Goal: Entertainment & Leisure: Browse casually

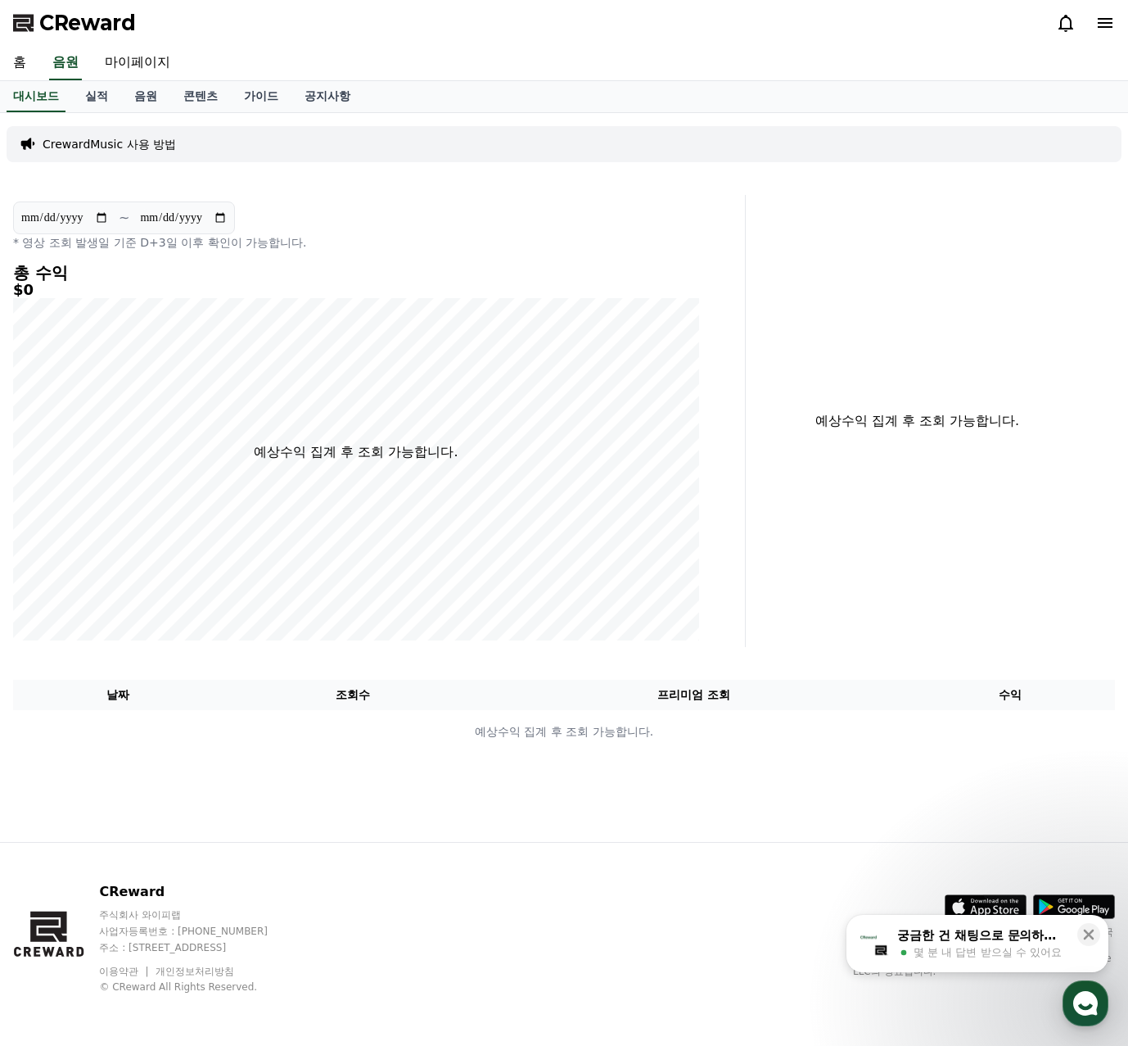
click at [1107, 43] on div "CReward" at bounding box center [564, 23] width 1128 height 46
click at [1101, 20] on icon at bounding box center [1105, 23] width 15 height 10
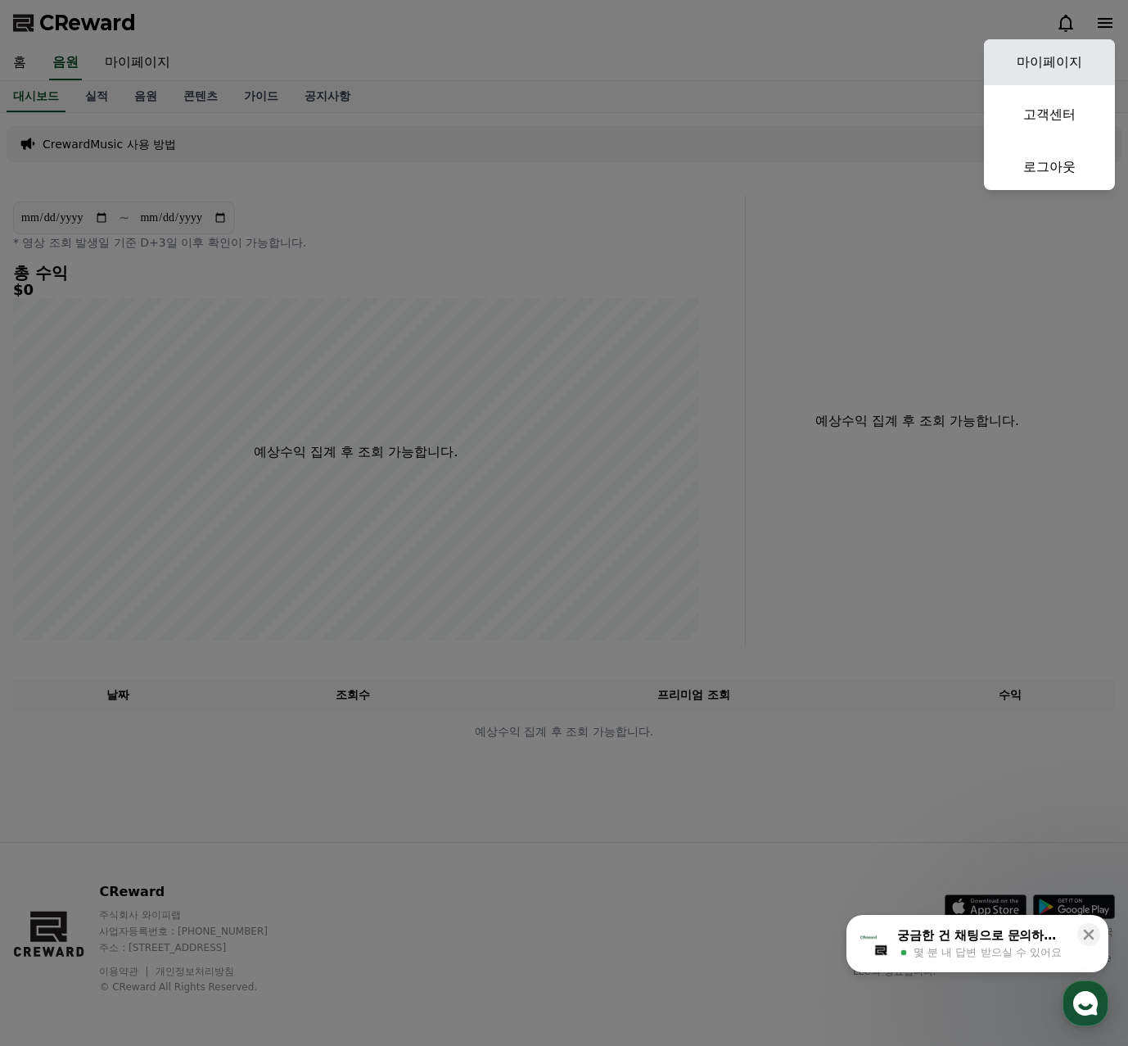
click at [1056, 61] on link "마이페이지" at bounding box center [1049, 62] width 131 height 46
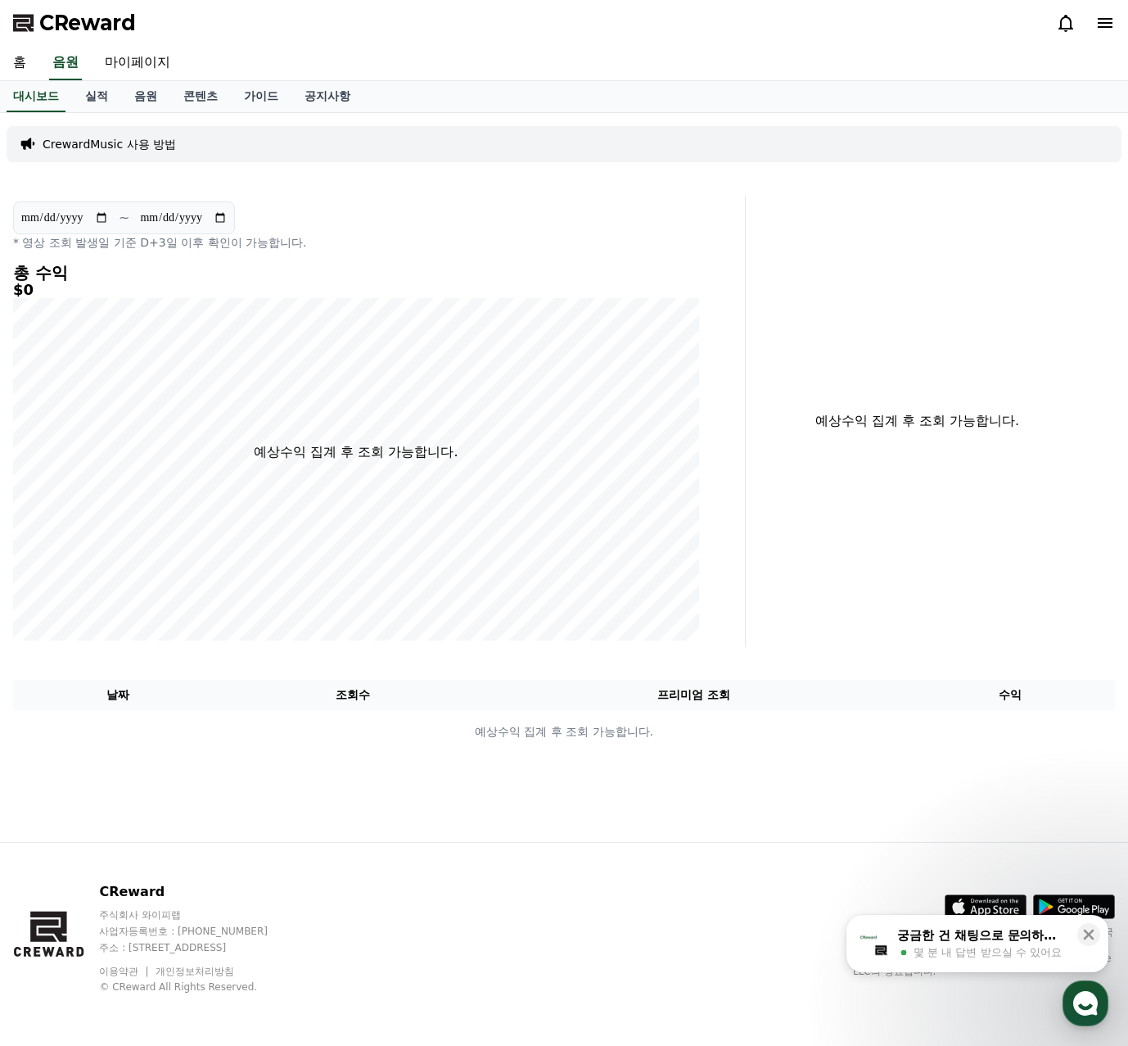
select select "**********"
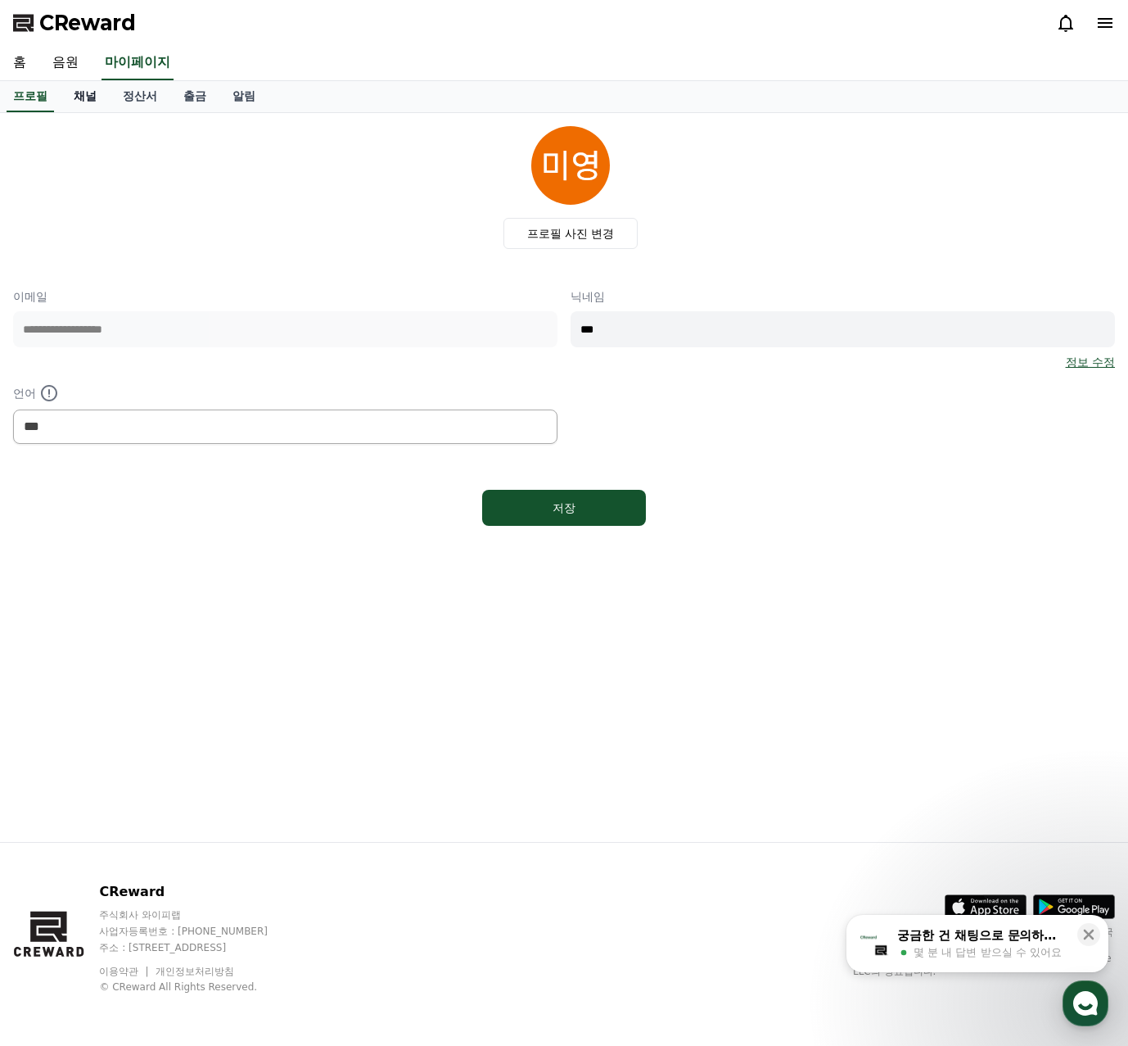
click at [77, 102] on link "채널" at bounding box center [85, 96] width 49 height 31
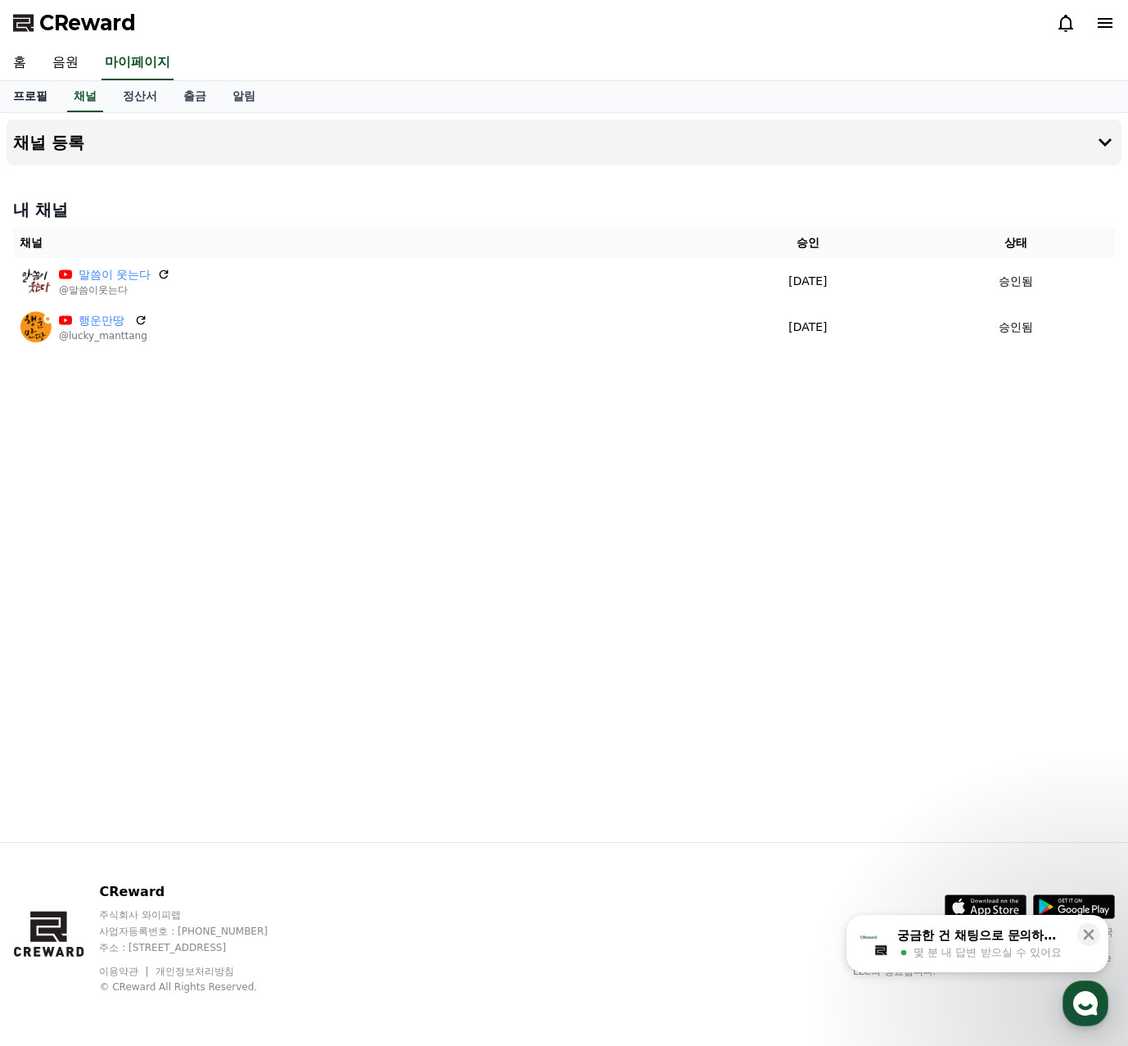
click at [38, 97] on link "프로필" at bounding box center [30, 96] width 61 height 31
select select "**********"
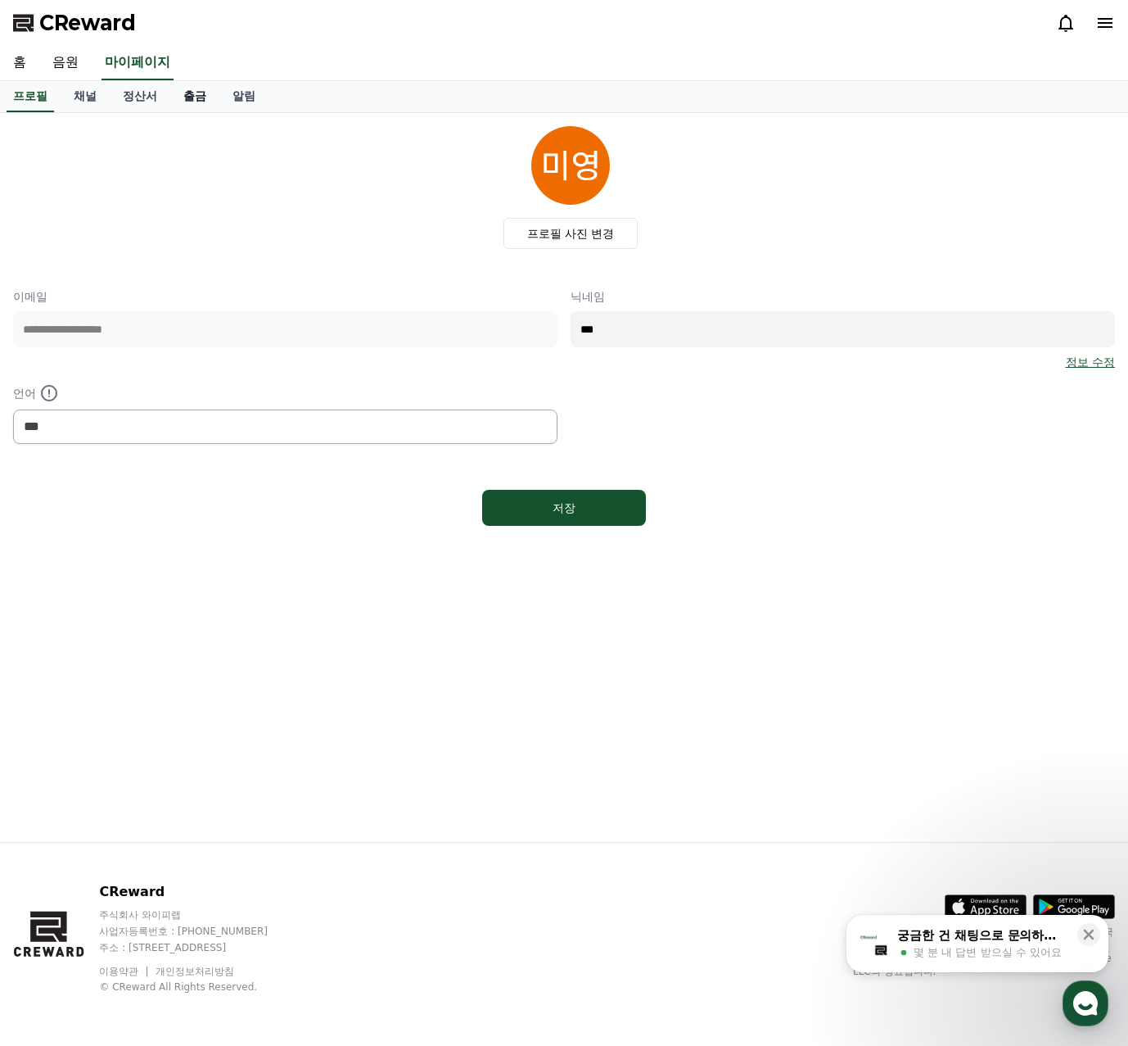
click at [199, 92] on link "출금" at bounding box center [194, 96] width 49 height 31
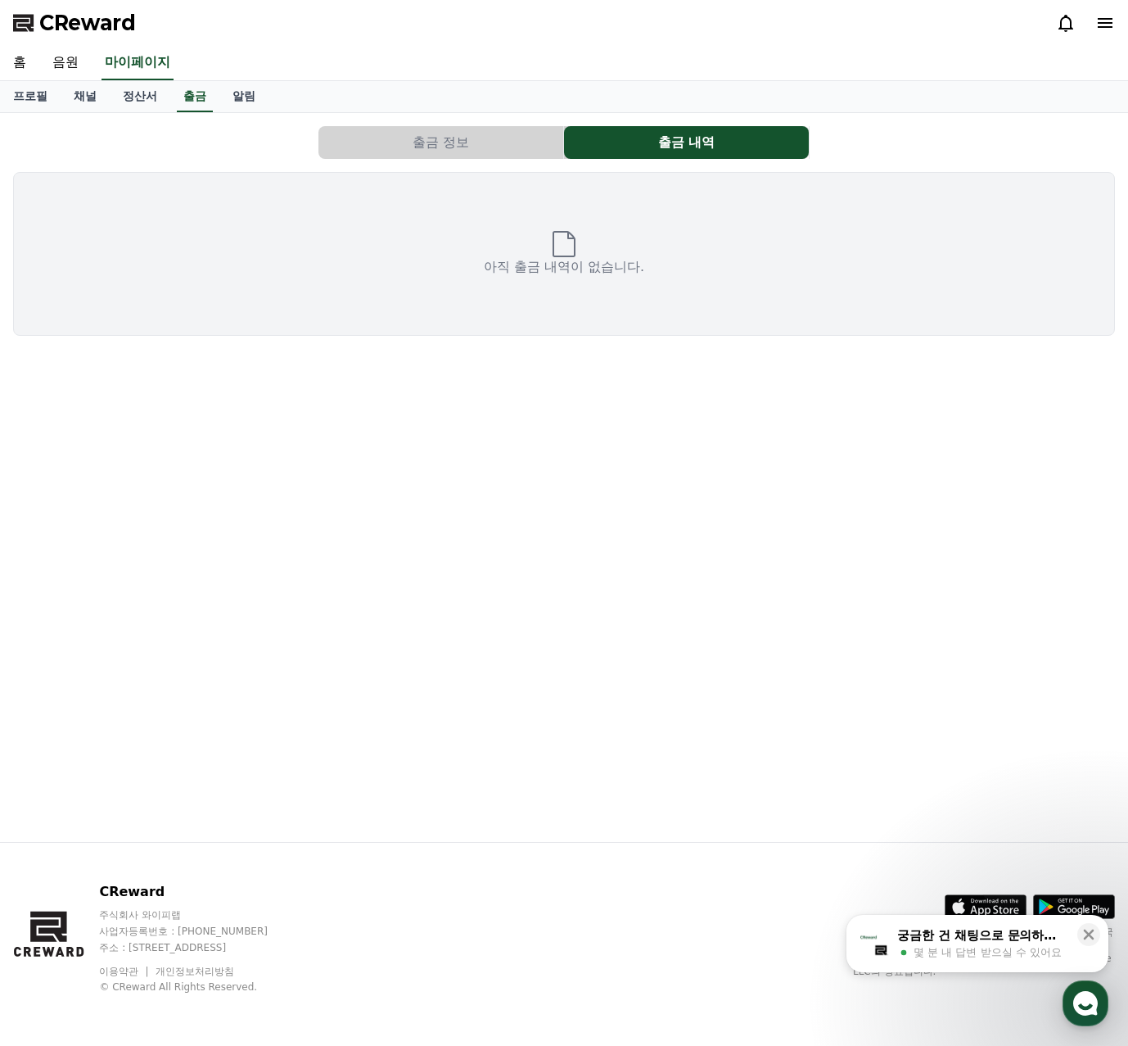
click at [413, 151] on button "출금 정보" at bounding box center [441, 142] width 245 height 33
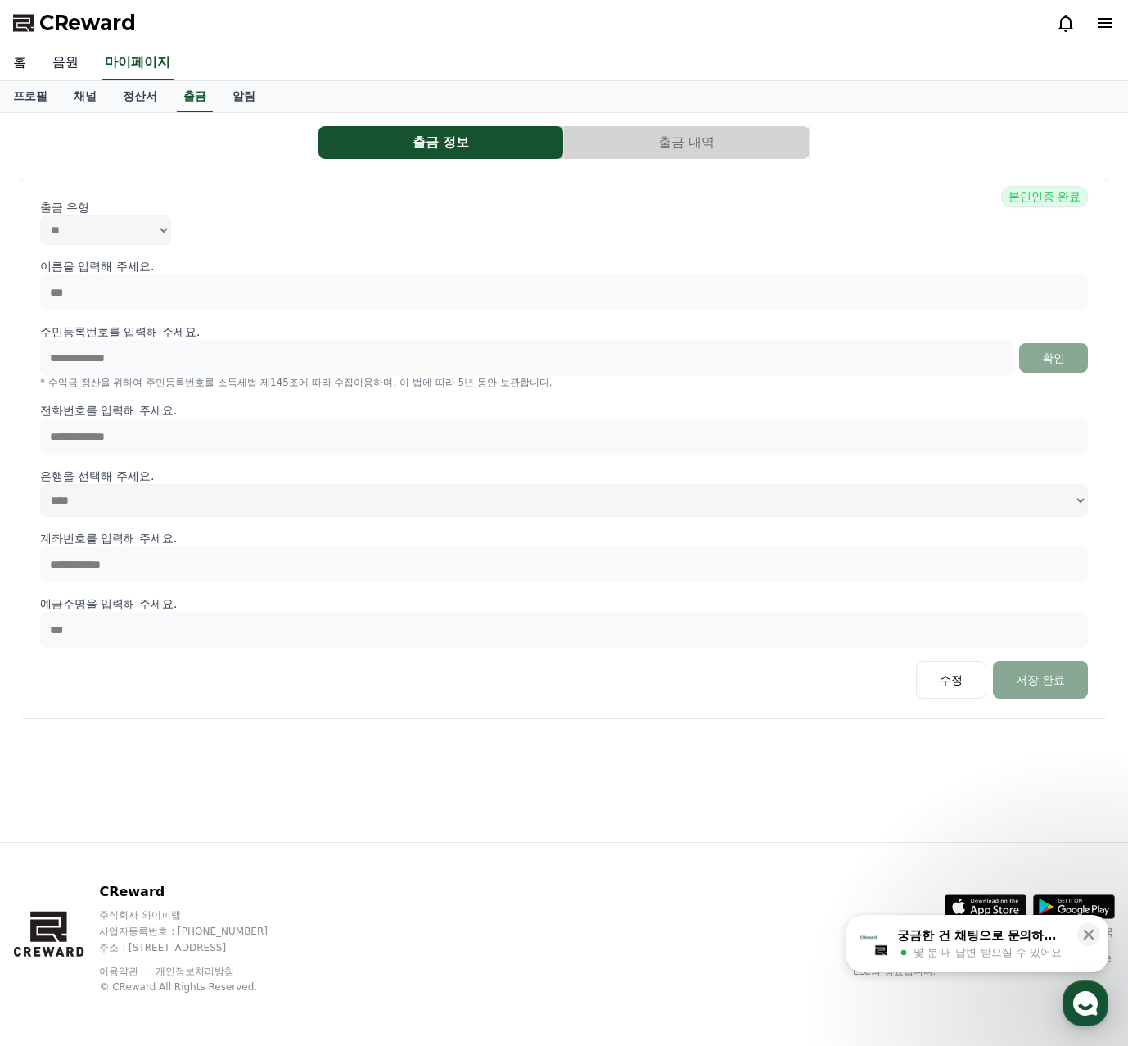
click at [70, 68] on link "음원" at bounding box center [65, 63] width 52 height 34
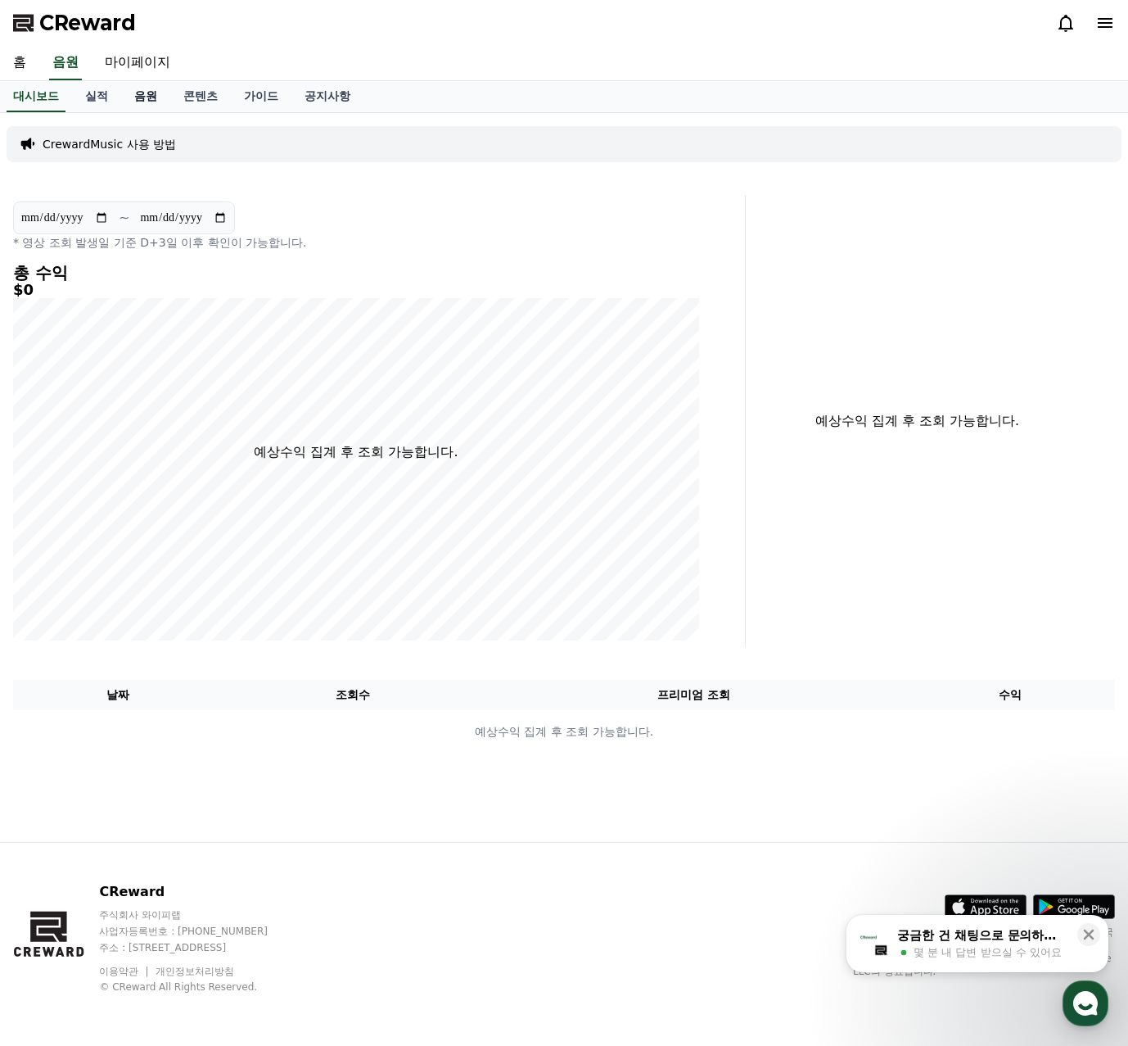
click at [154, 97] on link "음원" at bounding box center [145, 96] width 49 height 31
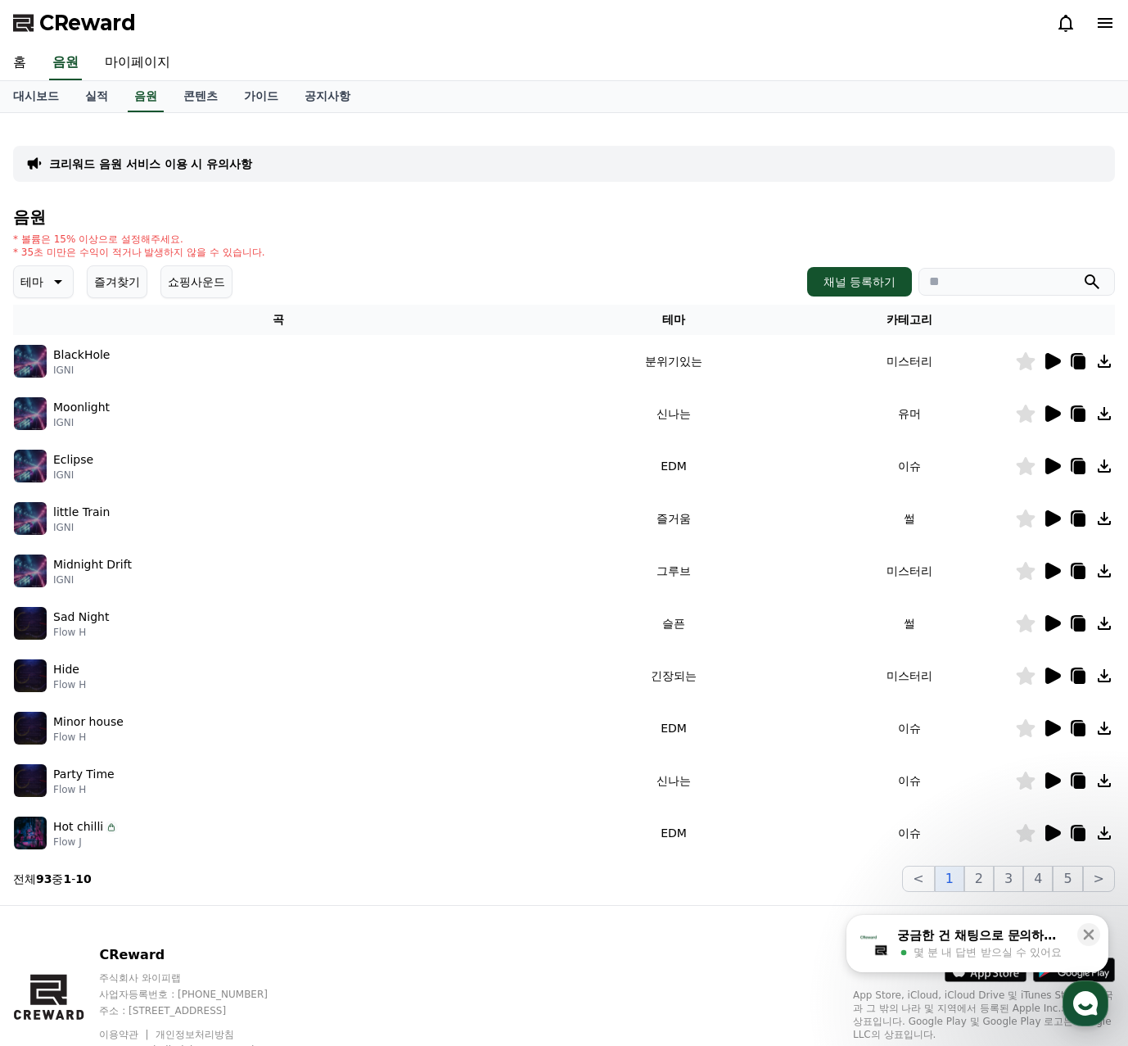
click at [116, 275] on button "즐겨찾기" at bounding box center [117, 281] width 61 height 33
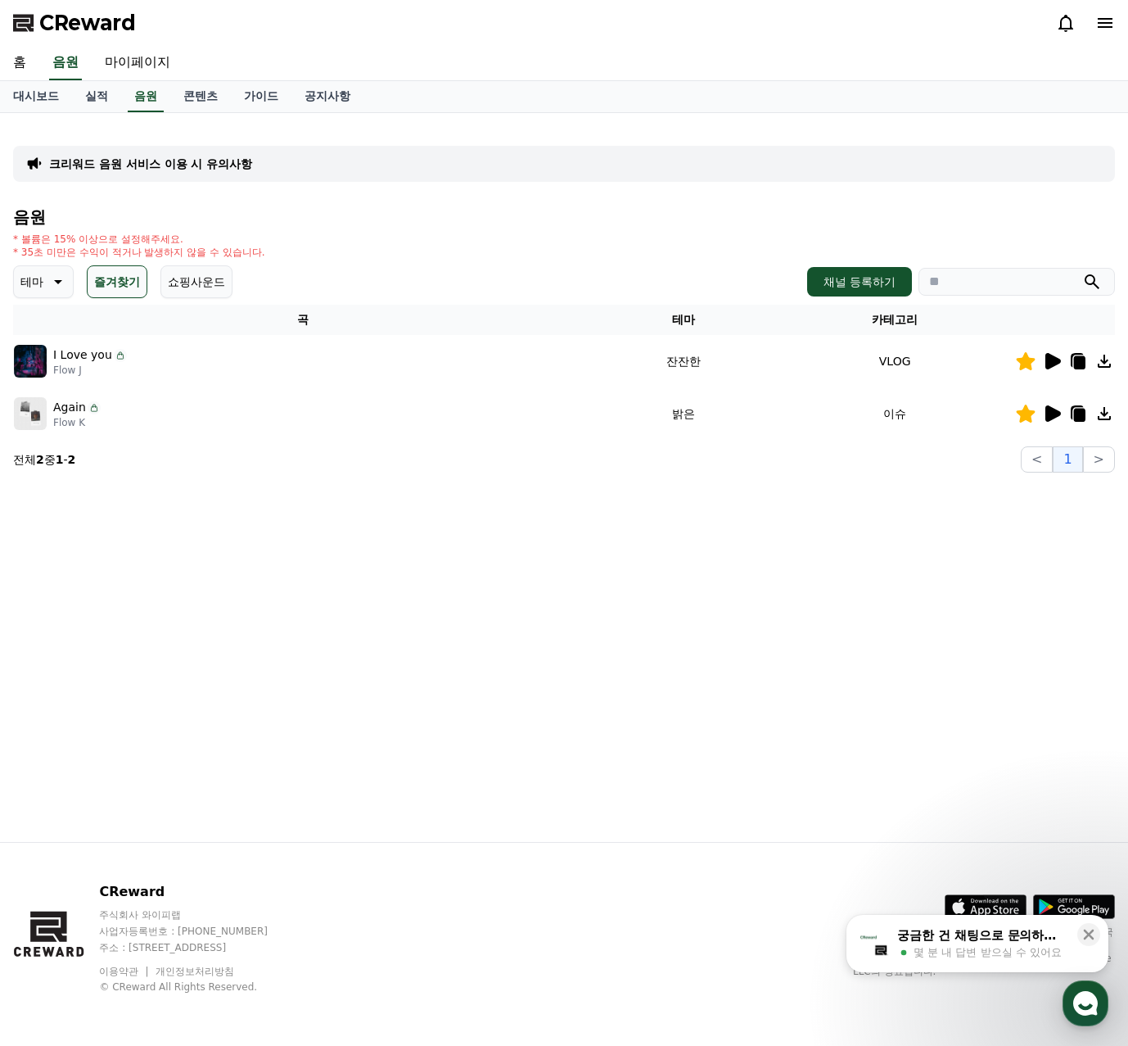
click at [1055, 420] on icon at bounding box center [1052, 414] width 20 height 20
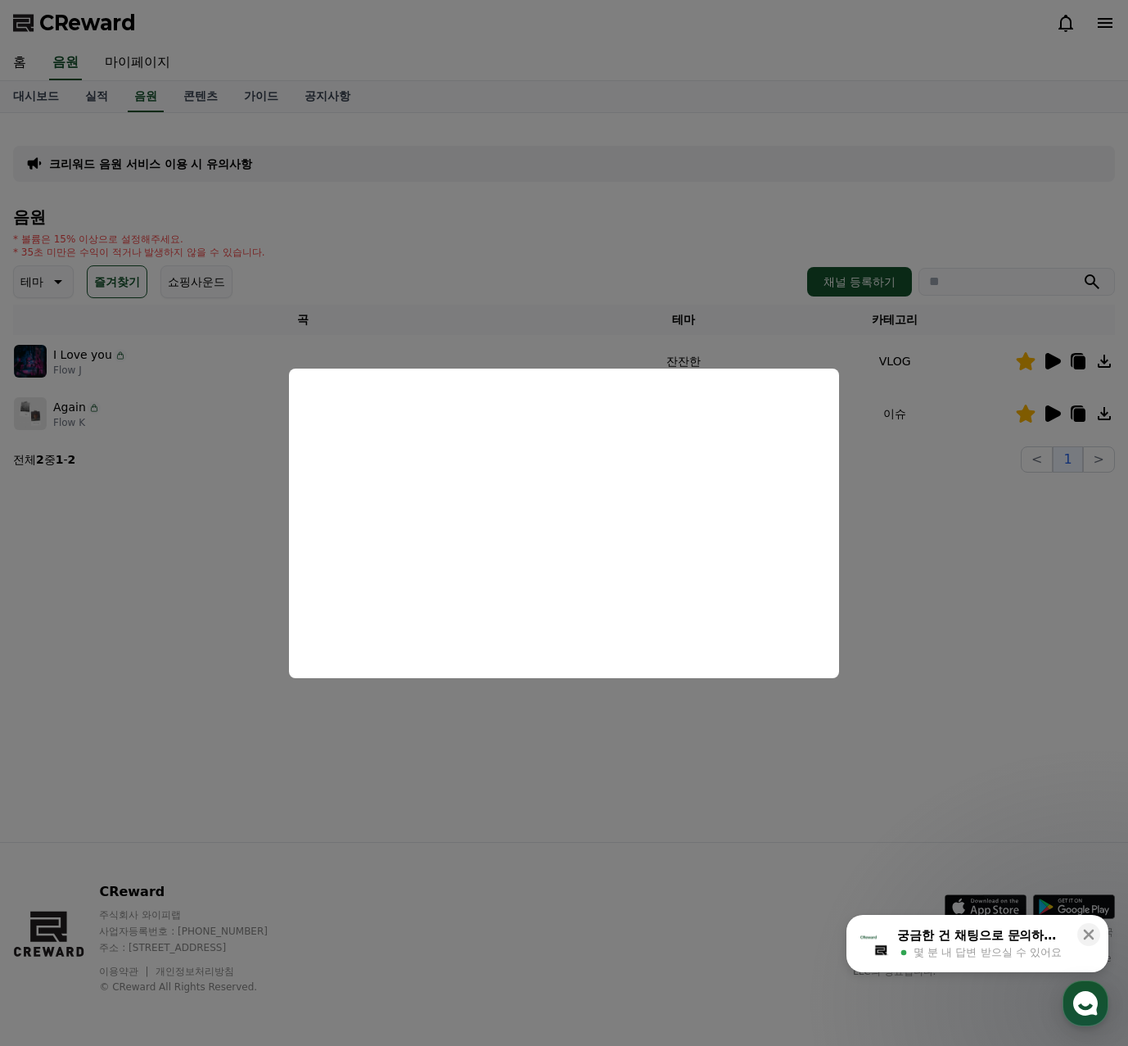
click at [929, 518] on button "close modal" at bounding box center [564, 523] width 1128 height 1046
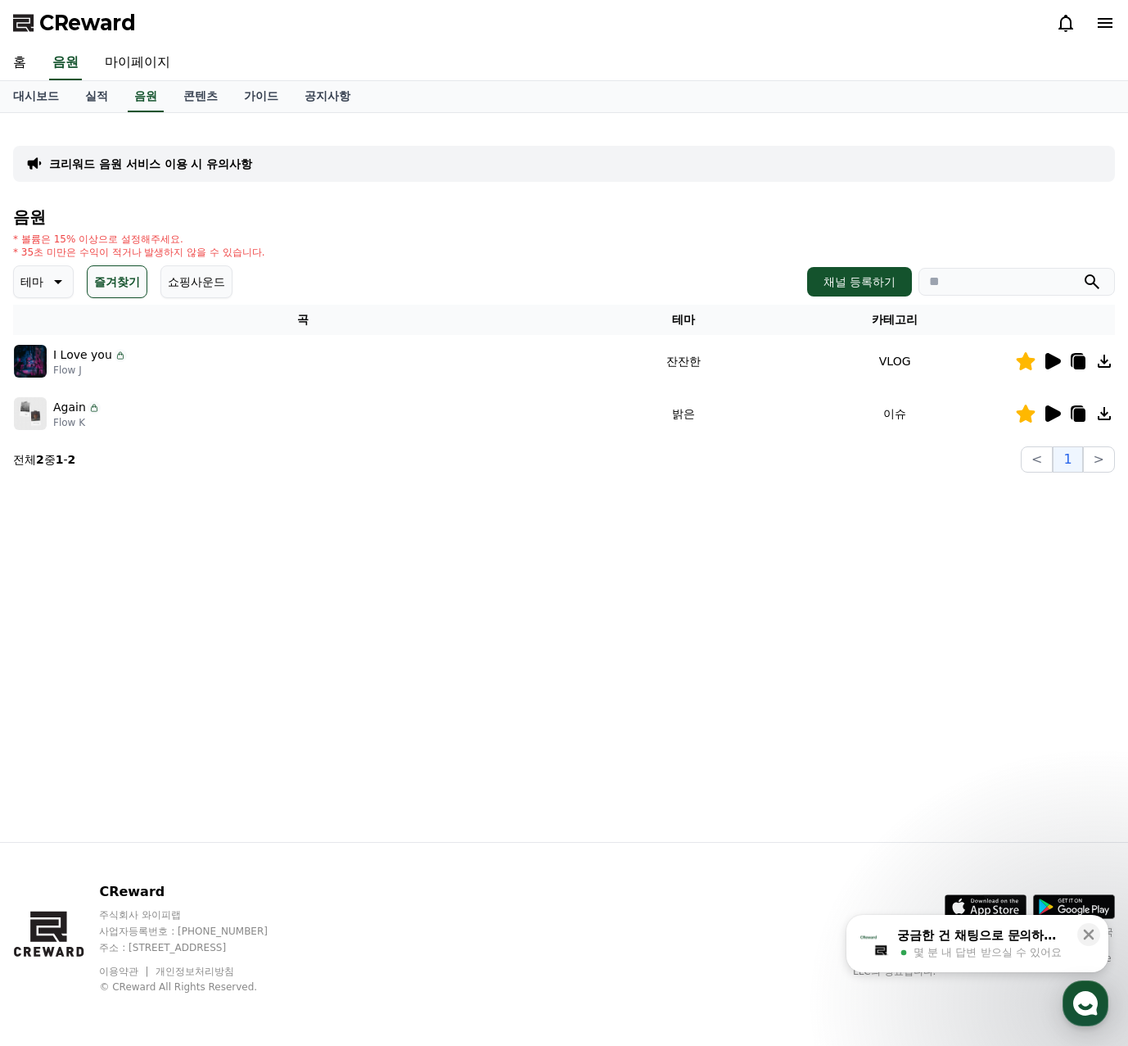
click at [1052, 356] on icon at bounding box center [1054, 361] width 16 height 16
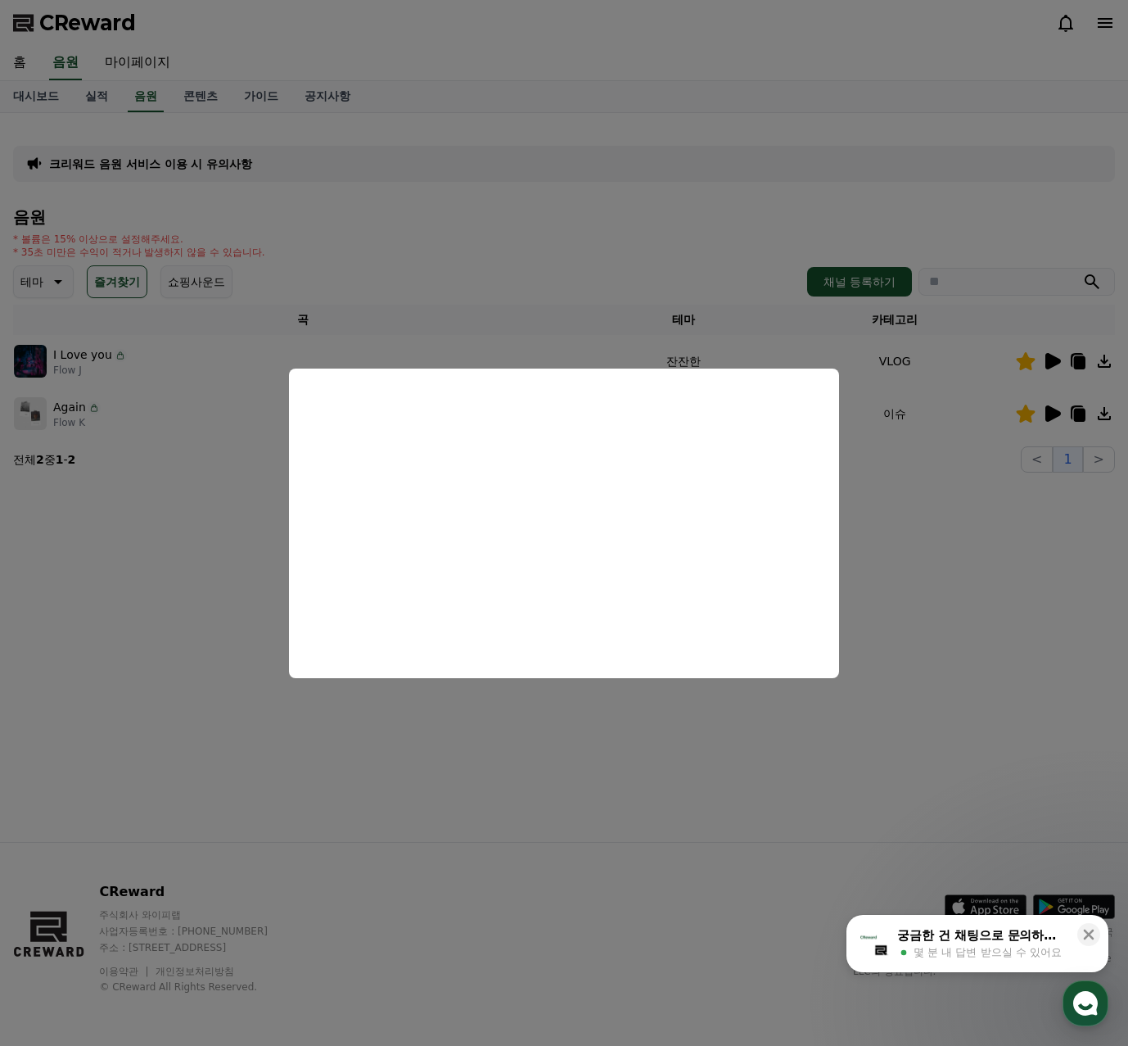
click at [896, 668] on button "close modal" at bounding box center [564, 523] width 1128 height 1046
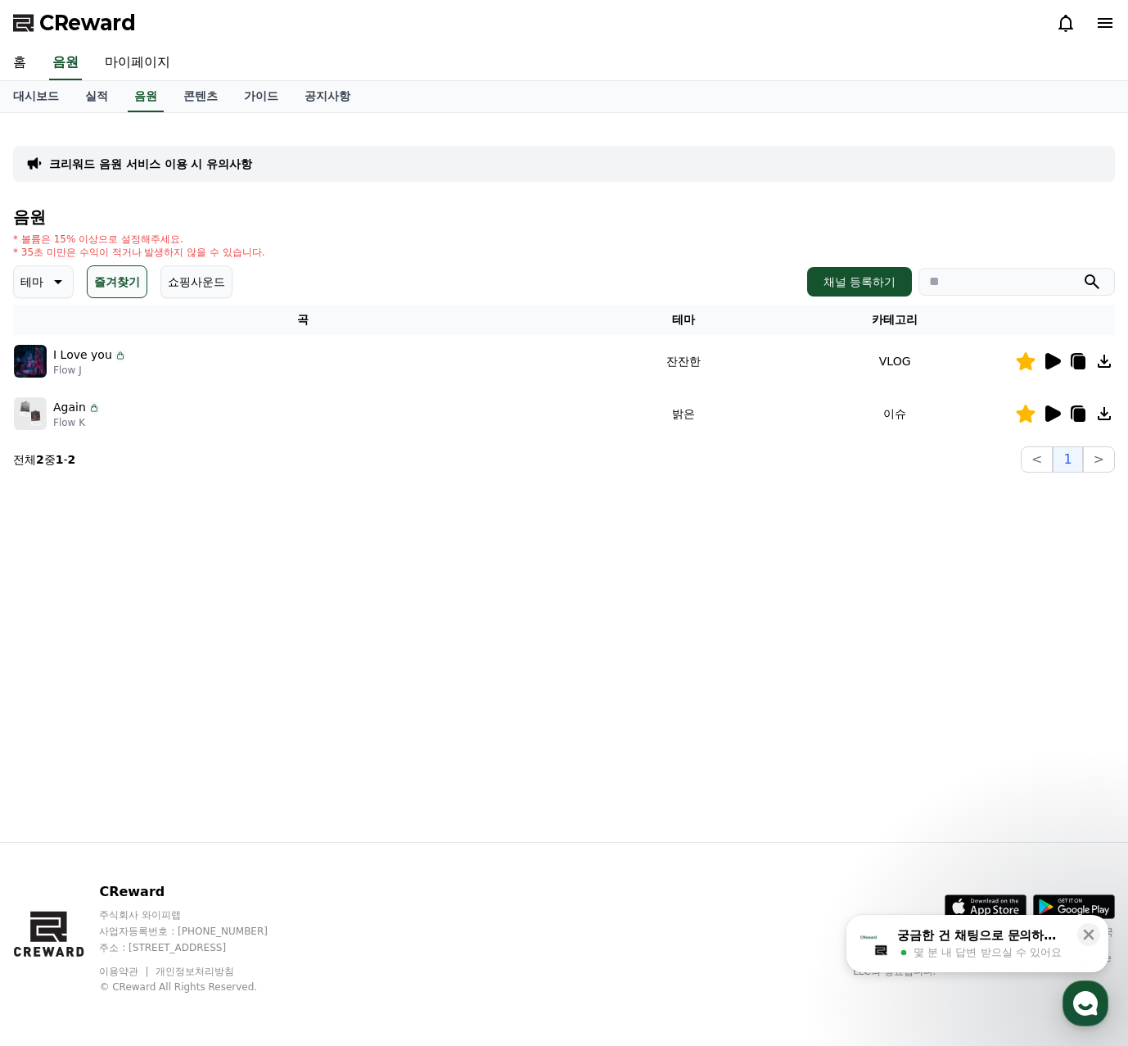
click at [129, 278] on button "즐겨찾기" at bounding box center [117, 281] width 61 height 33
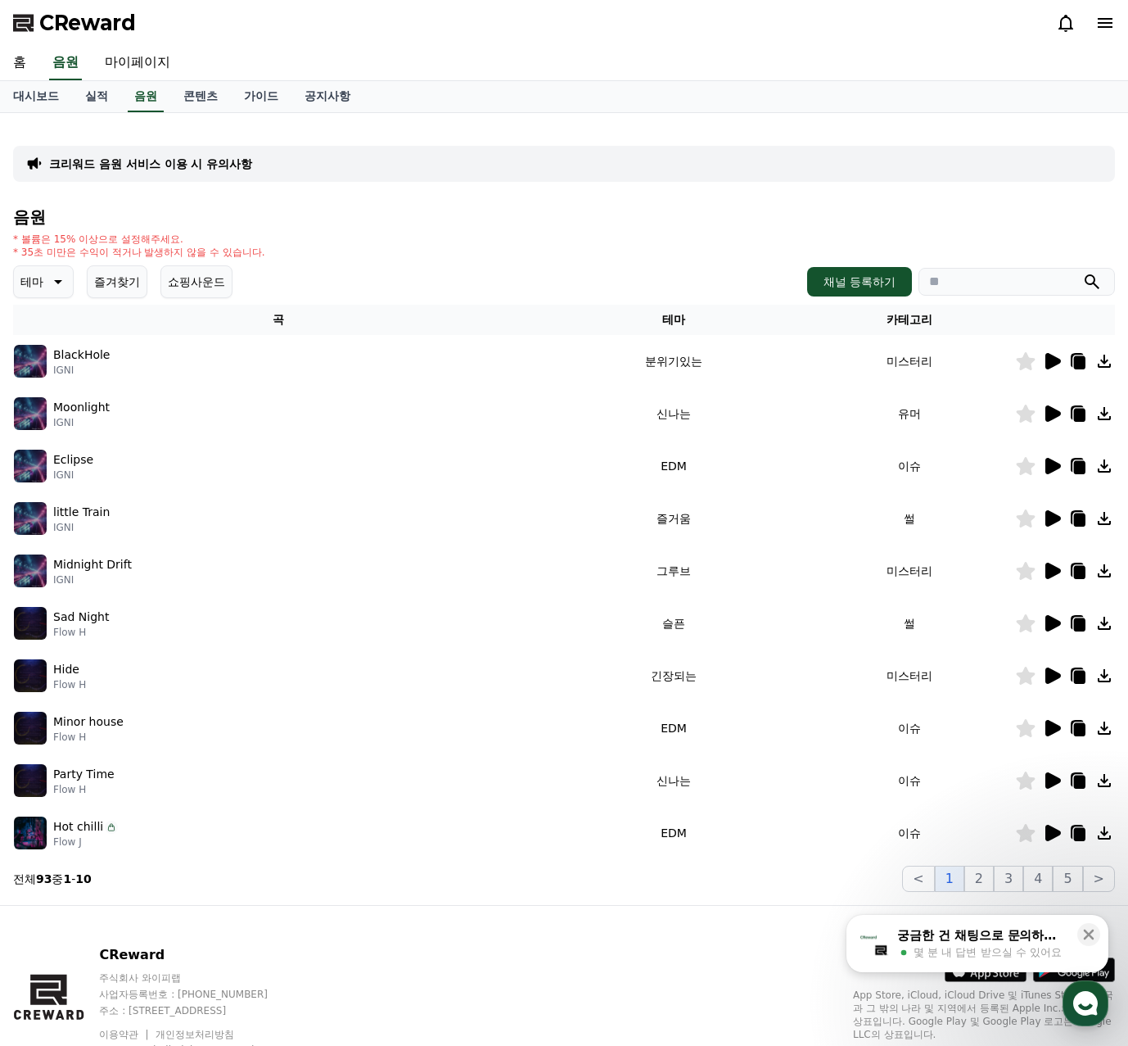
click at [1056, 355] on icon at bounding box center [1052, 361] width 20 height 20
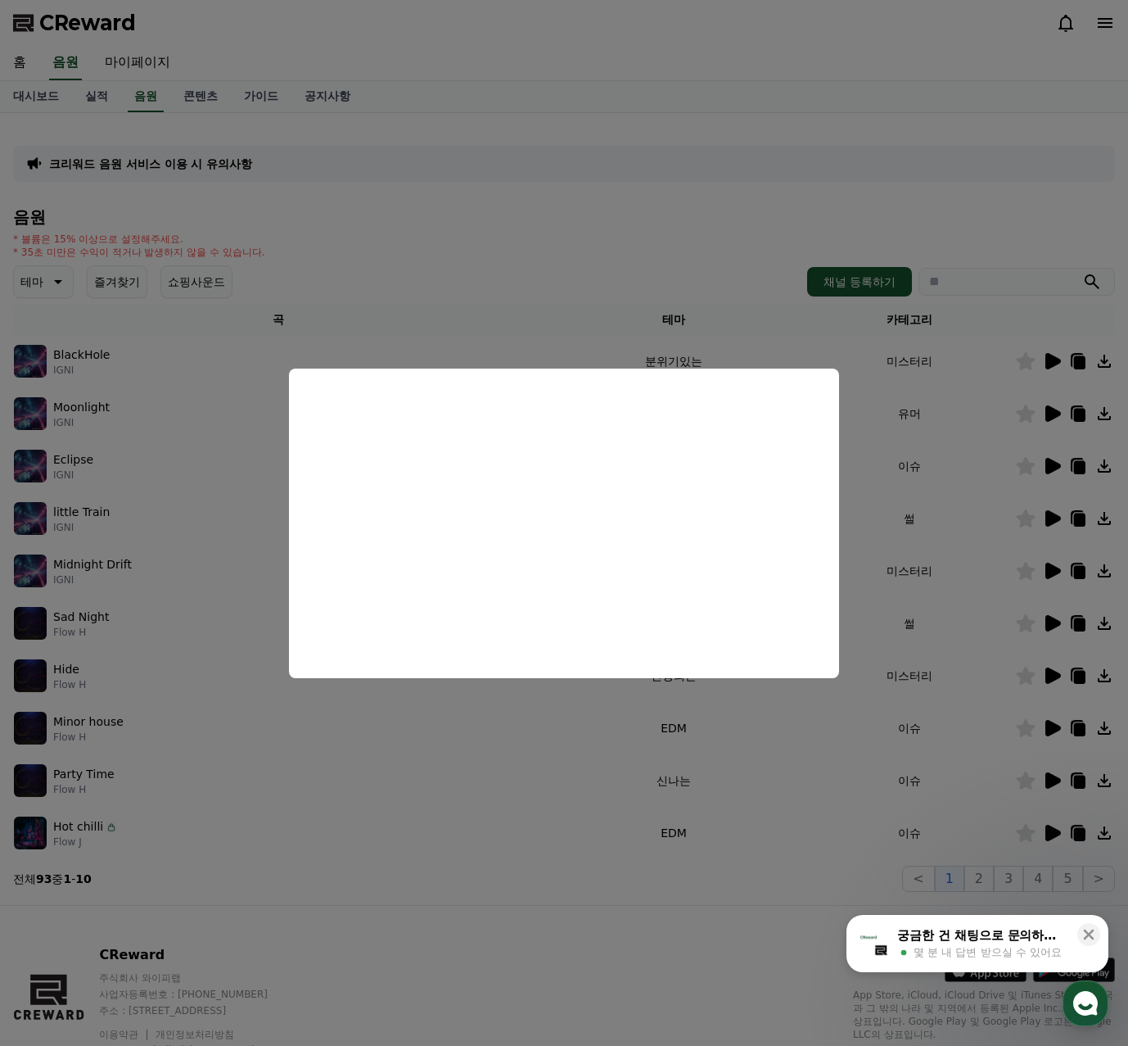
click at [1054, 415] on button "close modal" at bounding box center [564, 523] width 1128 height 1046
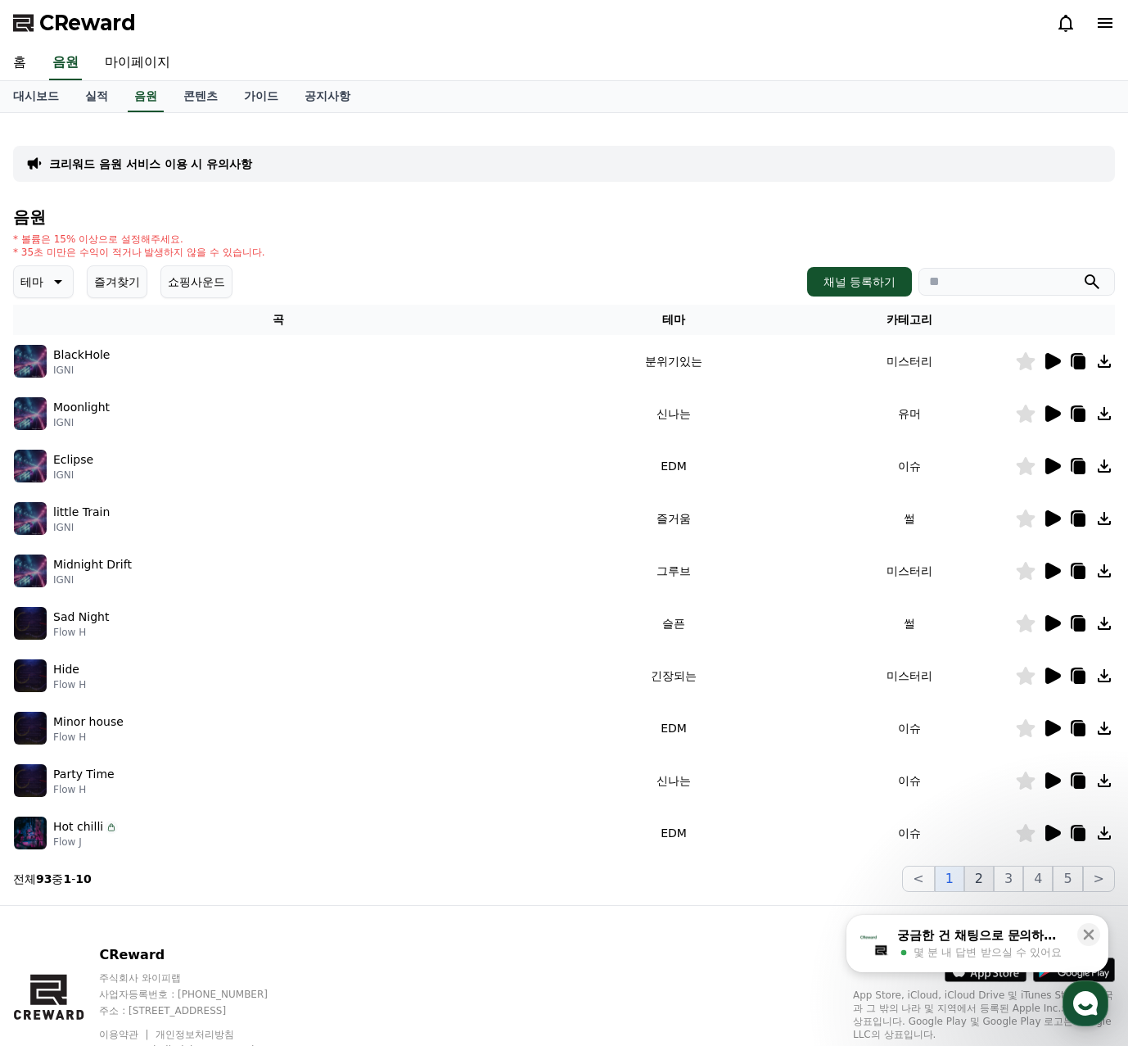
click at [988, 880] on button "2" at bounding box center [979, 879] width 29 height 26
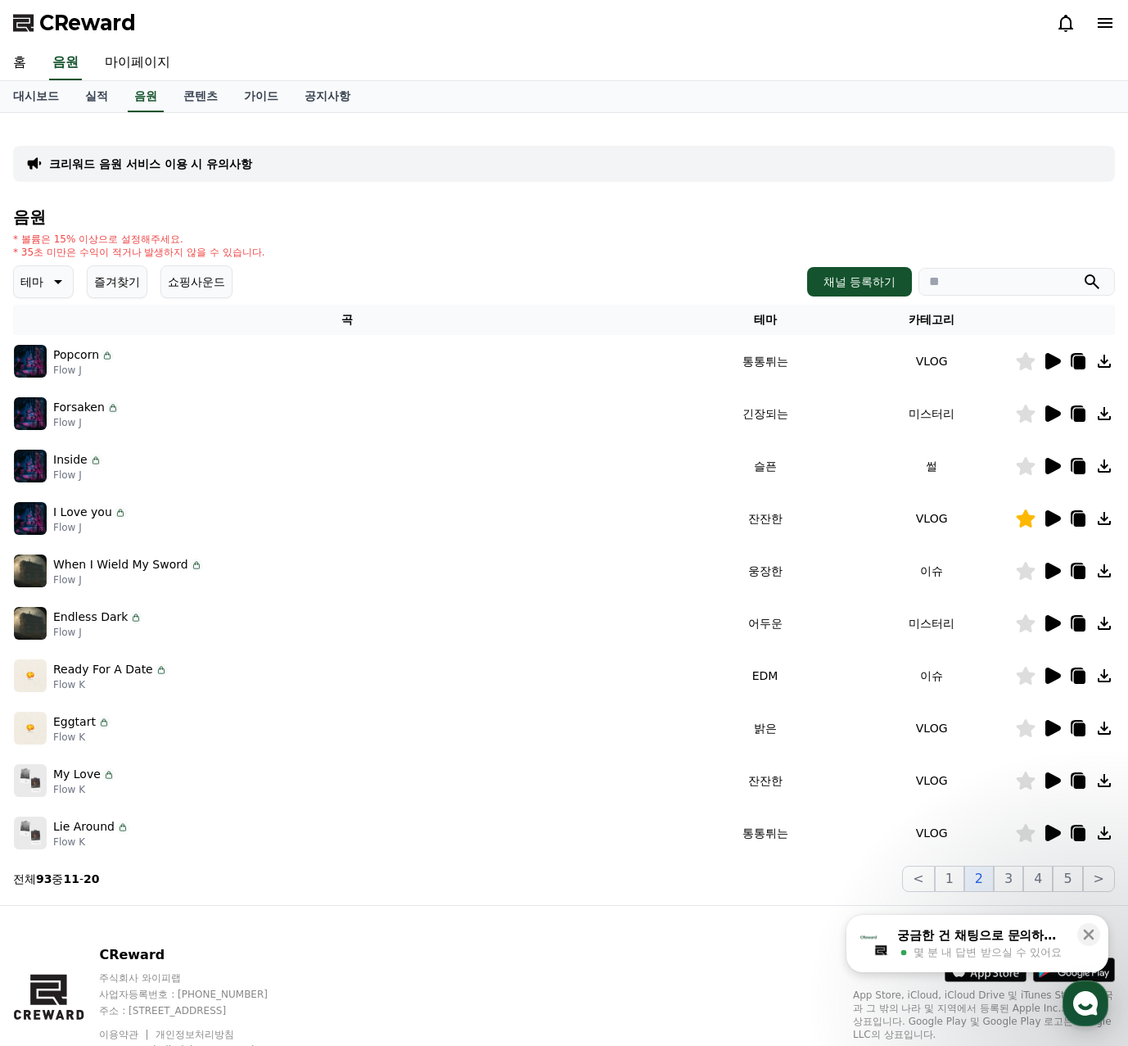
click at [1056, 624] on icon at bounding box center [1054, 623] width 16 height 16
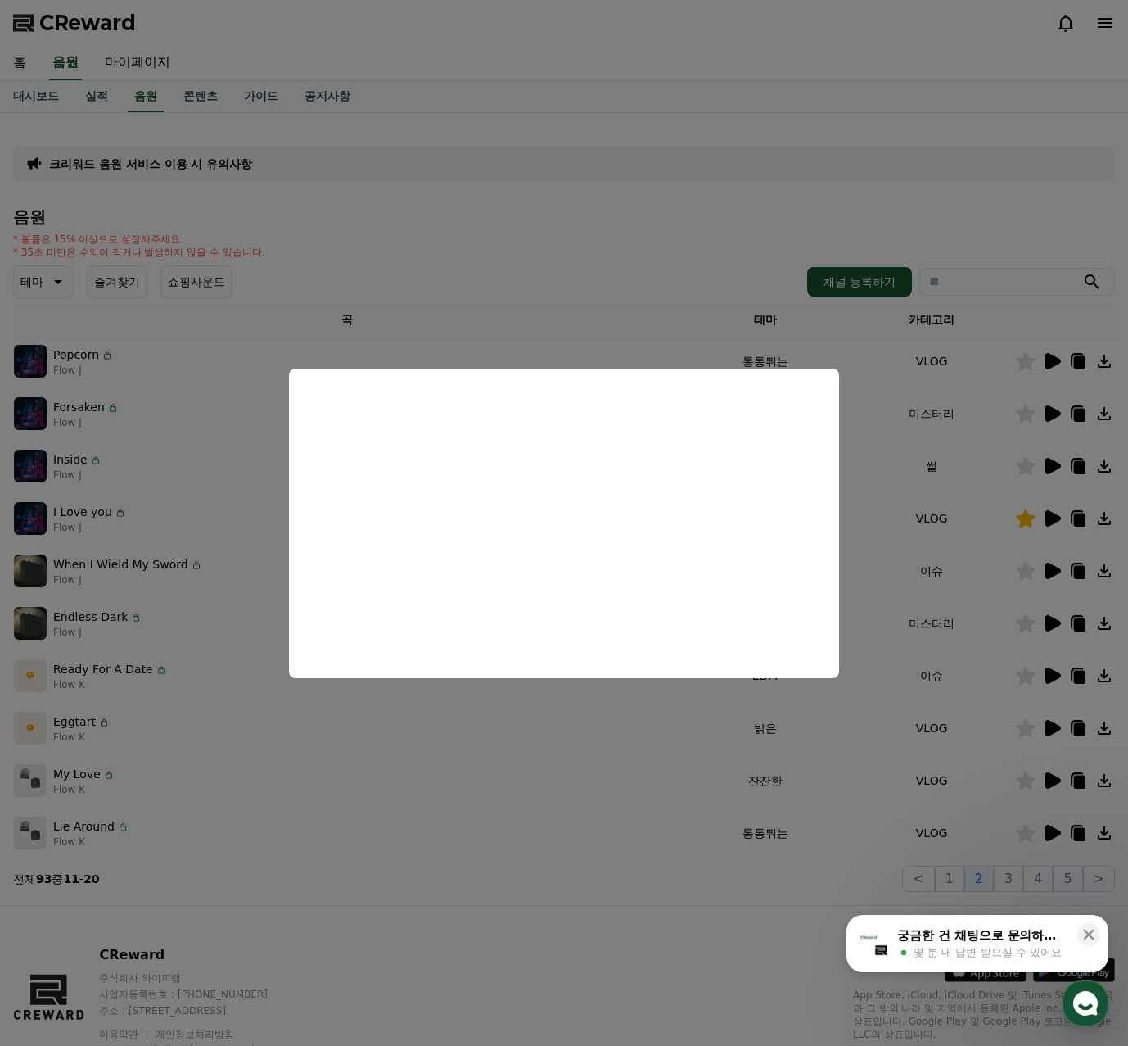
click at [1048, 675] on button "close modal" at bounding box center [564, 523] width 1128 height 1046
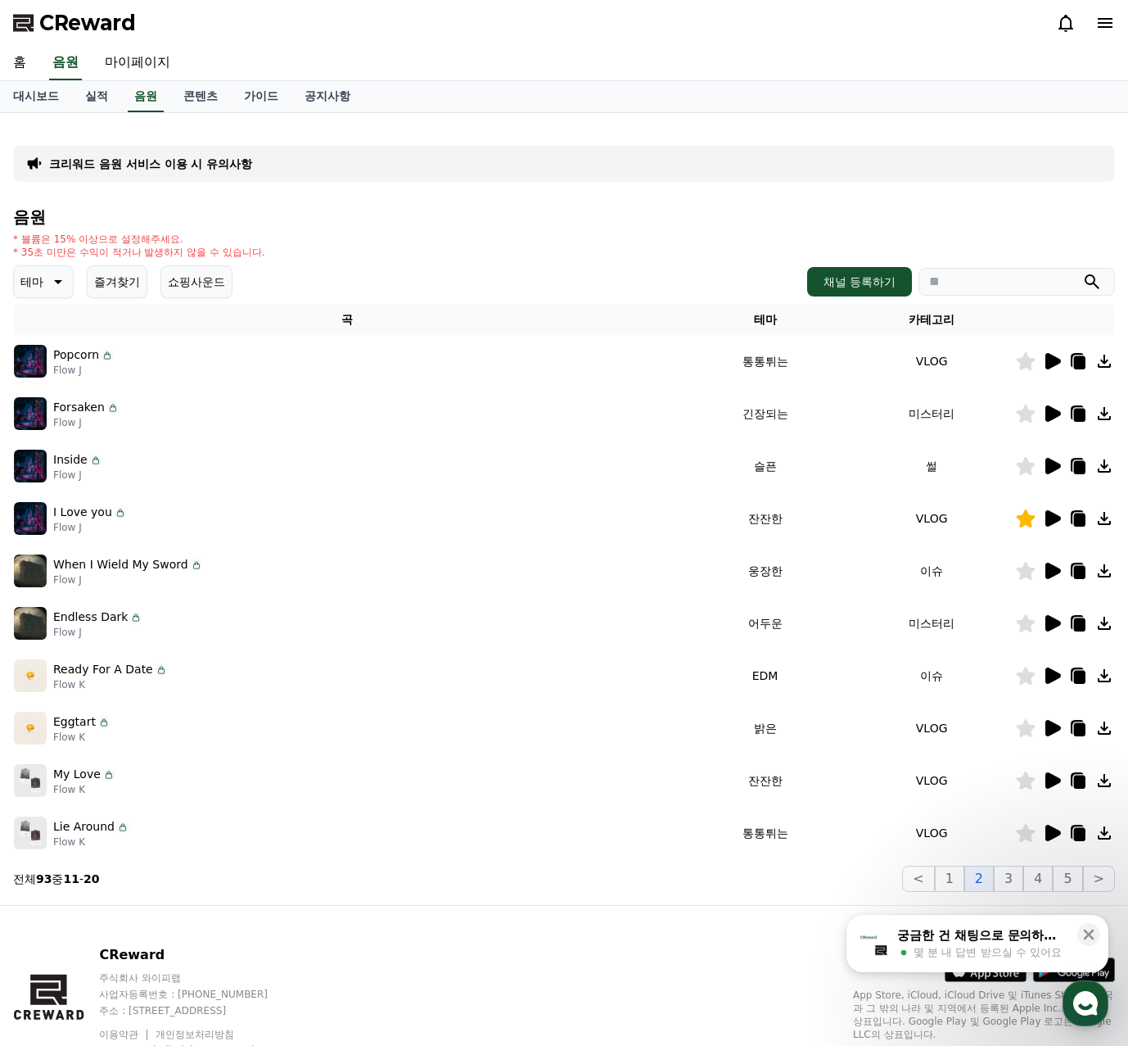
click at [1057, 673] on icon at bounding box center [1054, 675] width 16 height 16
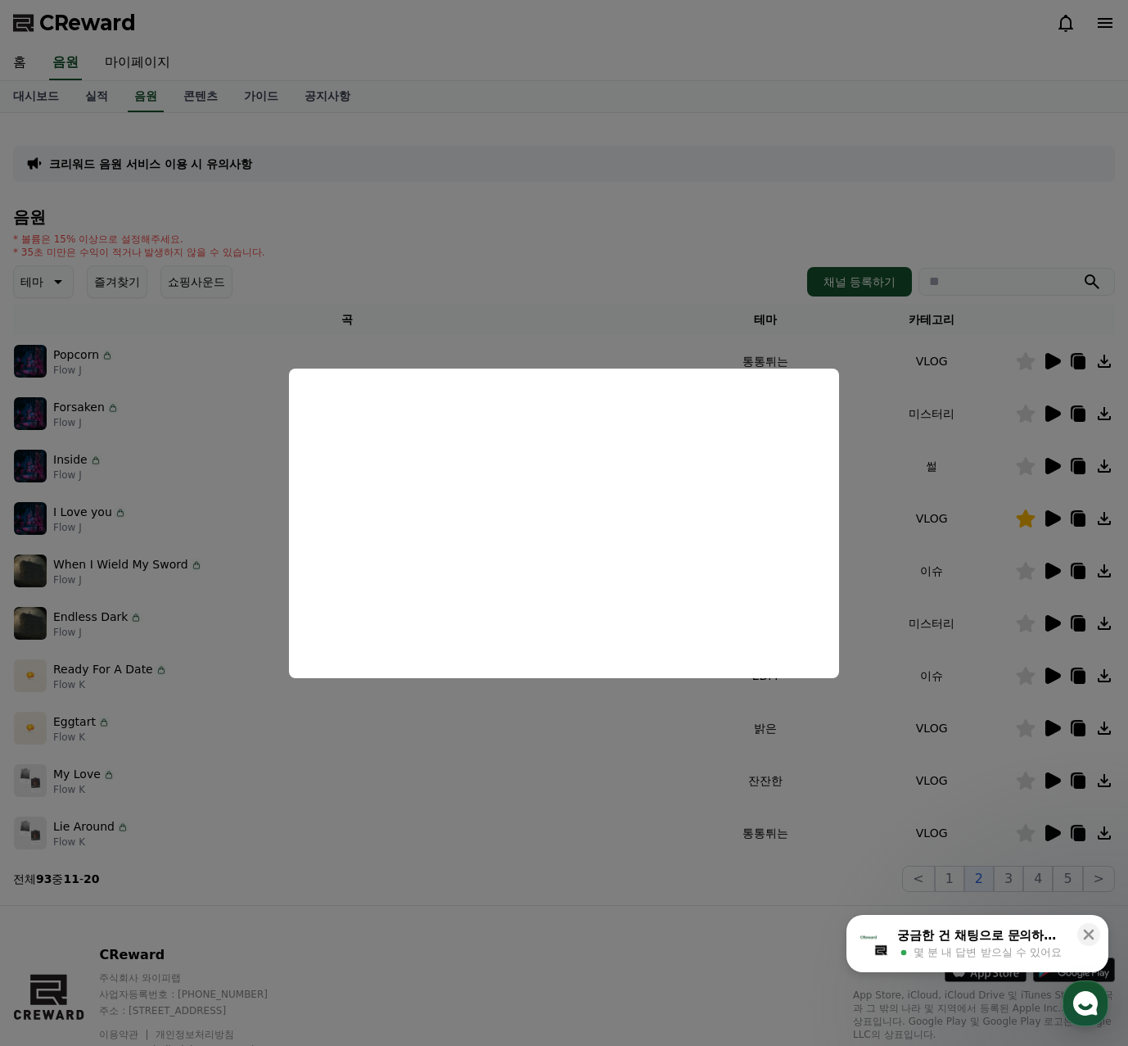
click at [911, 533] on button "close modal" at bounding box center [564, 523] width 1128 height 1046
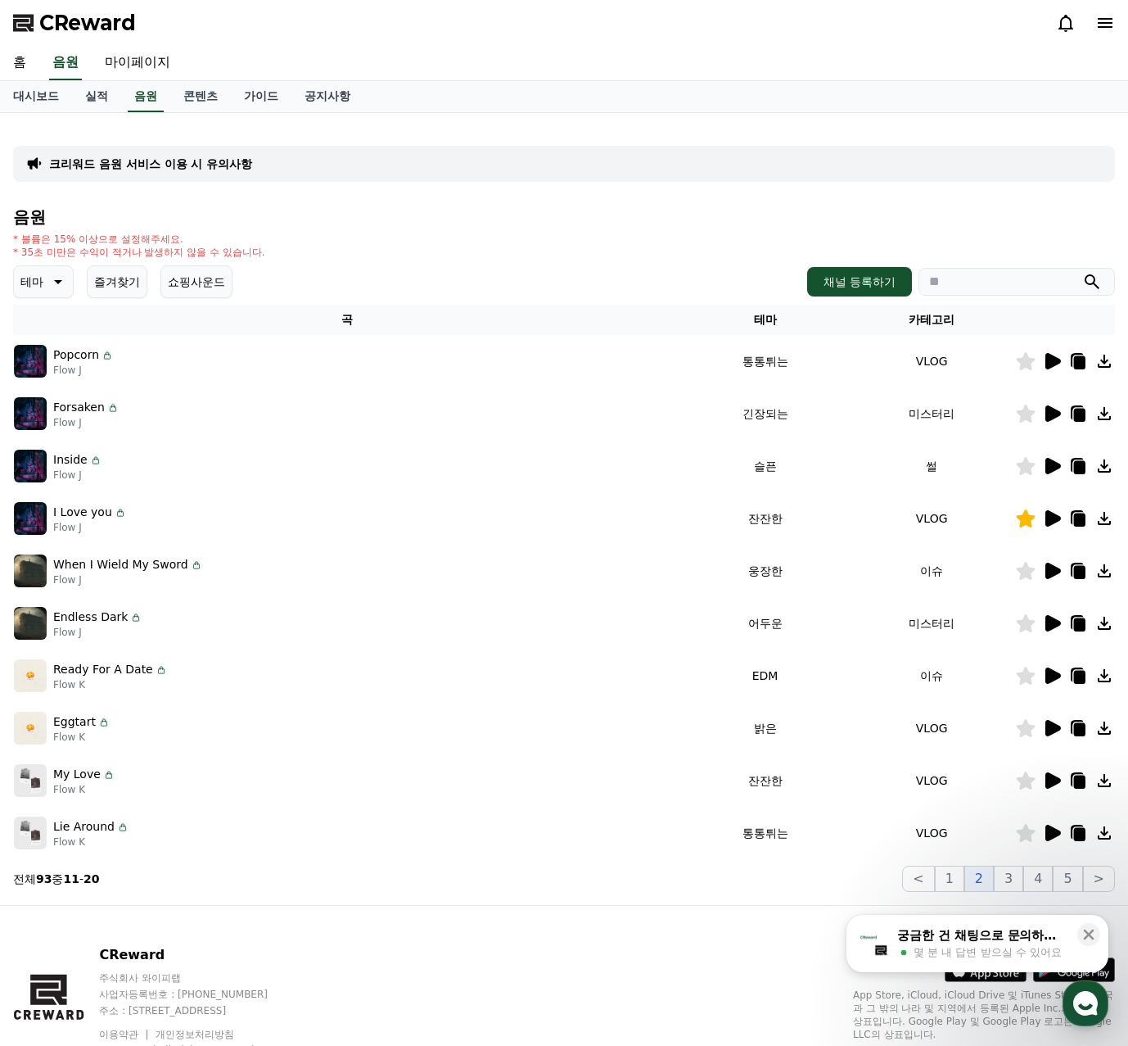
click at [1046, 732] on icon at bounding box center [1054, 728] width 16 height 16
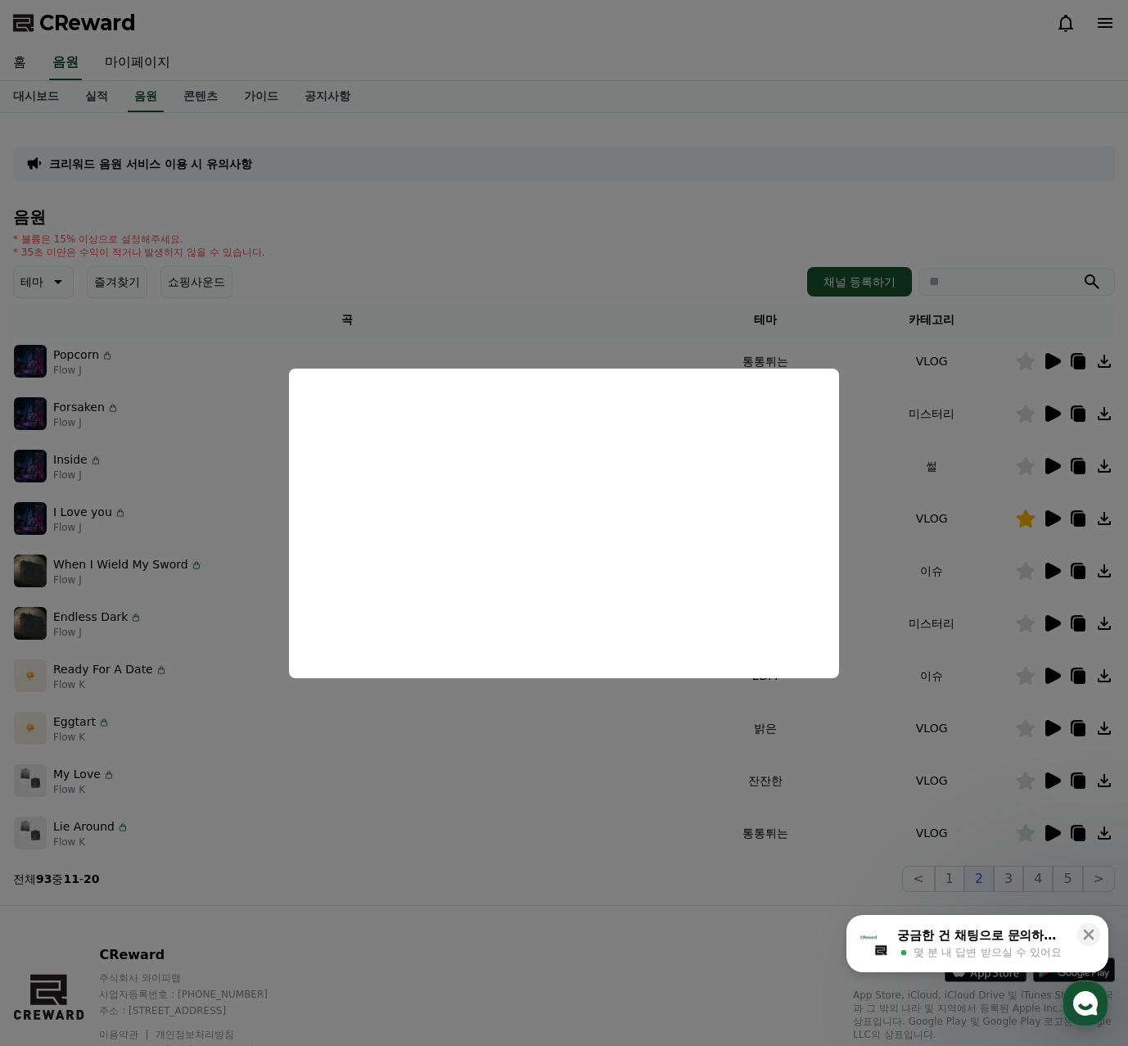
click at [969, 705] on button "close modal" at bounding box center [564, 523] width 1128 height 1046
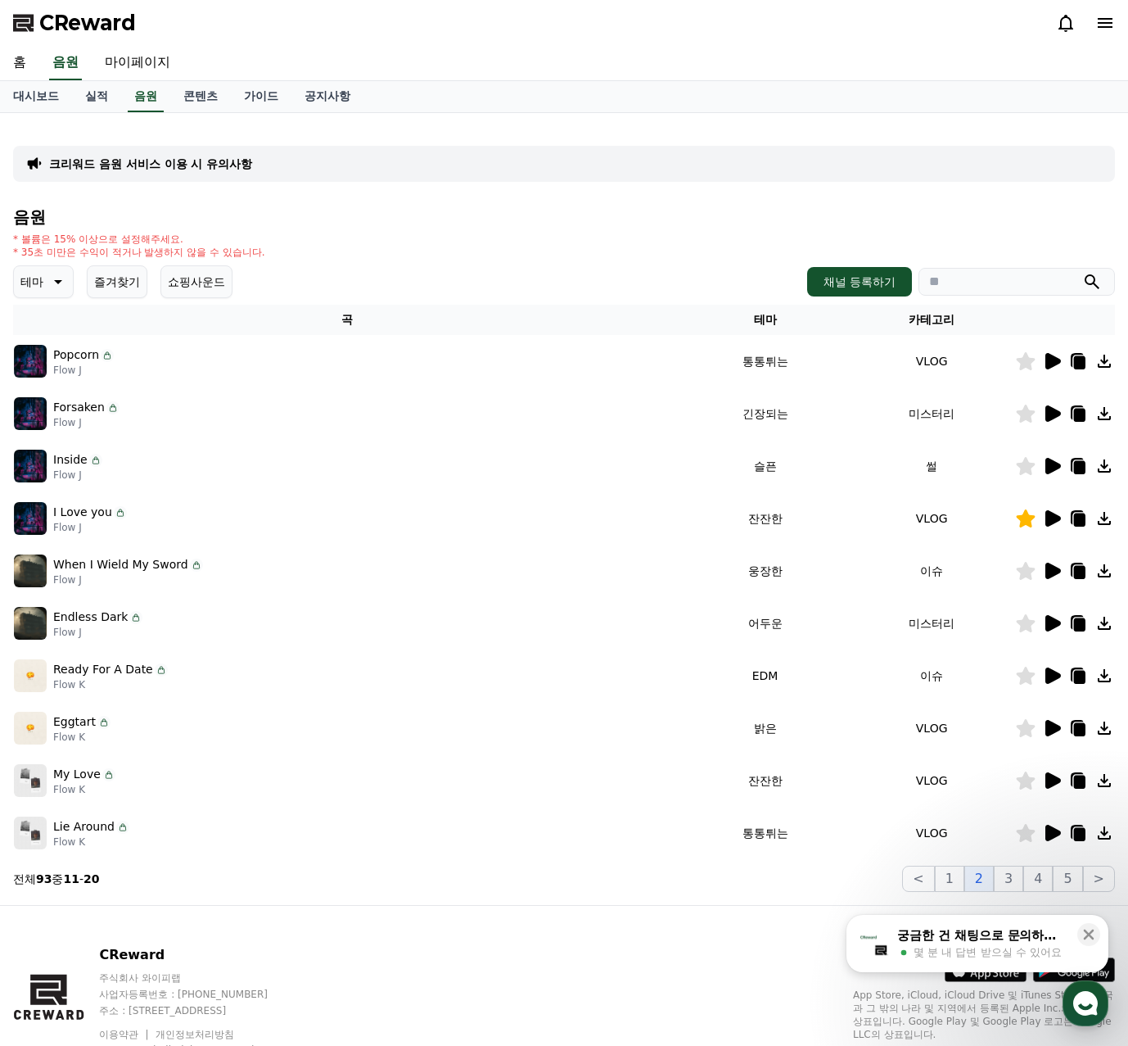
click at [1021, 729] on icon at bounding box center [1026, 728] width 19 height 18
click at [1056, 729] on icon at bounding box center [1054, 728] width 16 height 16
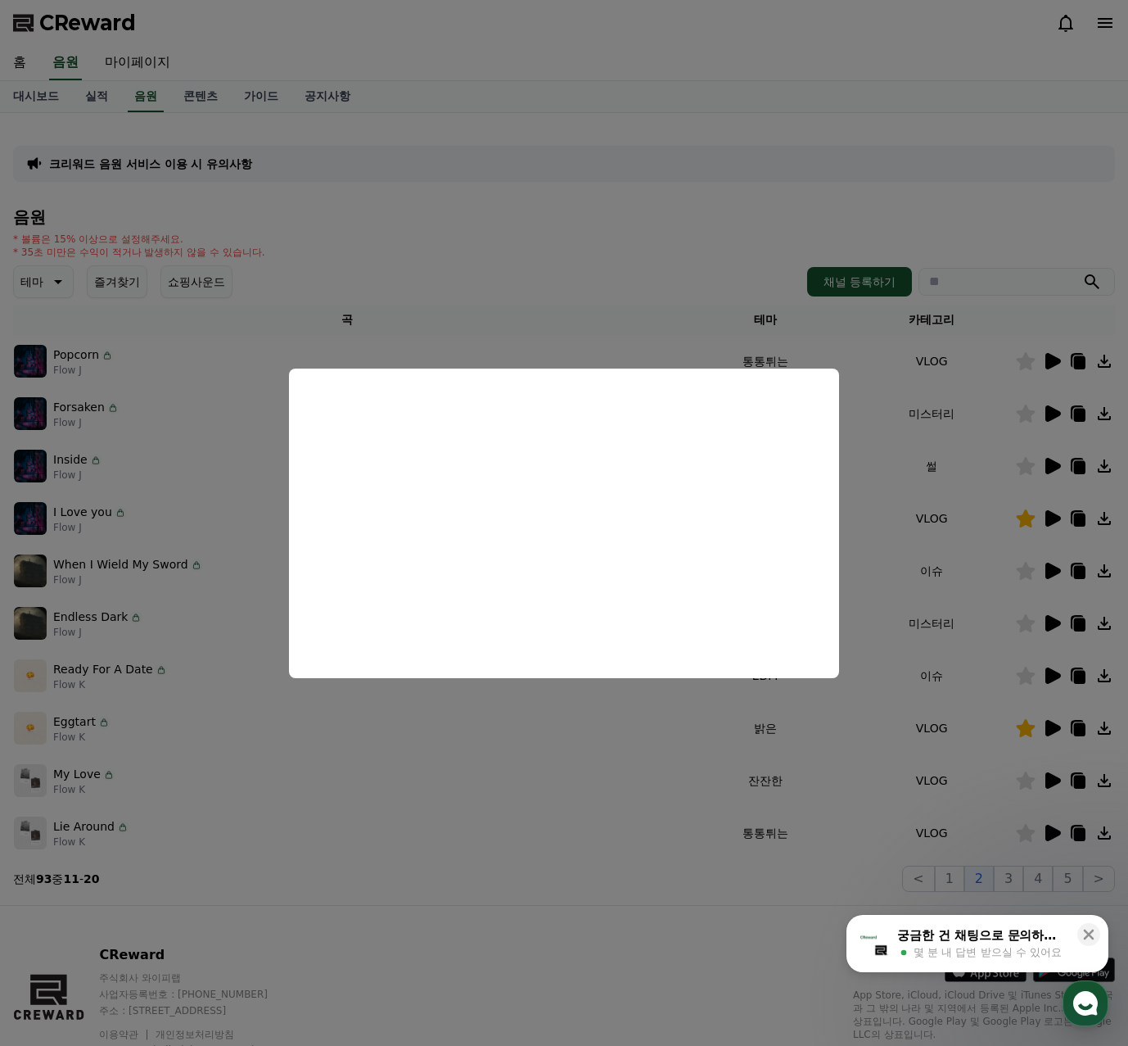
click at [884, 504] on button "close modal" at bounding box center [564, 523] width 1128 height 1046
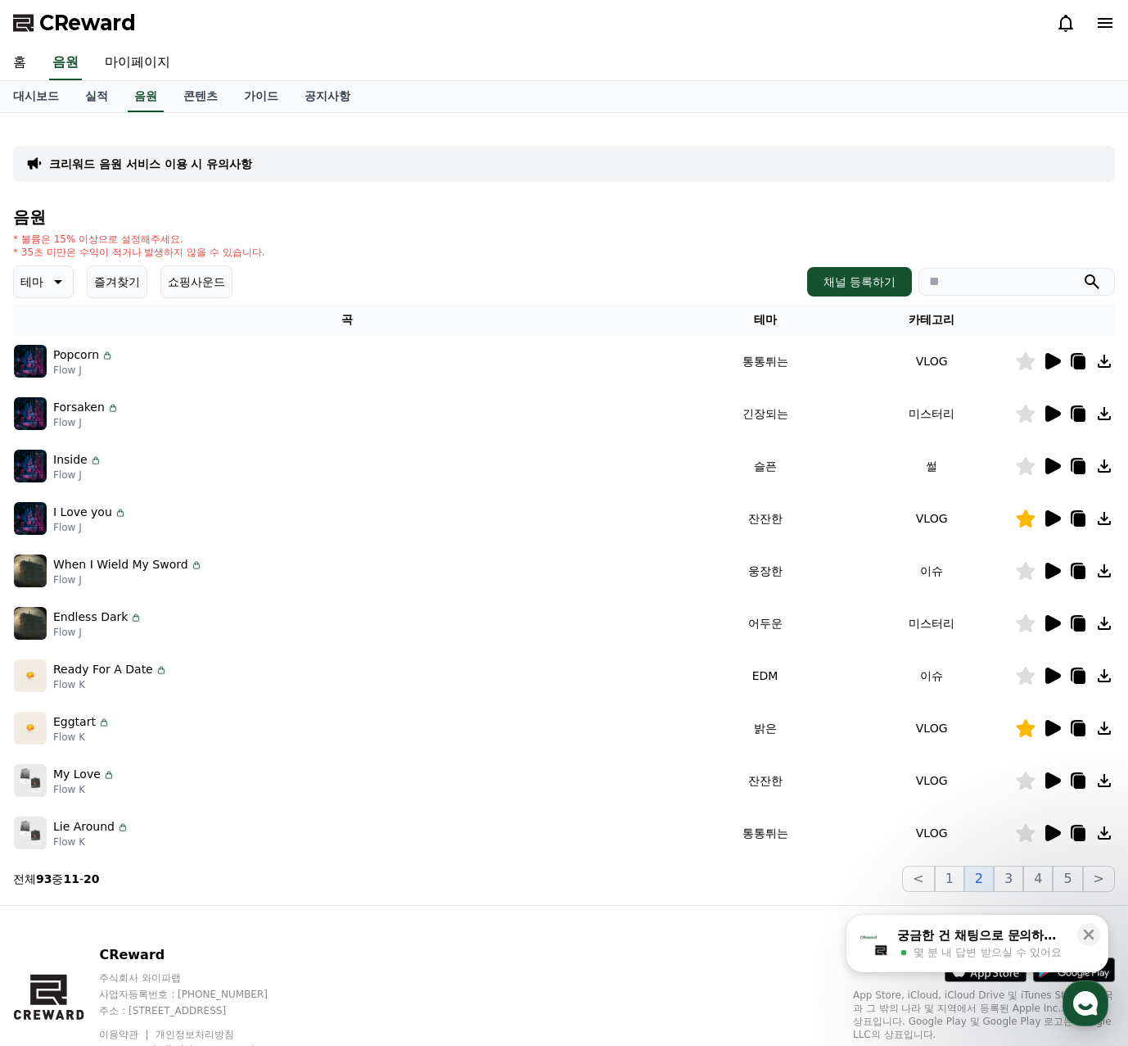
click at [1058, 779] on icon at bounding box center [1054, 780] width 16 height 16
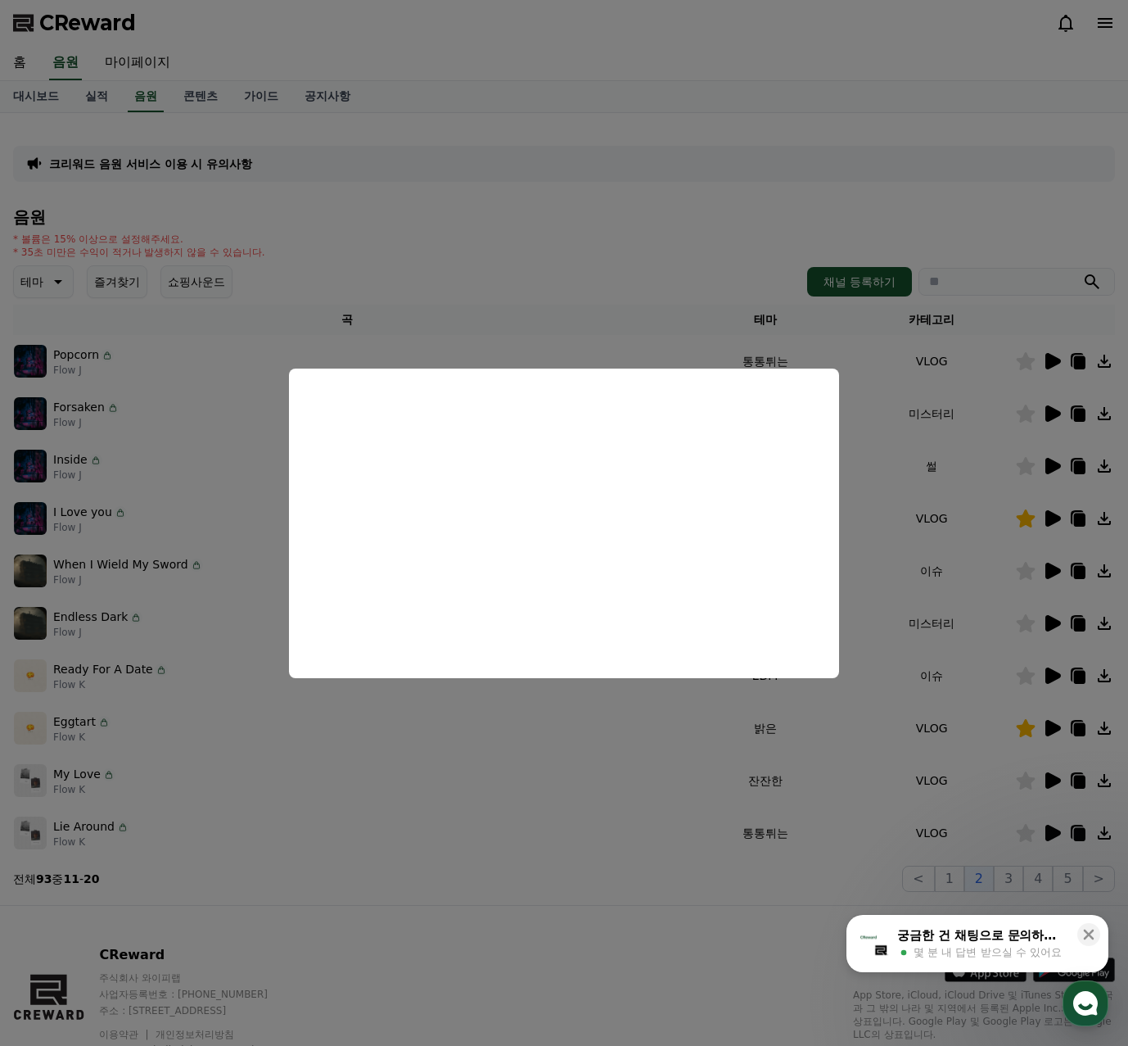
click at [904, 553] on button "close modal" at bounding box center [564, 523] width 1128 height 1046
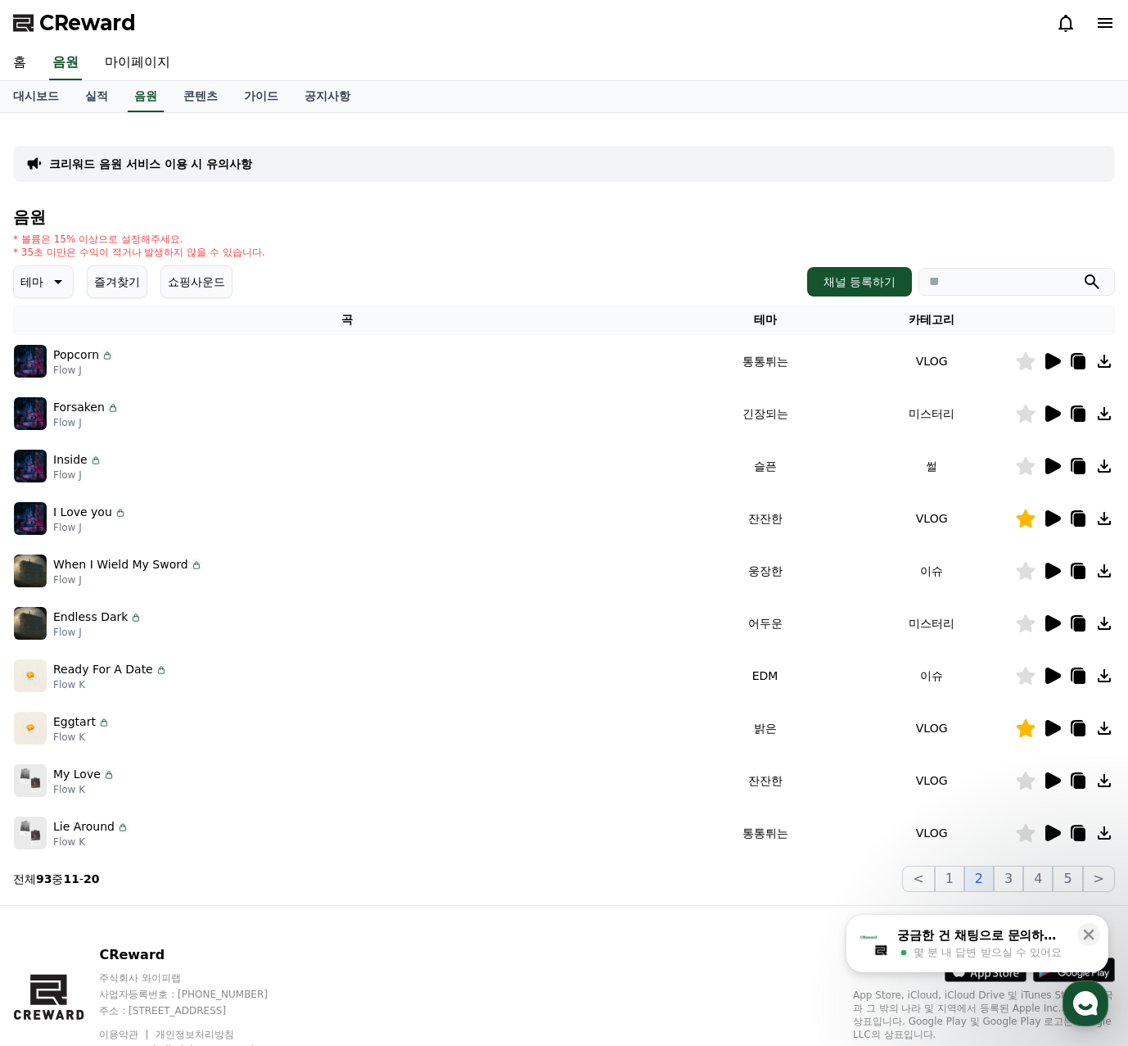
click at [1024, 782] on icon at bounding box center [1026, 780] width 19 height 18
click at [1060, 827] on icon at bounding box center [1052, 833] width 20 height 20
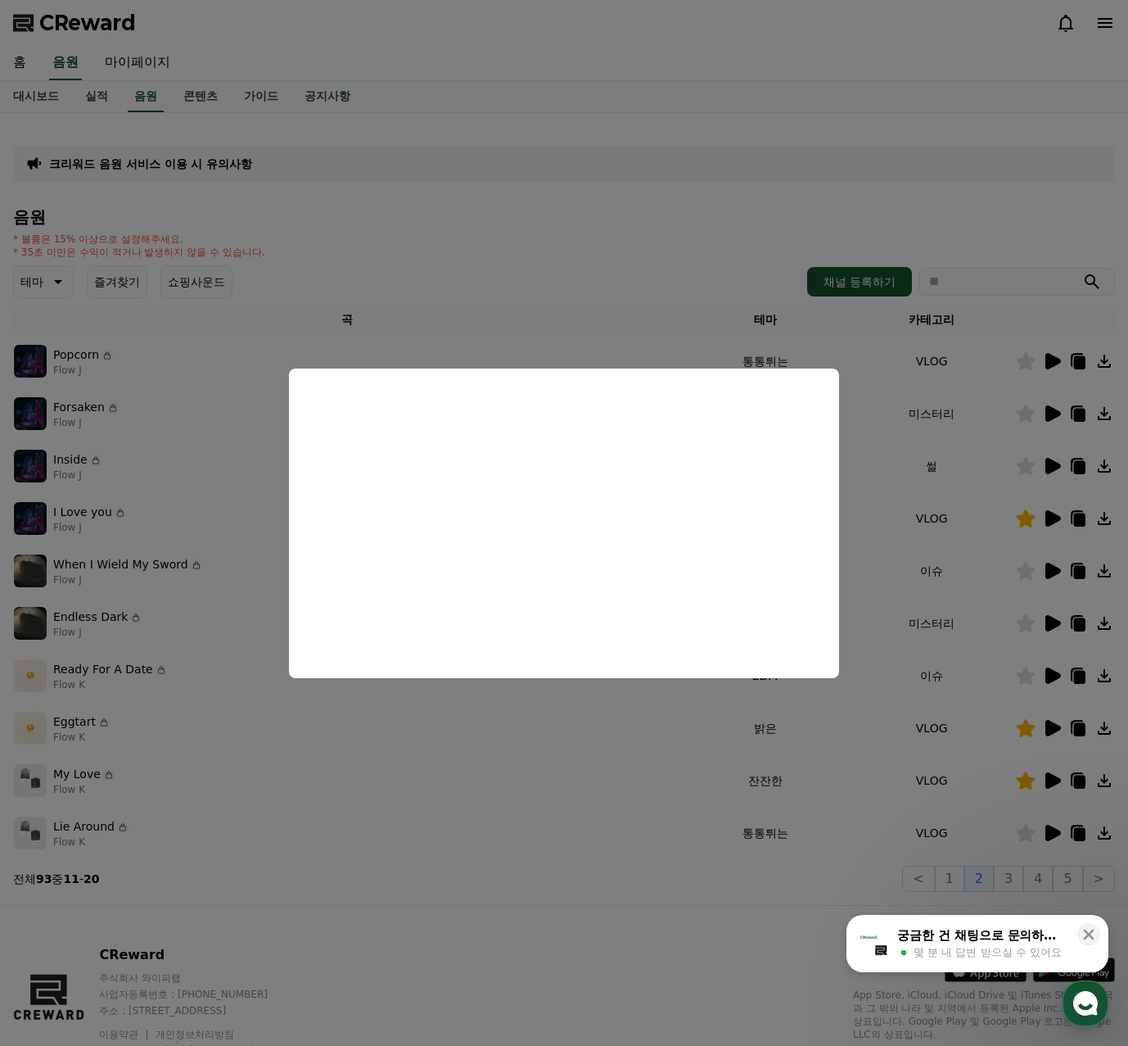
click at [884, 652] on button "close modal" at bounding box center [564, 523] width 1128 height 1046
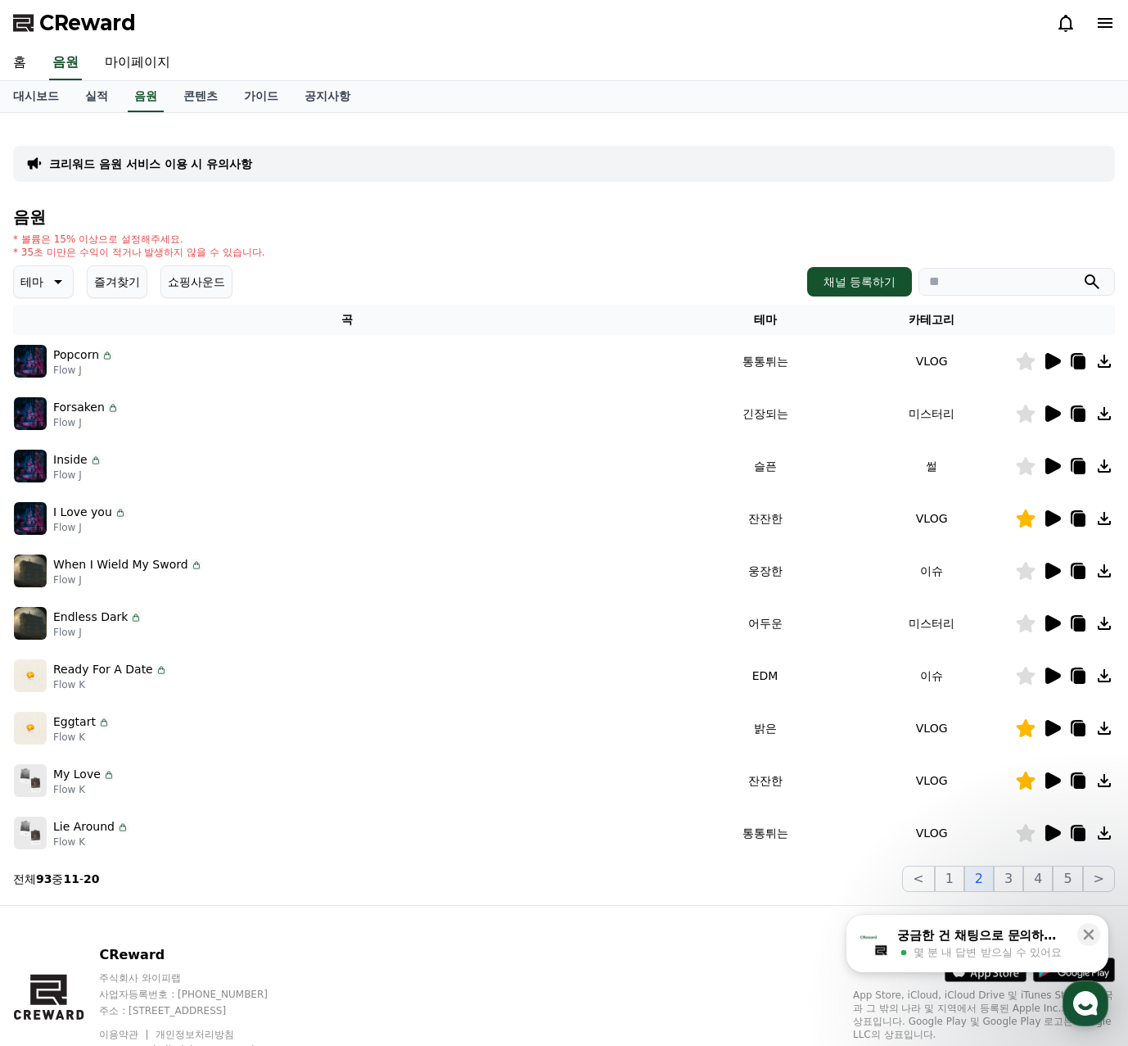
click at [1022, 831] on icon at bounding box center [1026, 833] width 19 height 18
click at [1014, 882] on button "3" at bounding box center [1008, 879] width 29 height 26
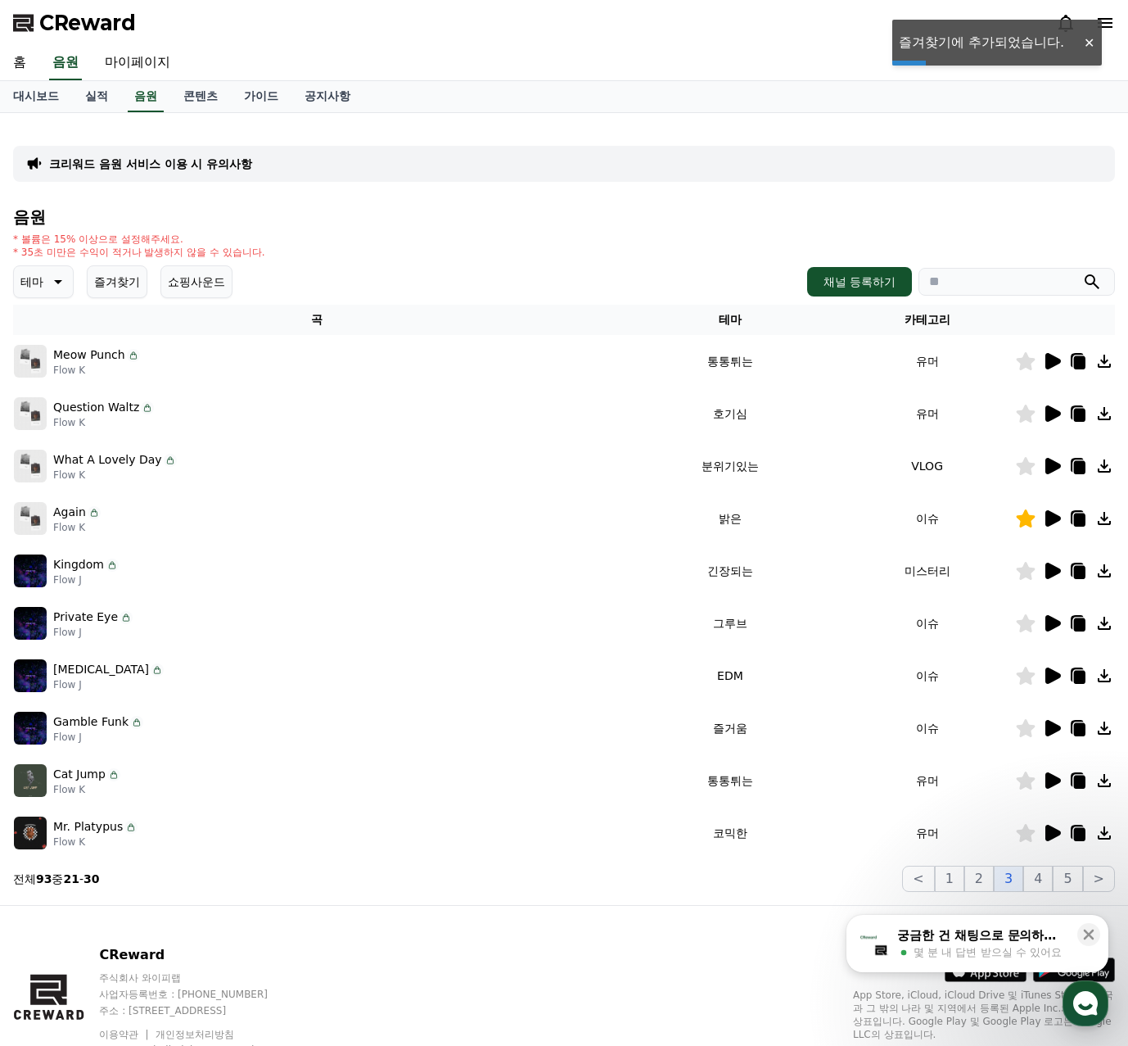
click at [1060, 360] on icon at bounding box center [1054, 361] width 16 height 16
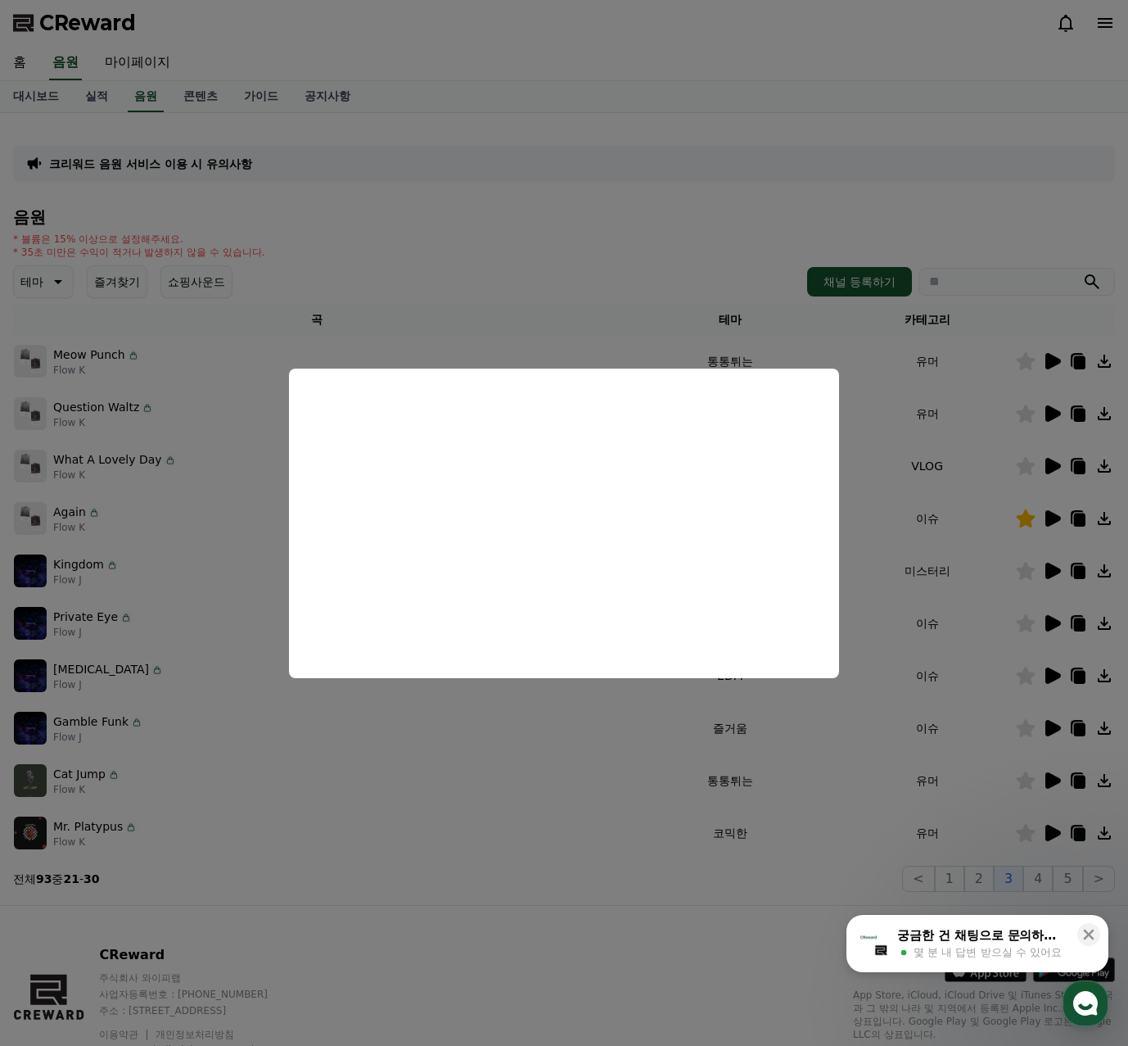
click at [1060, 417] on button "close modal" at bounding box center [564, 523] width 1128 height 1046
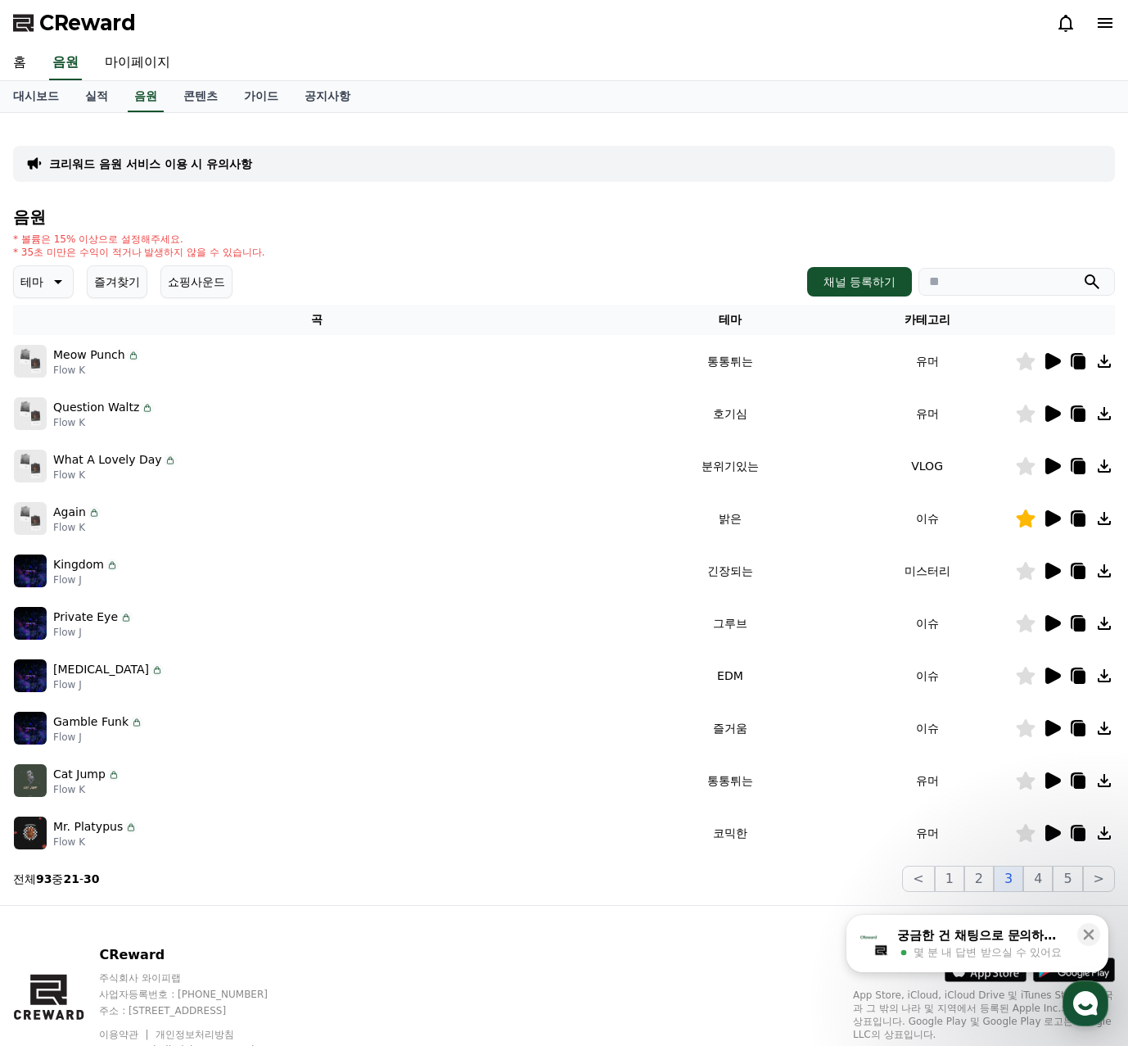
click at [1051, 419] on icon at bounding box center [1054, 413] width 16 height 16
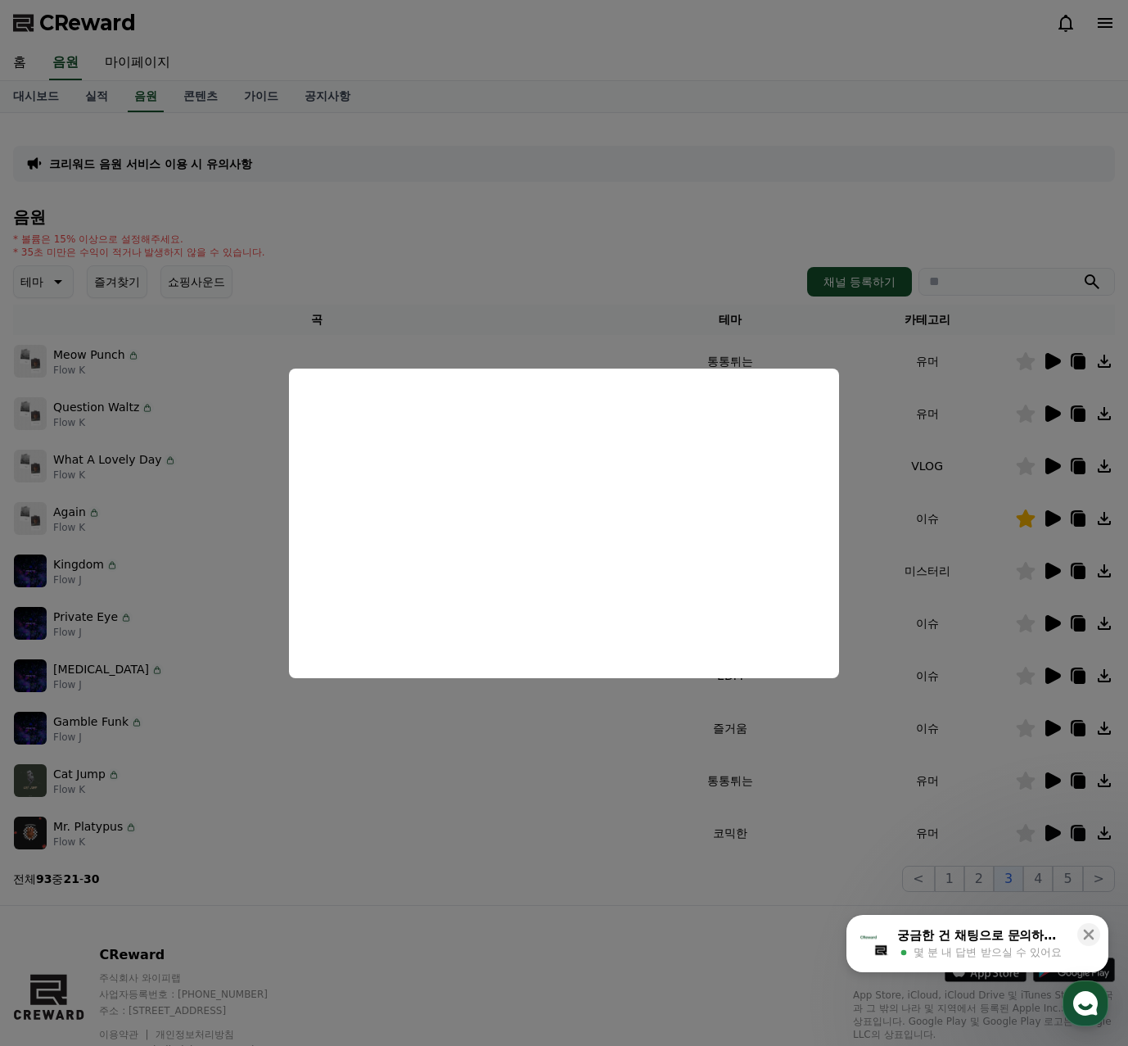
click at [877, 477] on button "close modal" at bounding box center [564, 523] width 1128 height 1046
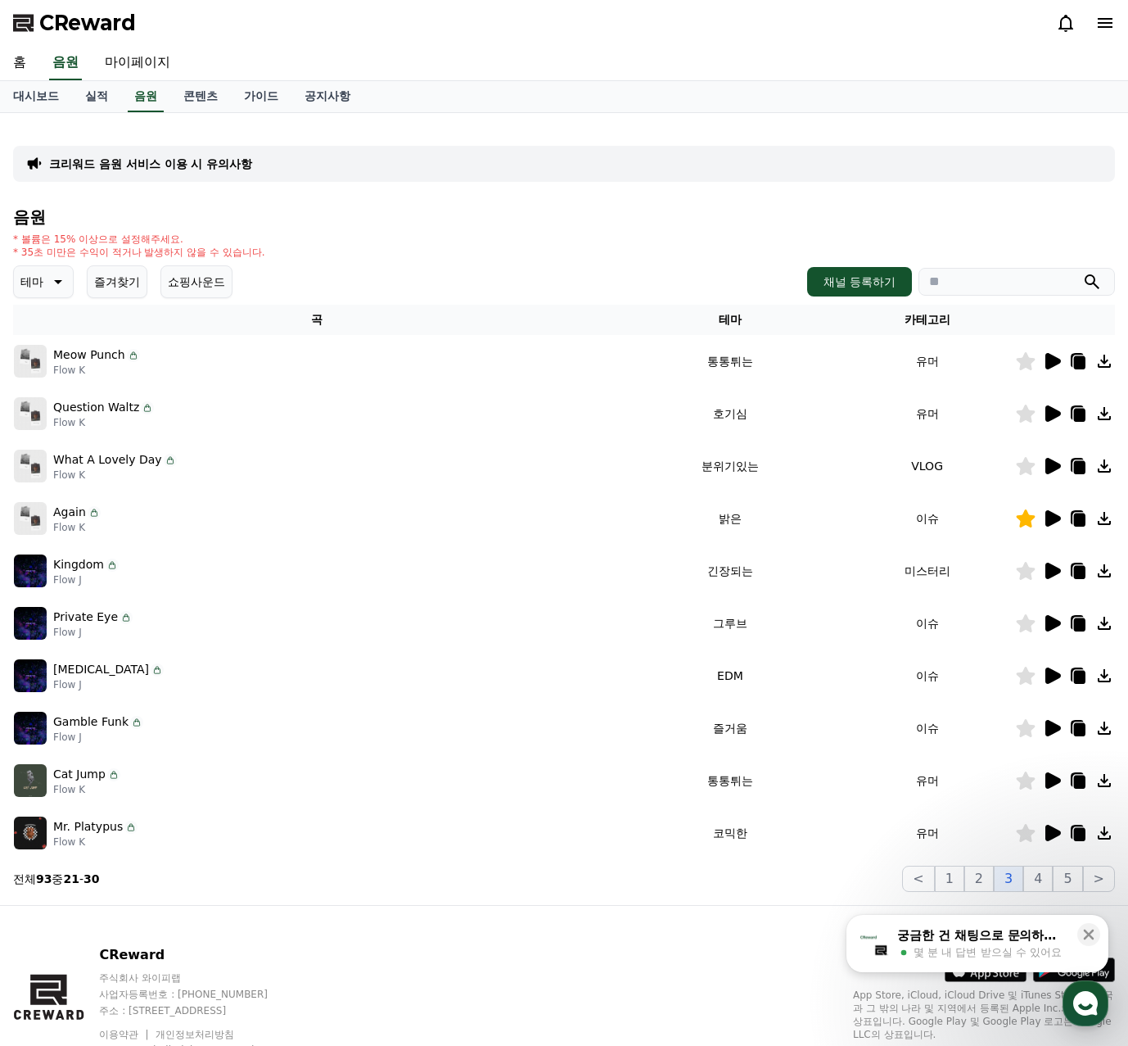
click at [1051, 569] on icon at bounding box center [1054, 571] width 16 height 16
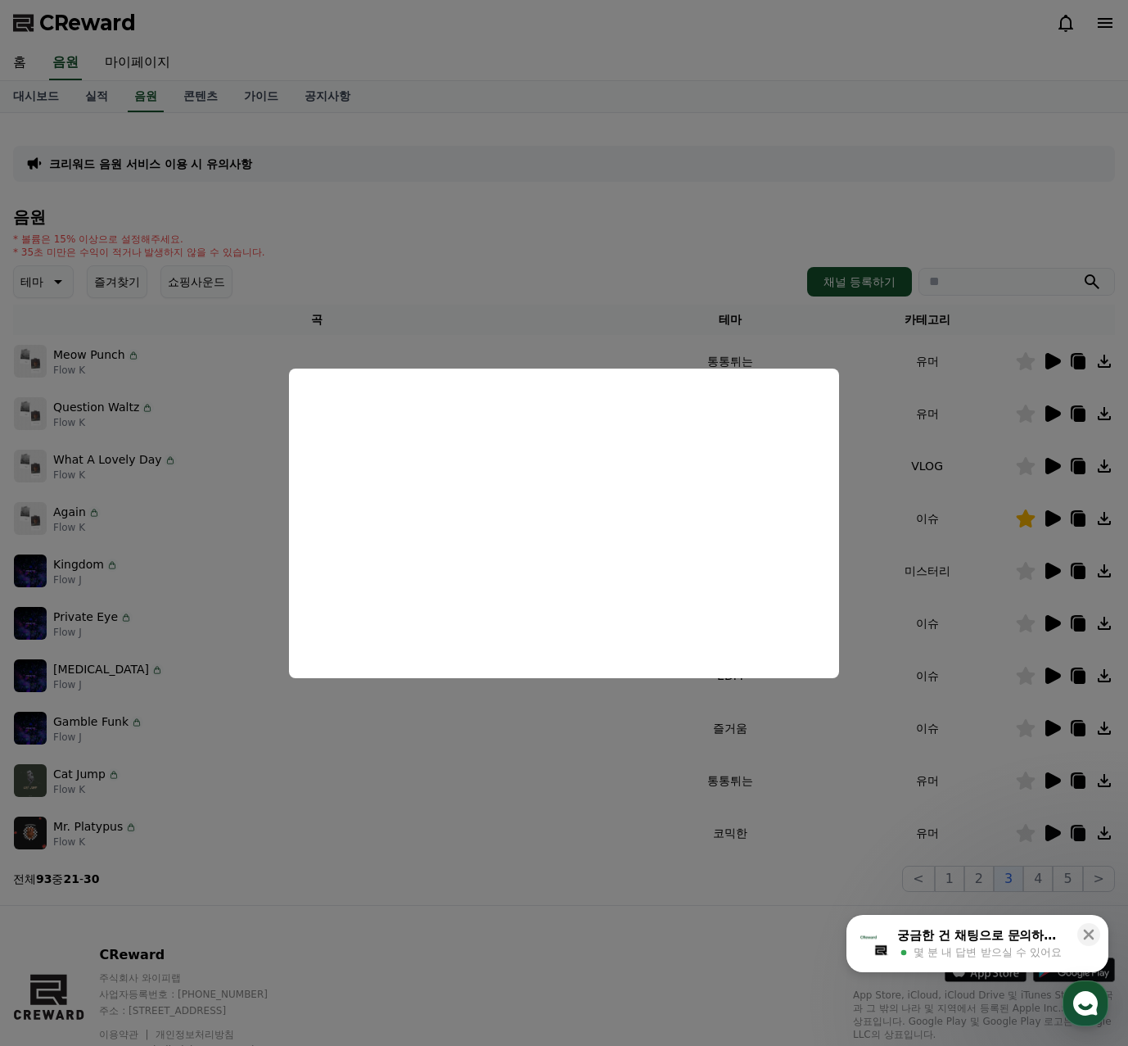
click at [596, 805] on button "close modal" at bounding box center [564, 523] width 1128 height 1046
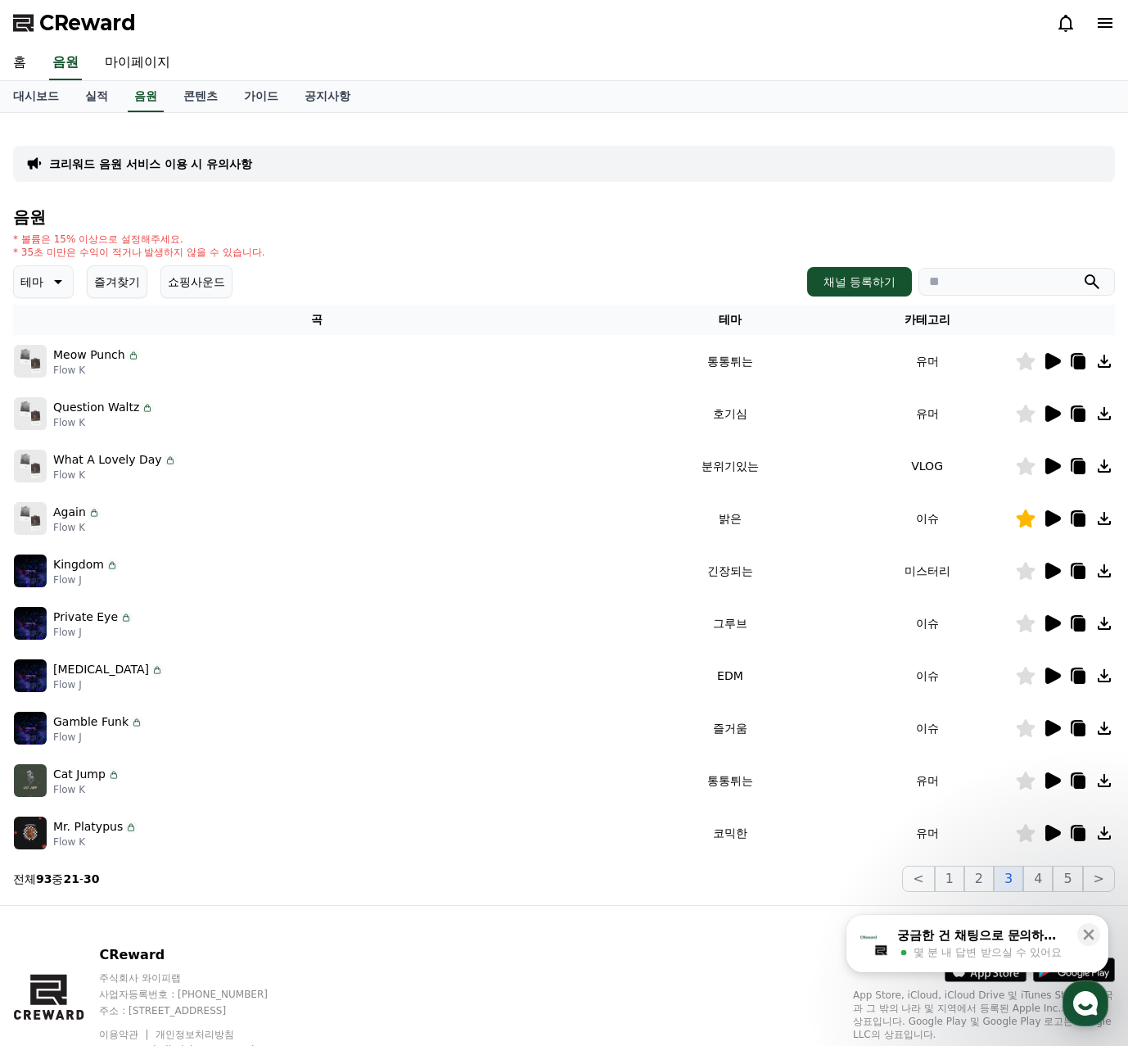
click at [1061, 825] on icon at bounding box center [1052, 833] width 20 height 20
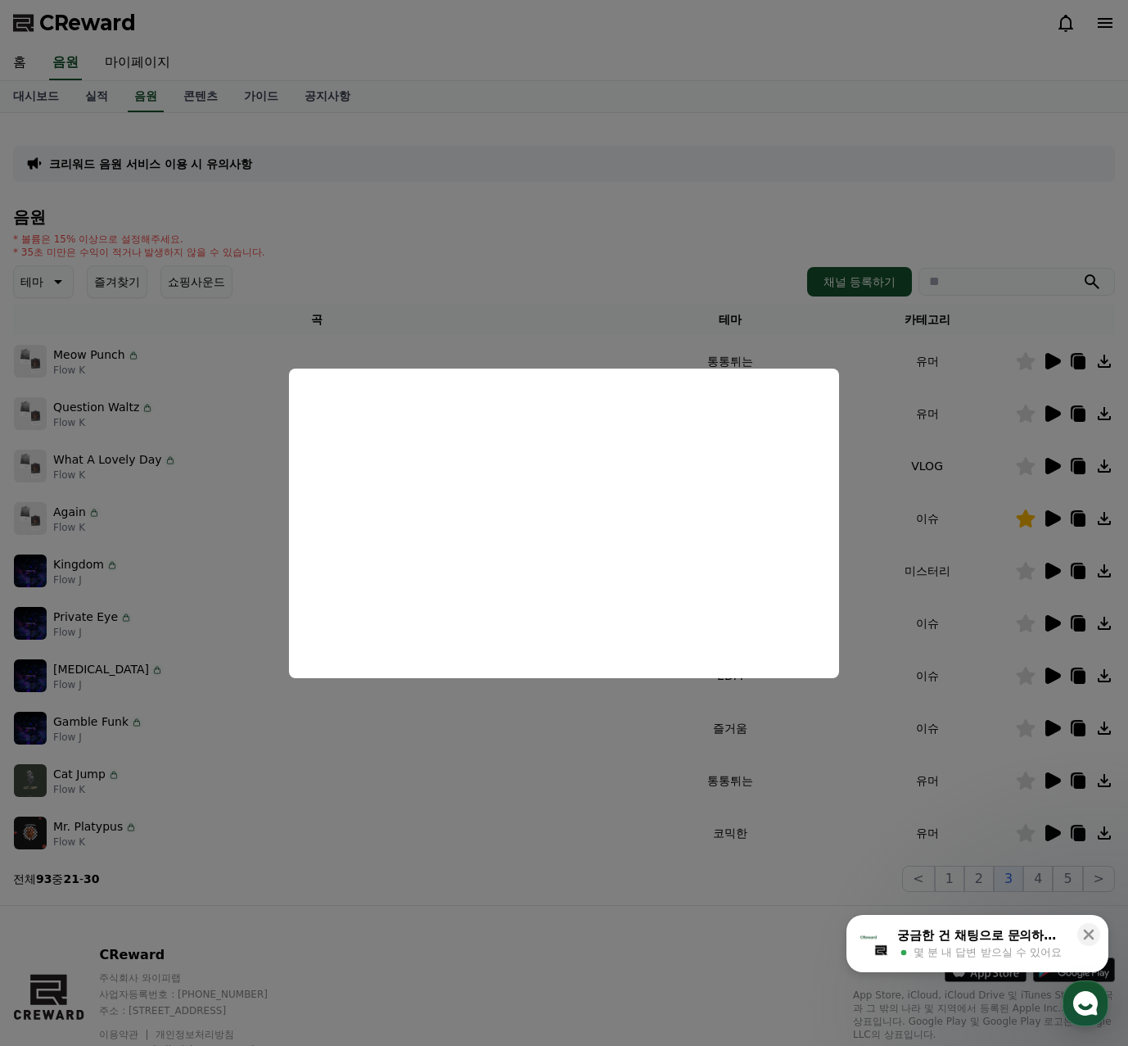
click at [1058, 779] on button "close modal" at bounding box center [564, 523] width 1128 height 1046
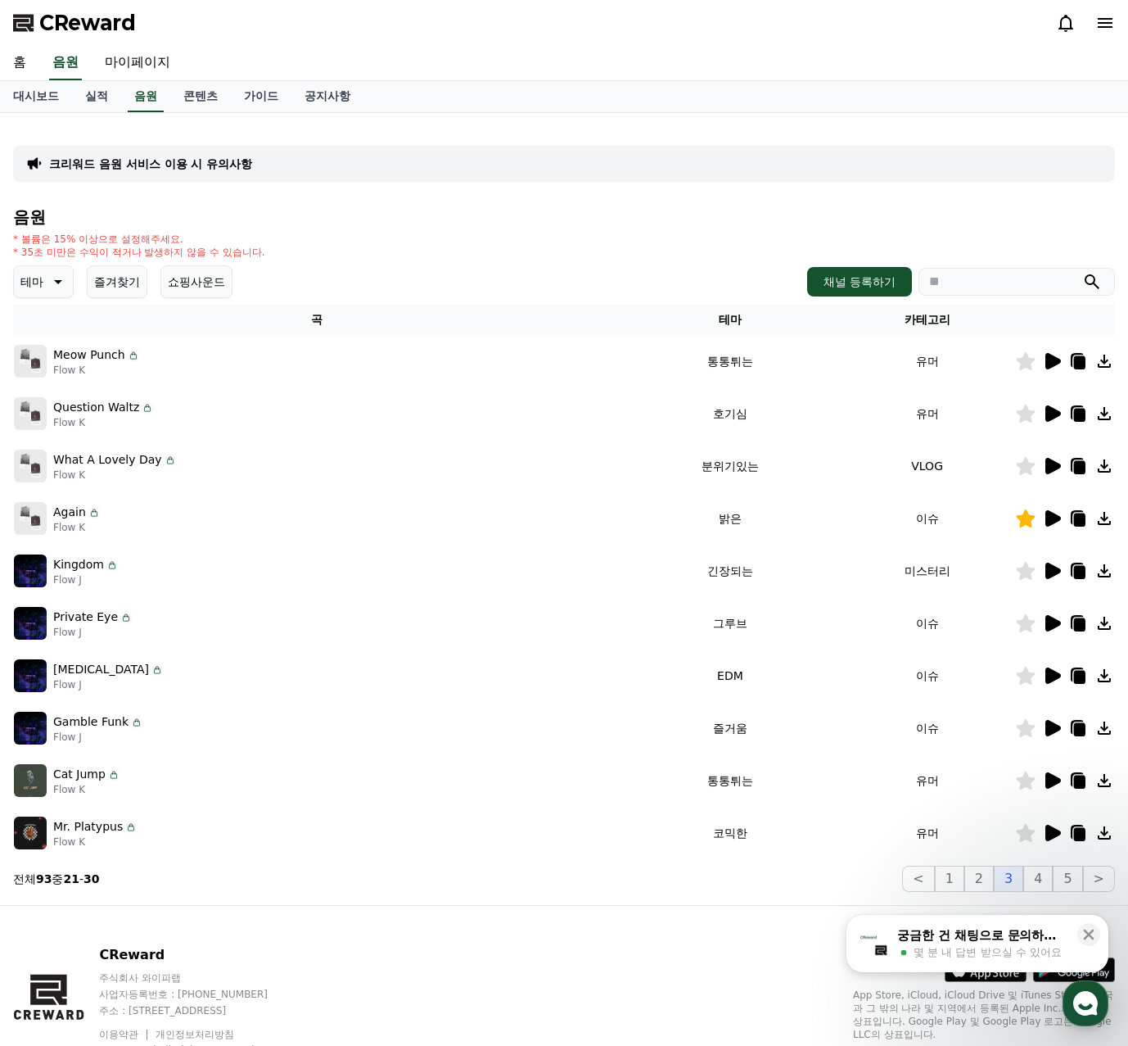
click at [1056, 780] on icon at bounding box center [1054, 780] width 16 height 16
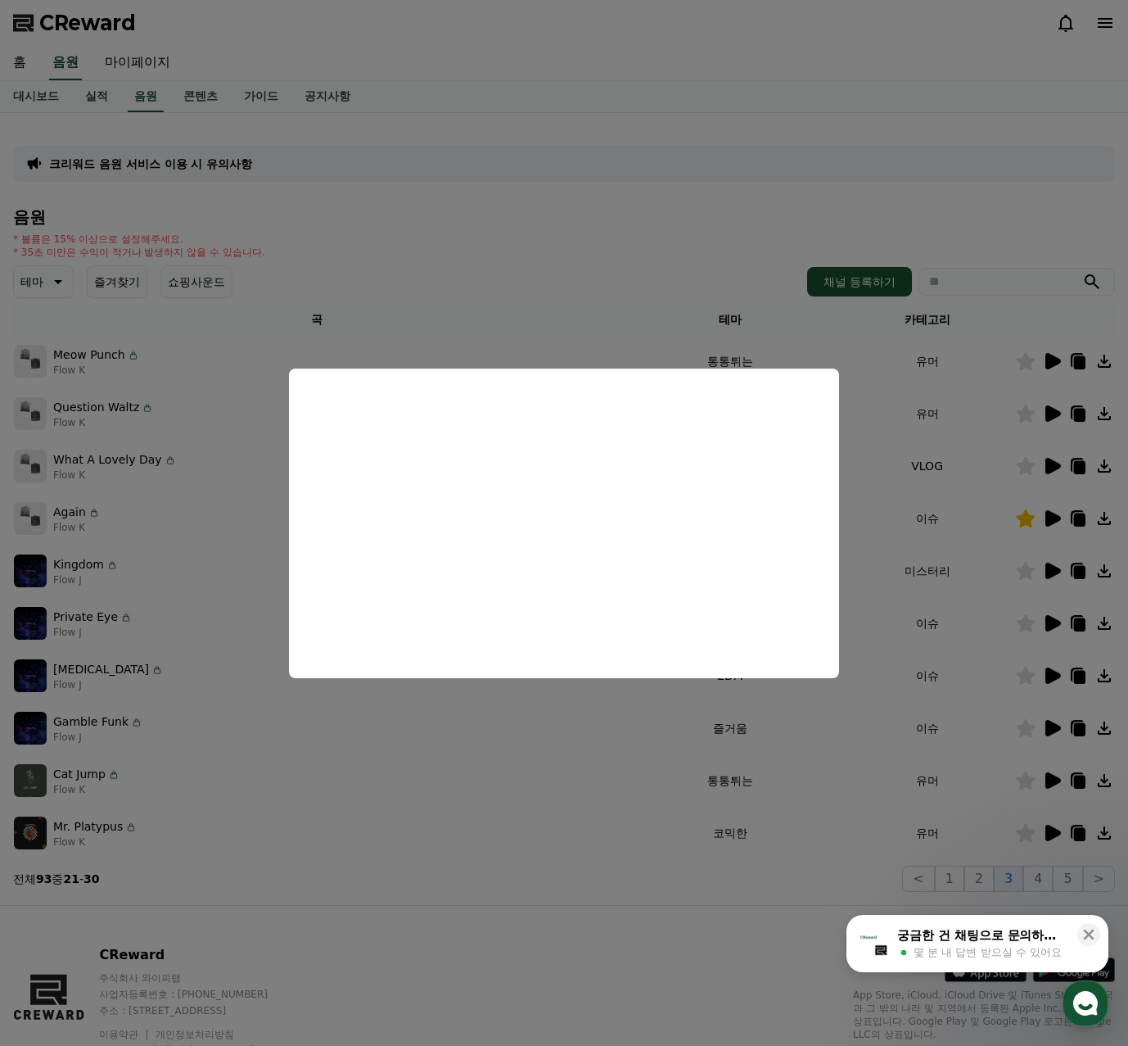
click at [1025, 773] on button "close modal" at bounding box center [564, 523] width 1128 height 1046
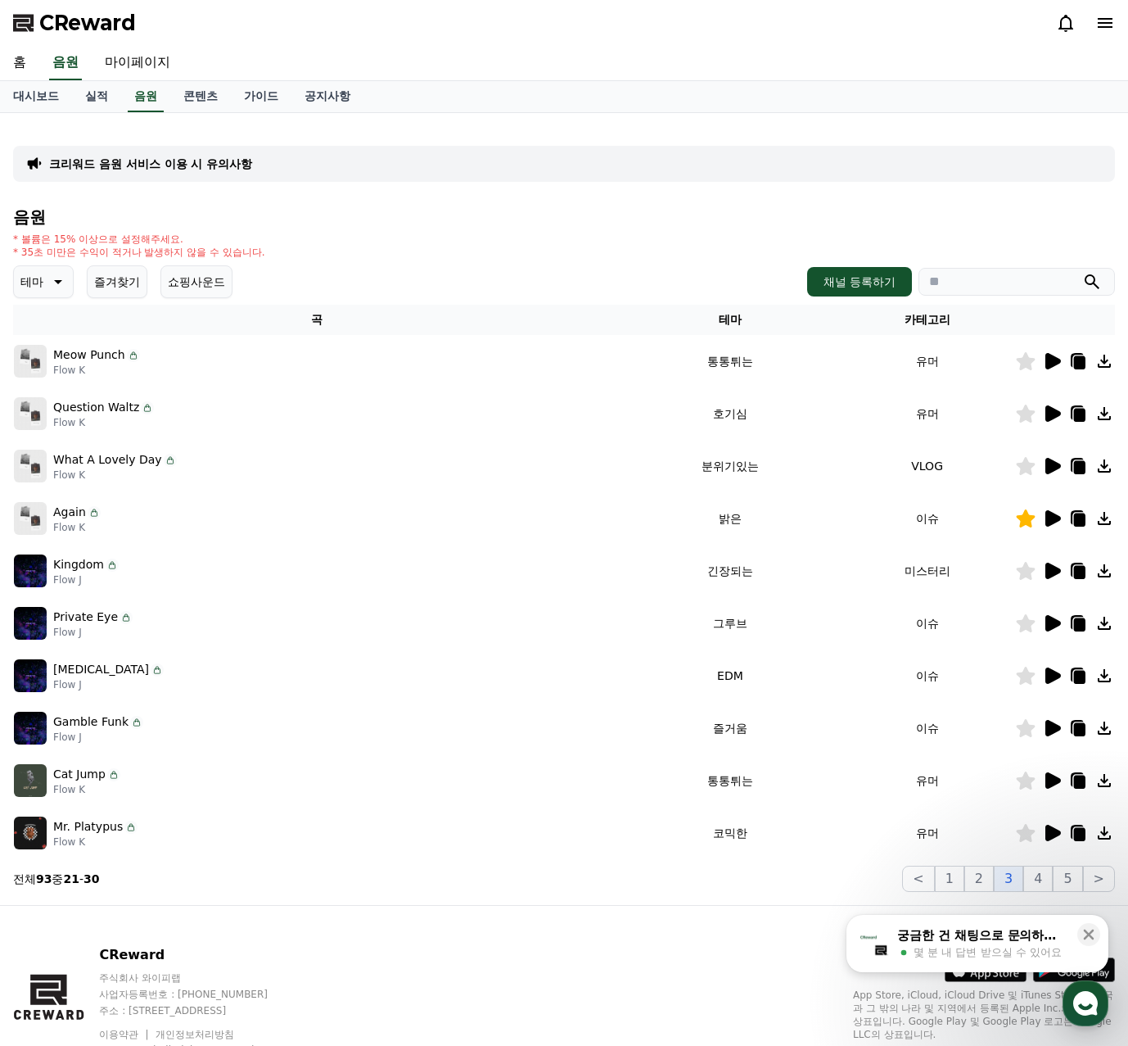
click at [1025, 780] on icon at bounding box center [1026, 780] width 19 height 18
click at [1047, 726] on icon at bounding box center [1054, 728] width 16 height 16
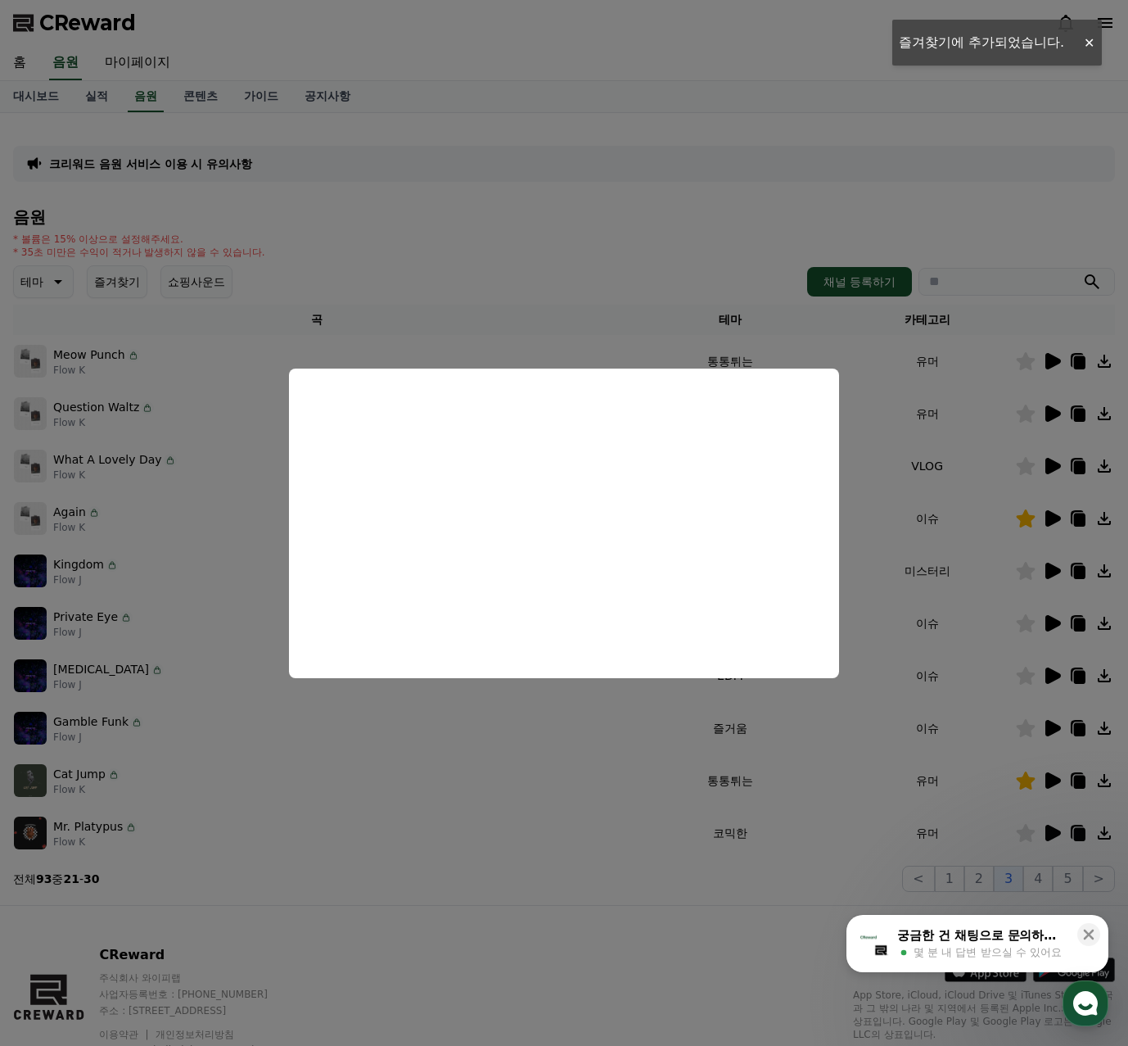
click at [1018, 803] on button "close modal" at bounding box center [564, 523] width 1128 height 1046
click at [1020, 774] on icon at bounding box center [1026, 780] width 20 height 18
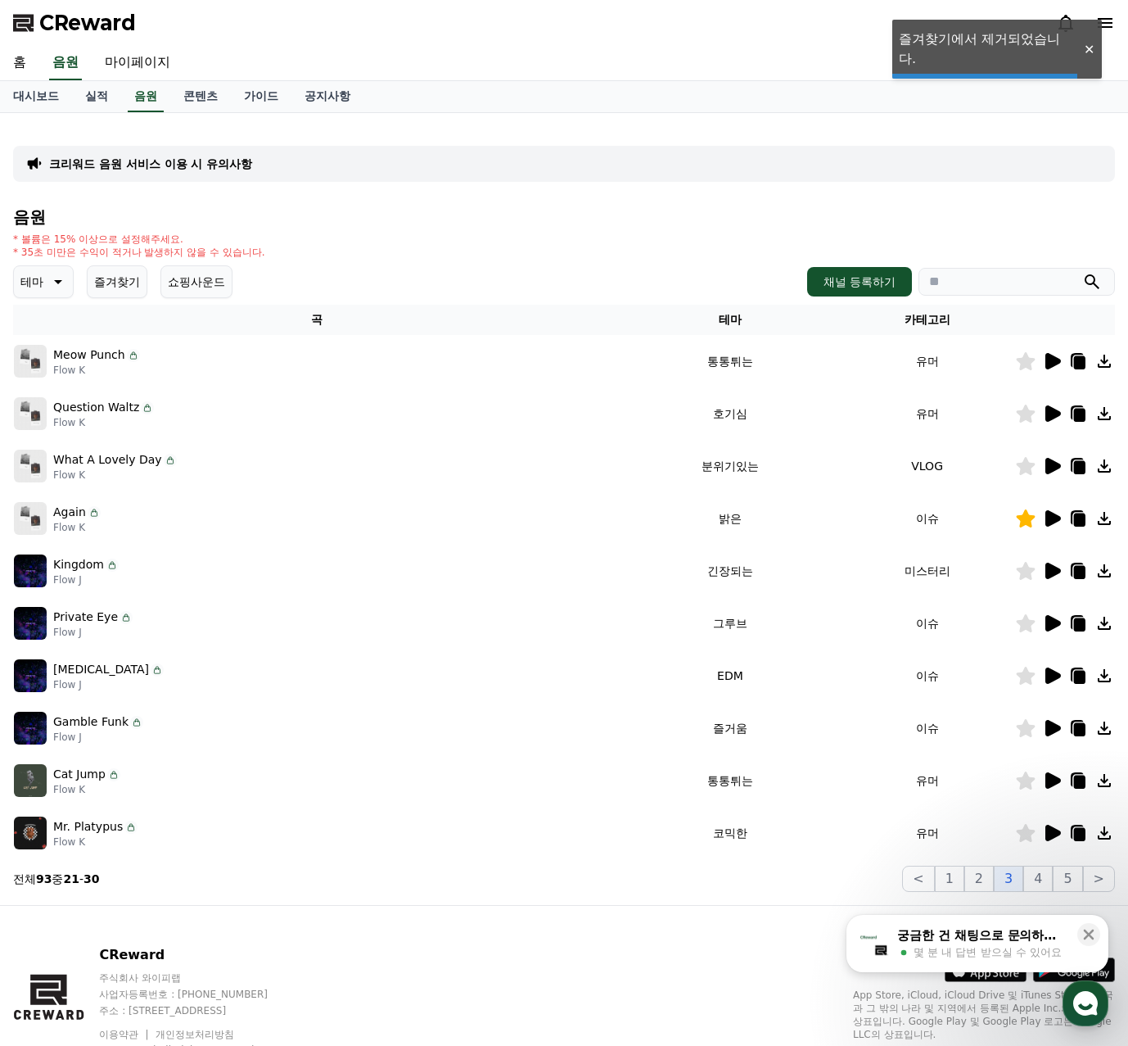
click at [1030, 780] on icon at bounding box center [1026, 780] width 19 height 18
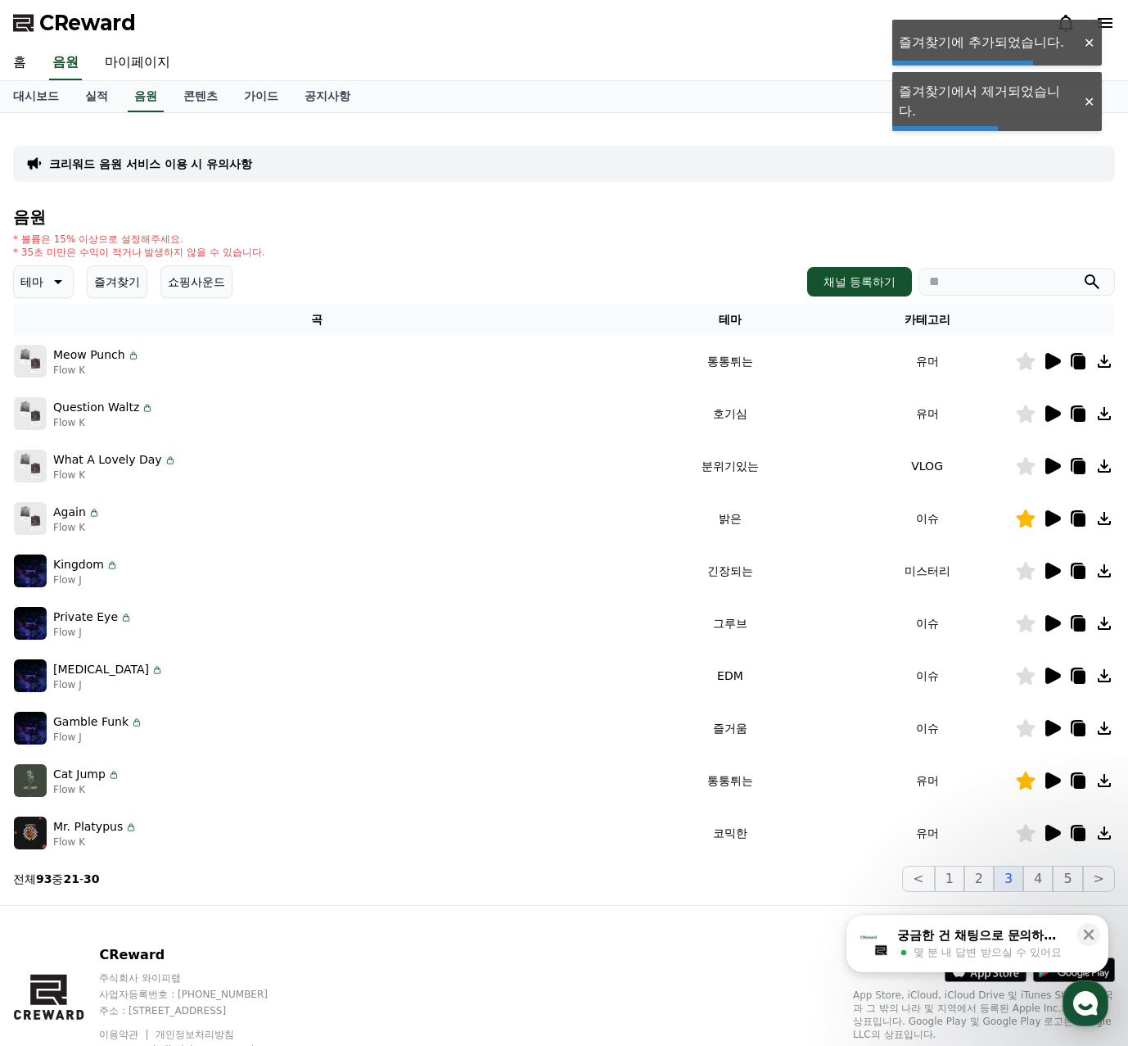
click at [1024, 785] on icon at bounding box center [1026, 780] width 19 height 18
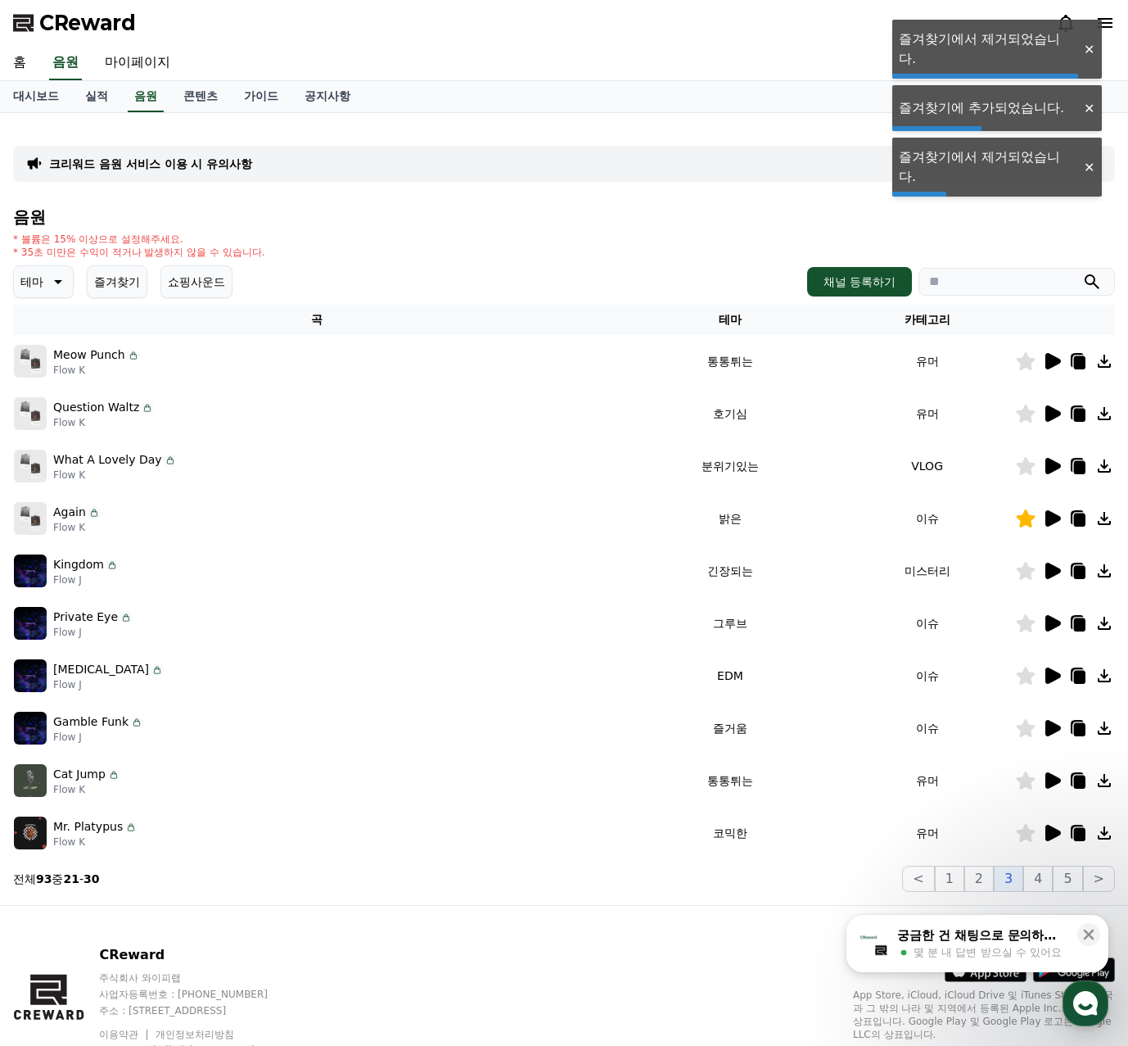
click at [1054, 735] on icon at bounding box center [1052, 728] width 20 height 20
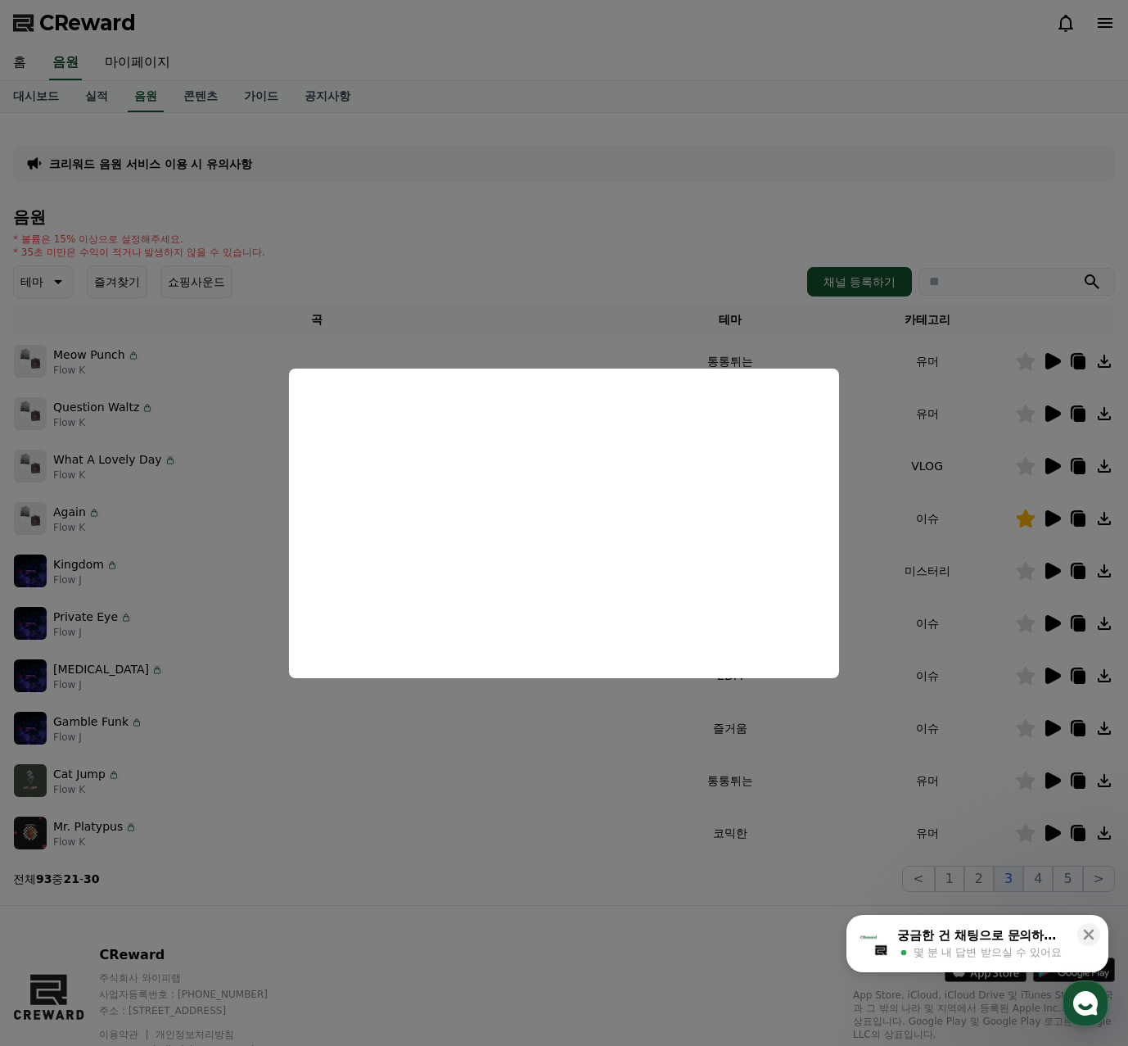
click at [843, 727] on button "close modal" at bounding box center [564, 523] width 1128 height 1046
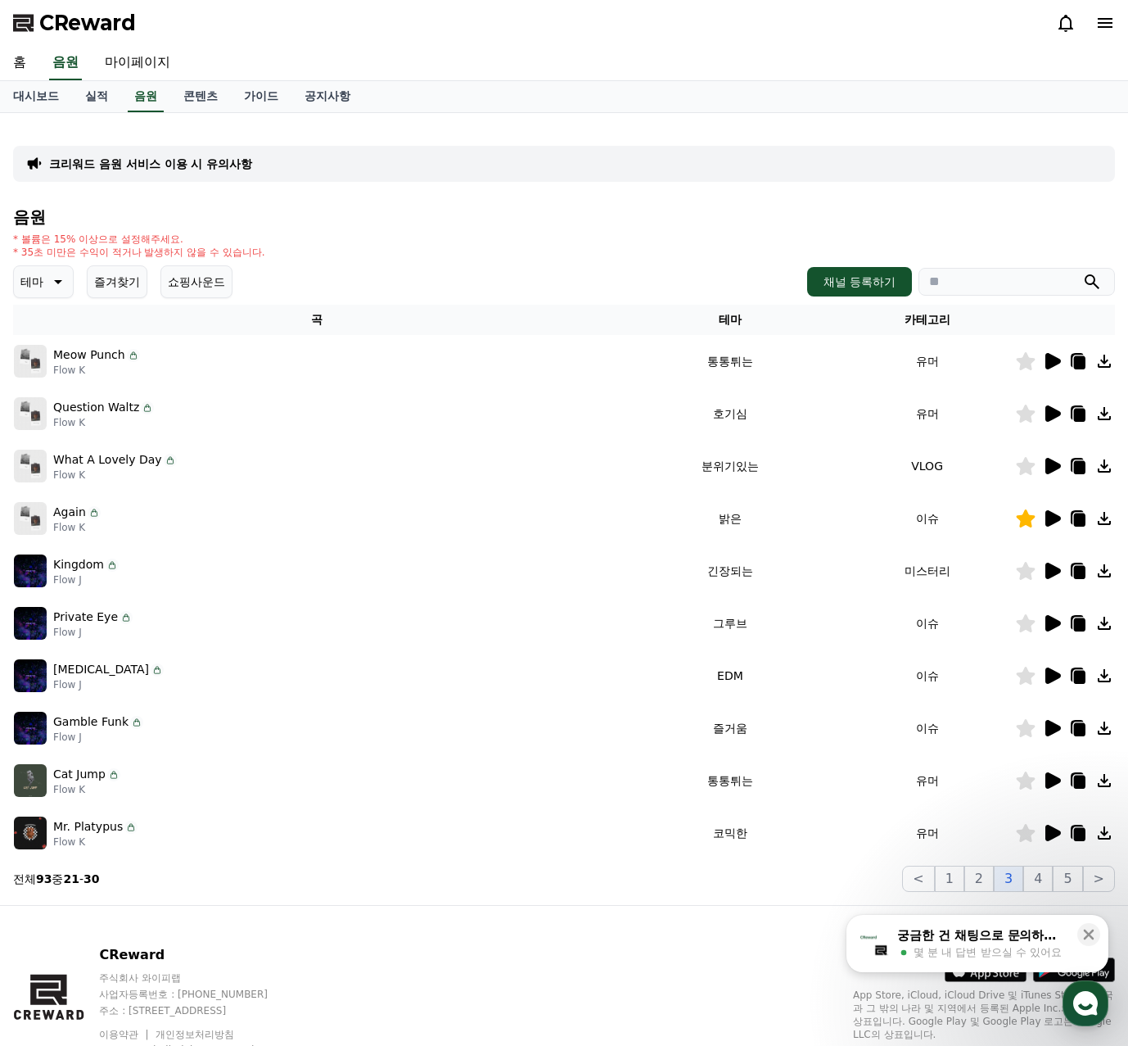
click at [1058, 671] on icon at bounding box center [1052, 676] width 20 height 20
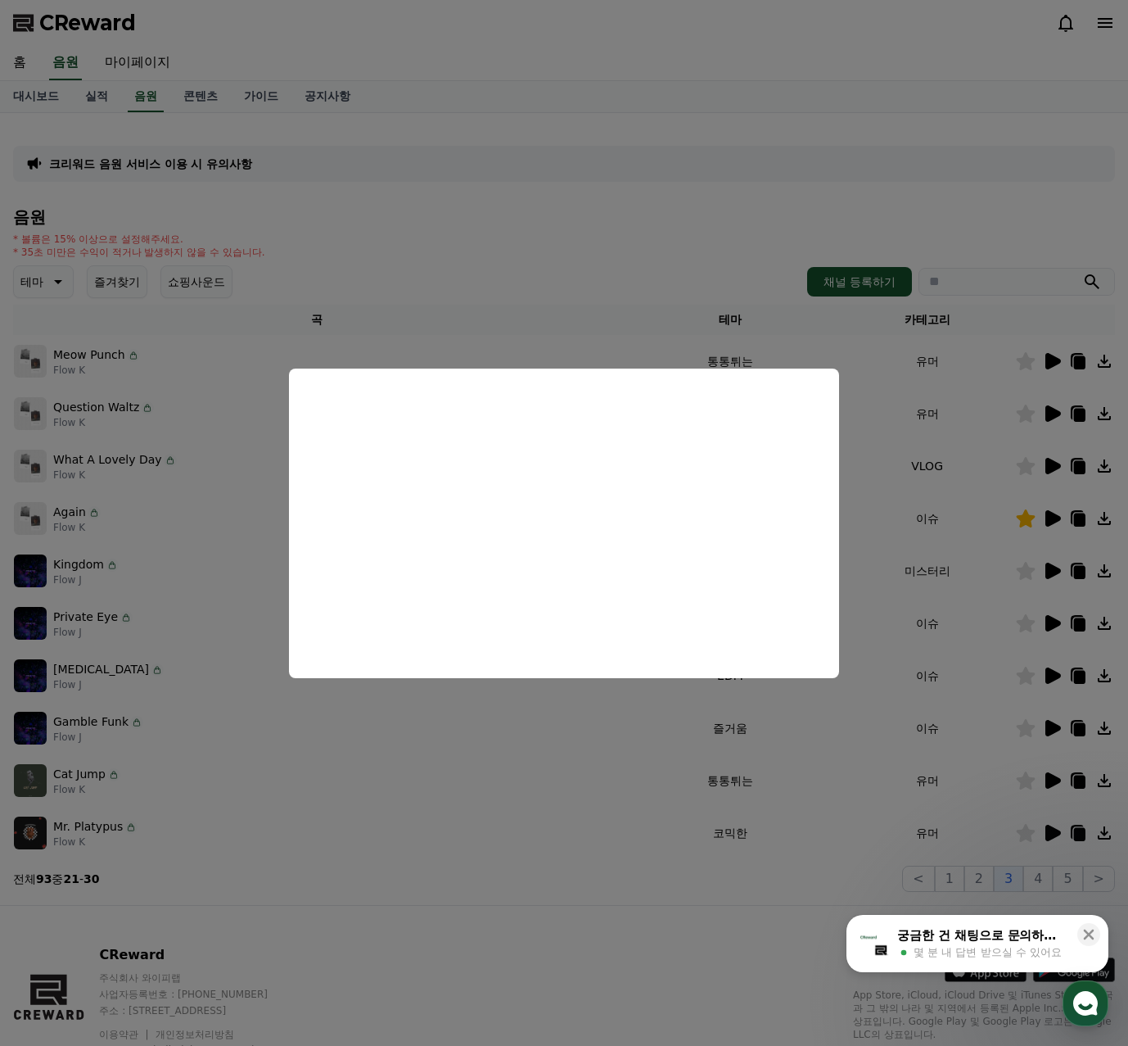
click at [1035, 873] on button "close modal" at bounding box center [564, 523] width 1128 height 1046
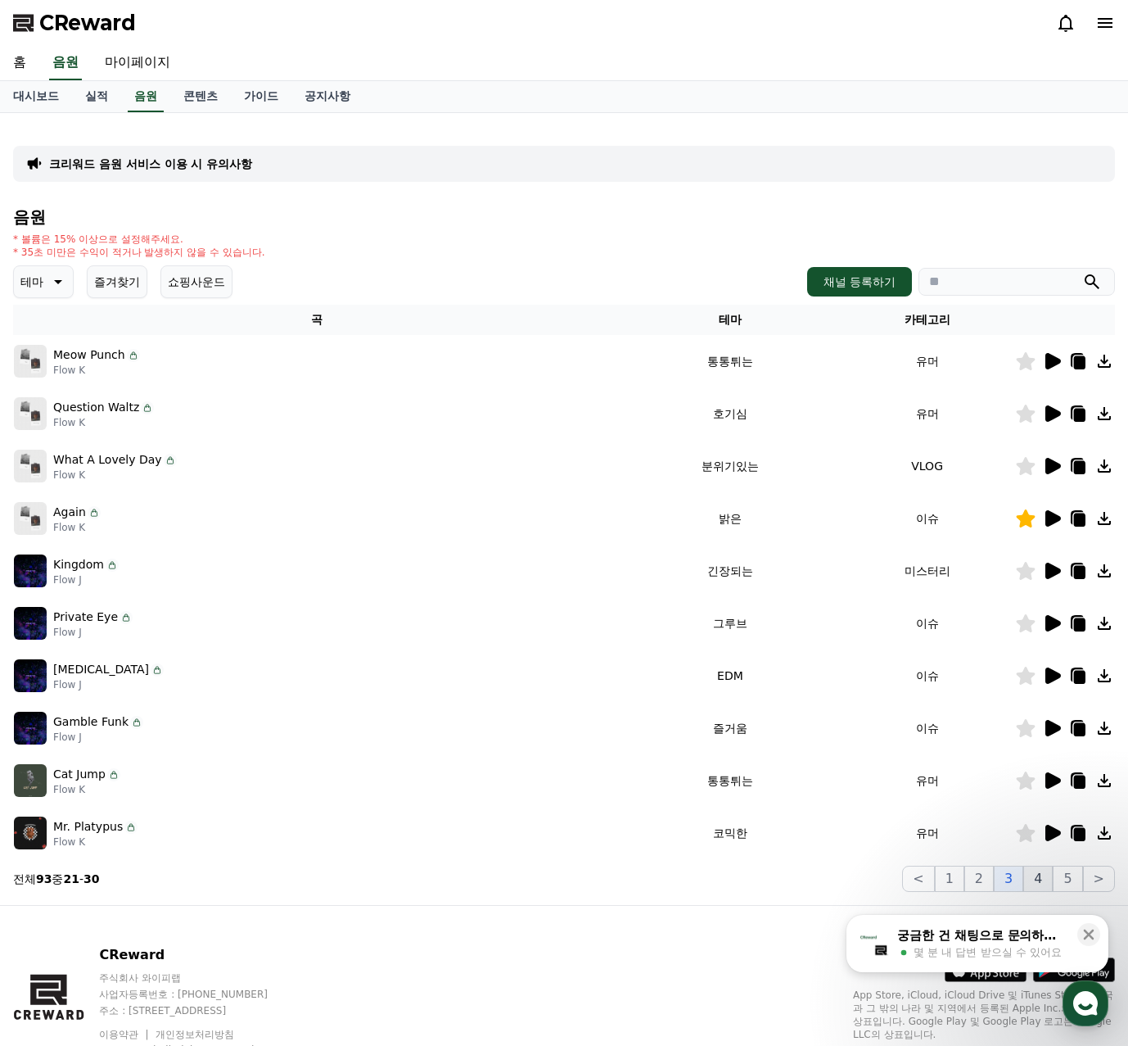
click at [1036, 873] on button "4" at bounding box center [1038, 879] width 29 height 26
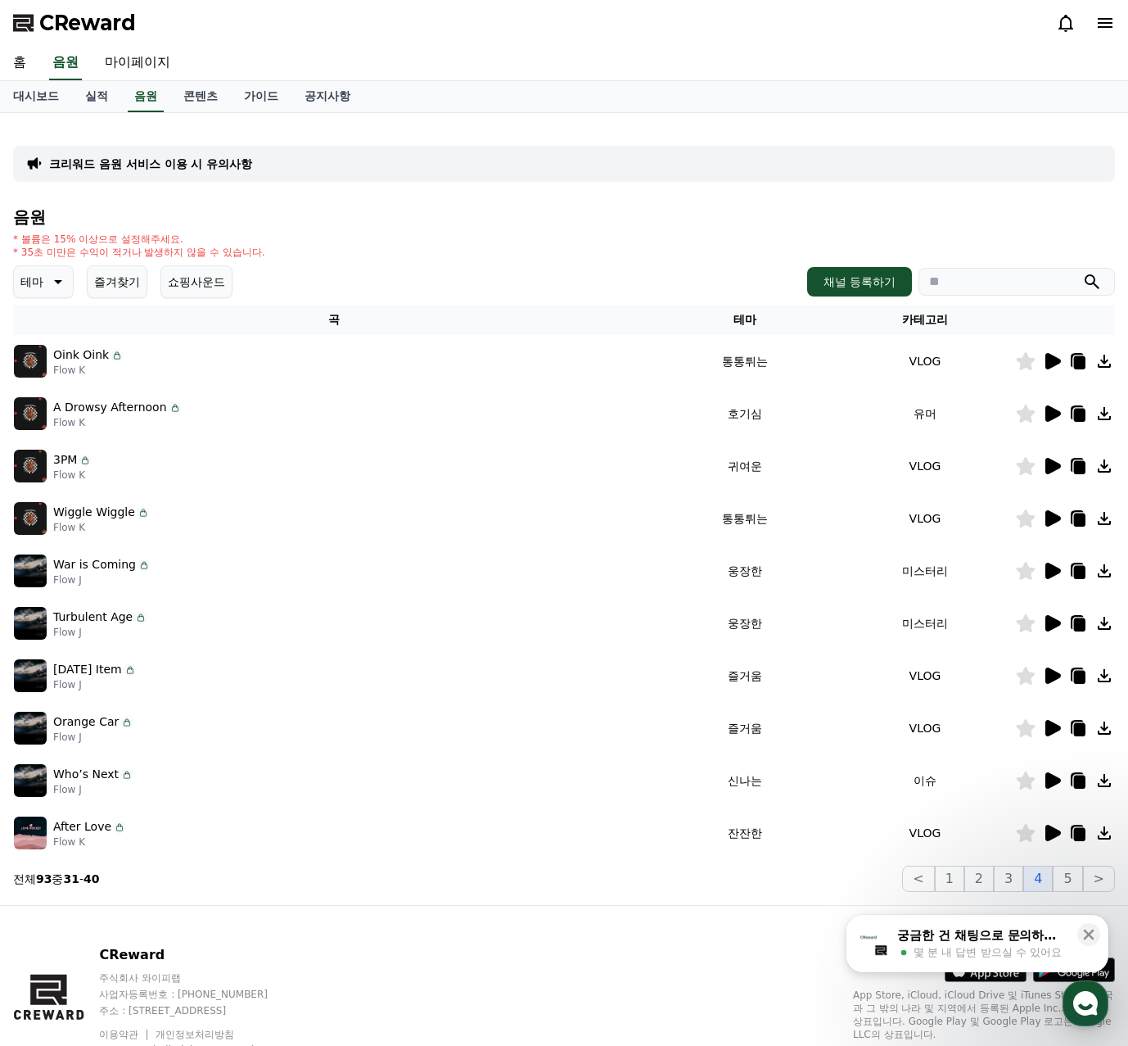
click at [1057, 362] on icon at bounding box center [1054, 361] width 16 height 16
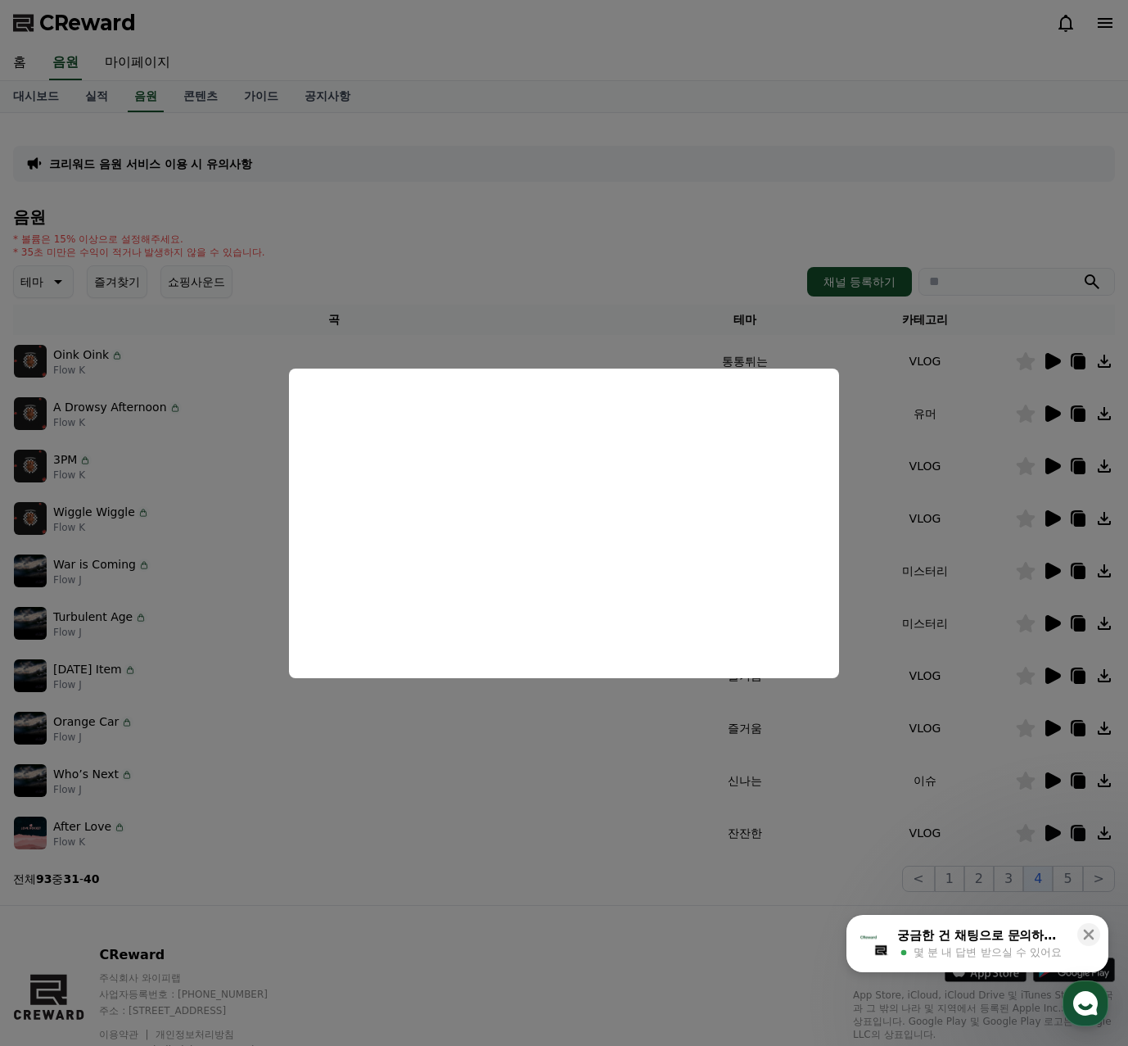
click at [970, 417] on button "close modal" at bounding box center [564, 523] width 1128 height 1046
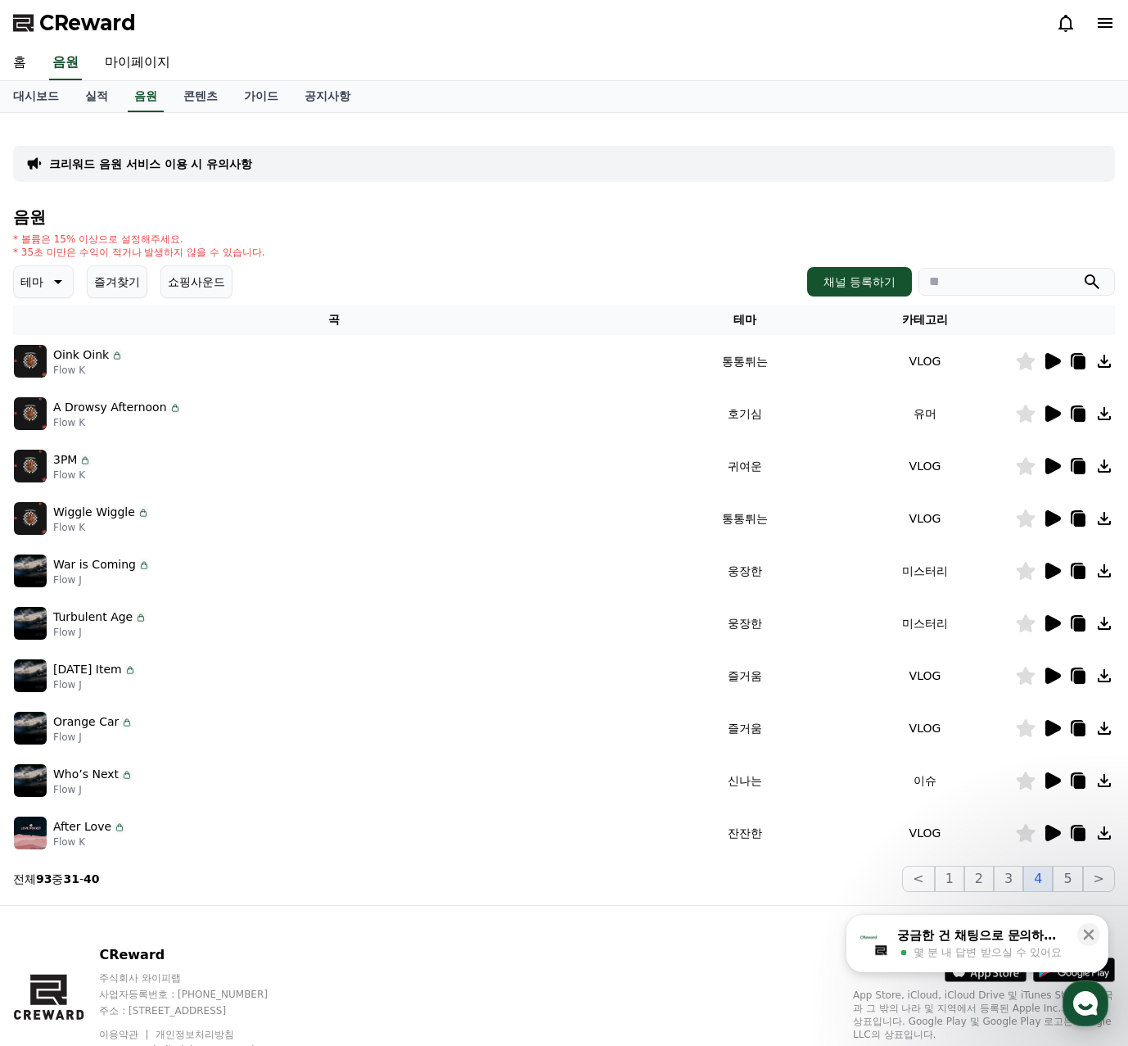
click at [1053, 418] on icon at bounding box center [1054, 413] width 16 height 16
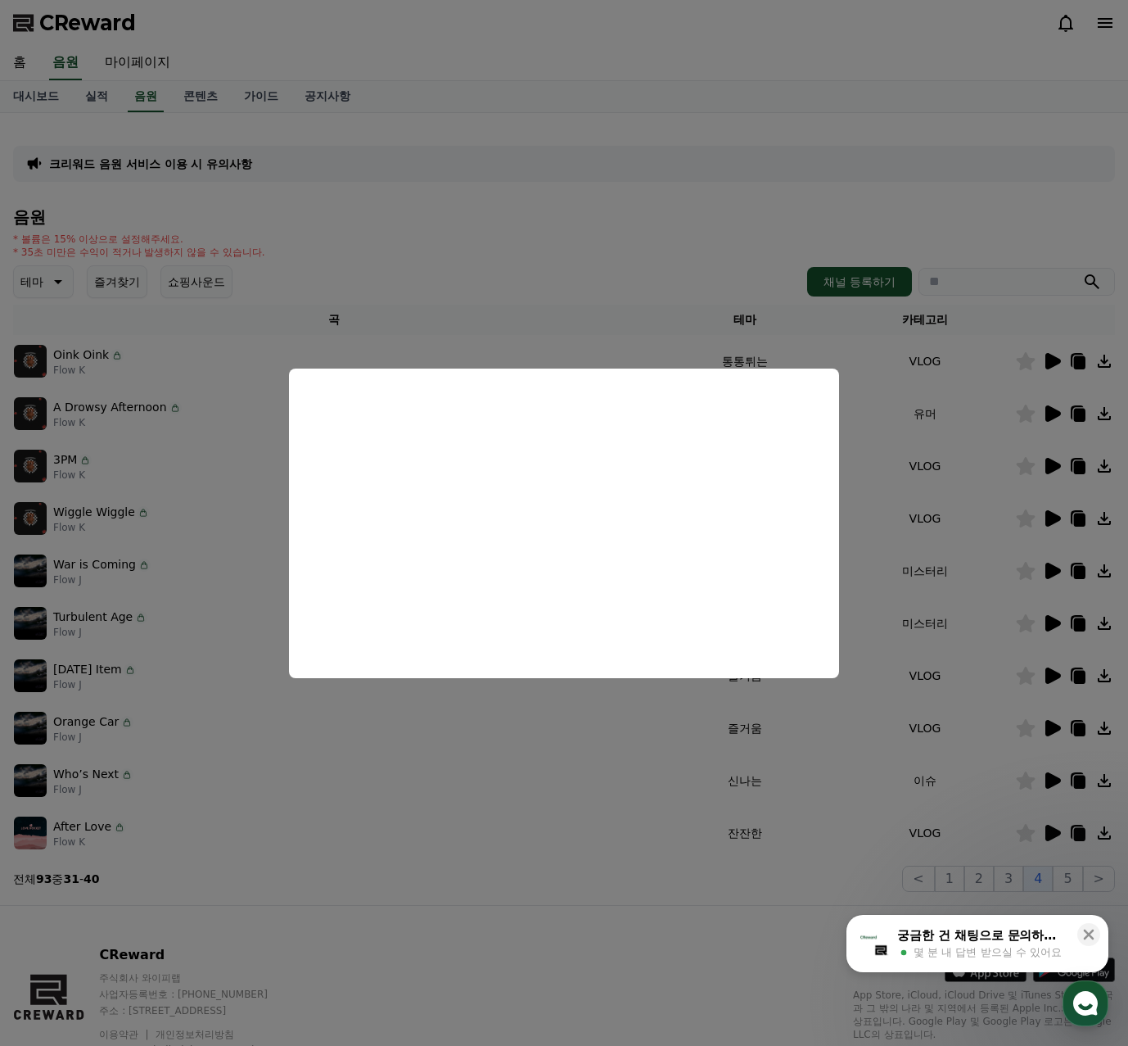
click at [887, 474] on button "close modal" at bounding box center [564, 523] width 1128 height 1046
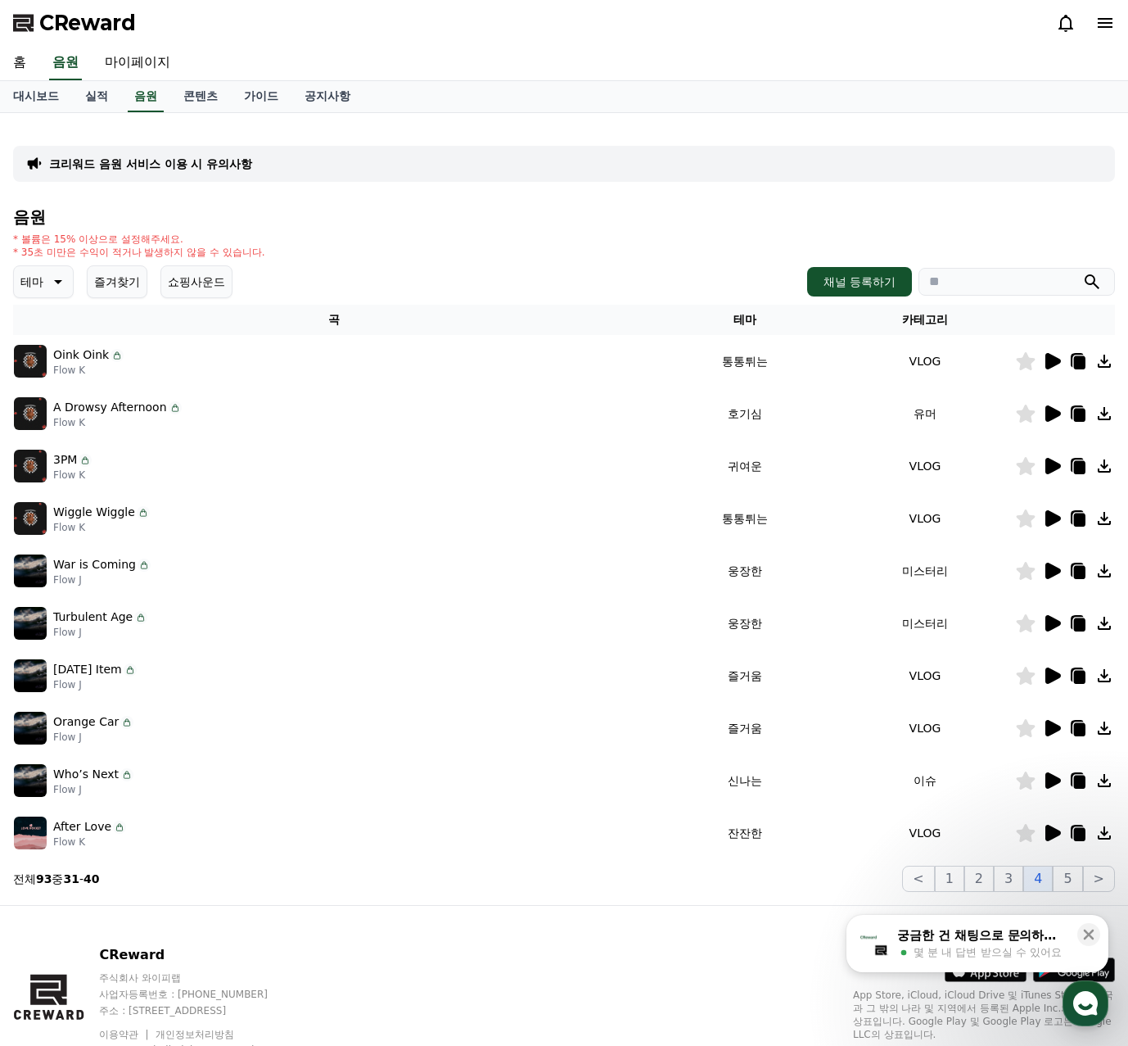
click at [1054, 463] on icon at bounding box center [1054, 466] width 16 height 16
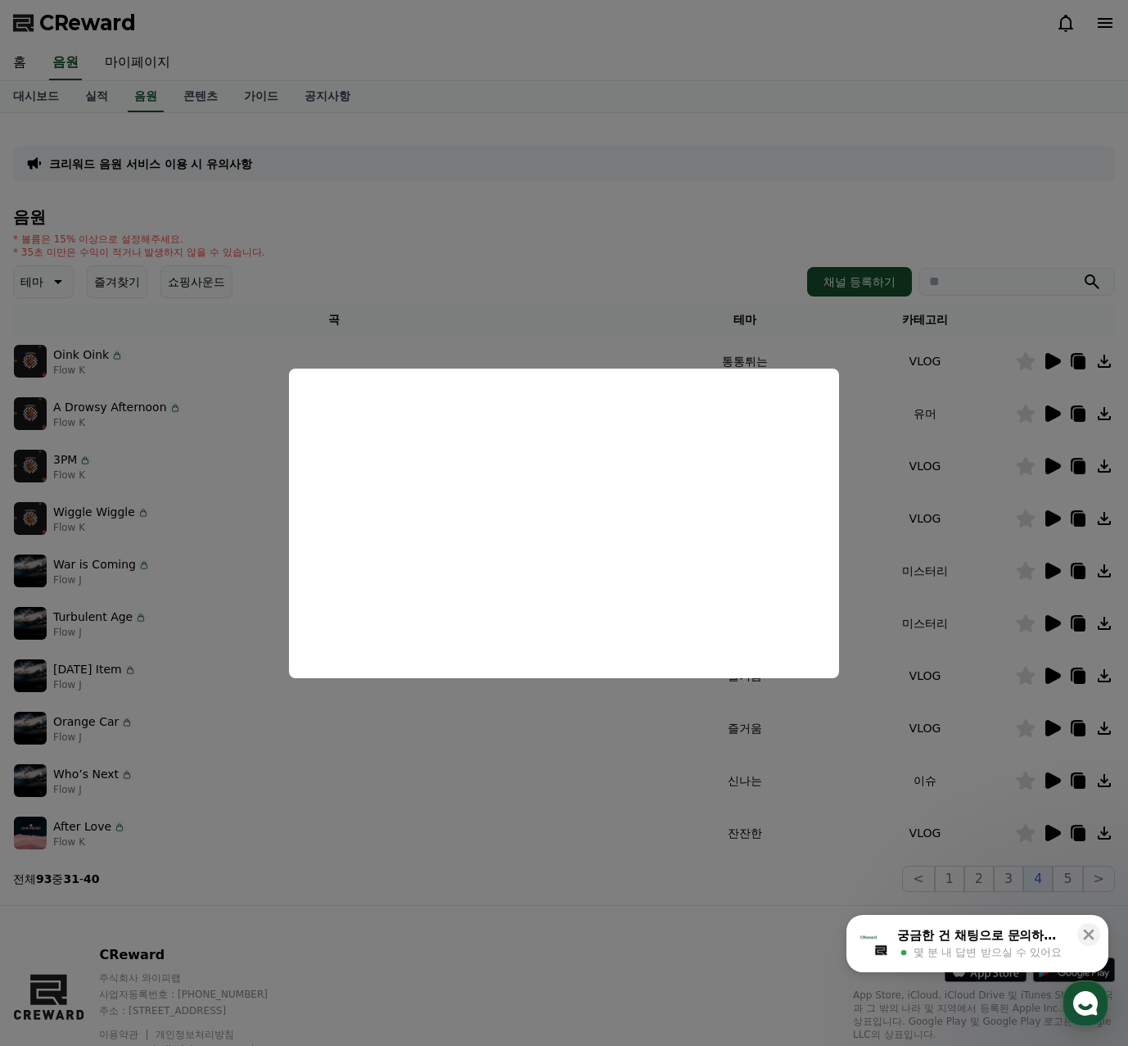
click at [1017, 477] on button "close modal" at bounding box center [564, 523] width 1128 height 1046
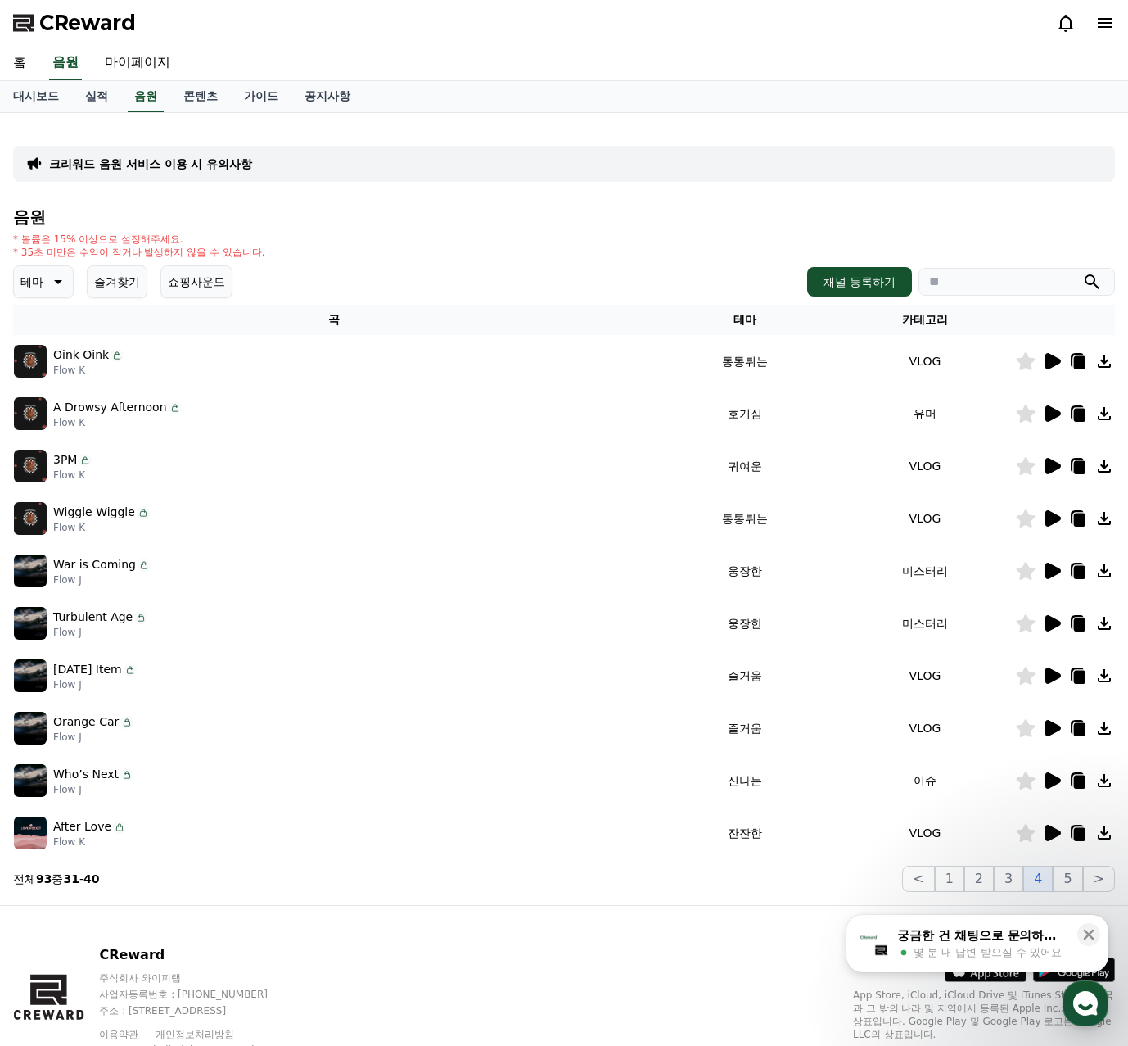
click at [1029, 468] on icon at bounding box center [1026, 466] width 19 height 18
click at [1048, 512] on icon at bounding box center [1054, 518] width 16 height 16
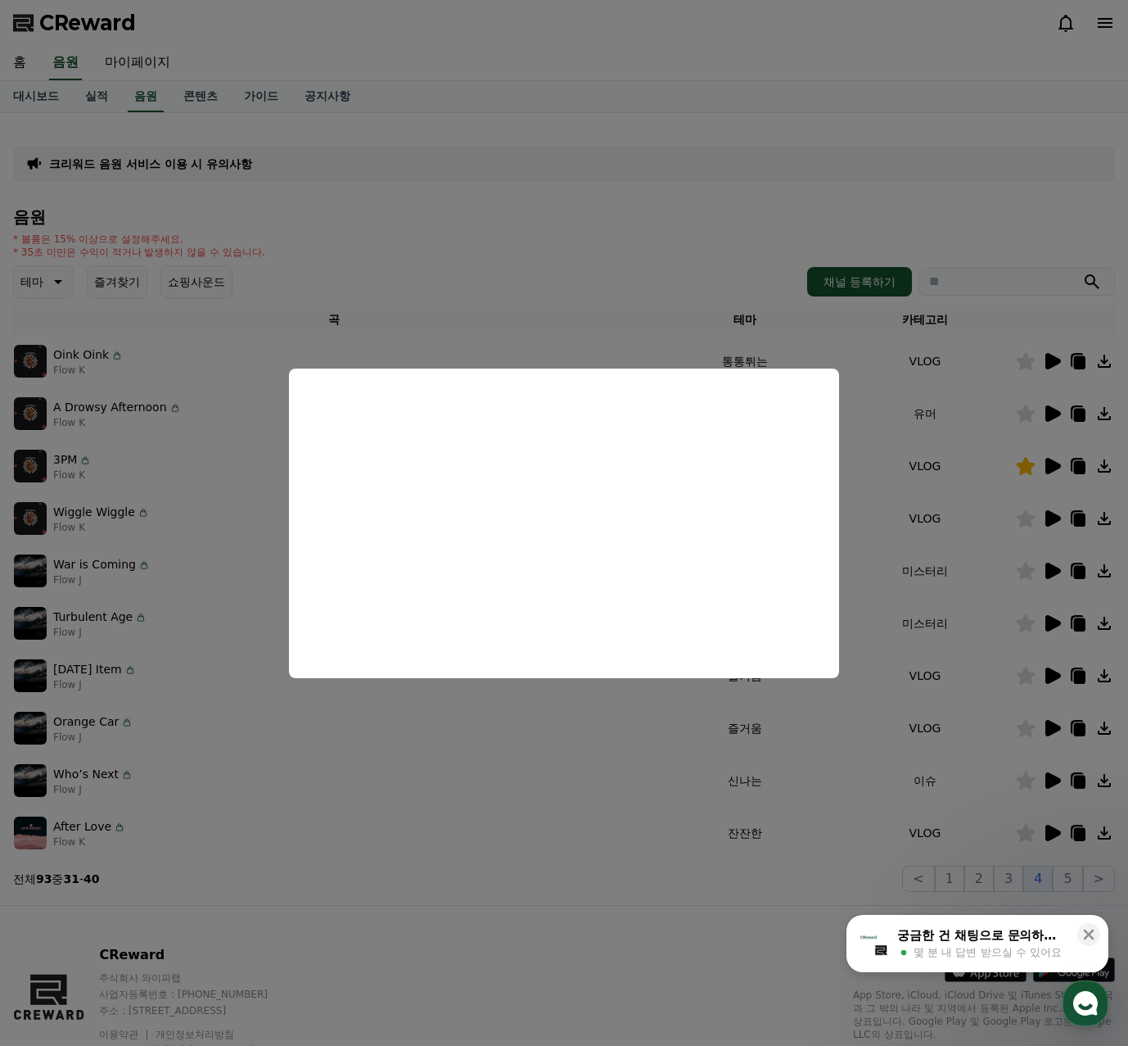
click at [1019, 540] on button "close modal" at bounding box center [564, 523] width 1128 height 1046
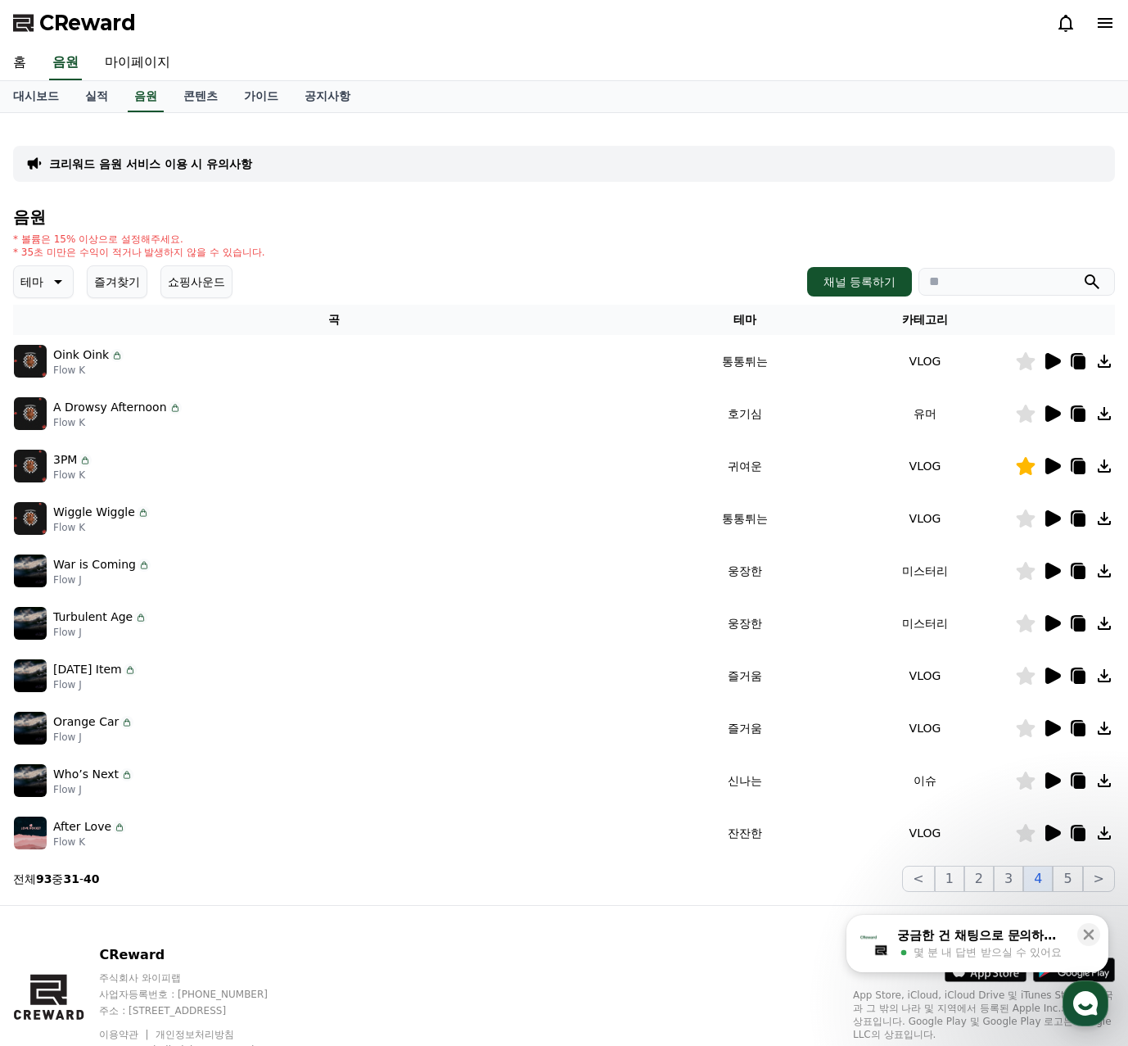
click at [1025, 521] on icon at bounding box center [1026, 518] width 19 height 18
click at [1069, 577] on icon at bounding box center [1079, 571] width 20 height 20
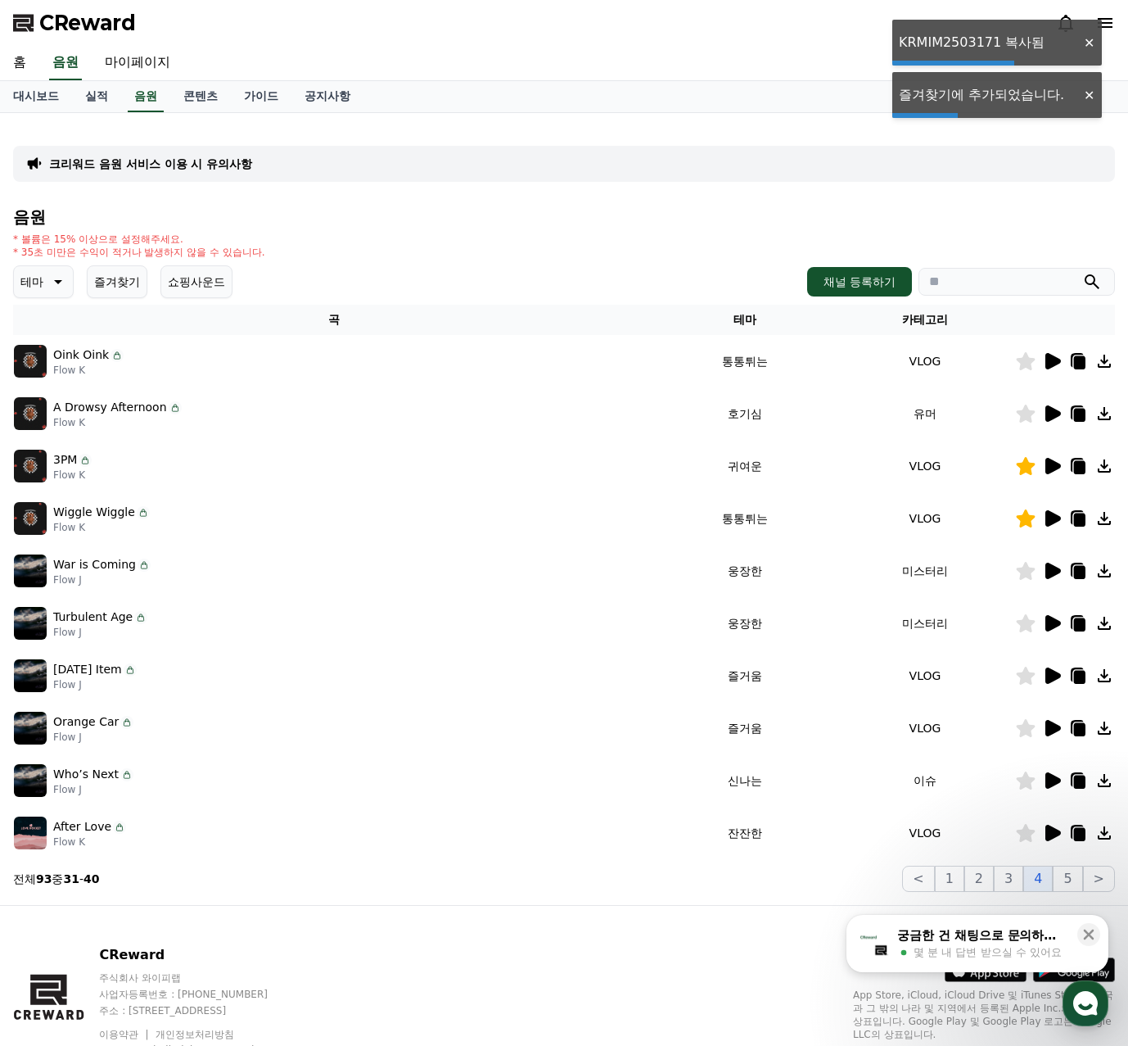
click at [1049, 565] on icon at bounding box center [1054, 571] width 16 height 16
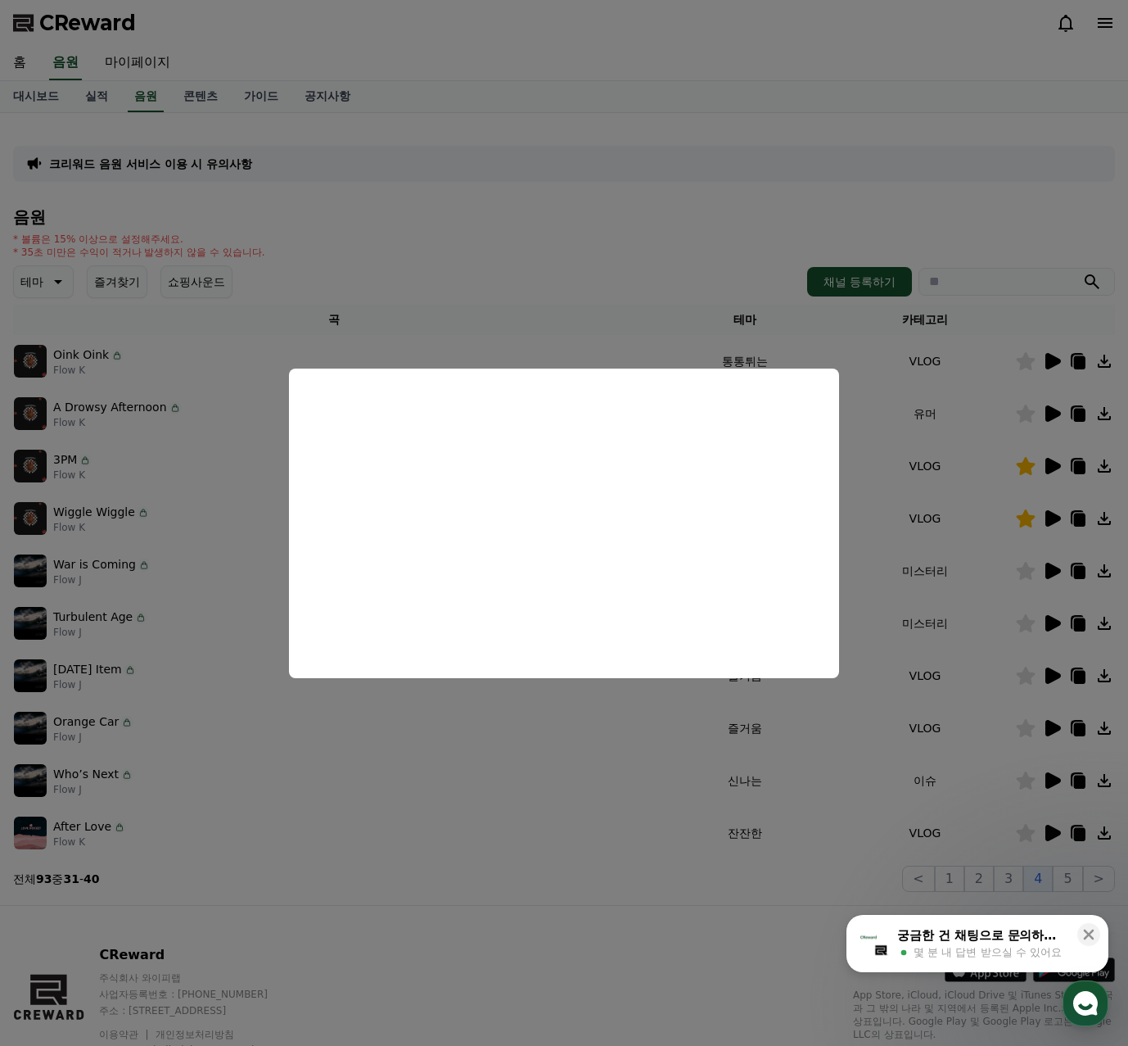
click at [991, 545] on button "close modal" at bounding box center [564, 523] width 1128 height 1046
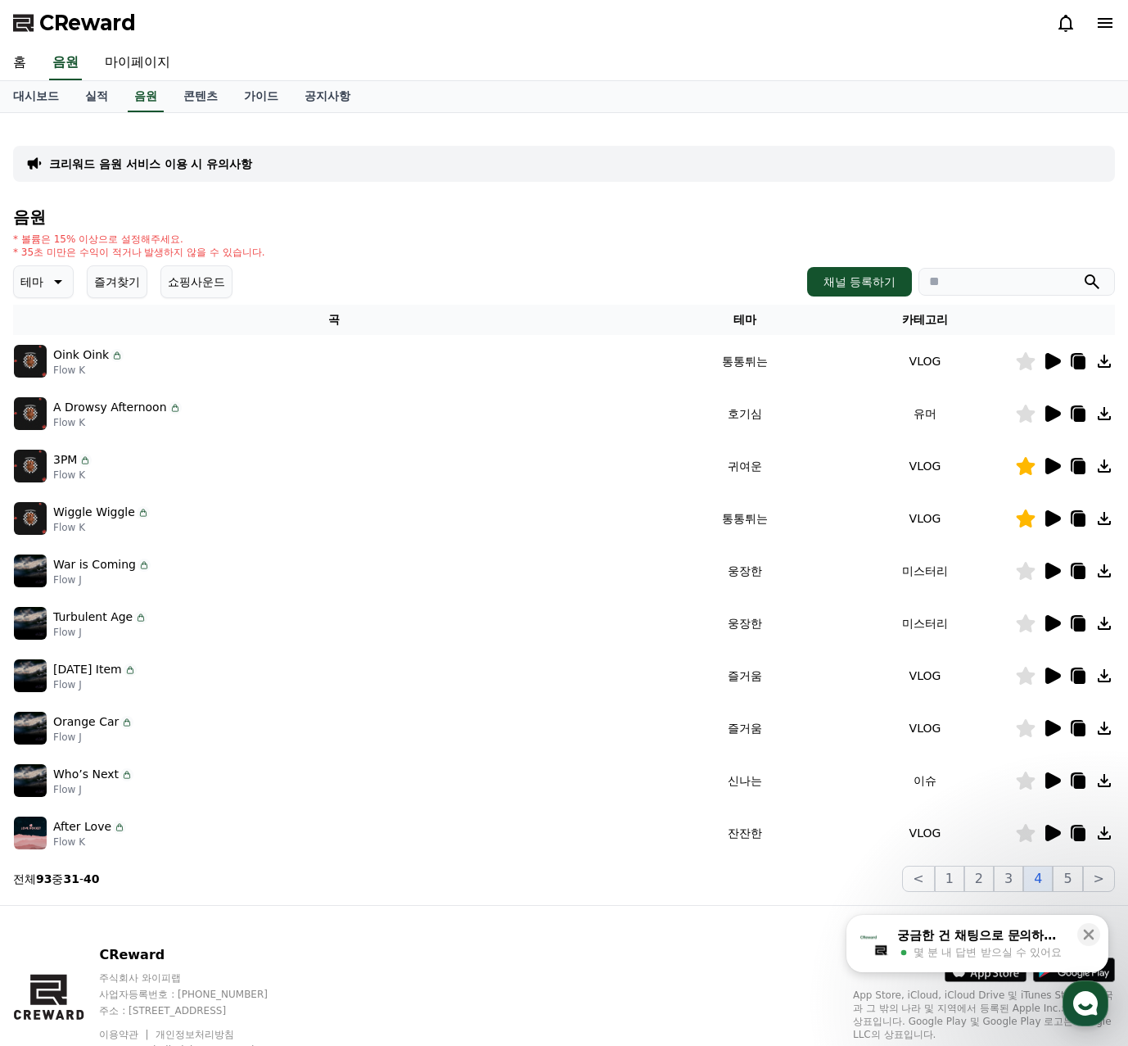
click at [1049, 626] on icon at bounding box center [1054, 623] width 16 height 16
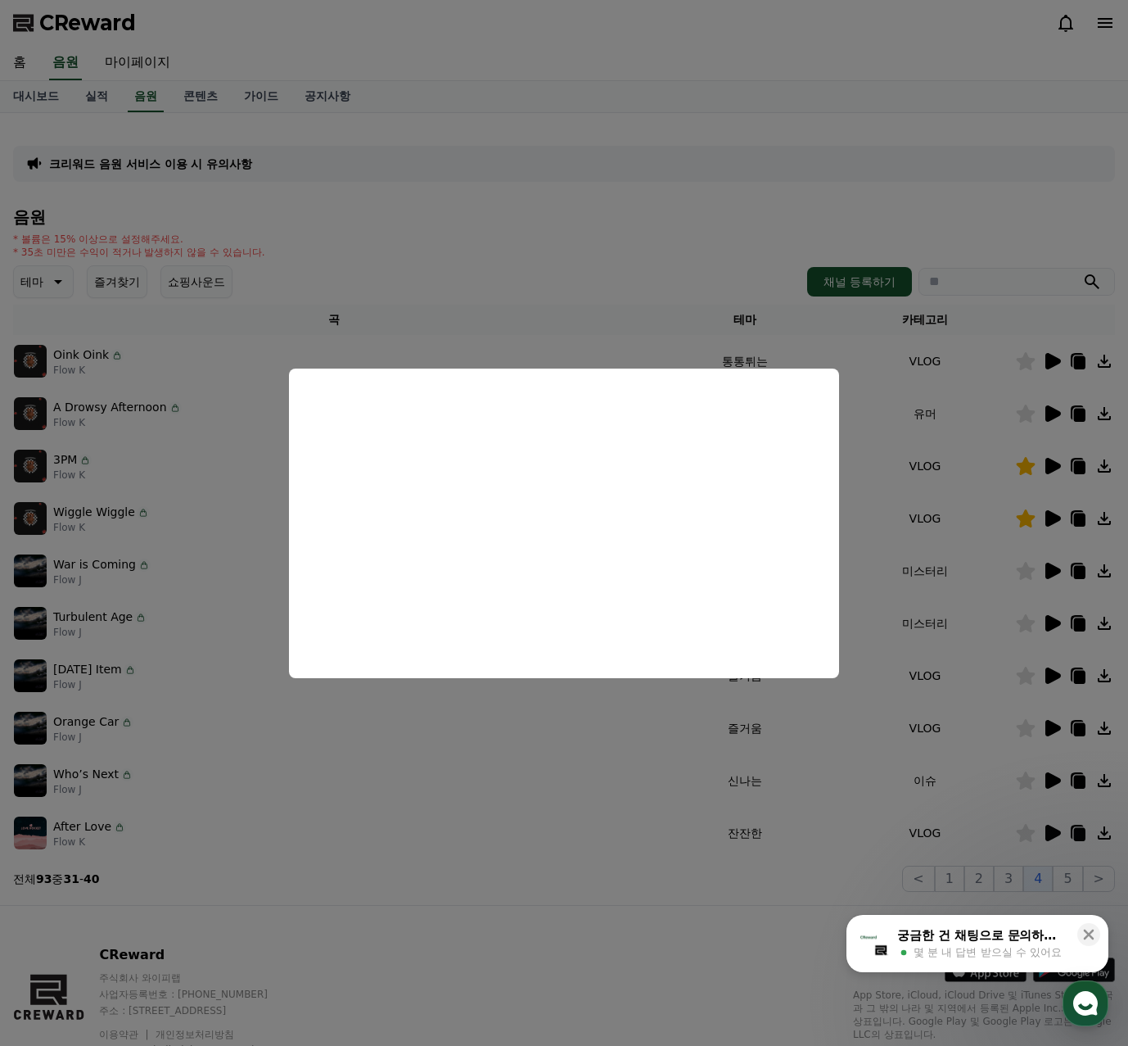
click at [995, 629] on button "close modal" at bounding box center [564, 523] width 1128 height 1046
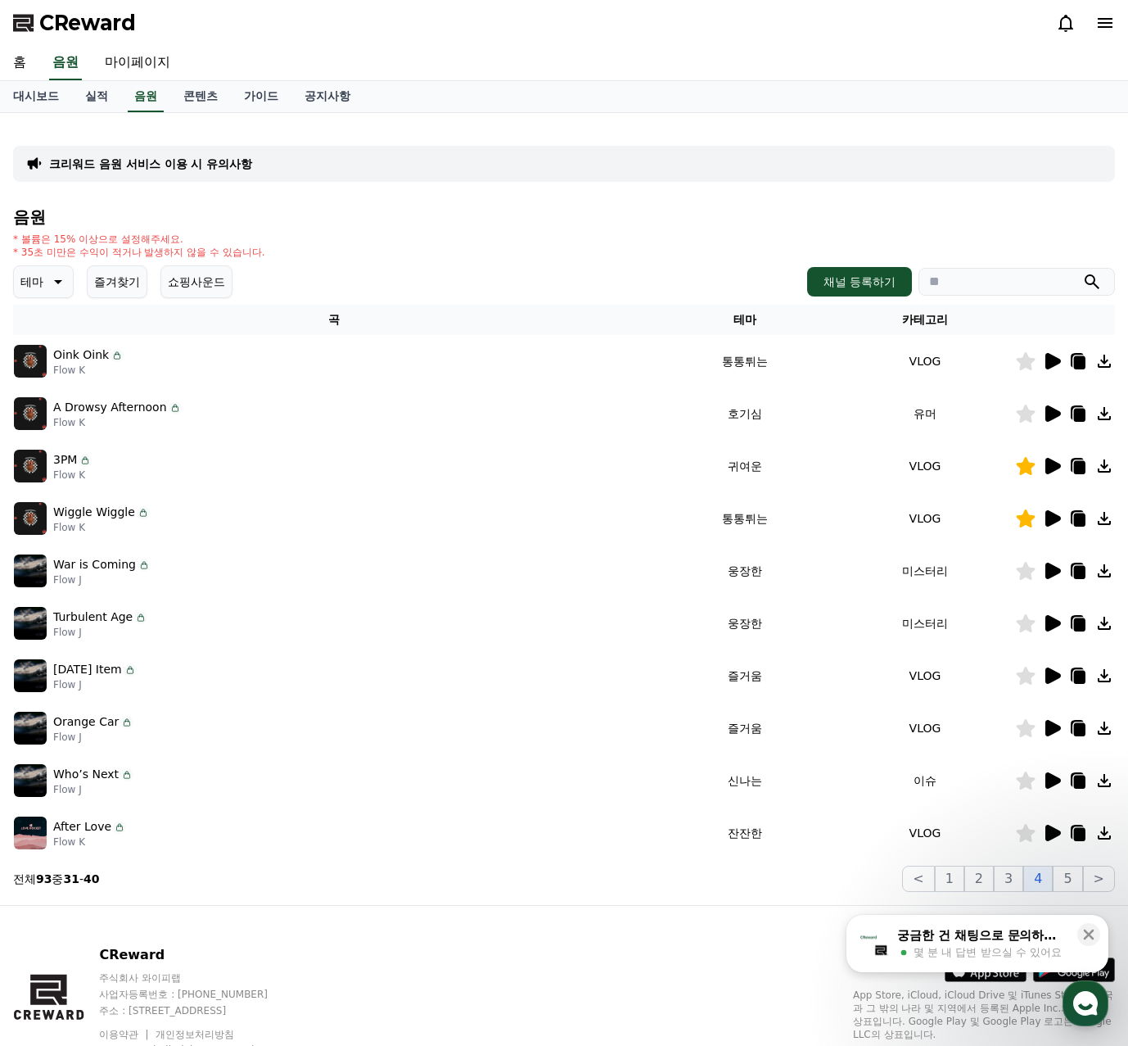
click at [1053, 676] on icon at bounding box center [1054, 675] width 16 height 16
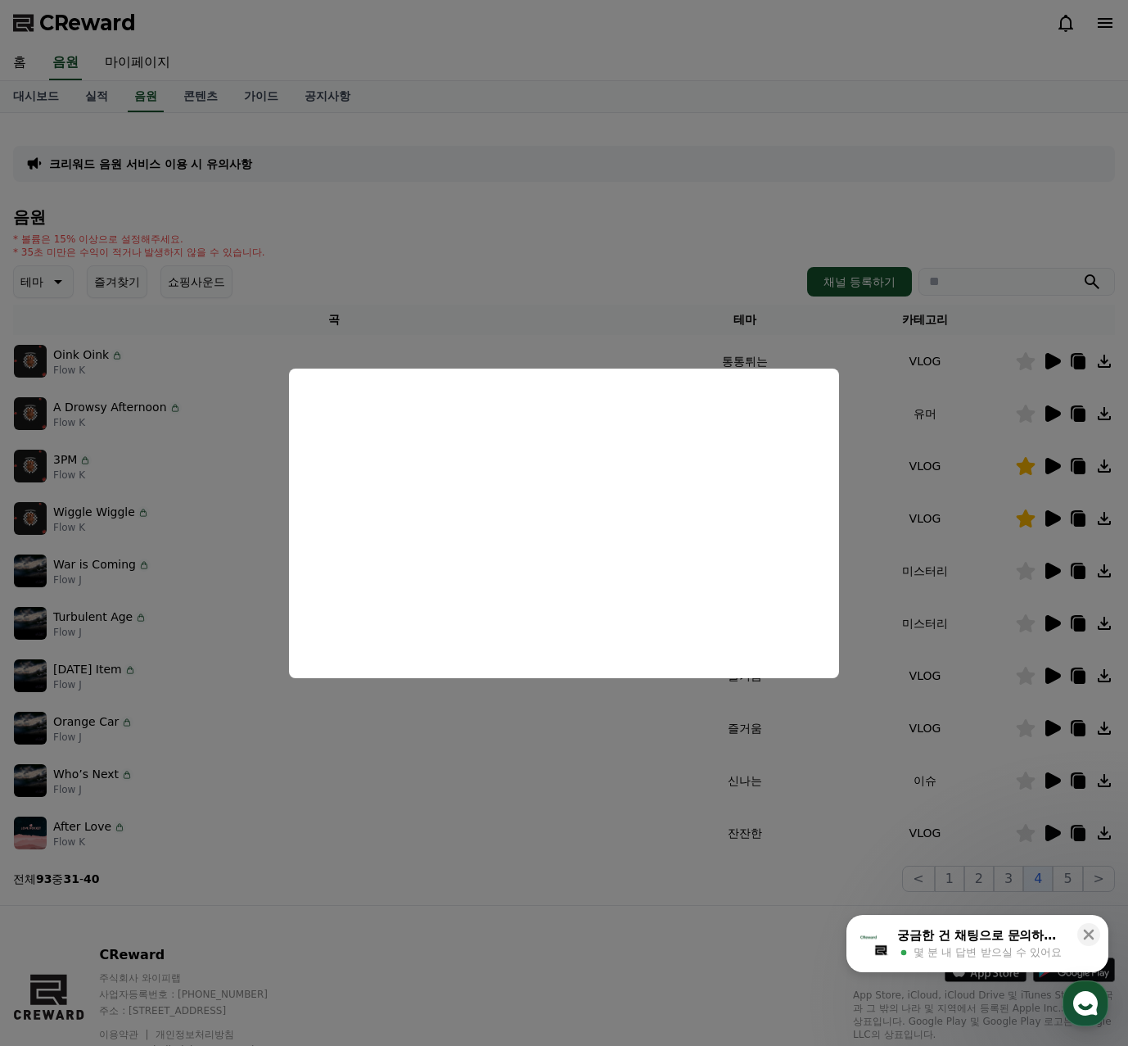
click at [979, 667] on button "close modal" at bounding box center [564, 523] width 1128 height 1046
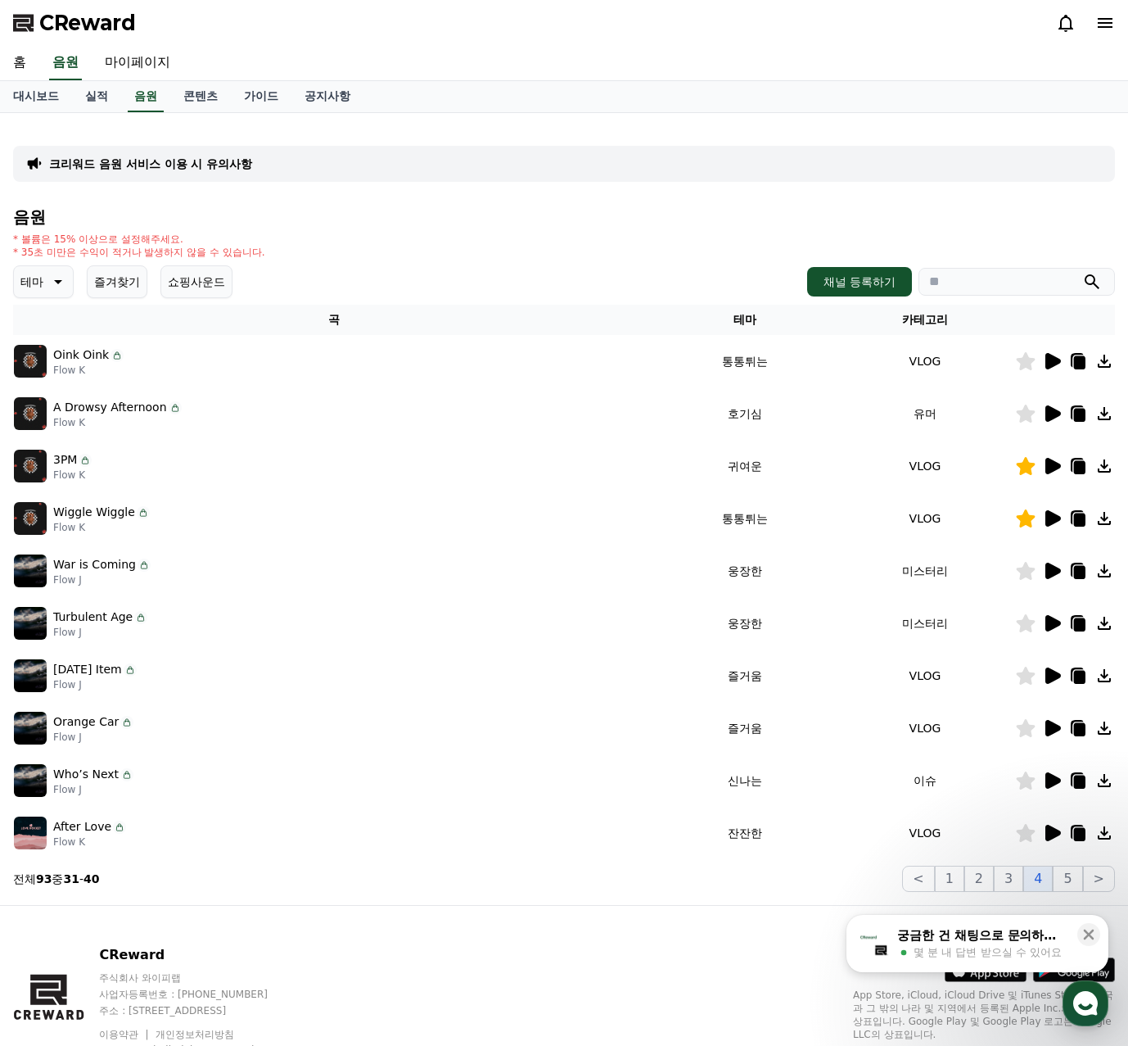
click at [1052, 721] on icon at bounding box center [1052, 728] width 20 height 20
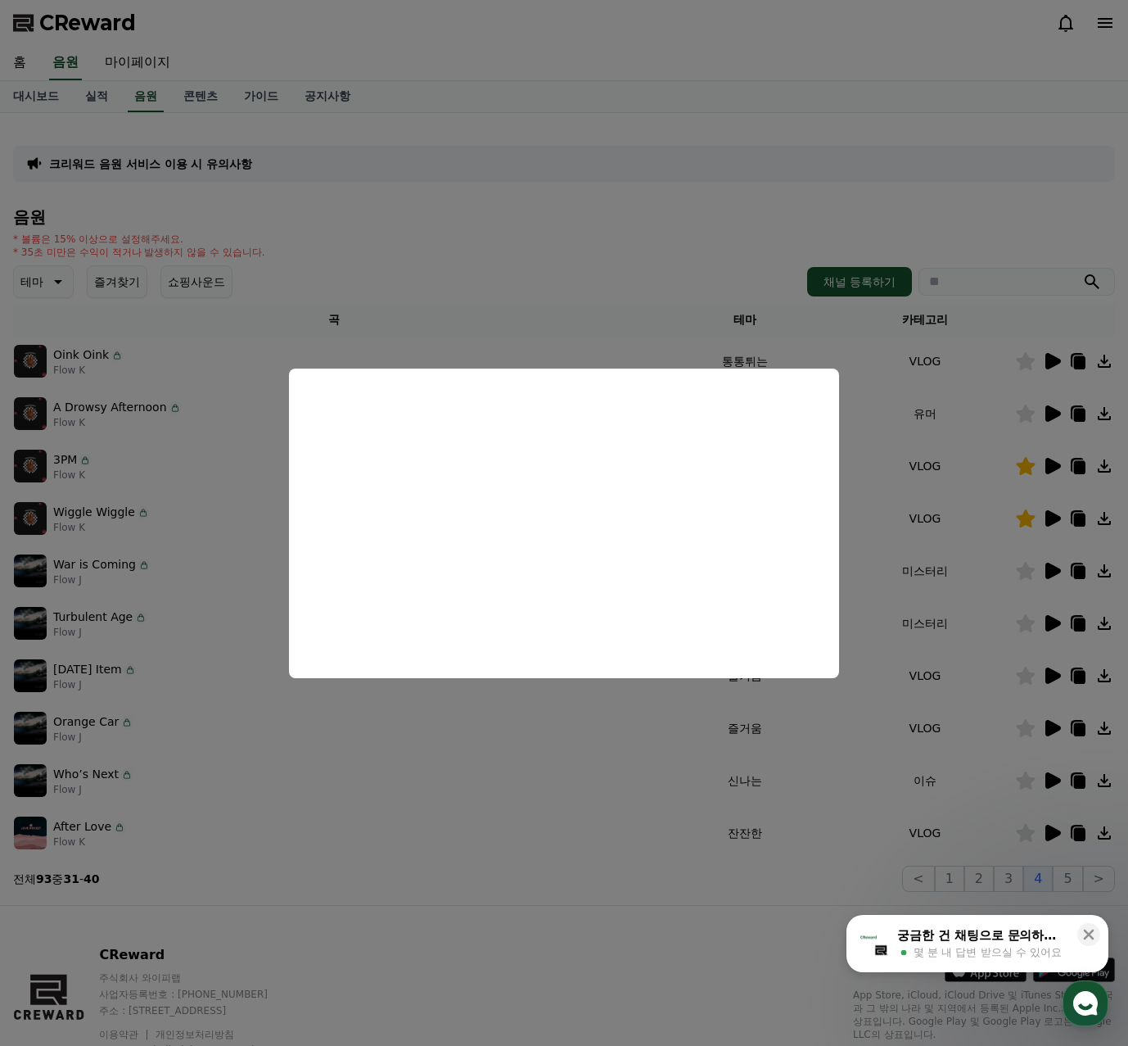
click at [609, 774] on button "close modal" at bounding box center [564, 523] width 1128 height 1046
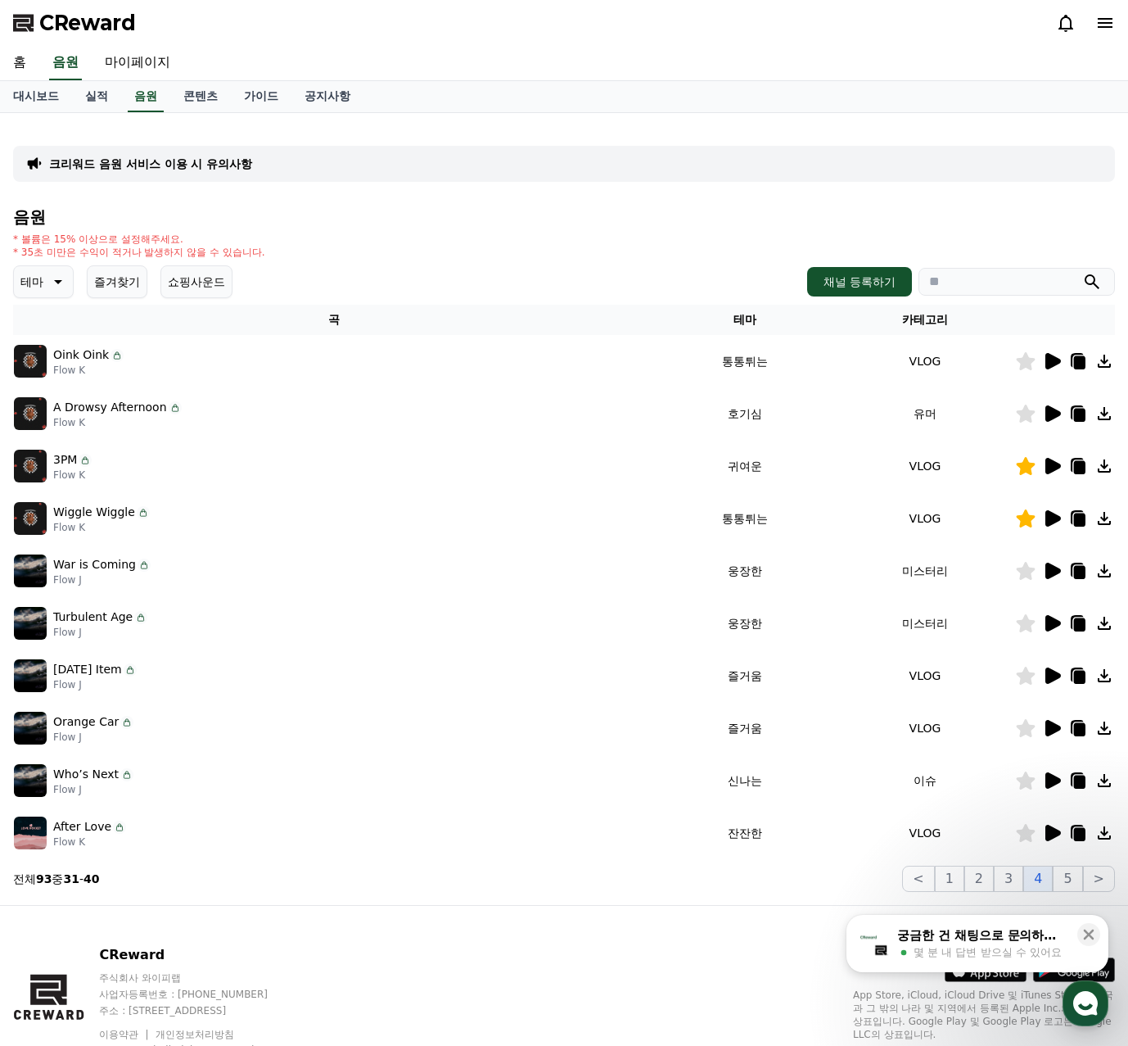
click at [1047, 775] on icon at bounding box center [1054, 780] width 16 height 16
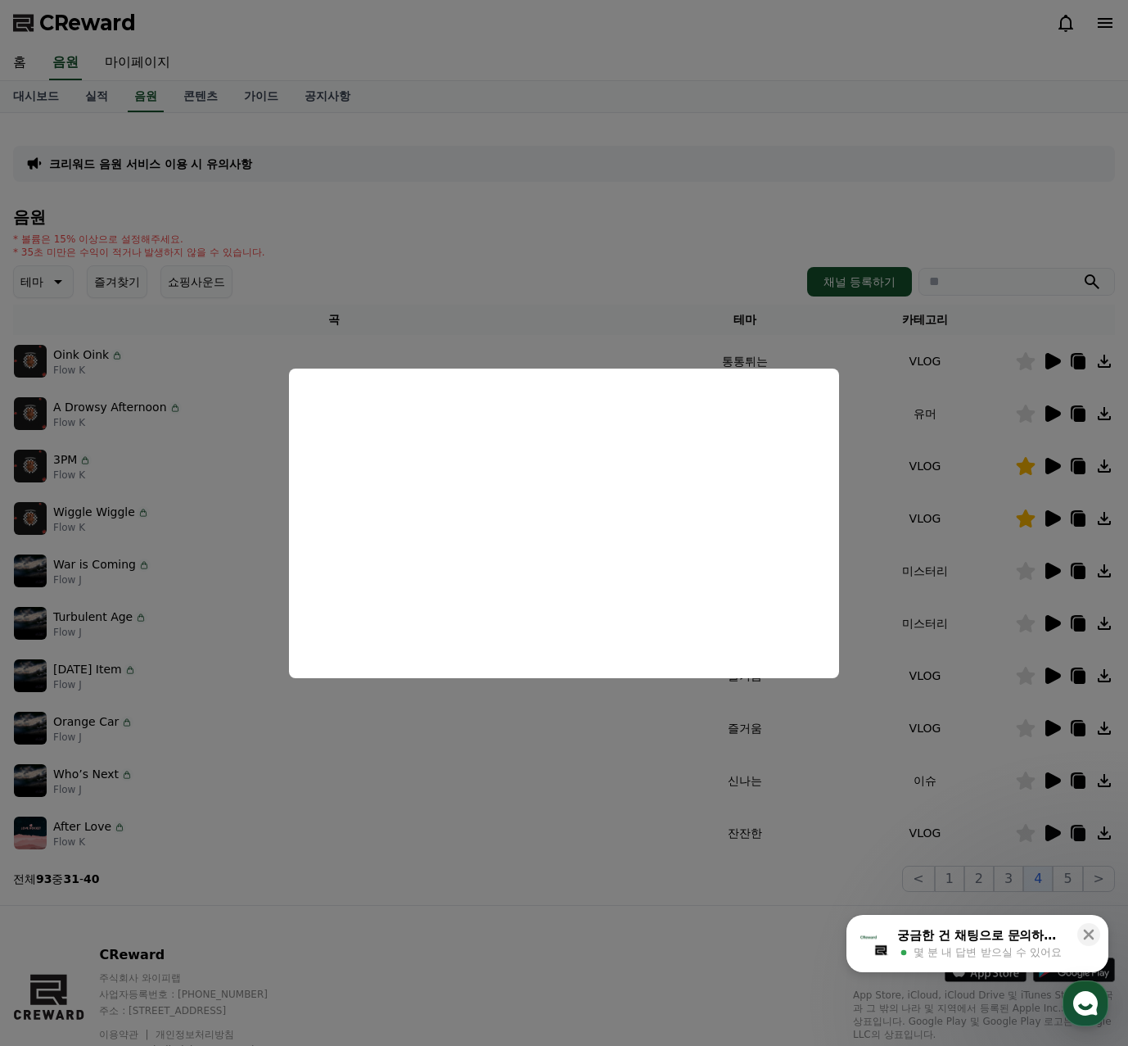
click at [1058, 798] on button "close modal" at bounding box center [564, 523] width 1128 height 1046
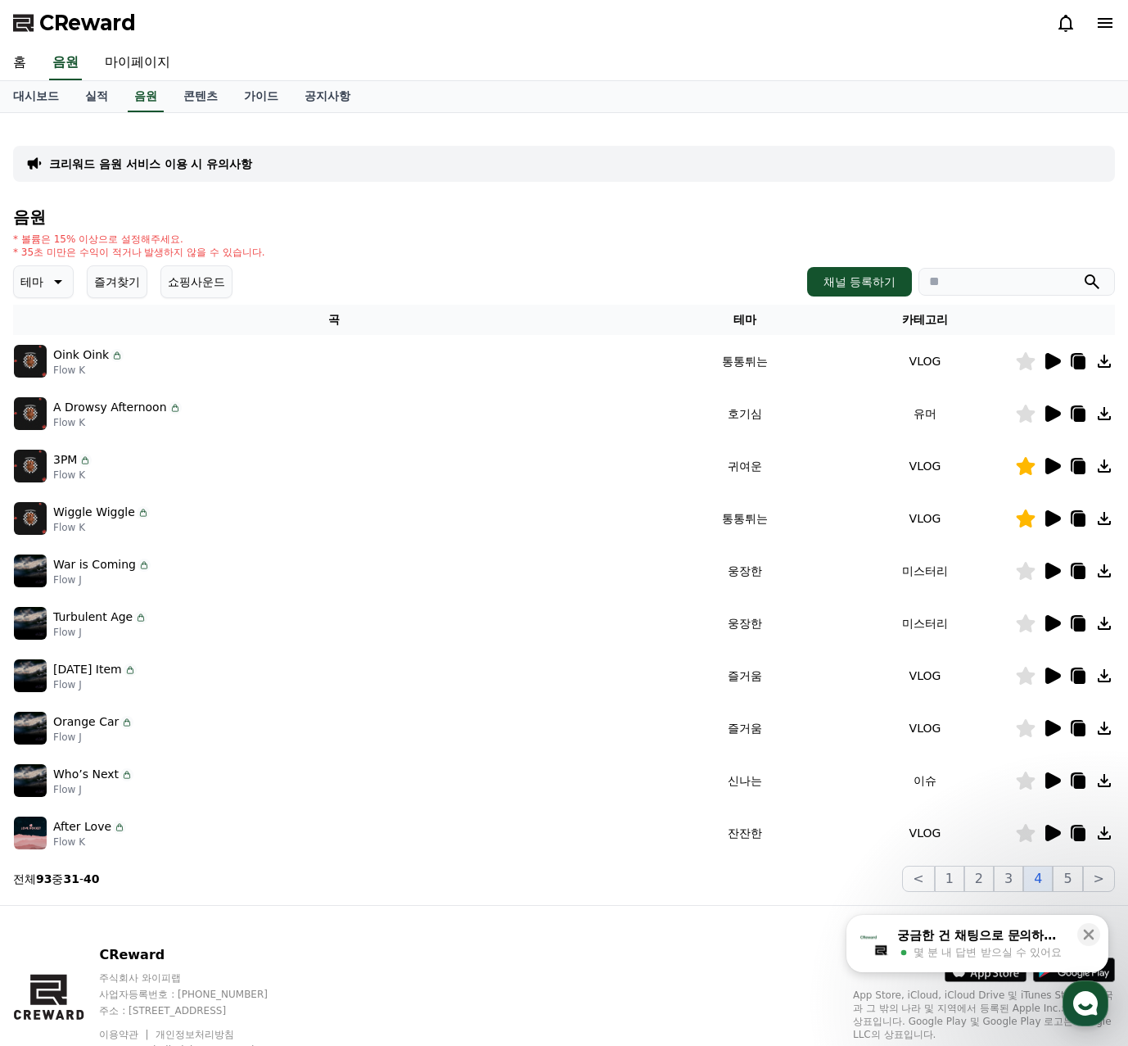
click at [1047, 839] on icon at bounding box center [1054, 833] width 16 height 16
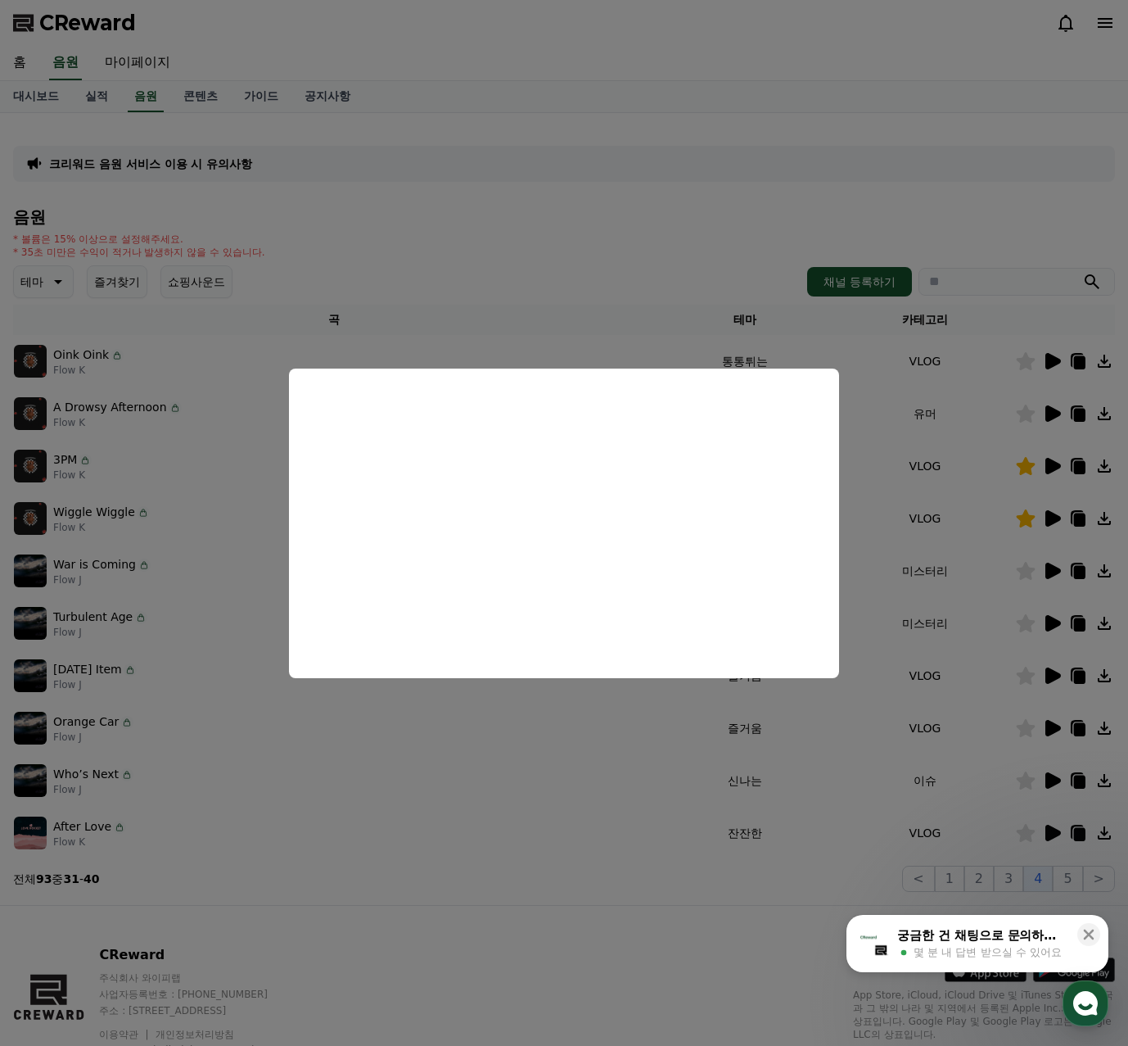
click at [830, 830] on button "close modal" at bounding box center [564, 523] width 1128 height 1046
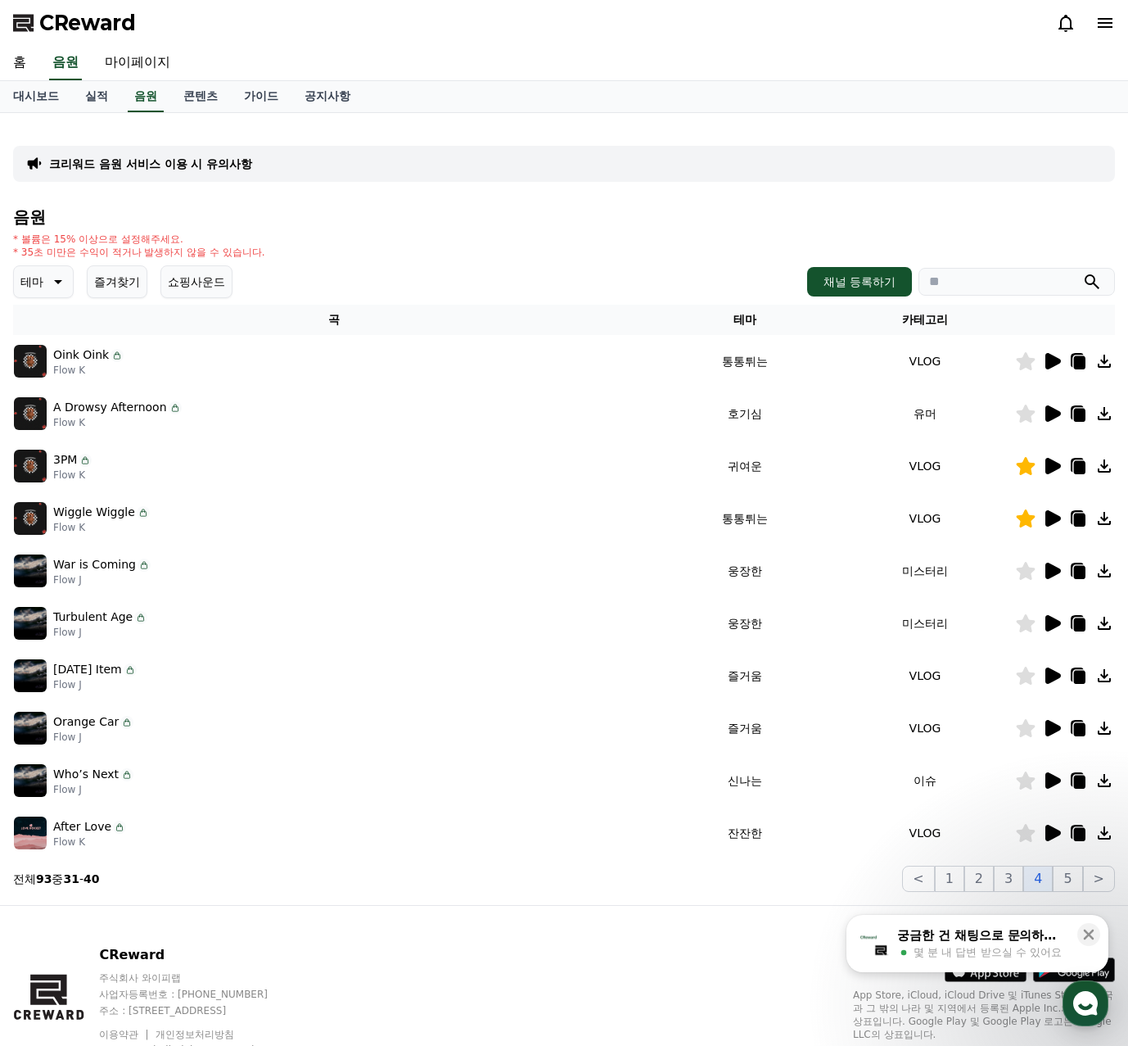
click at [1023, 831] on icon at bounding box center [1026, 833] width 19 height 18
click at [1073, 880] on button "5" at bounding box center [1067, 879] width 29 height 26
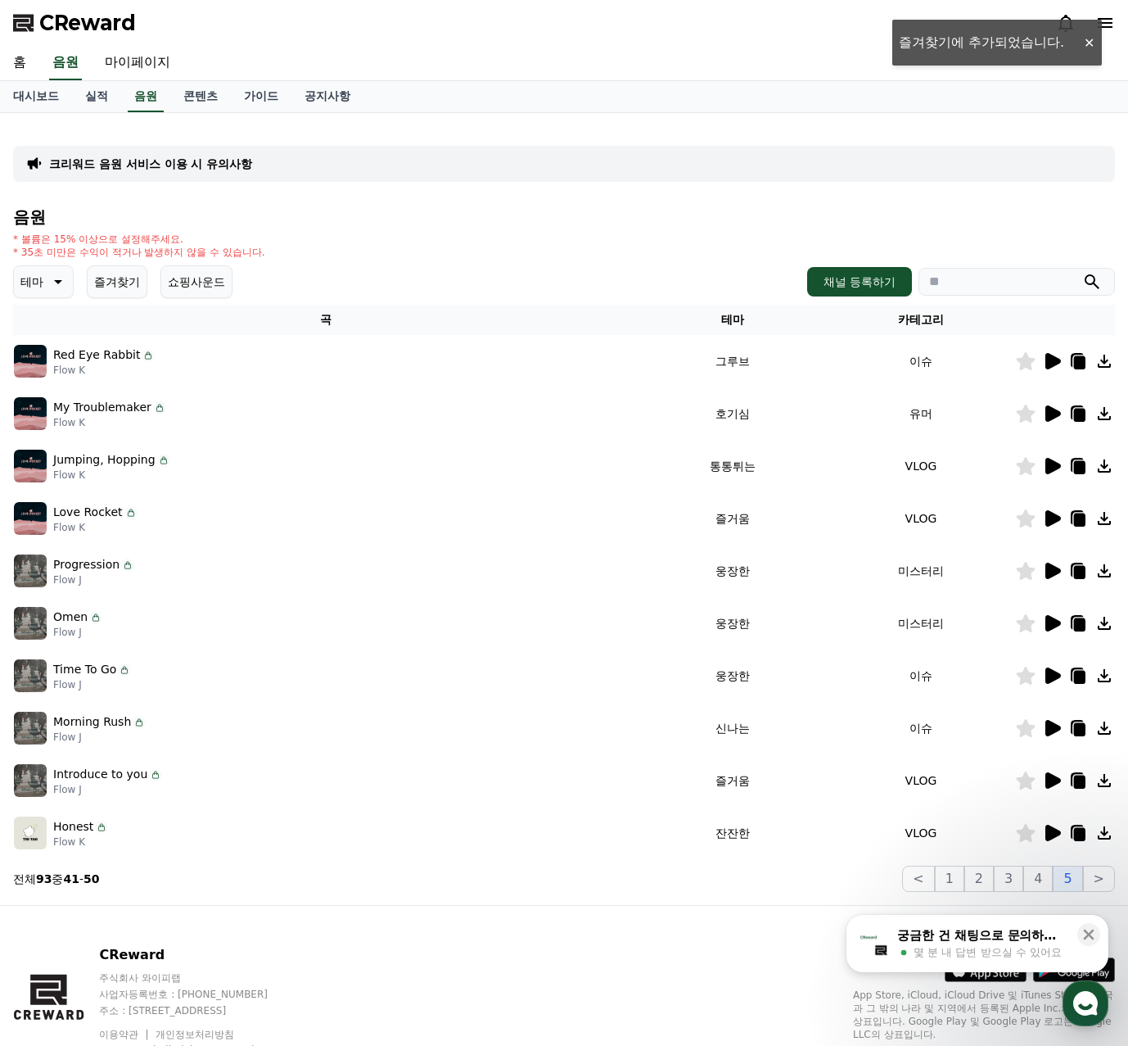
click at [1052, 353] on icon at bounding box center [1052, 361] width 20 height 20
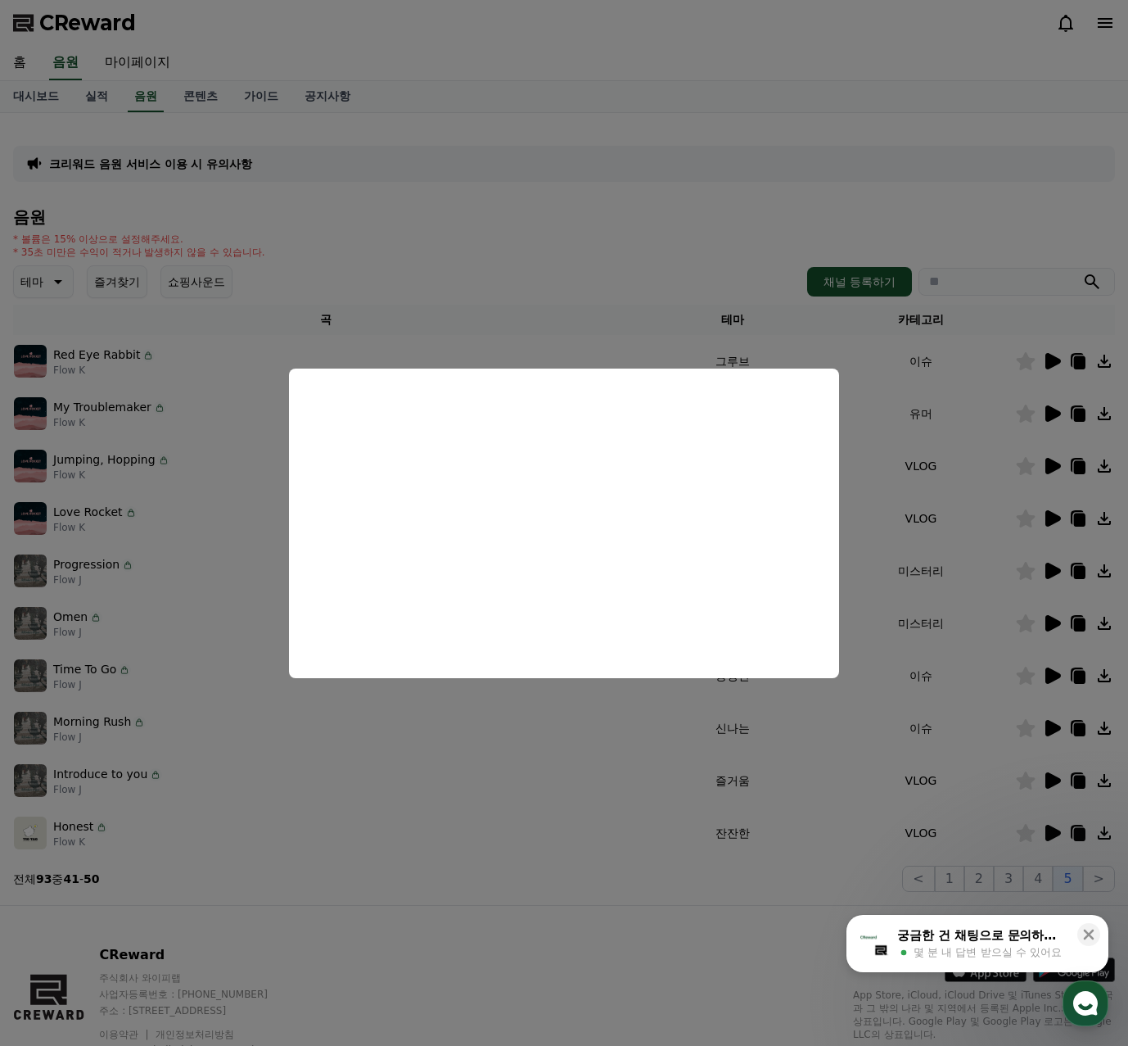
click at [1060, 406] on button "close modal" at bounding box center [564, 523] width 1128 height 1046
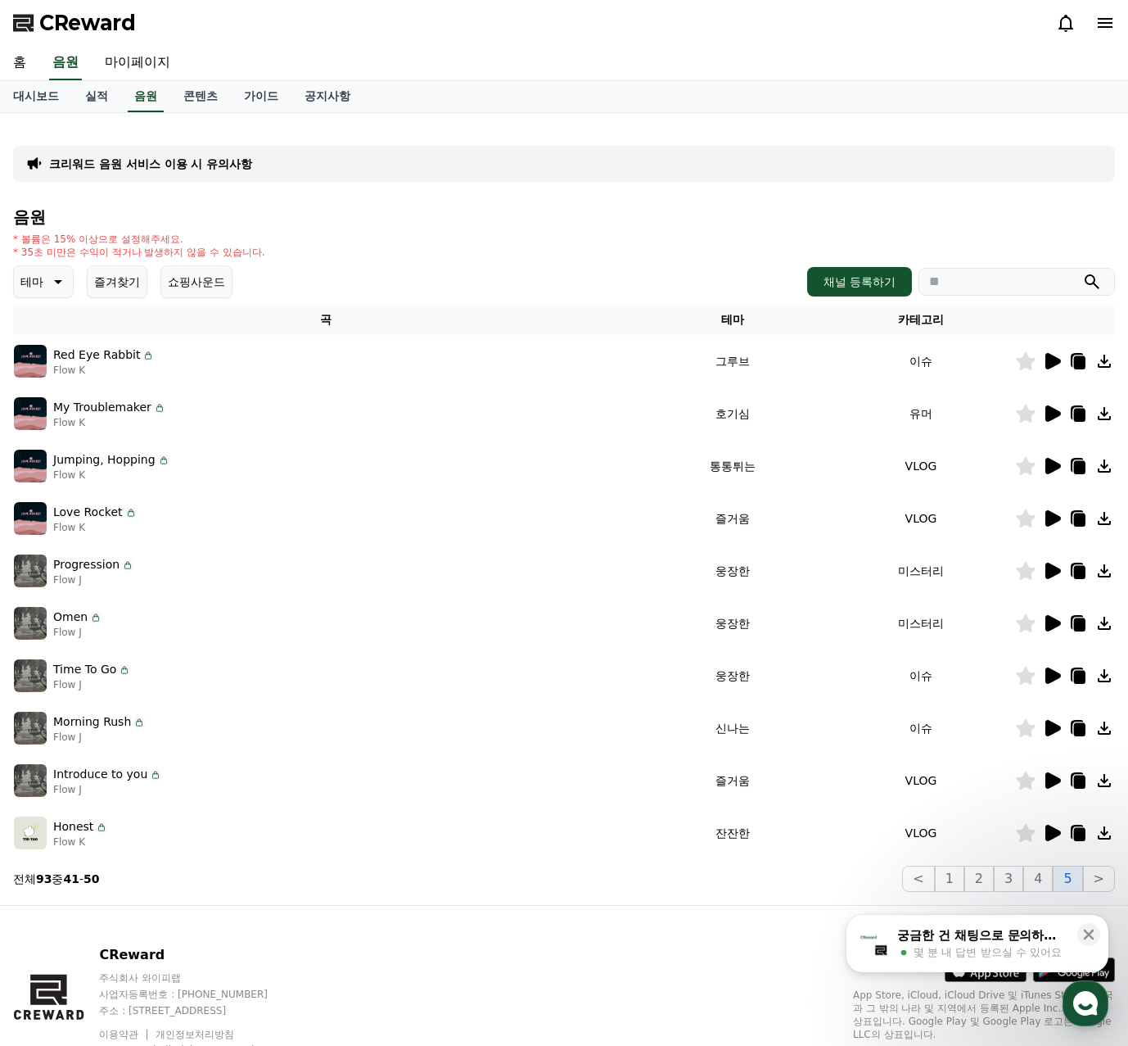
click at [1055, 412] on icon at bounding box center [1054, 413] width 16 height 16
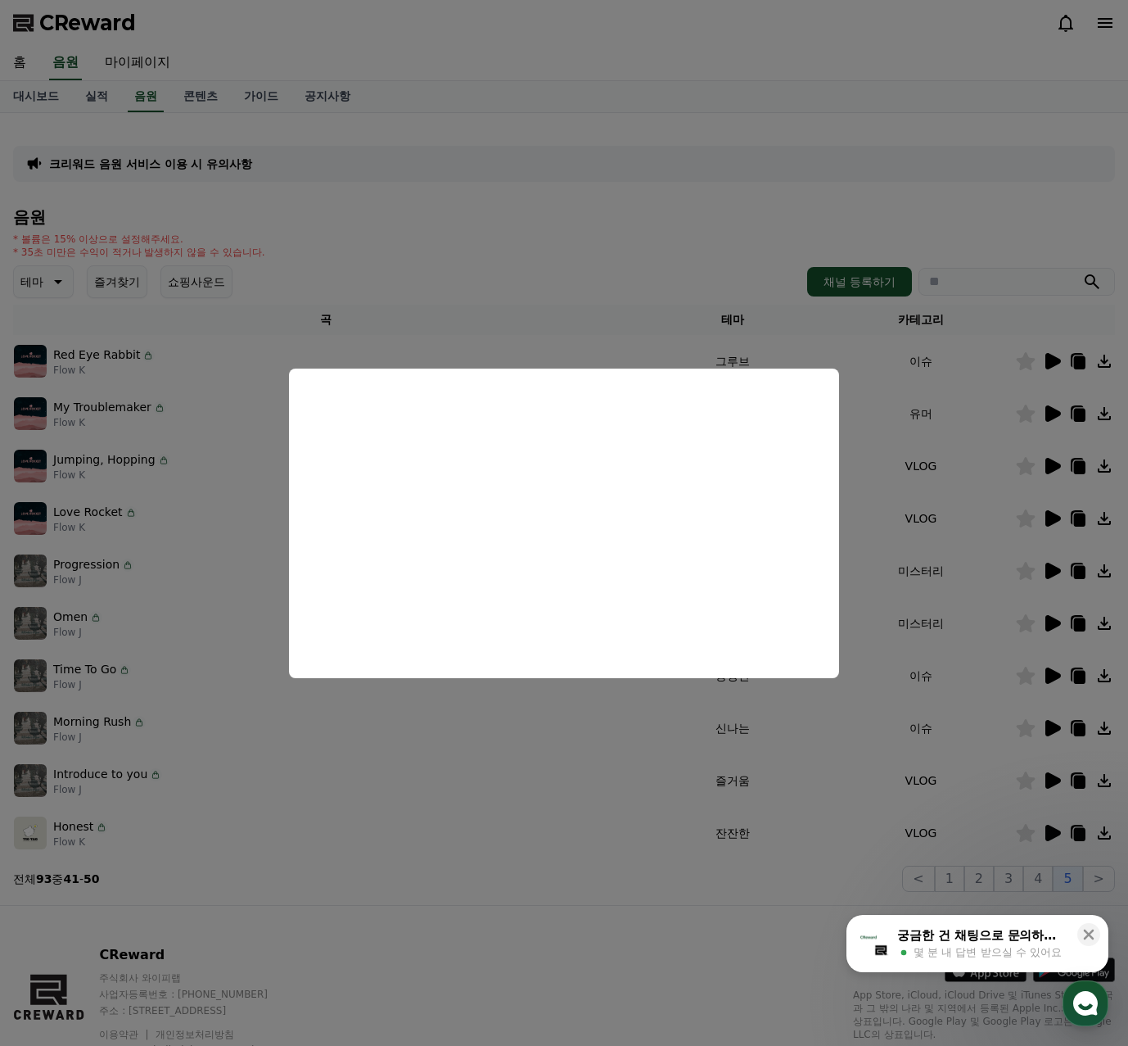
click at [1047, 457] on button "close modal" at bounding box center [564, 523] width 1128 height 1046
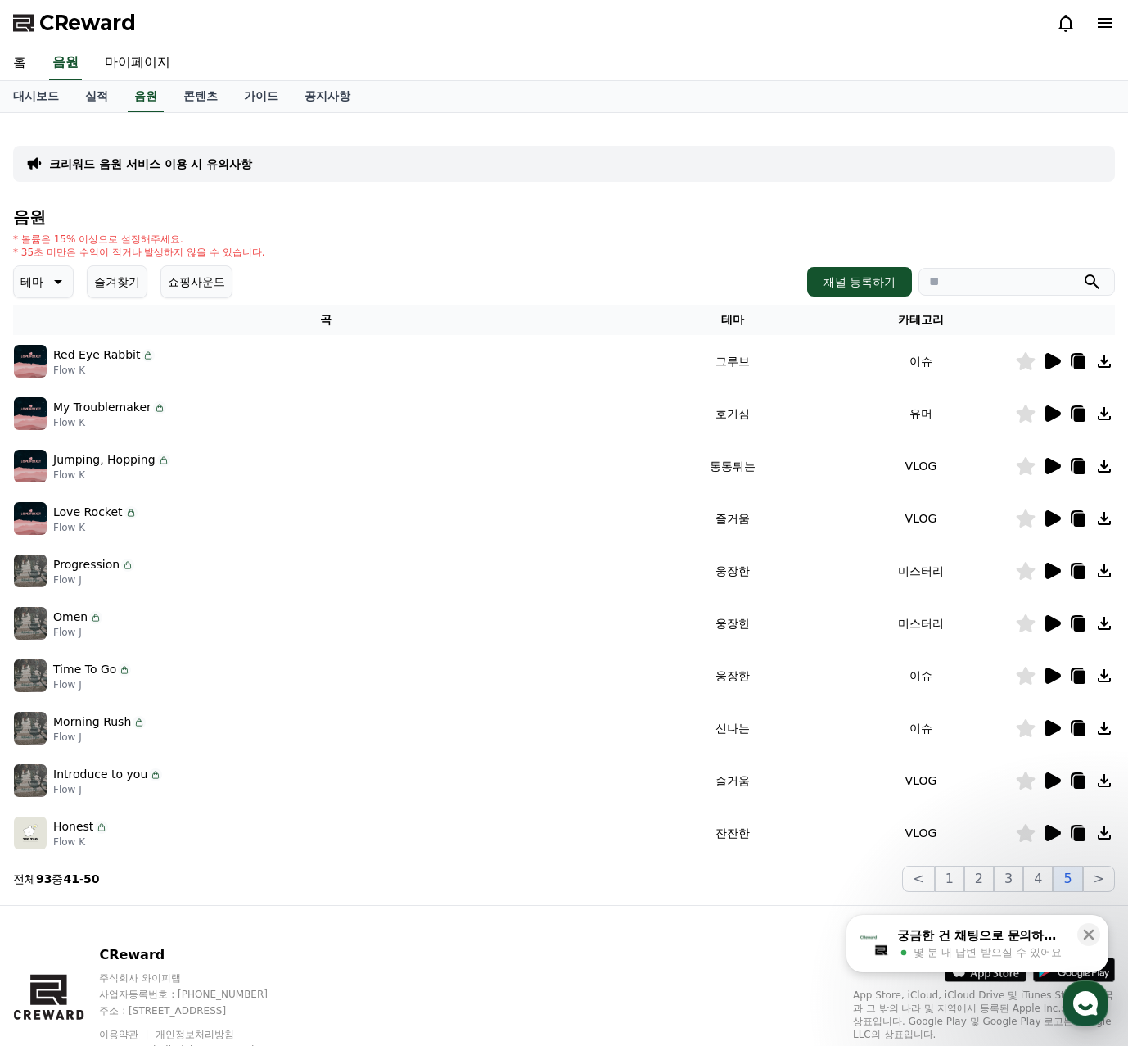
click at [1048, 465] on icon at bounding box center [1054, 466] width 16 height 16
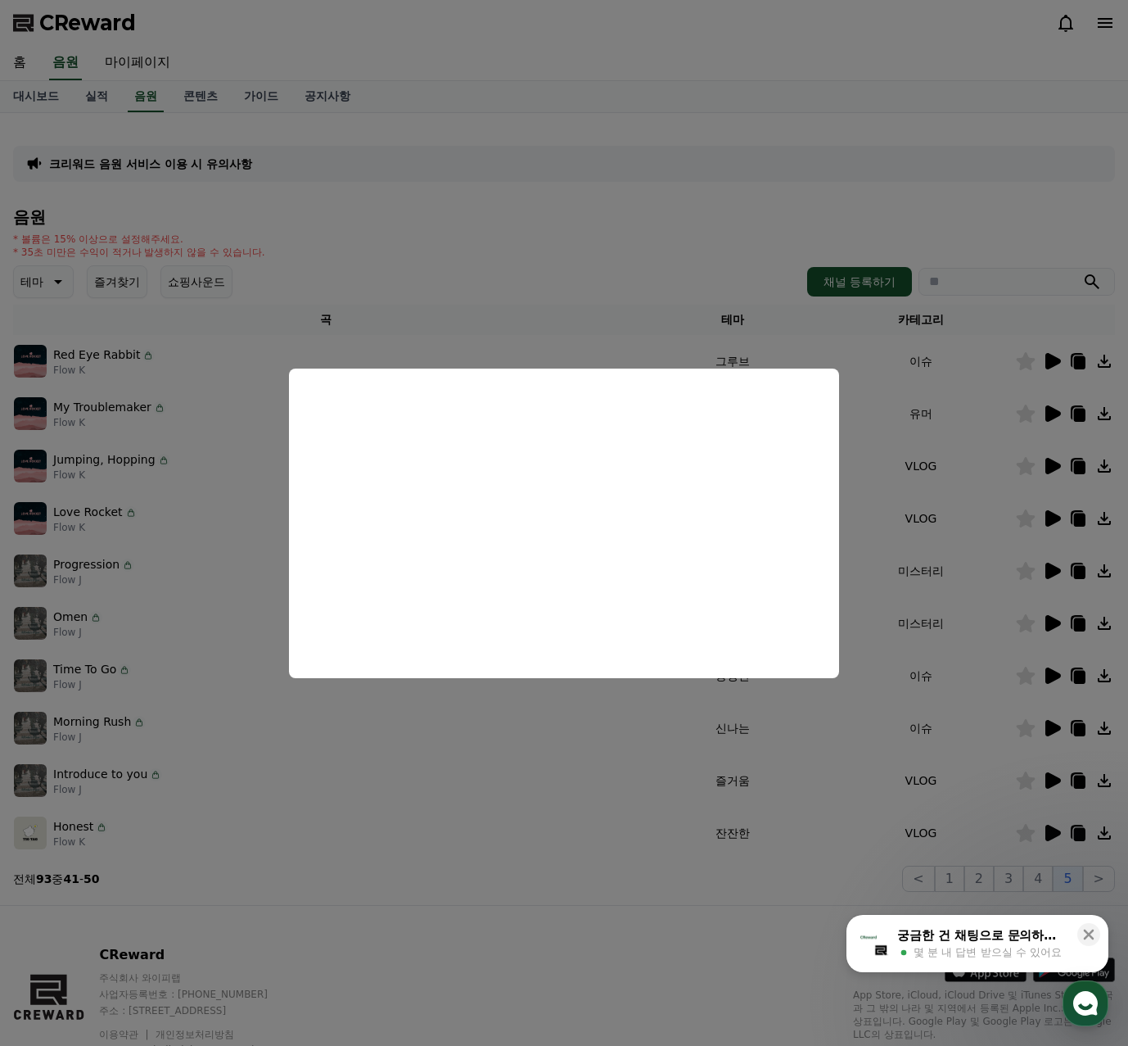
click at [993, 564] on button "close modal" at bounding box center [564, 523] width 1128 height 1046
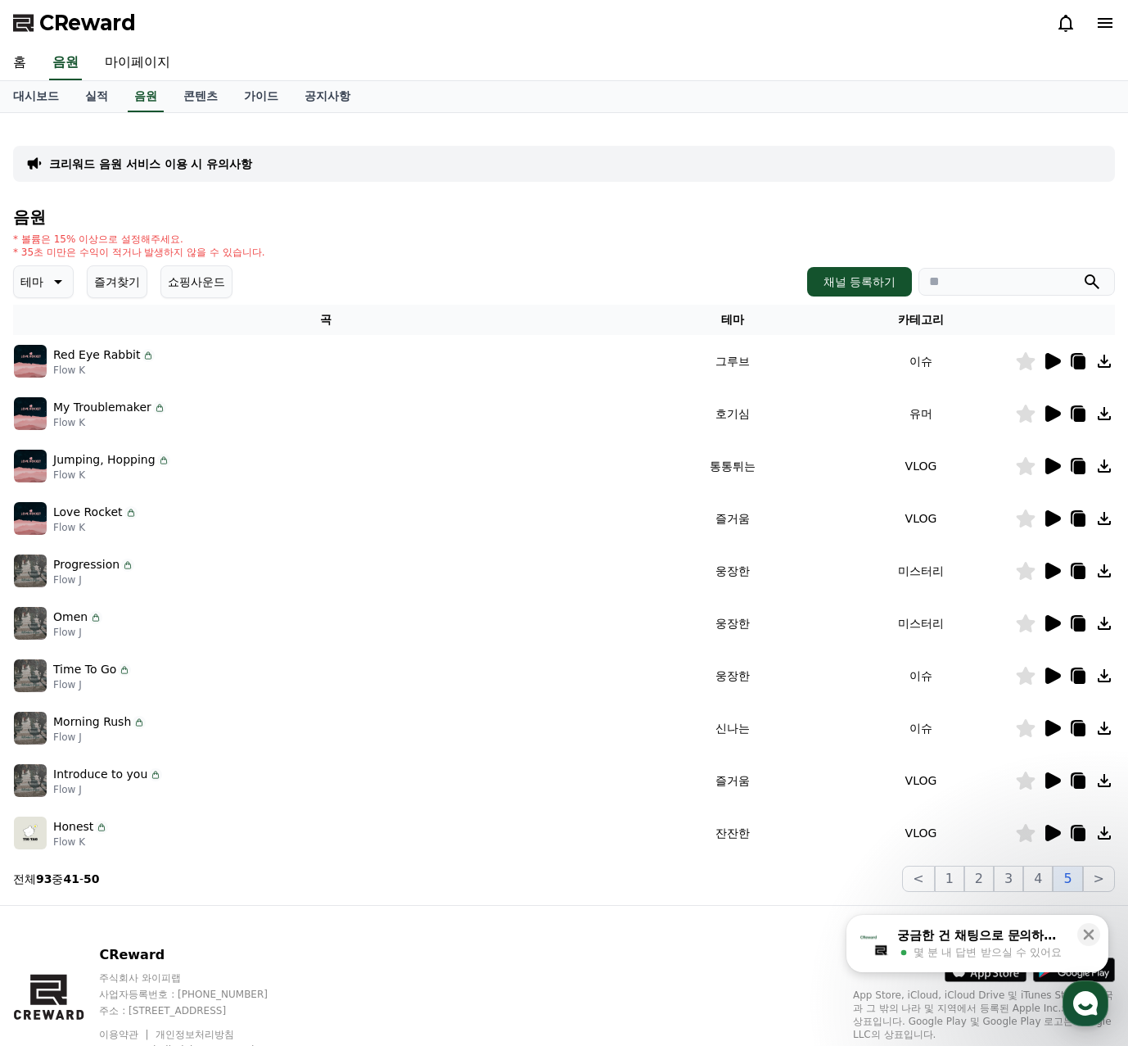
click at [1056, 516] on icon at bounding box center [1054, 518] width 16 height 16
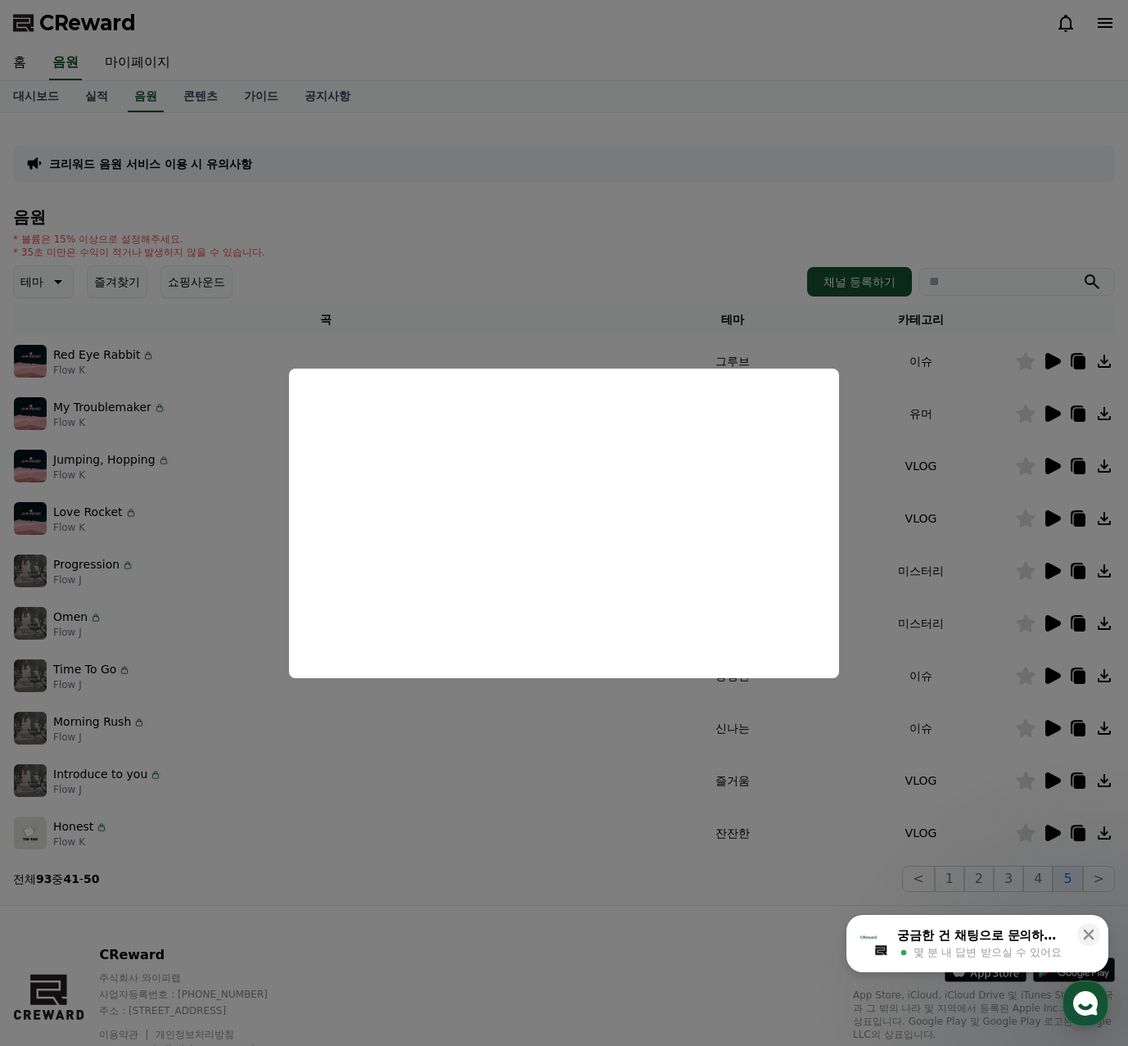
click at [1003, 549] on button "close modal" at bounding box center [564, 523] width 1128 height 1046
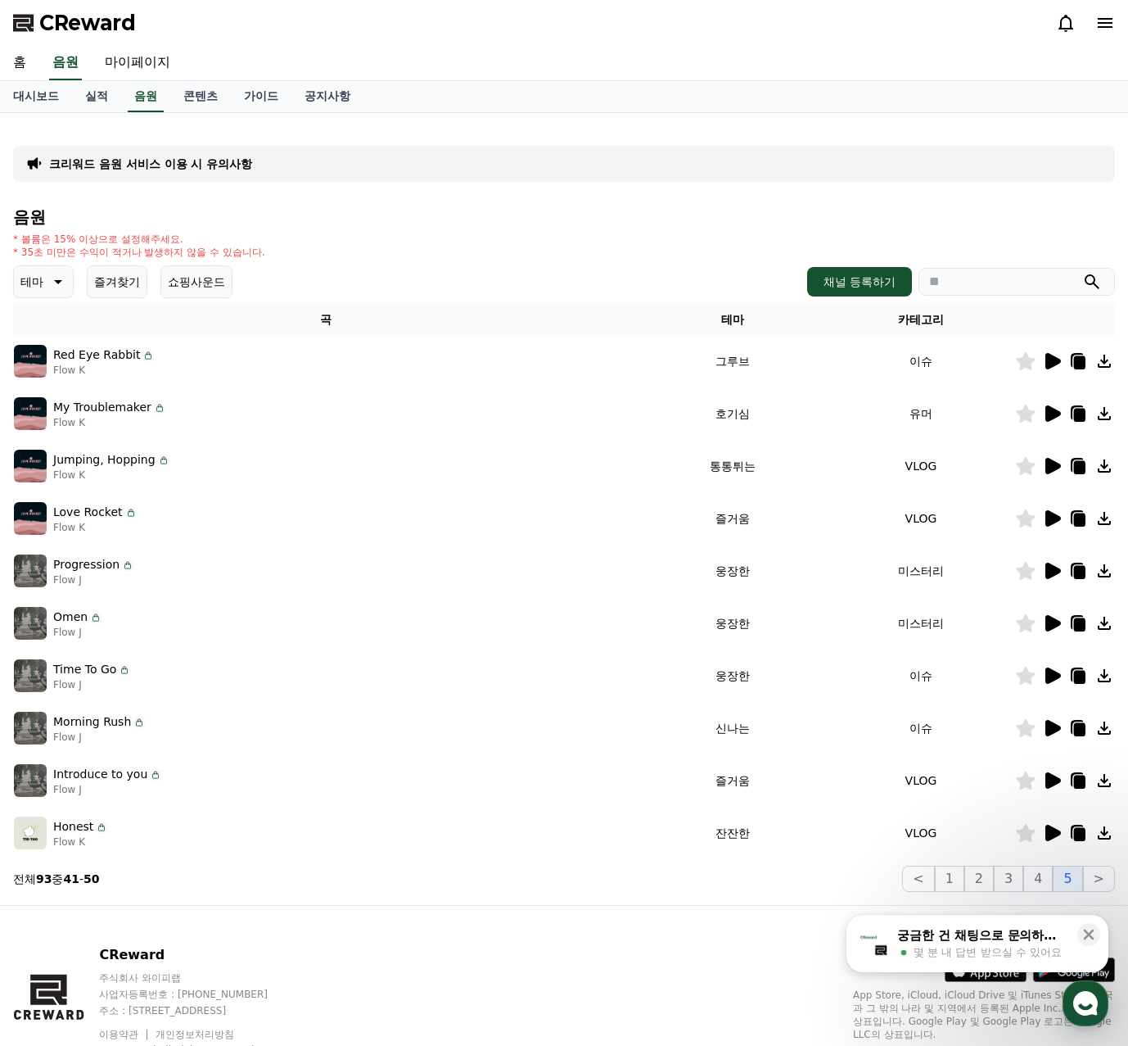
click at [1057, 577] on icon at bounding box center [1052, 571] width 20 height 20
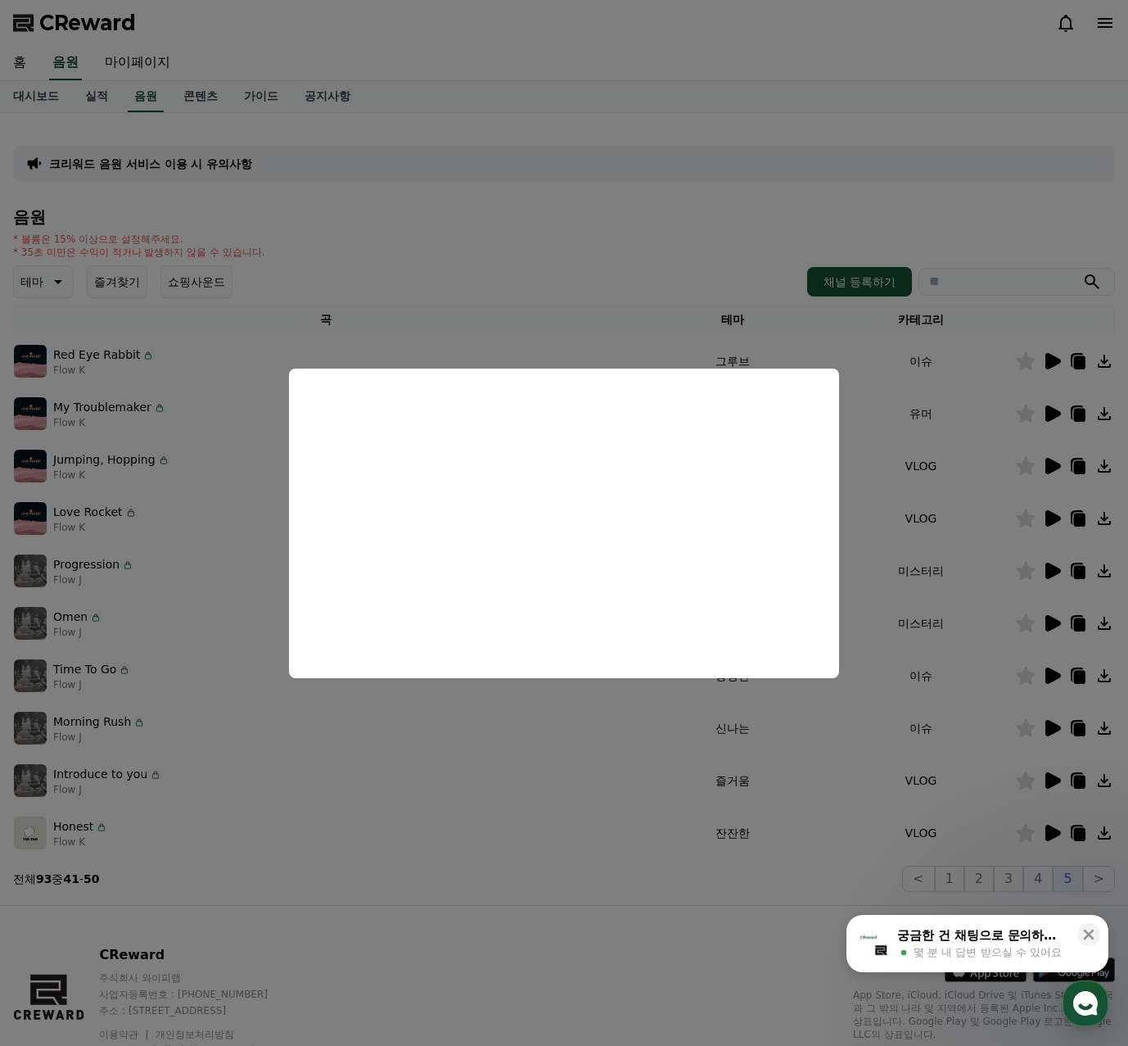
click at [1037, 566] on button "close modal" at bounding box center [564, 523] width 1128 height 1046
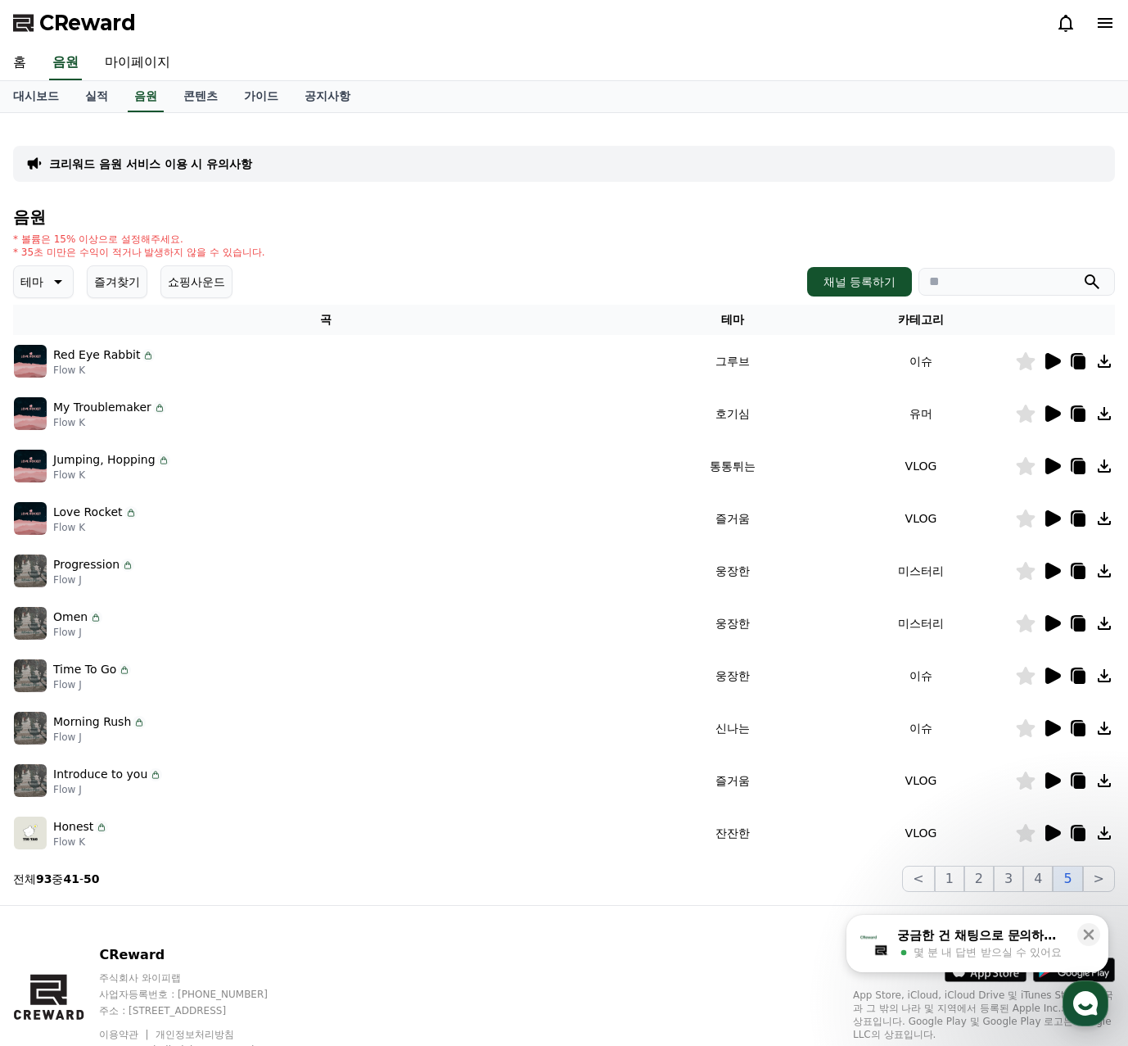
click at [1025, 577] on icon at bounding box center [1026, 571] width 19 height 18
click at [1051, 619] on icon at bounding box center [1054, 623] width 16 height 16
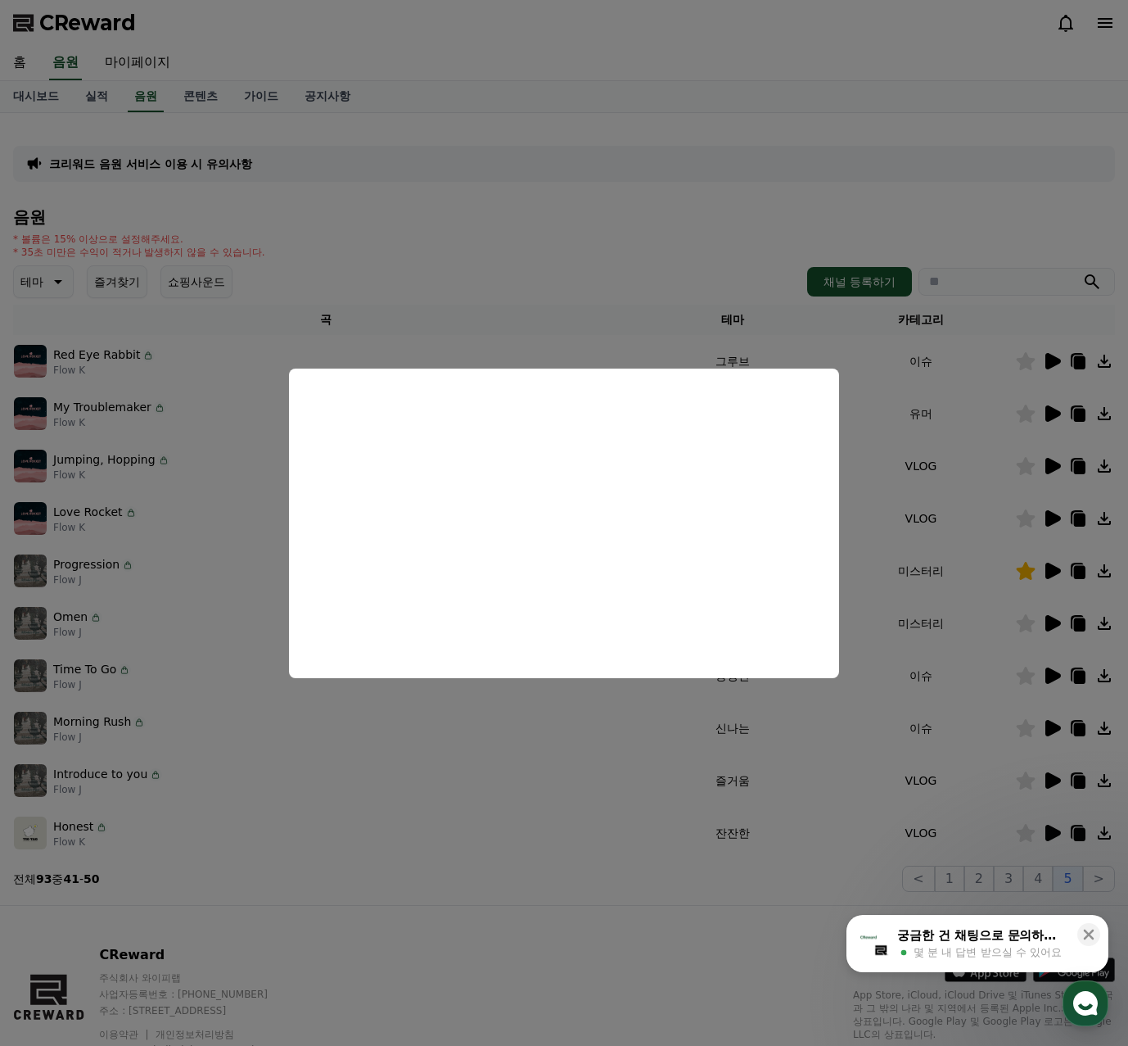
click at [1058, 661] on button "close modal" at bounding box center [564, 523] width 1128 height 1046
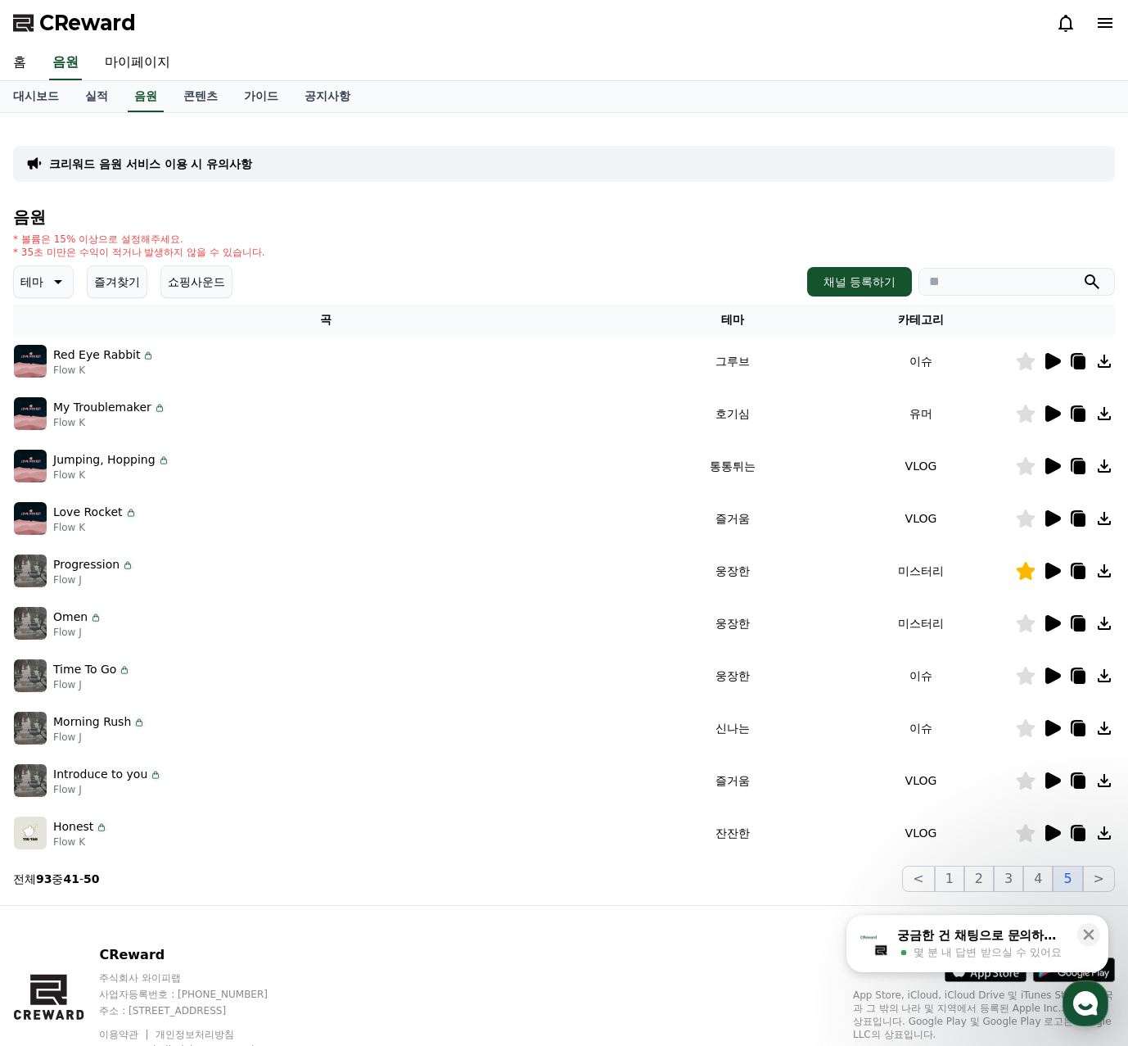
click at [1054, 677] on icon at bounding box center [1054, 675] width 16 height 16
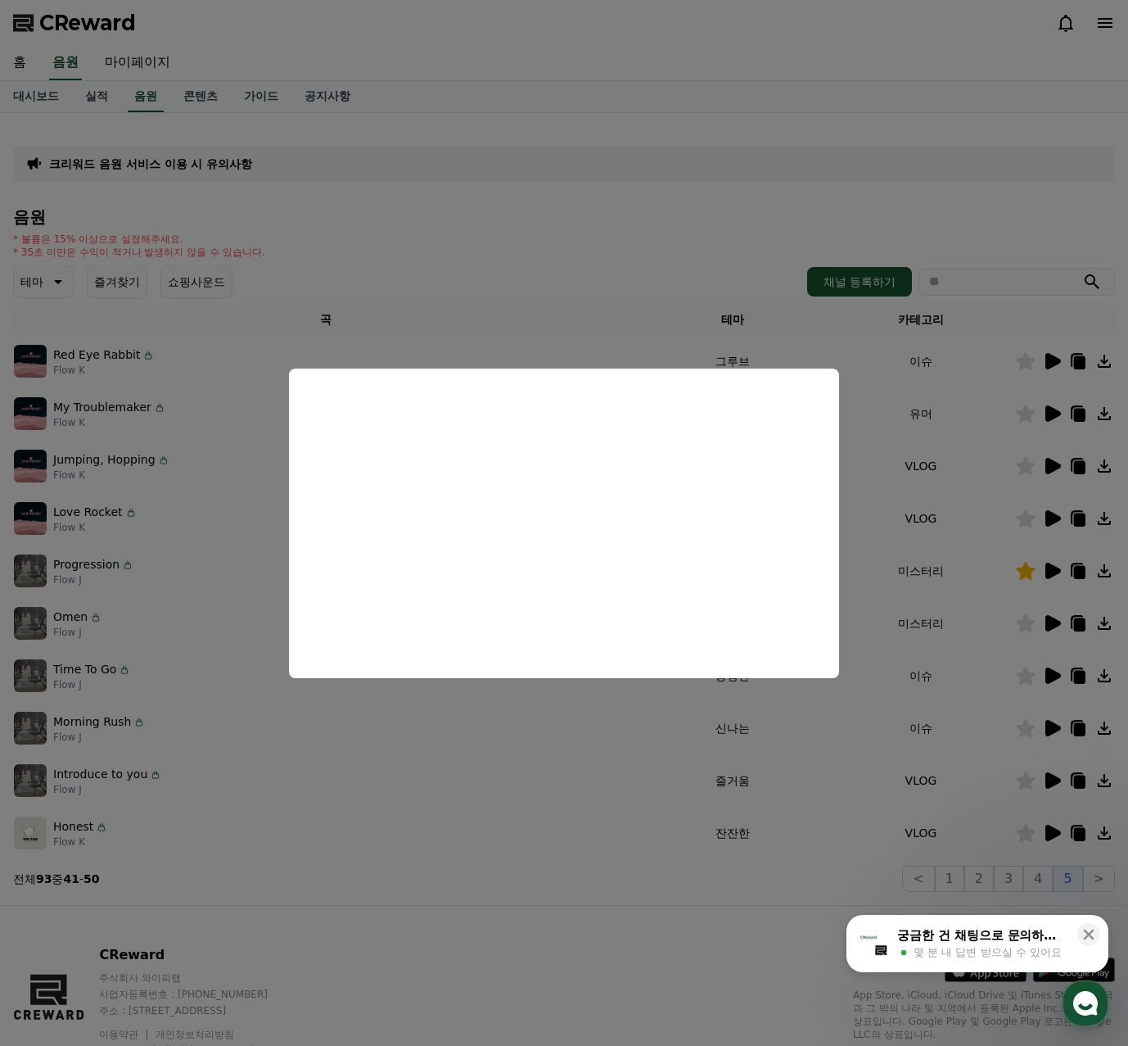
click at [1062, 659] on button "close modal" at bounding box center [564, 523] width 1128 height 1046
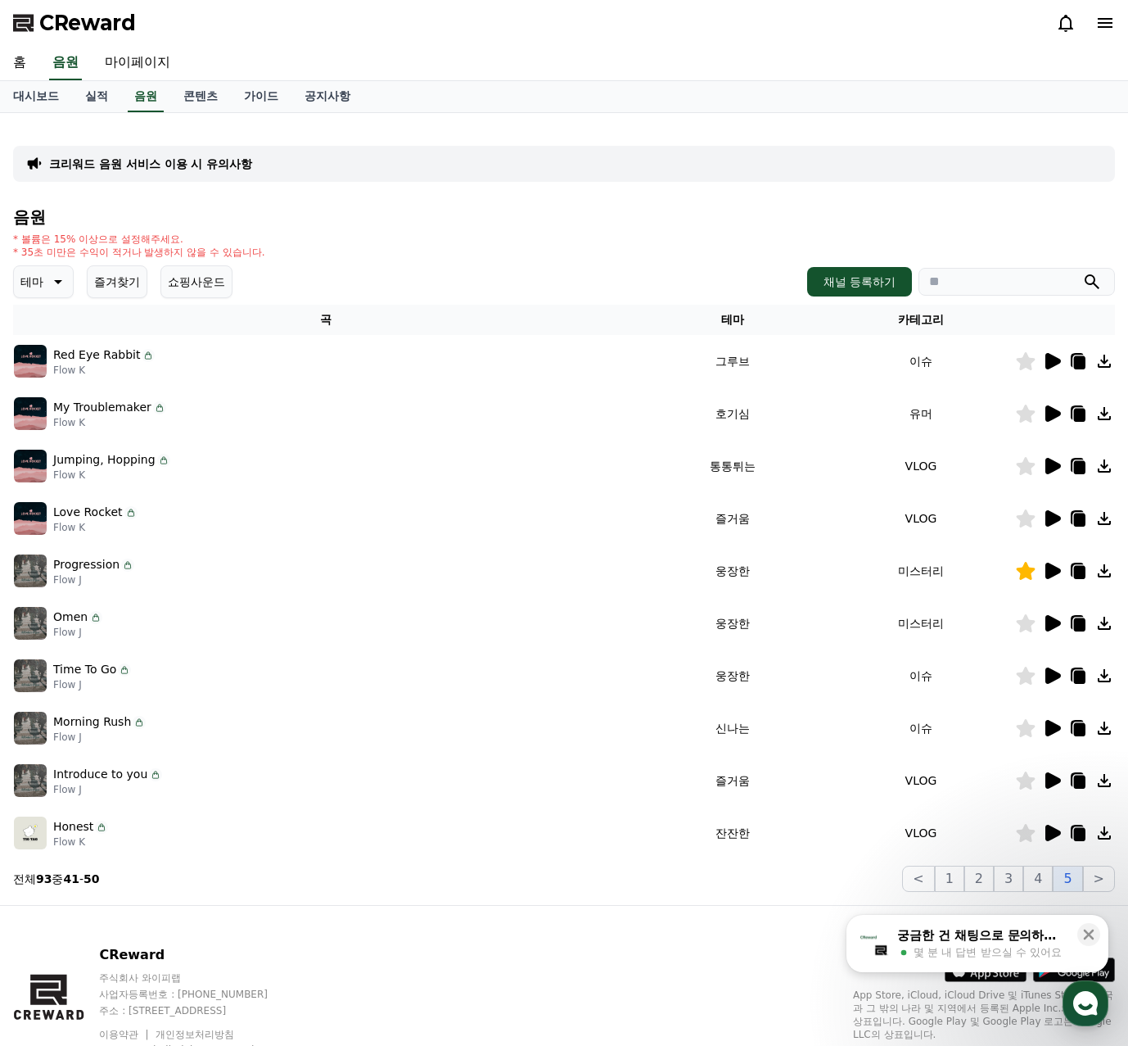
click at [1056, 671] on icon at bounding box center [1054, 675] width 16 height 16
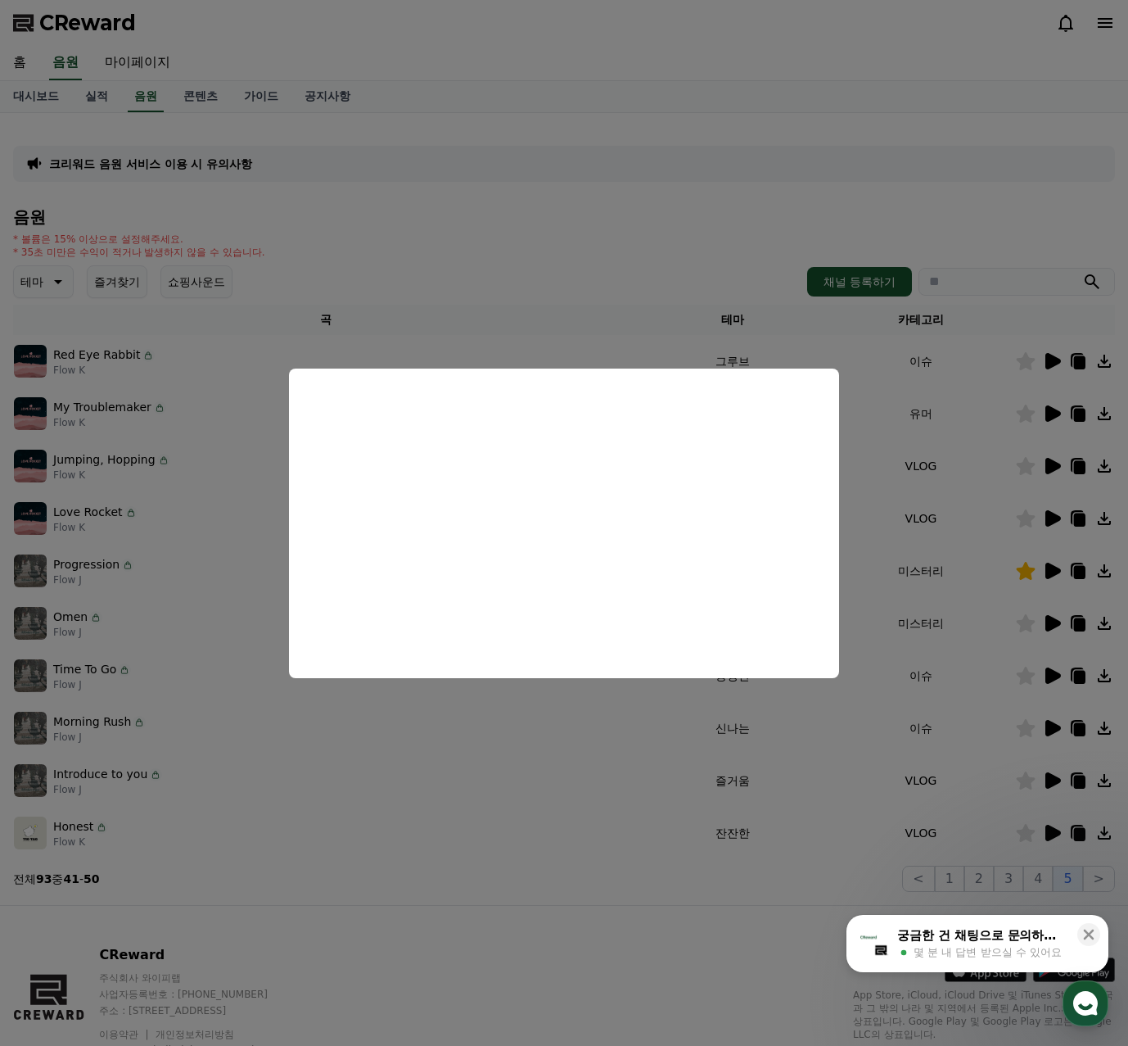
click at [1026, 744] on button "close modal" at bounding box center [564, 523] width 1128 height 1046
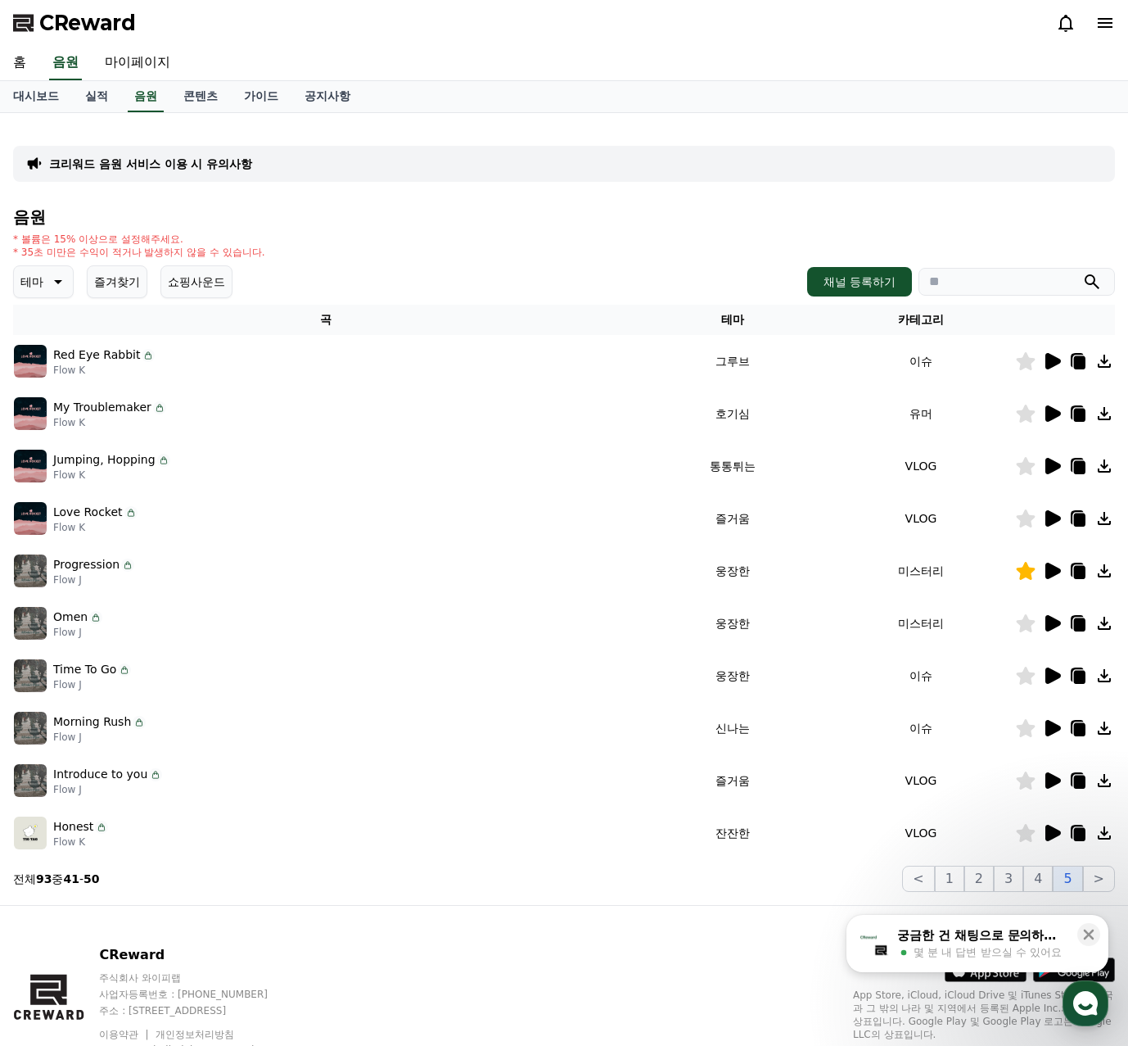
click at [1056, 785] on icon at bounding box center [1052, 781] width 20 height 20
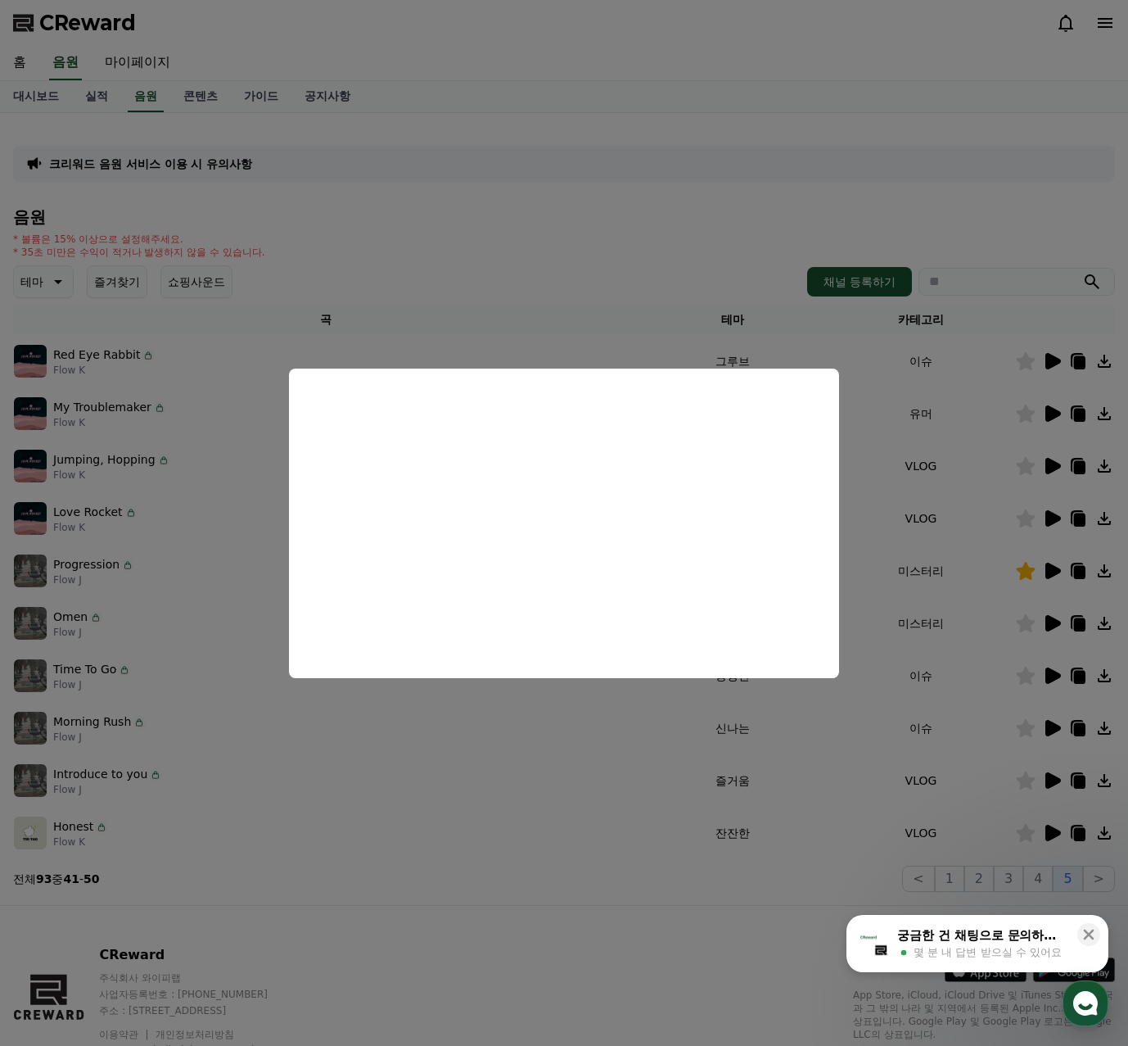
click at [1055, 830] on button "close modal" at bounding box center [564, 523] width 1128 height 1046
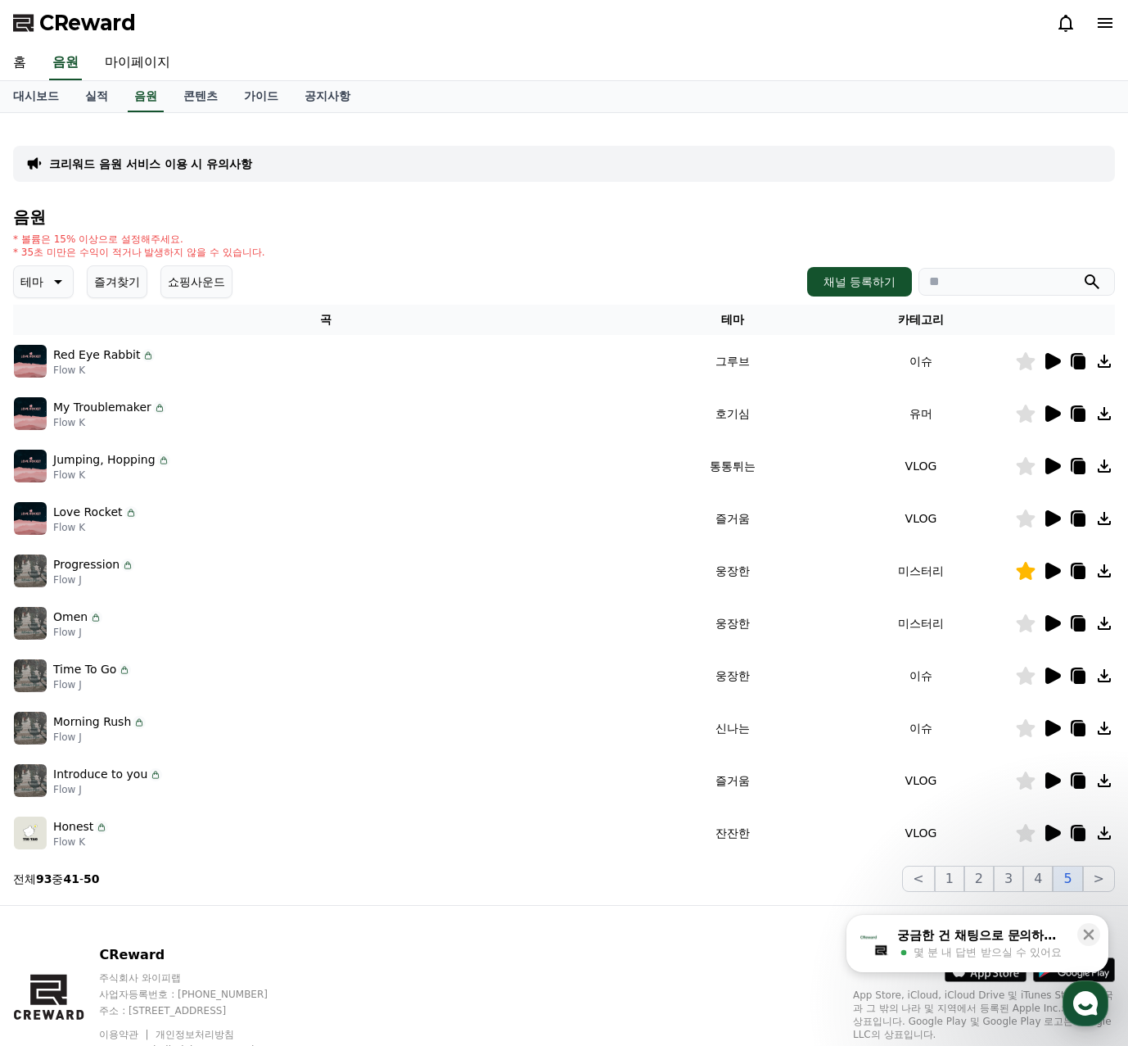
click at [1053, 828] on icon at bounding box center [1054, 833] width 16 height 16
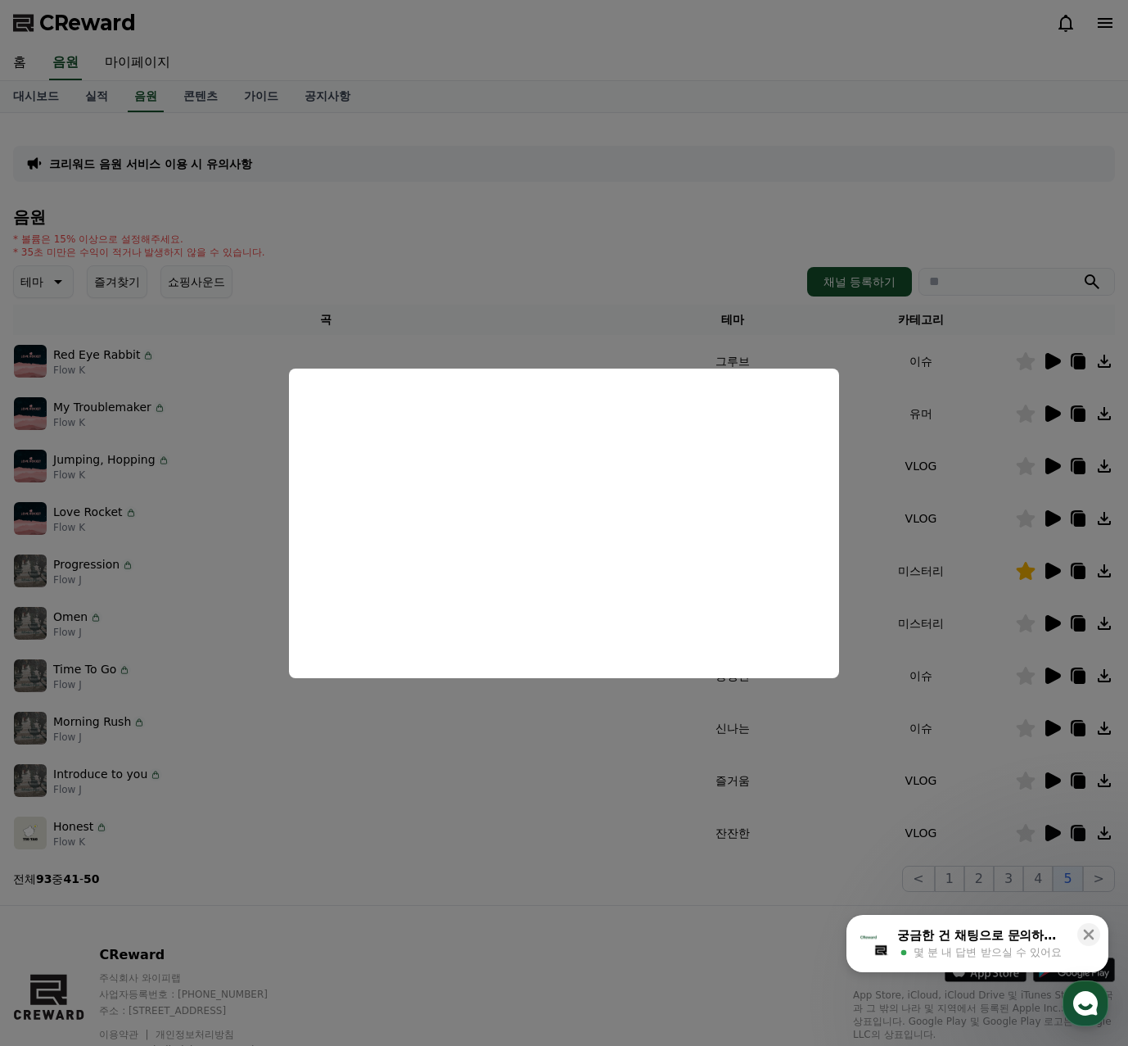
click at [1006, 821] on button "close modal" at bounding box center [564, 523] width 1128 height 1046
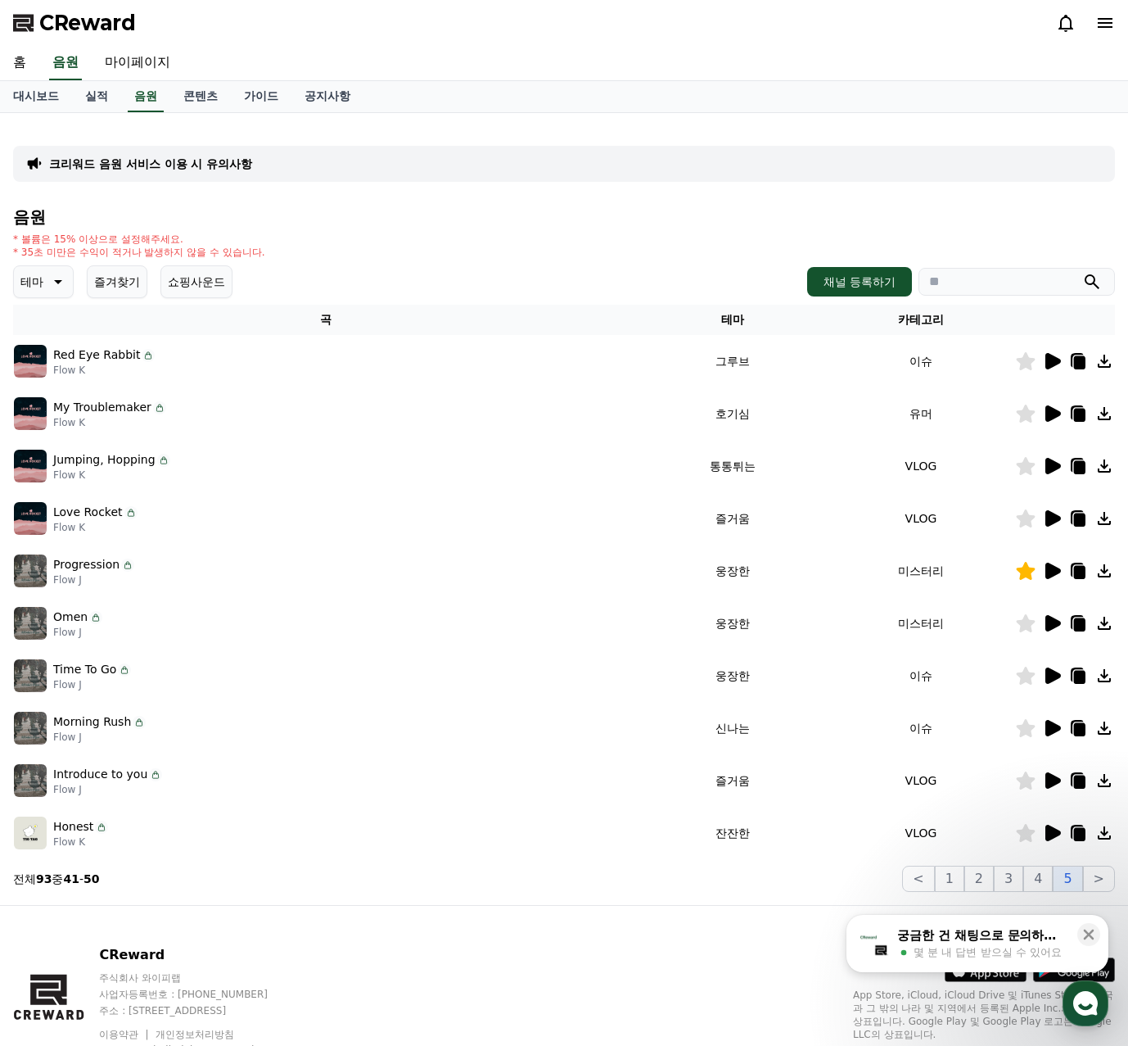
click at [1030, 831] on icon at bounding box center [1026, 833] width 19 height 18
click at [1051, 572] on icon at bounding box center [1054, 571] width 16 height 16
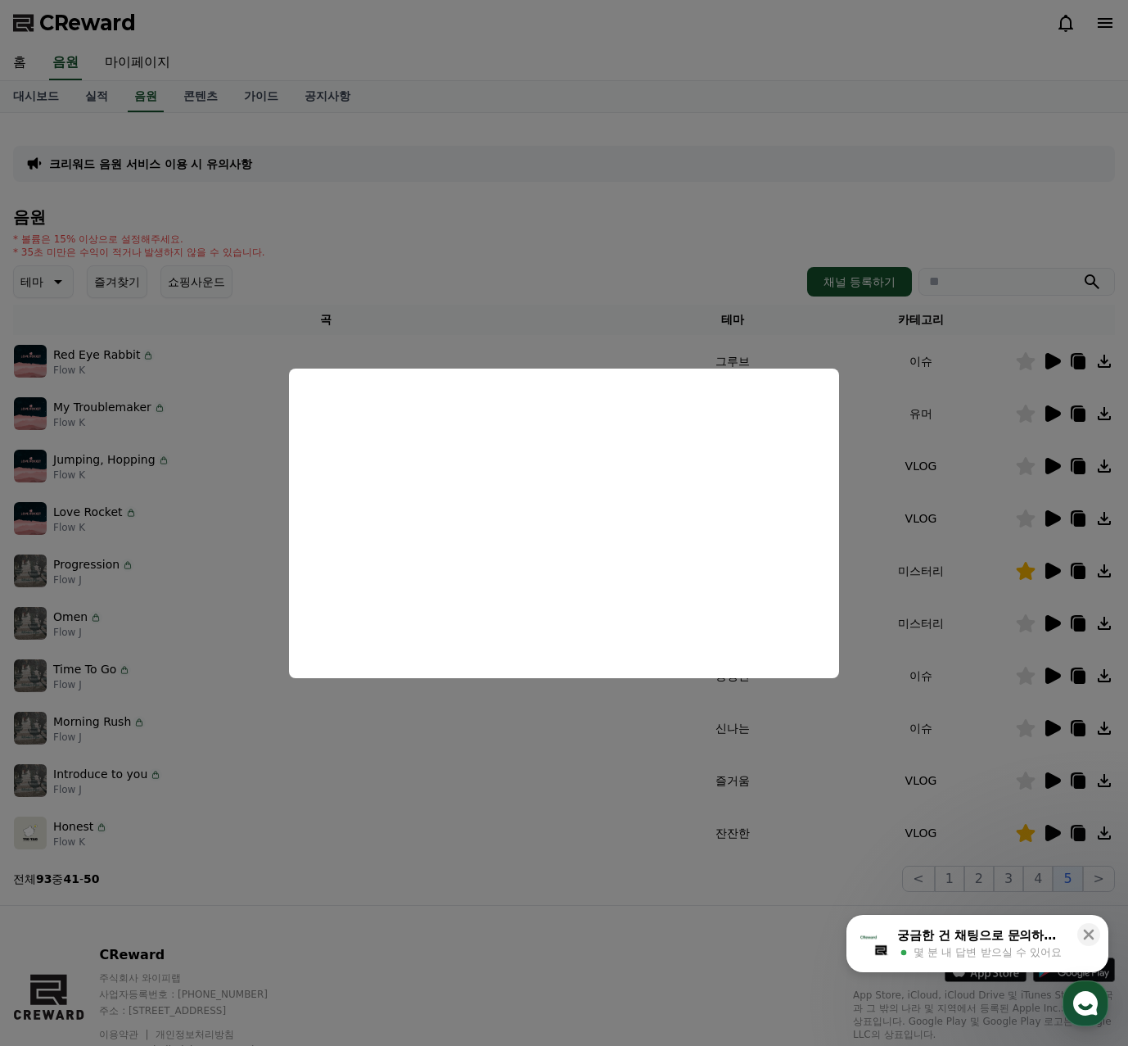
click at [653, 860] on button "close modal" at bounding box center [564, 523] width 1128 height 1046
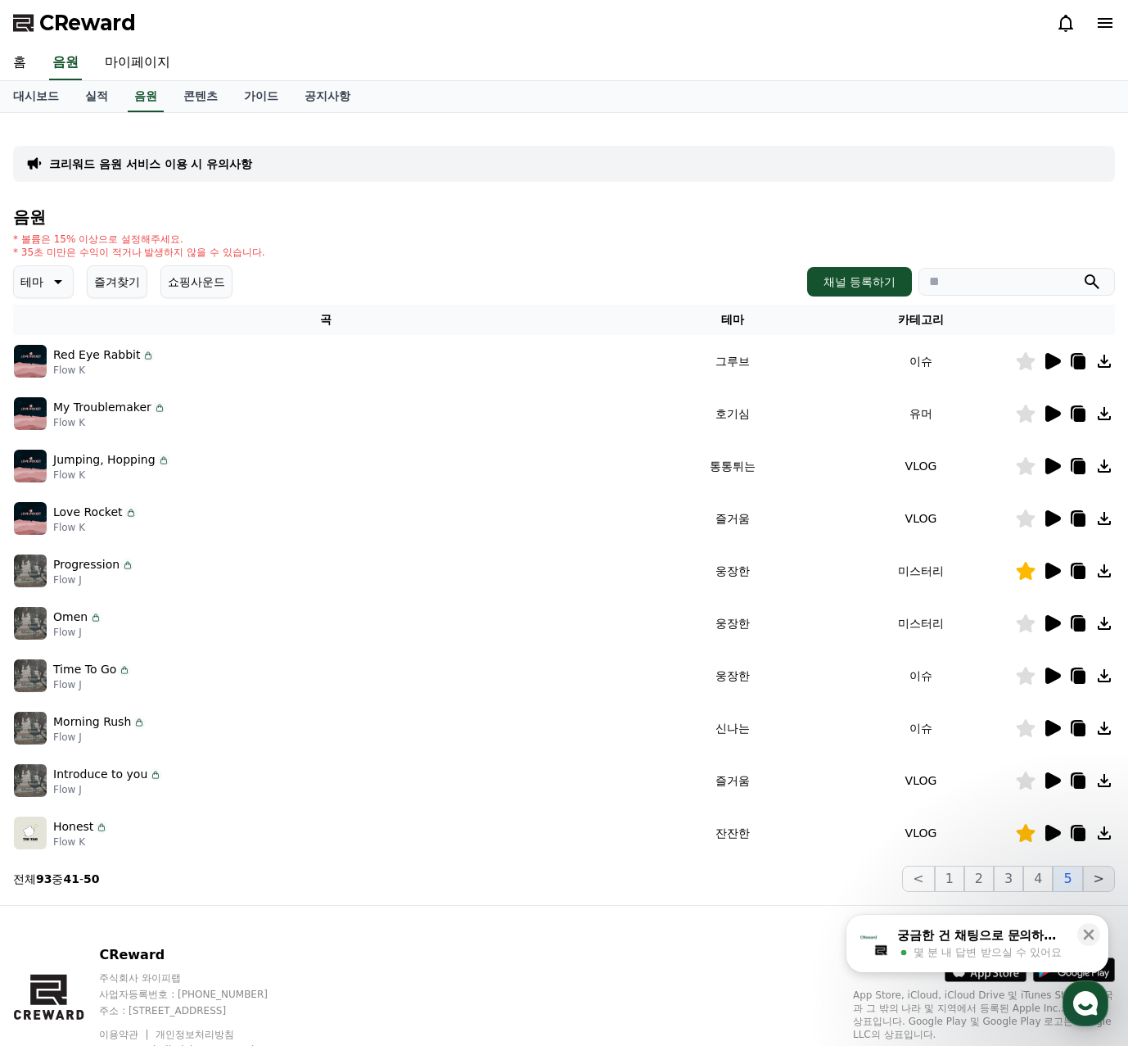
click at [1095, 881] on button ">" at bounding box center [1099, 879] width 32 height 26
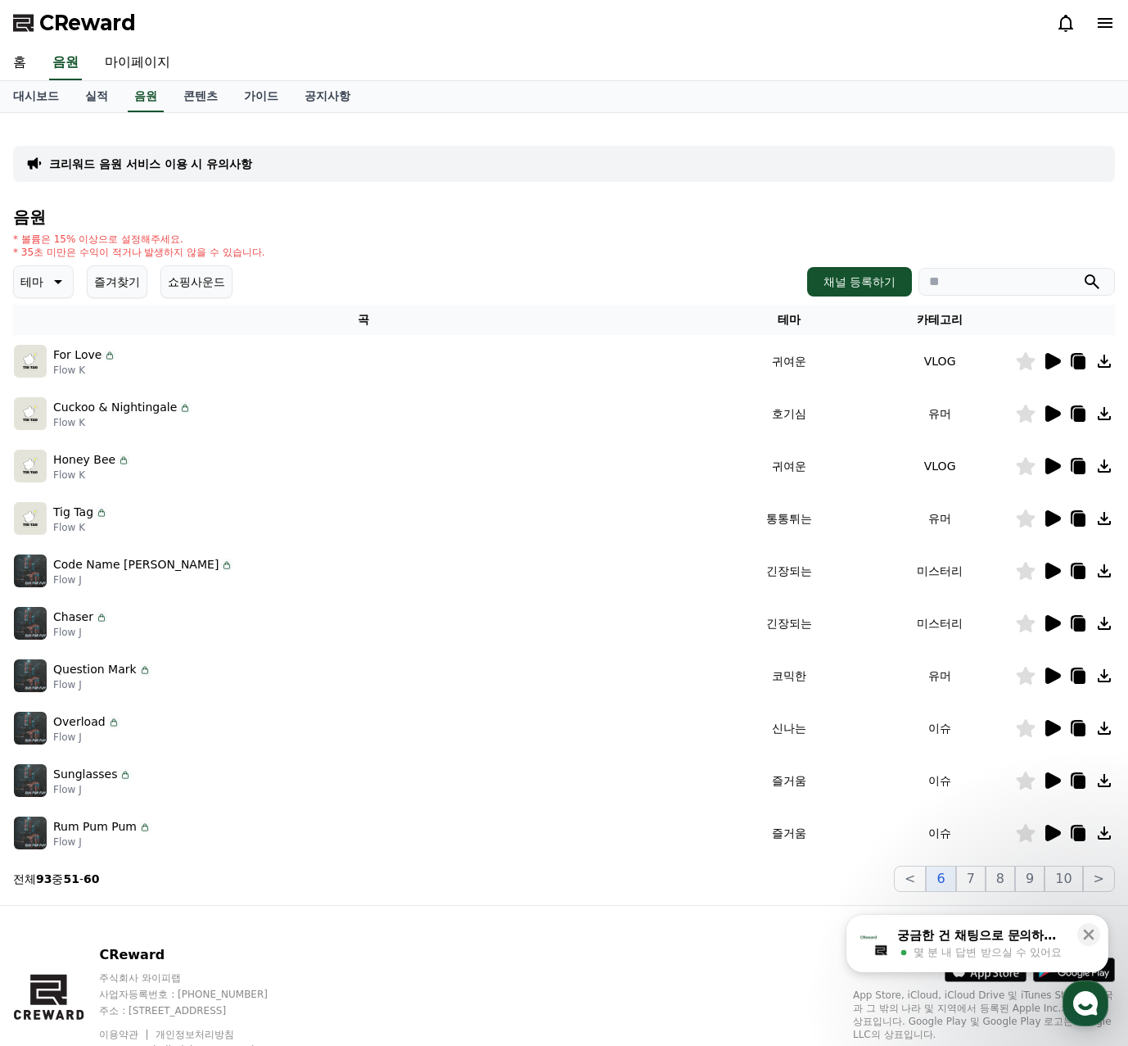
click at [1045, 364] on icon at bounding box center [1052, 361] width 20 height 20
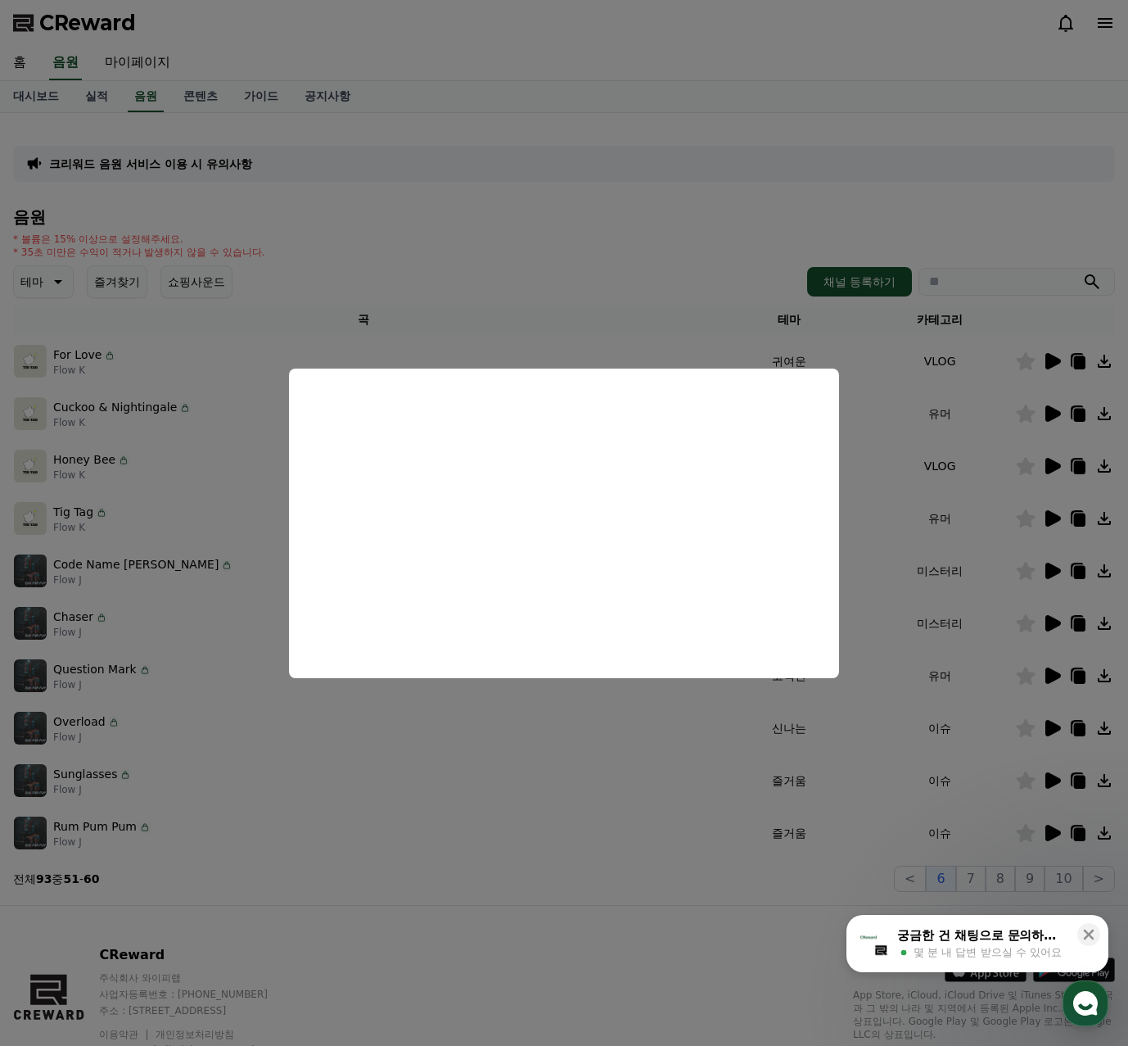
click at [1061, 423] on button "close modal" at bounding box center [564, 523] width 1128 height 1046
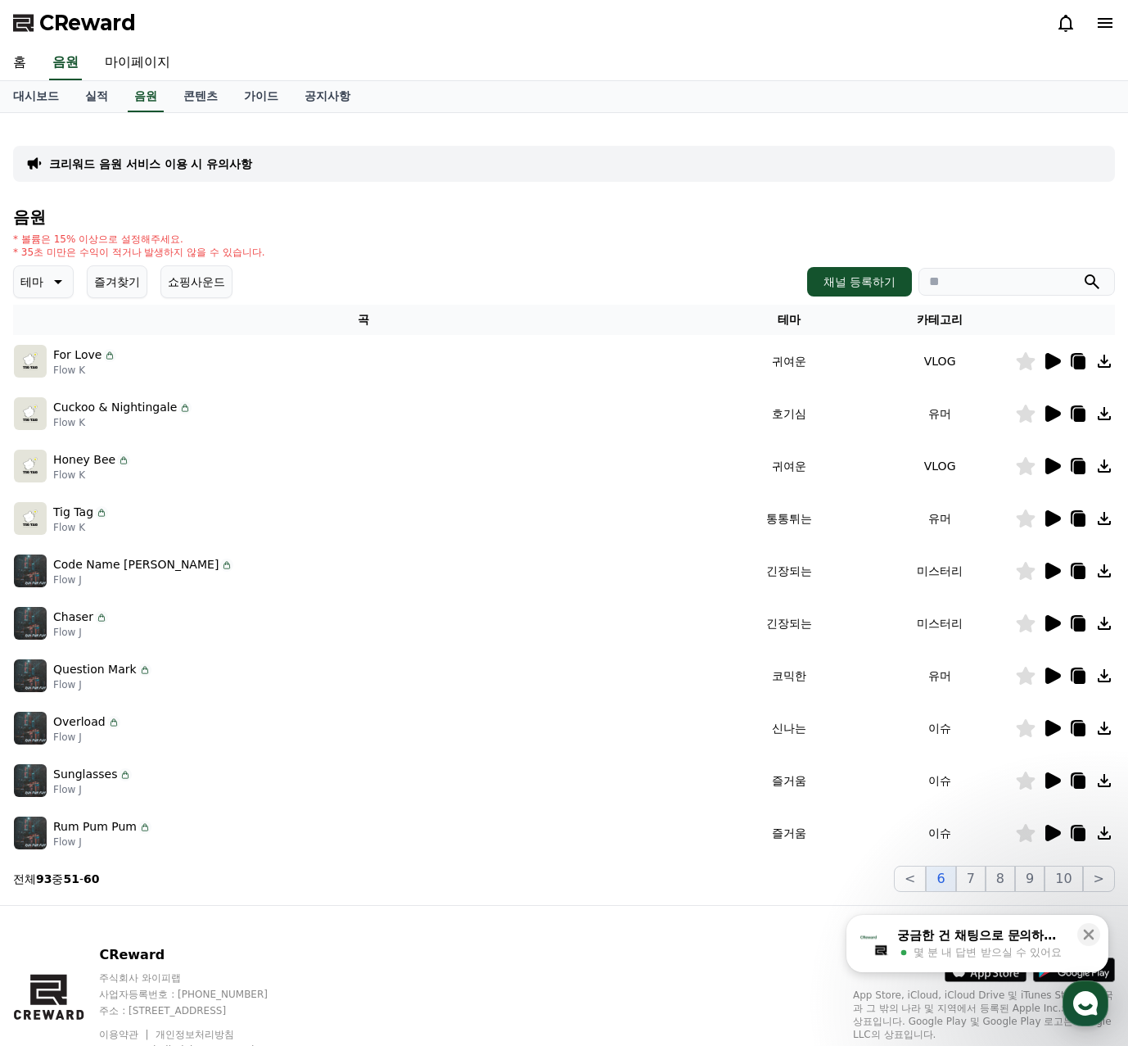
click at [1025, 372] on td at bounding box center [1065, 361] width 100 height 52
click at [1025, 363] on icon at bounding box center [1026, 361] width 19 height 18
click at [1058, 410] on icon at bounding box center [1052, 414] width 20 height 20
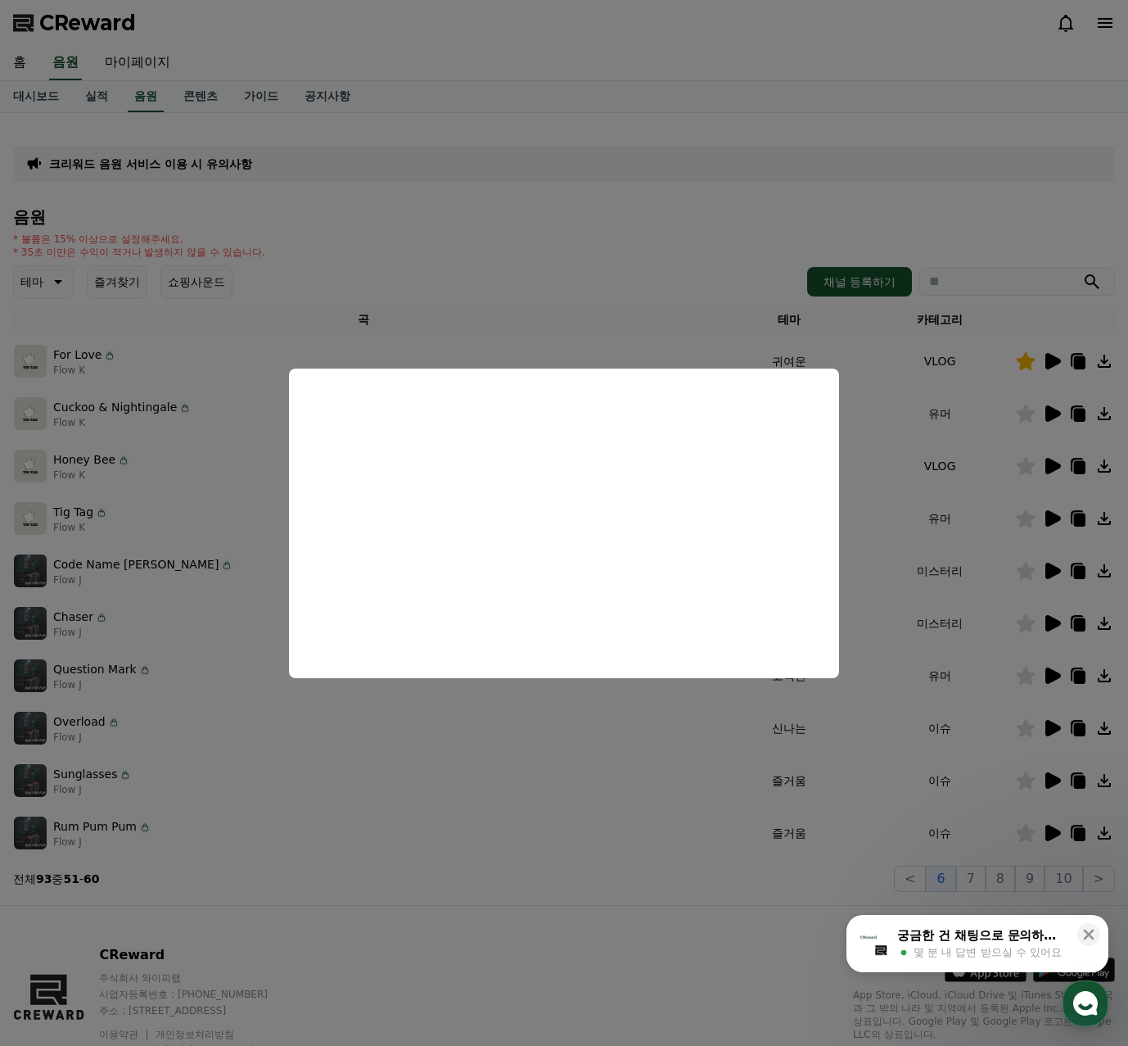
click at [983, 426] on button "close modal" at bounding box center [564, 523] width 1128 height 1046
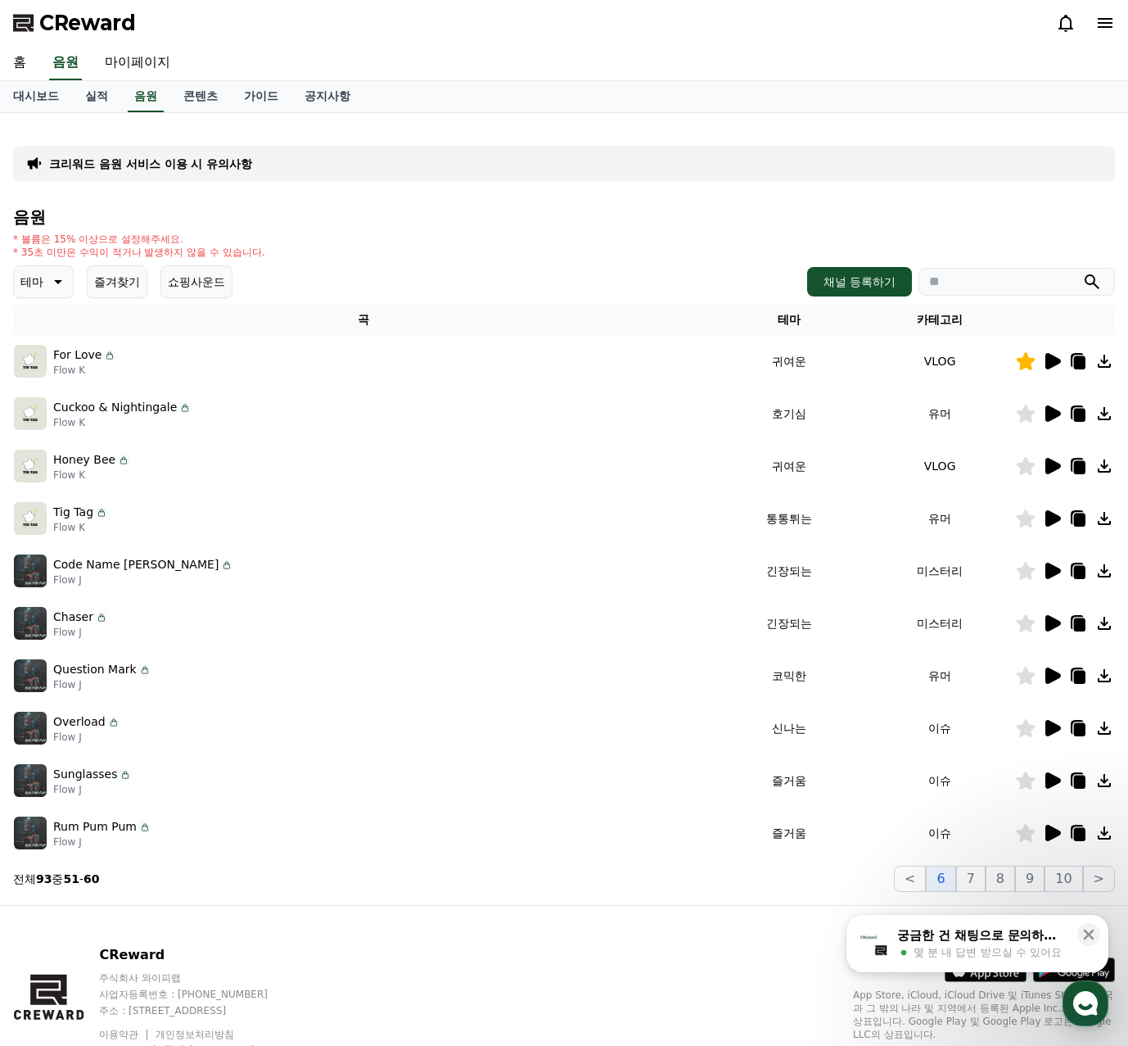
click at [1051, 464] on icon at bounding box center [1054, 466] width 16 height 16
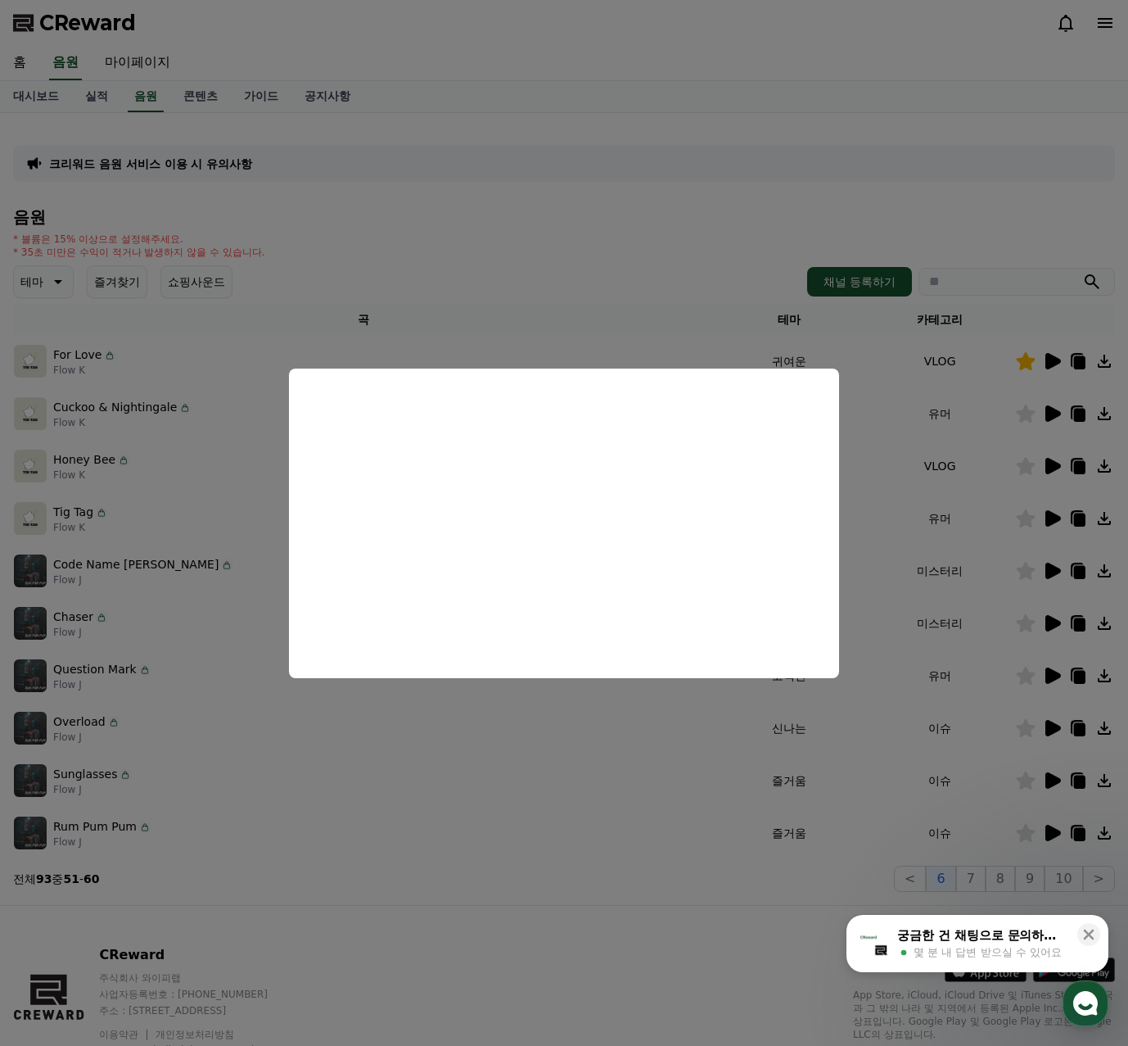
click at [1060, 522] on button "close modal" at bounding box center [564, 523] width 1128 height 1046
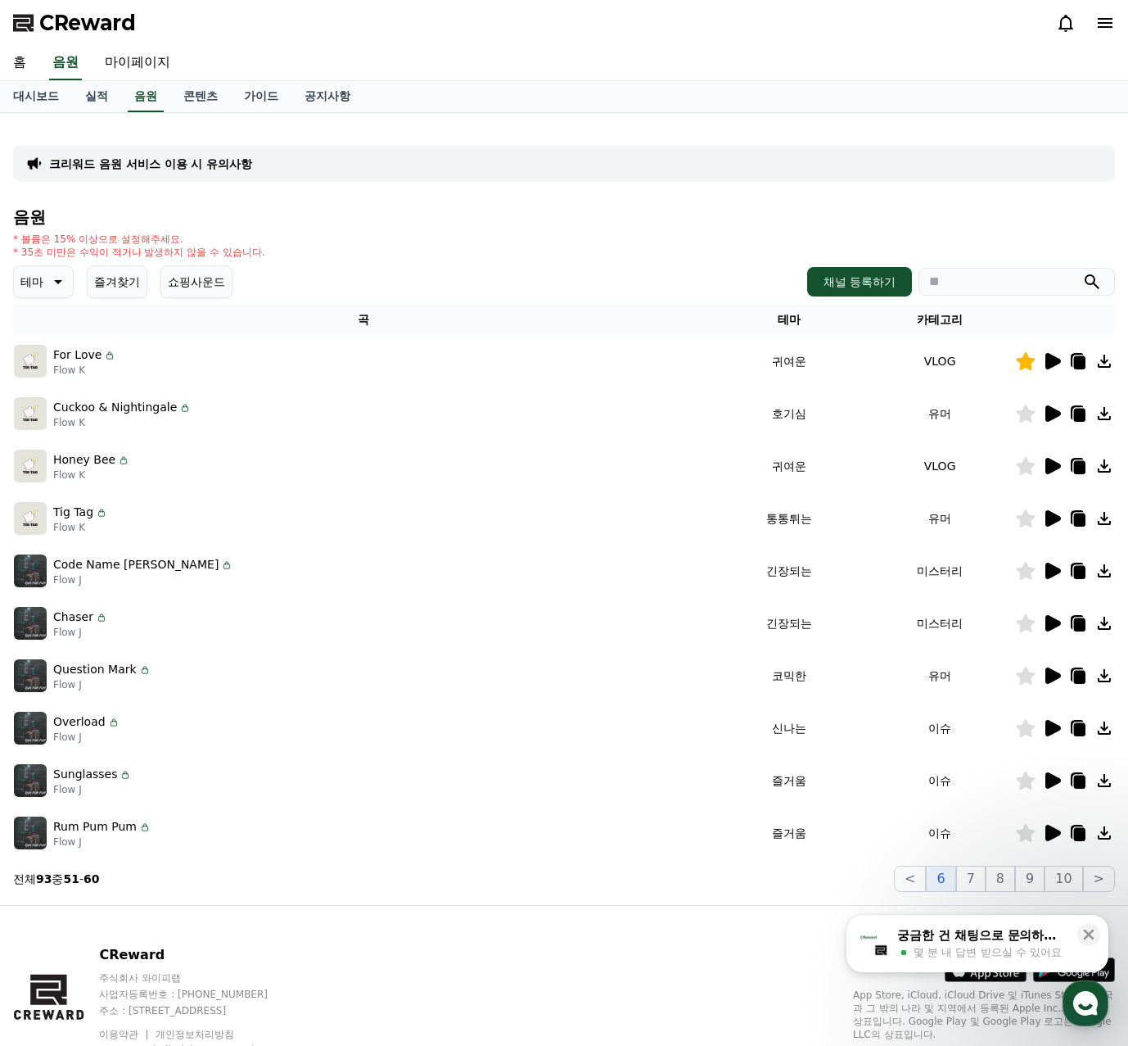
click at [1054, 512] on icon at bounding box center [1052, 519] width 20 height 20
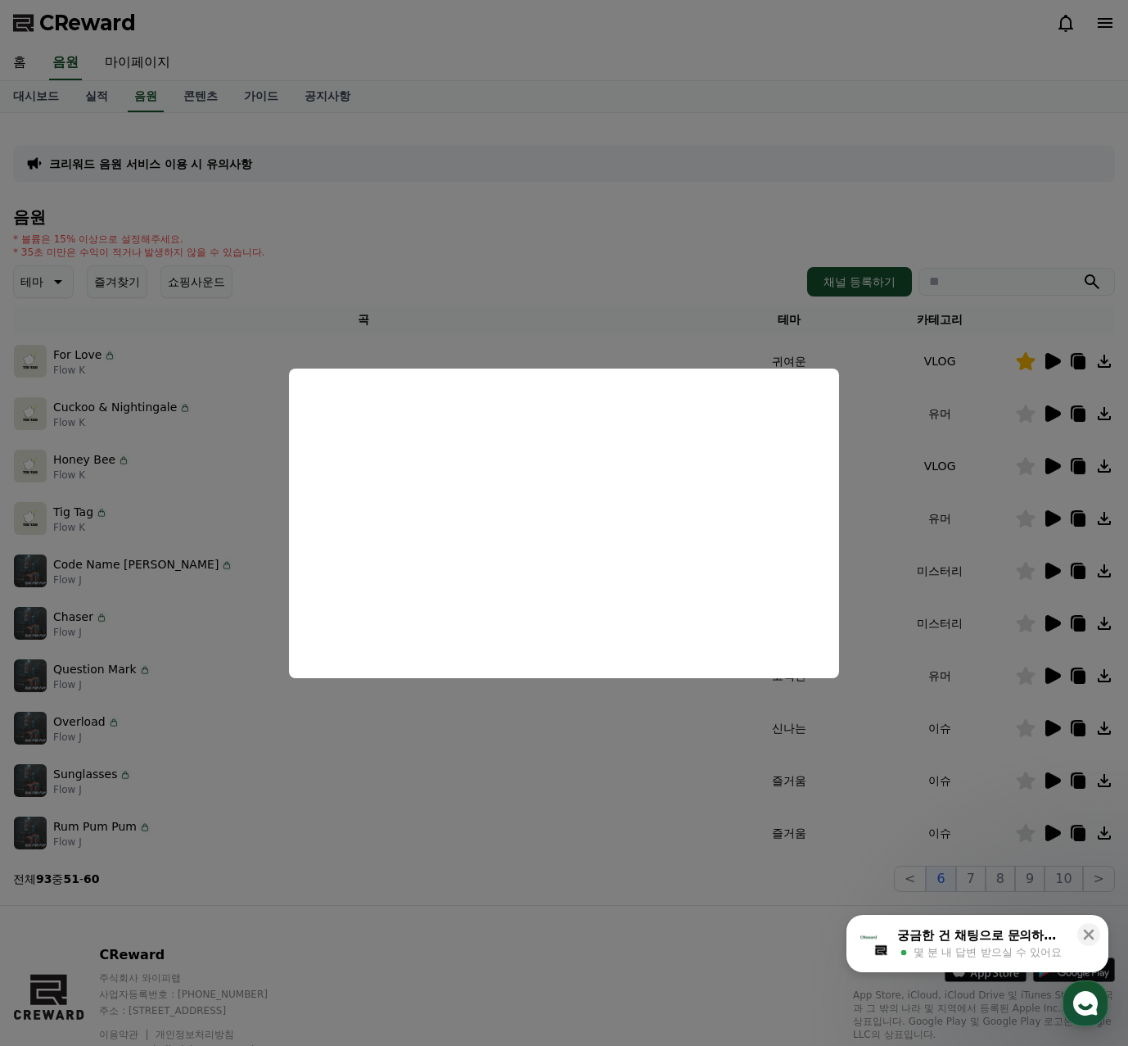
click at [1026, 495] on button "close modal" at bounding box center [564, 523] width 1128 height 1046
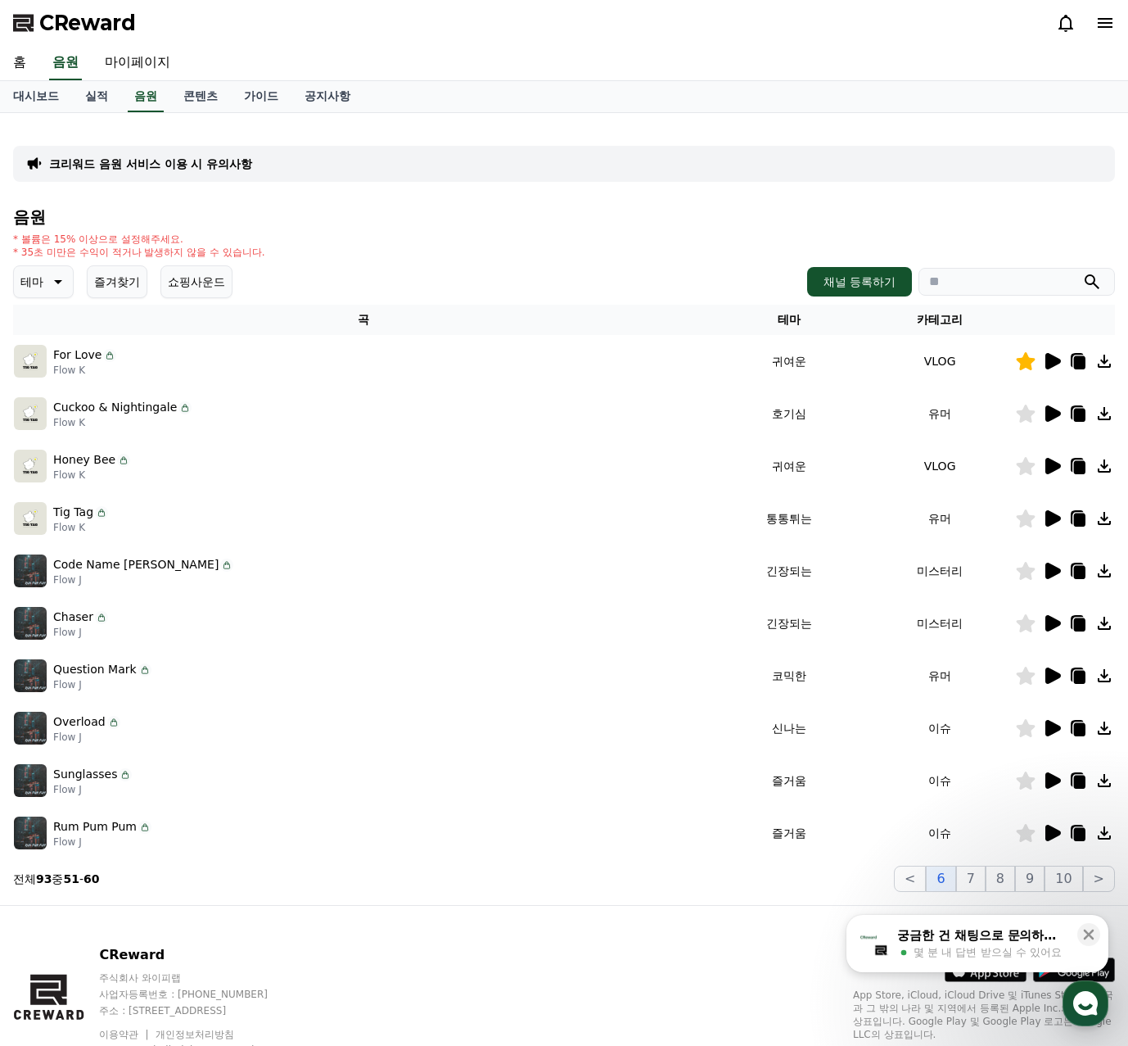
click at [1053, 568] on icon at bounding box center [1054, 571] width 16 height 16
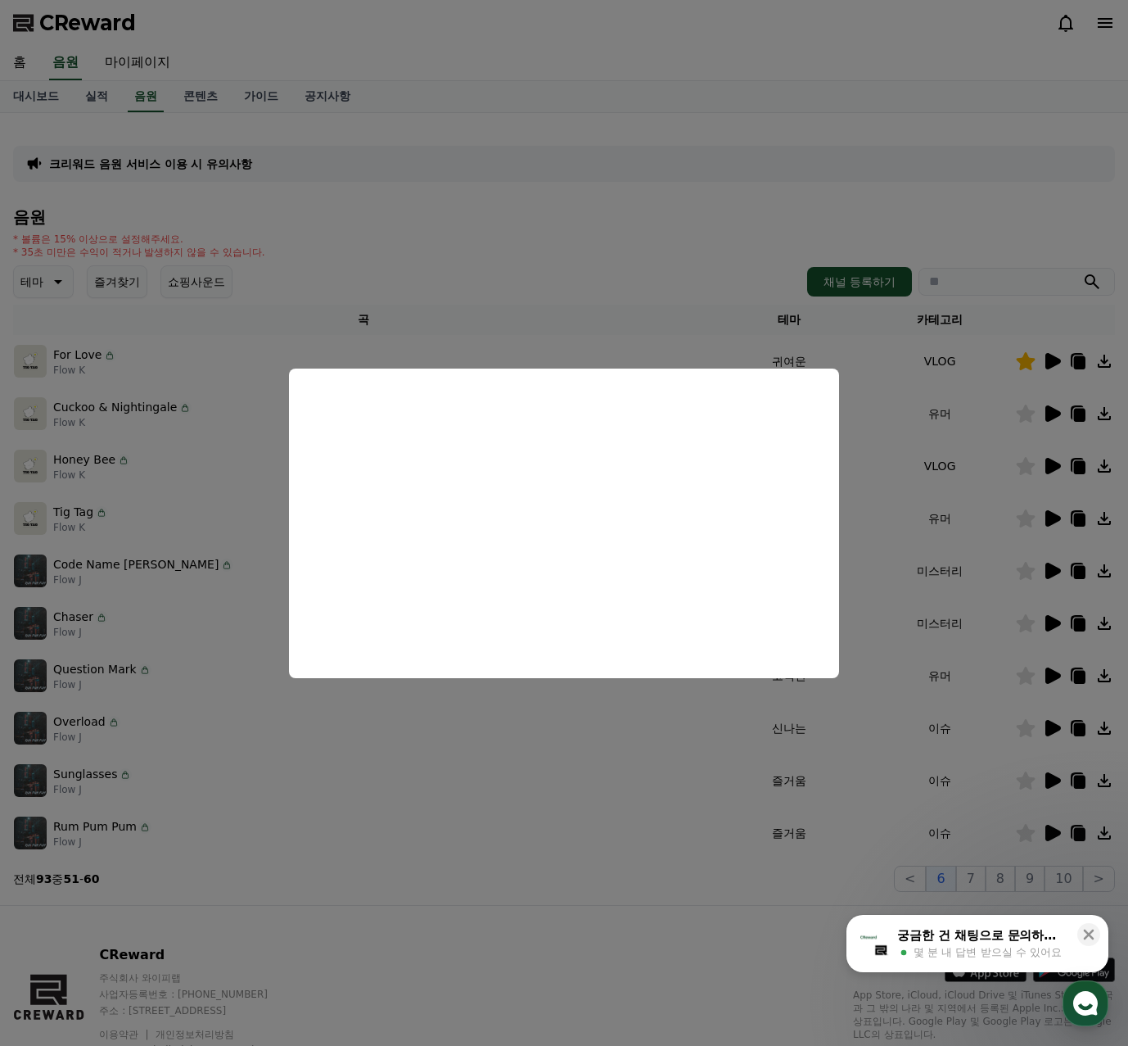
click at [1024, 595] on button "close modal" at bounding box center [564, 523] width 1128 height 1046
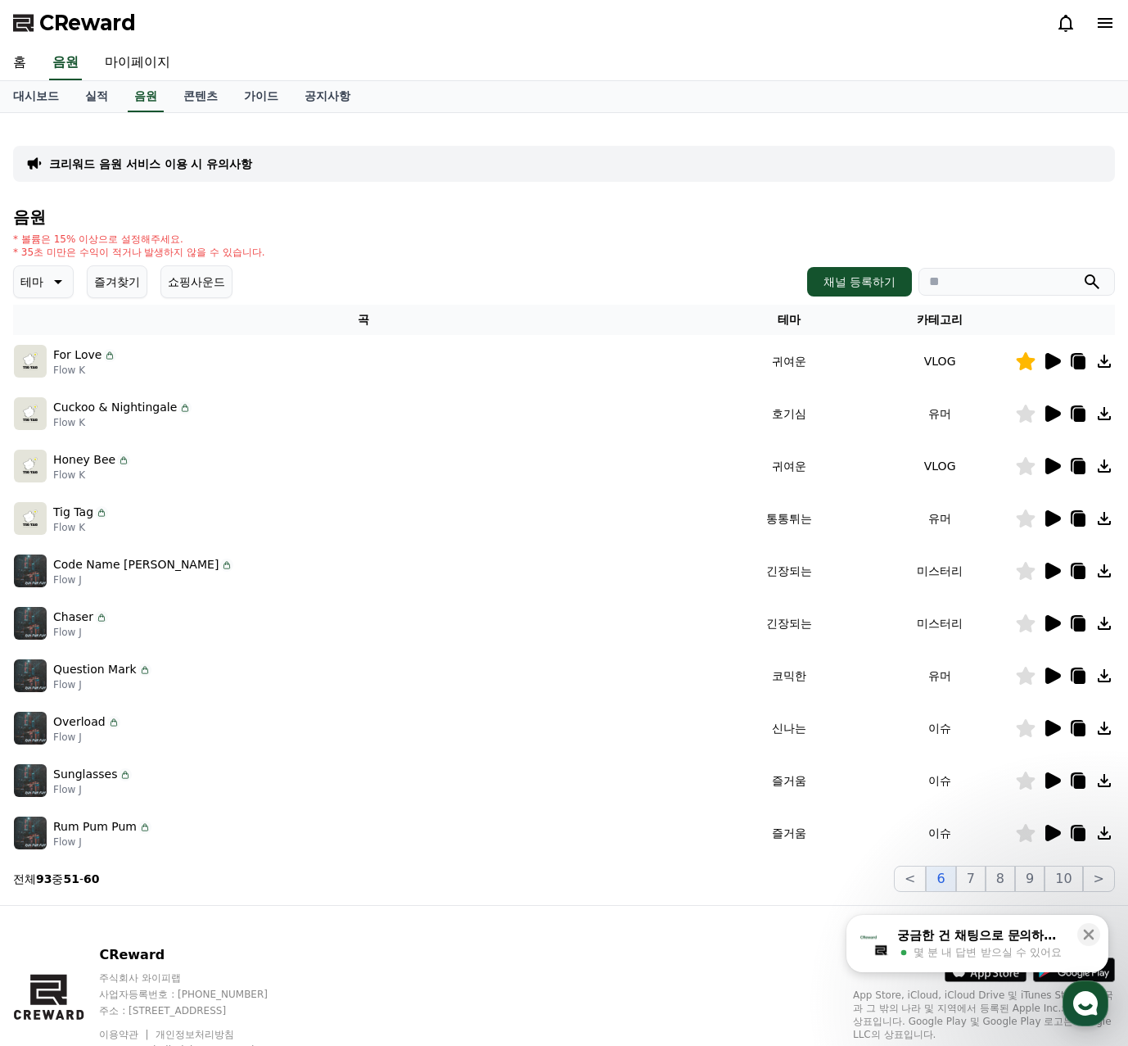
click at [1057, 615] on icon at bounding box center [1052, 623] width 20 height 20
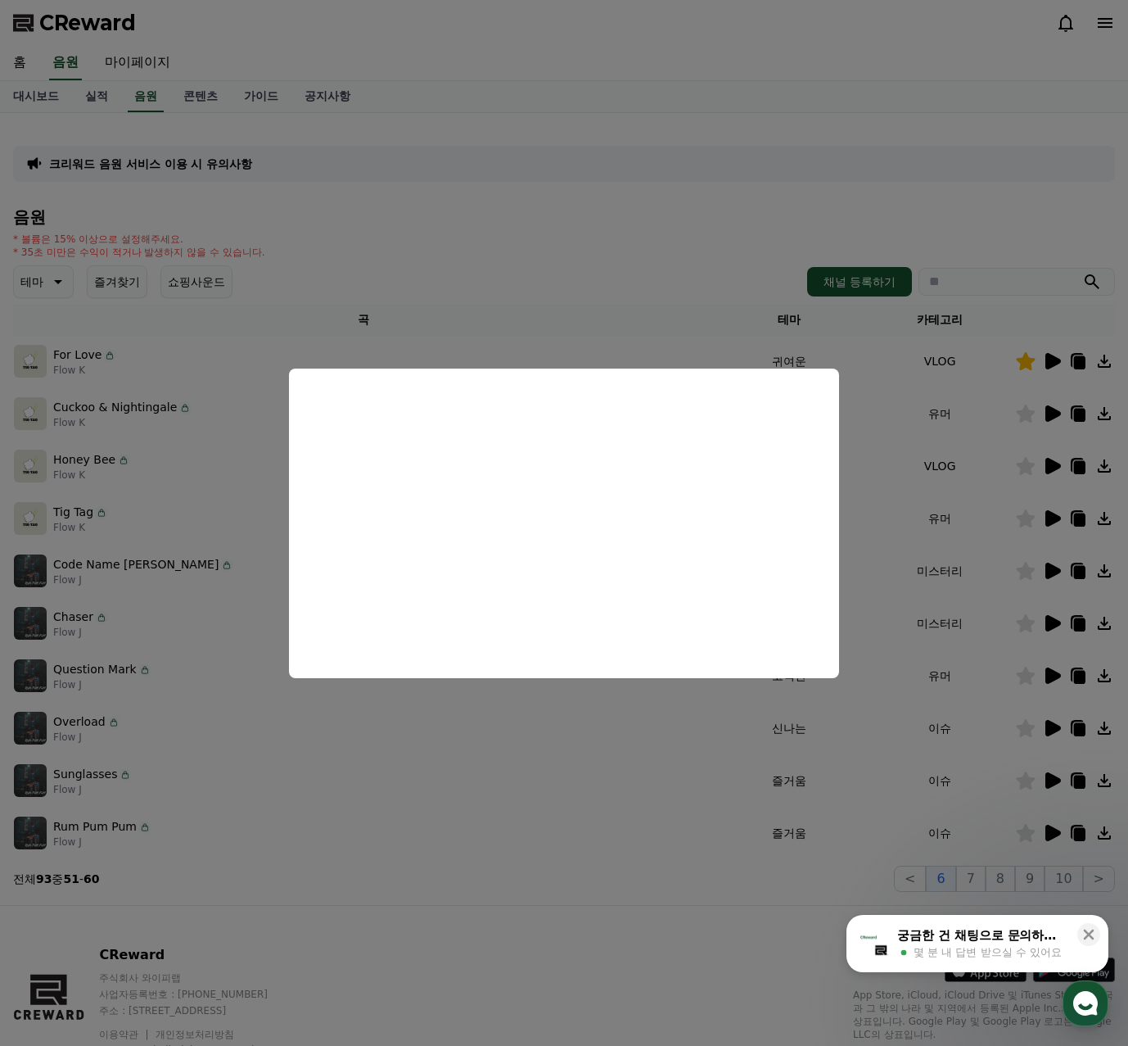
click at [1060, 675] on button "close modal" at bounding box center [564, 523] width 1128 height 1046
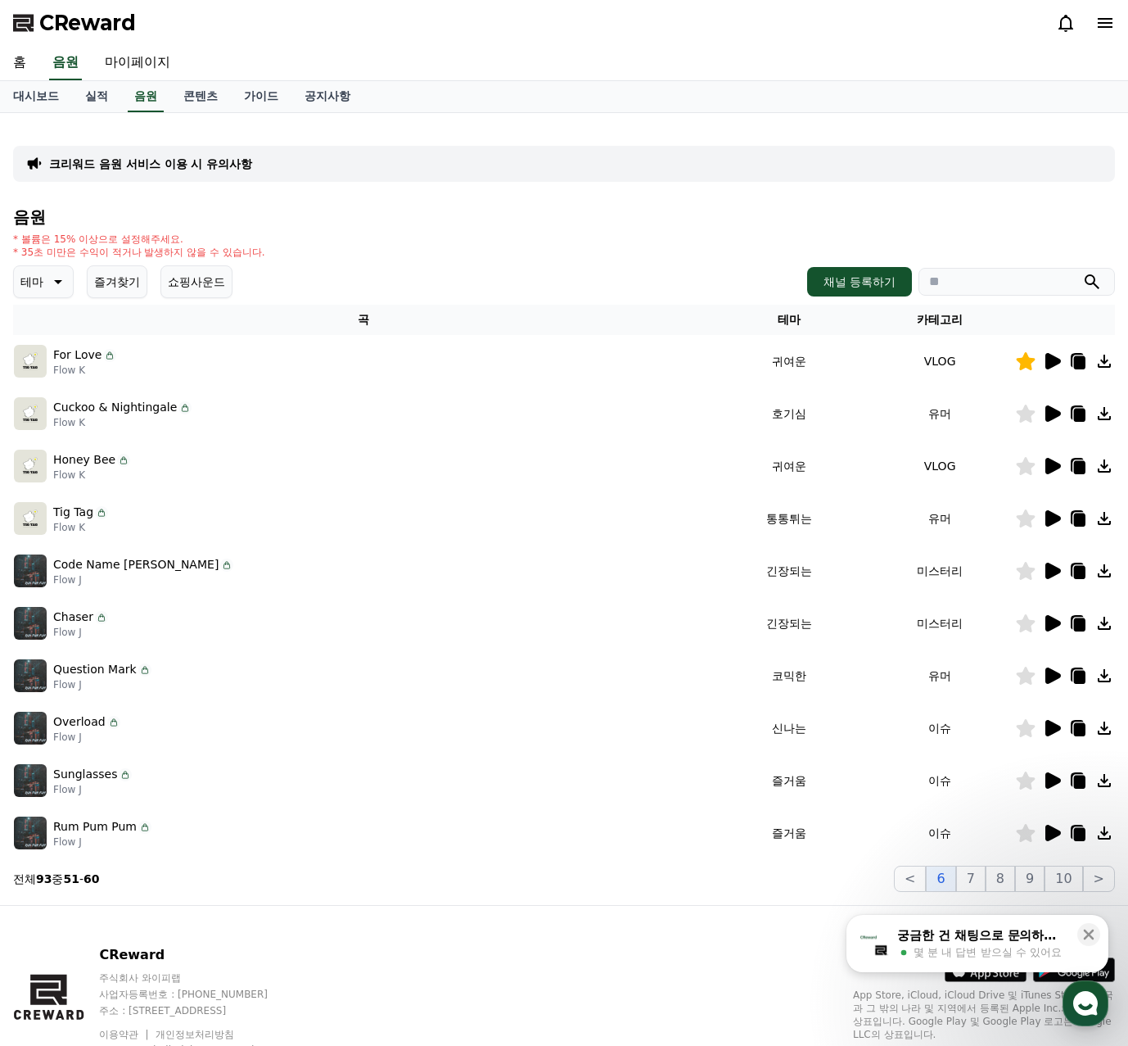
click at [1056, 671] on icon at bounding box center [1052, 676] width 20 height 20
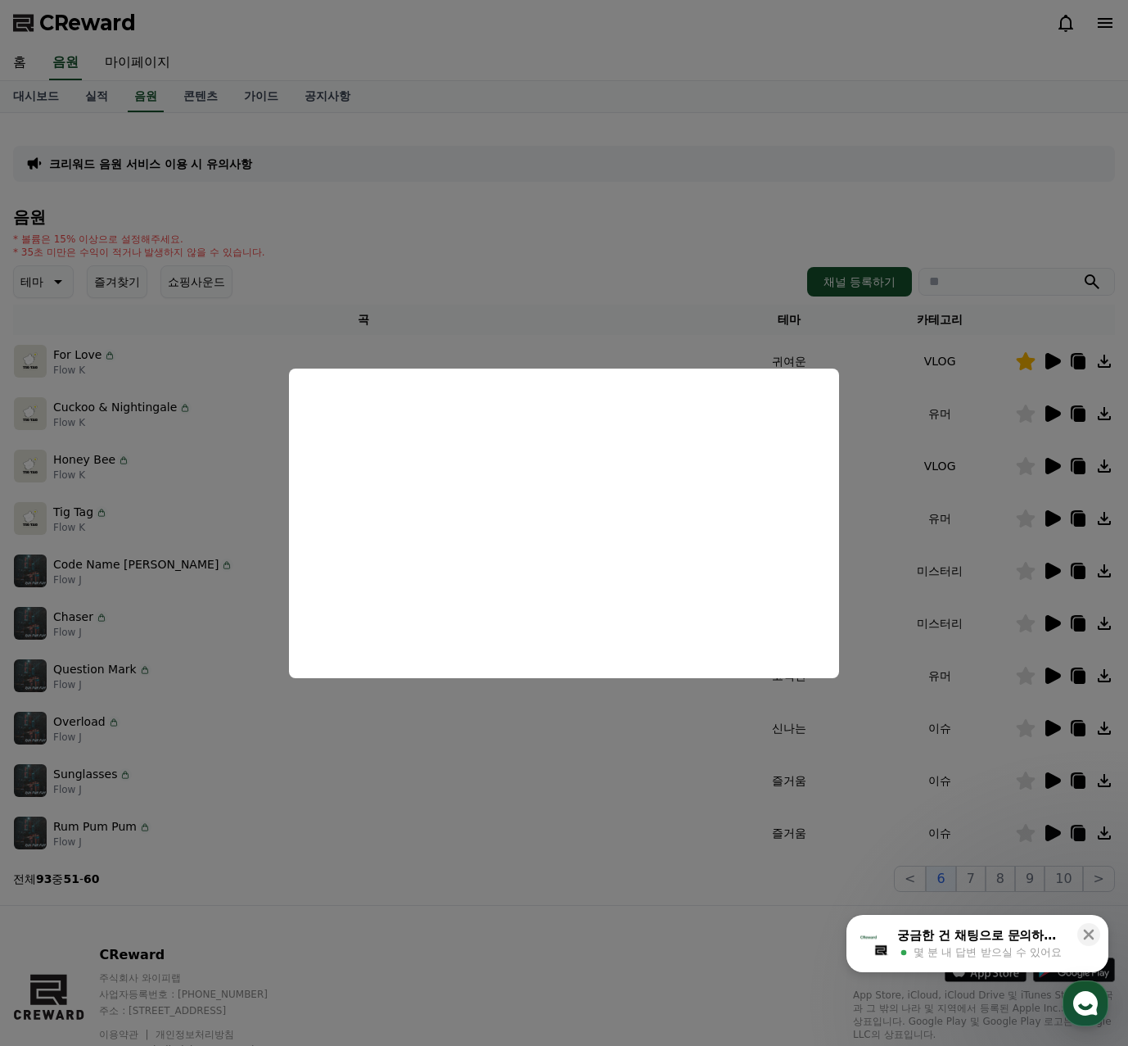
click at [1051, 728] on button "close modal" at bounding box center [564, 523] width 1128 height 1046
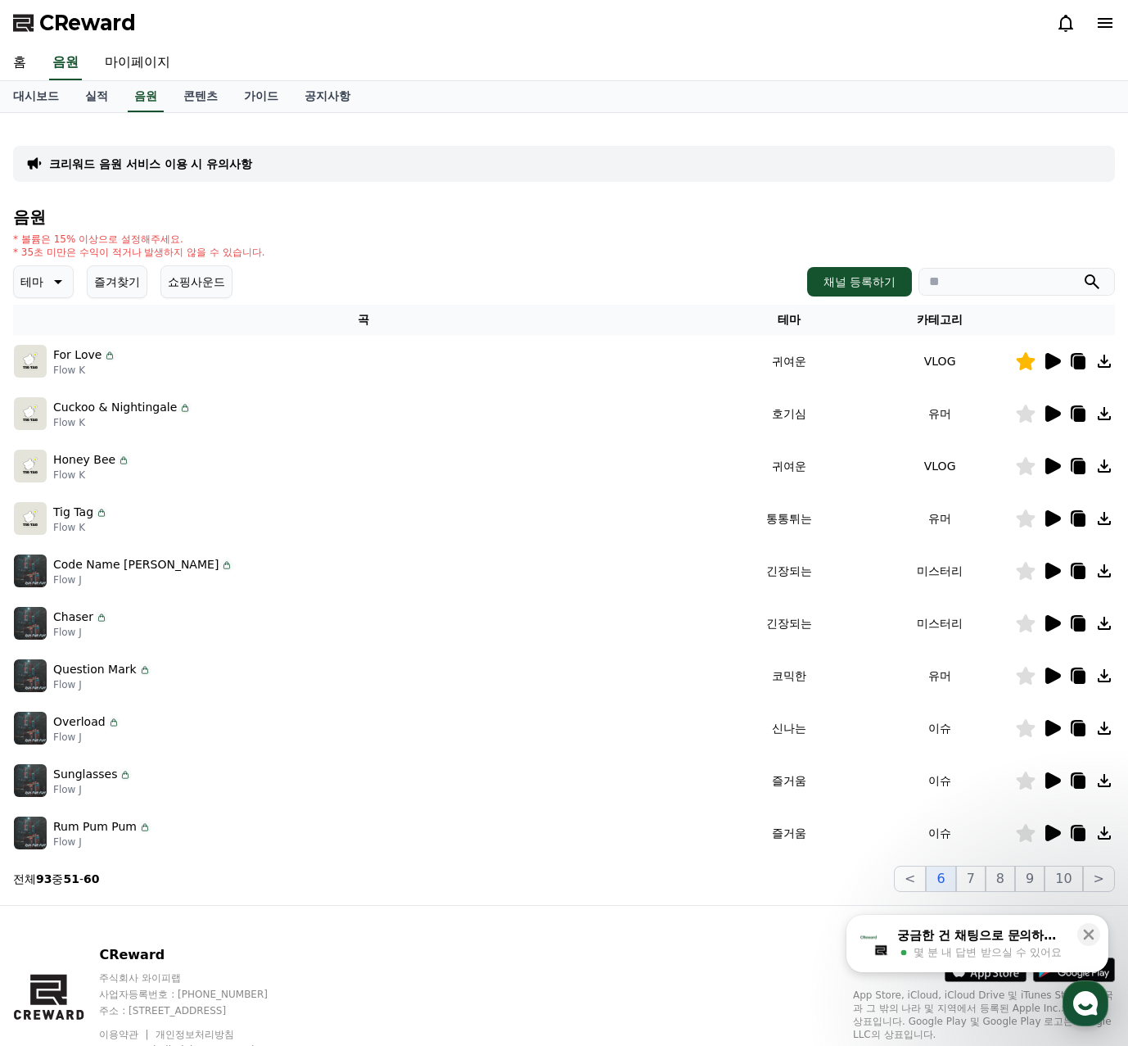
click at [1052, 728] on icon at bounding box center [1054, 728] width 16 height 16
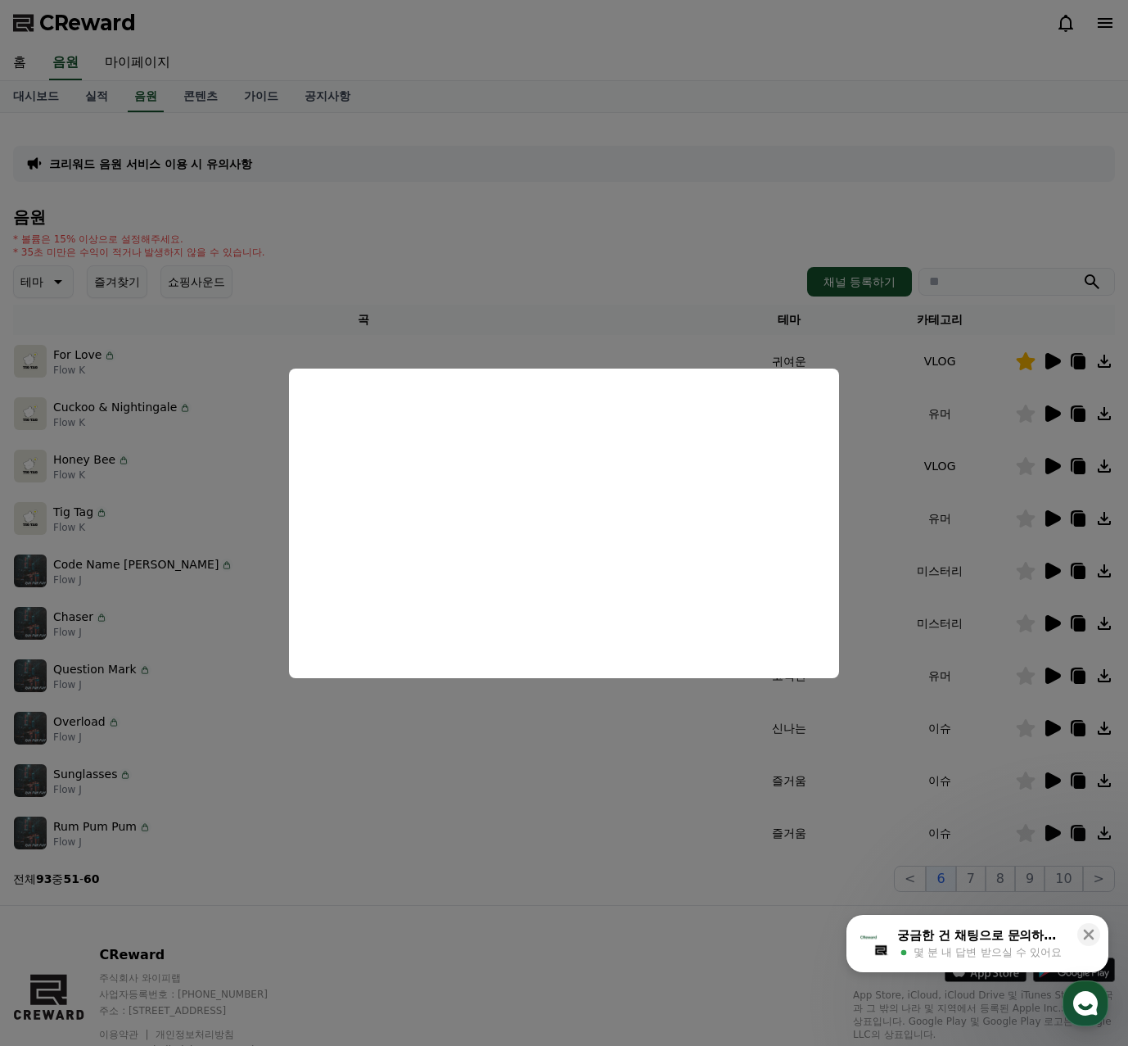
click at [1048, 780] on button "close modal" at bounding box center [564, 523] width 1128 height 1046
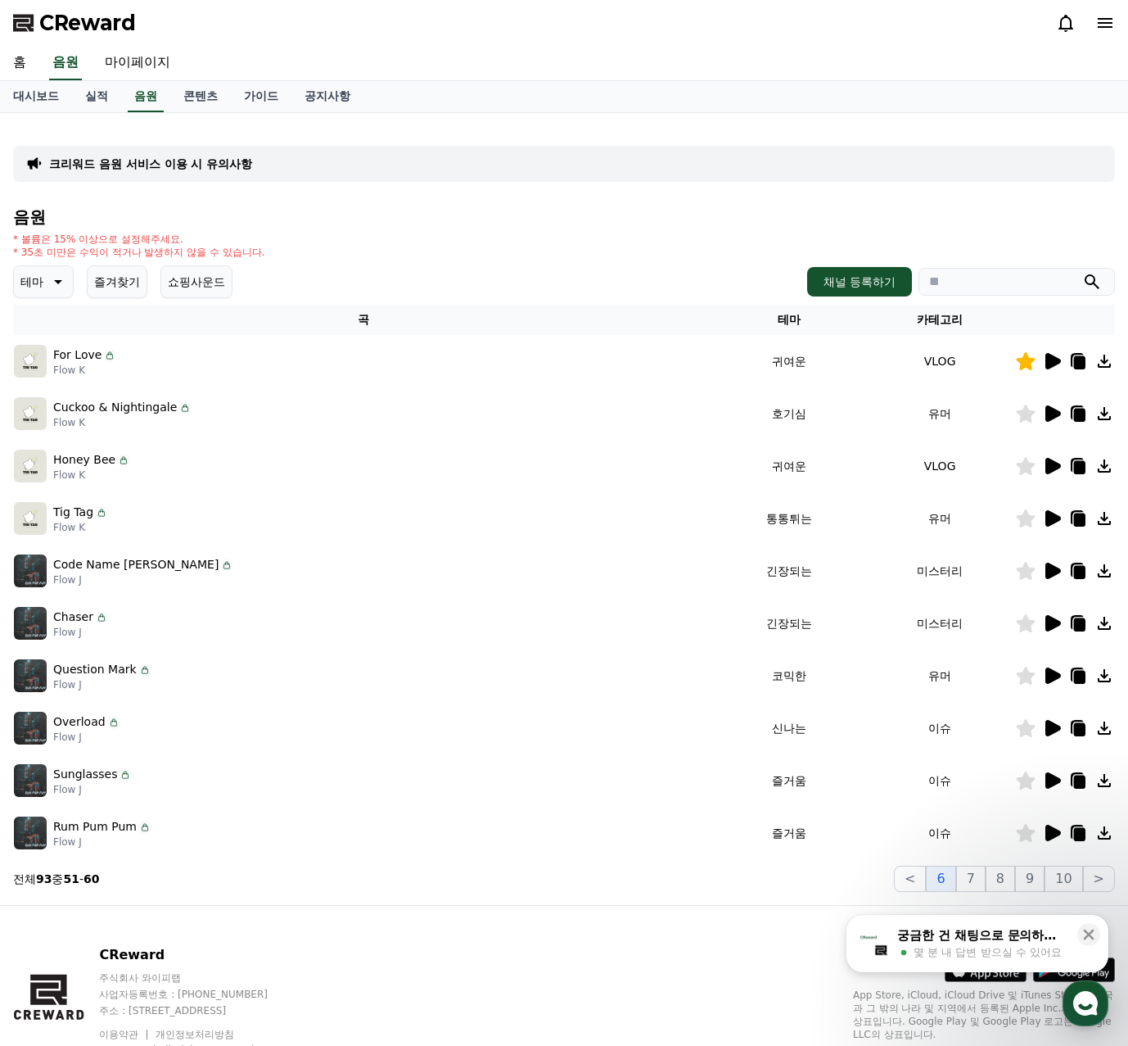
click at [1048, 783] on icon at bounding box center [1054, 780] width 16 height 16
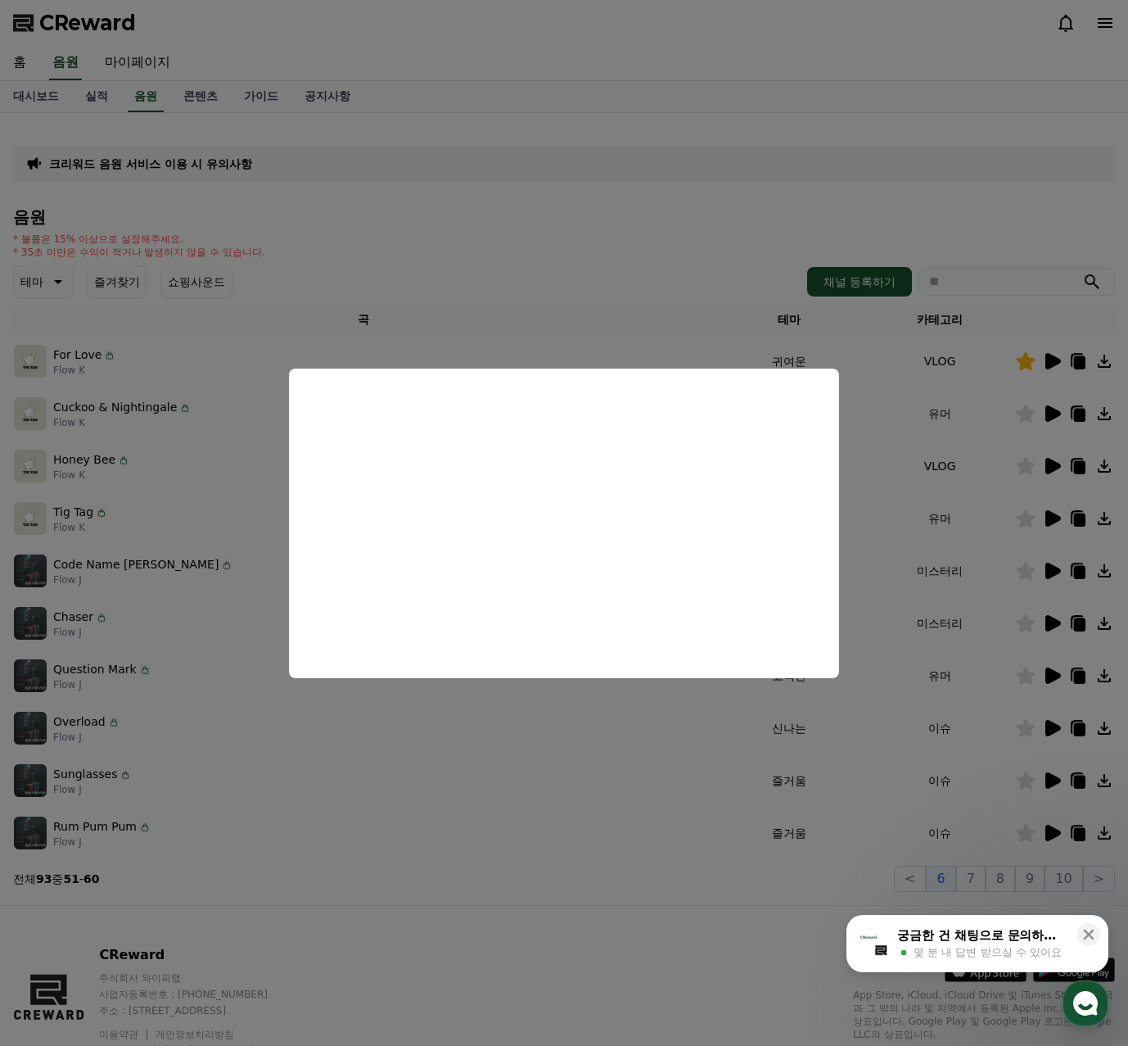
click at [1059, 830] on button "close modal" at bounding box center [564, 523] width 1128 height 1046
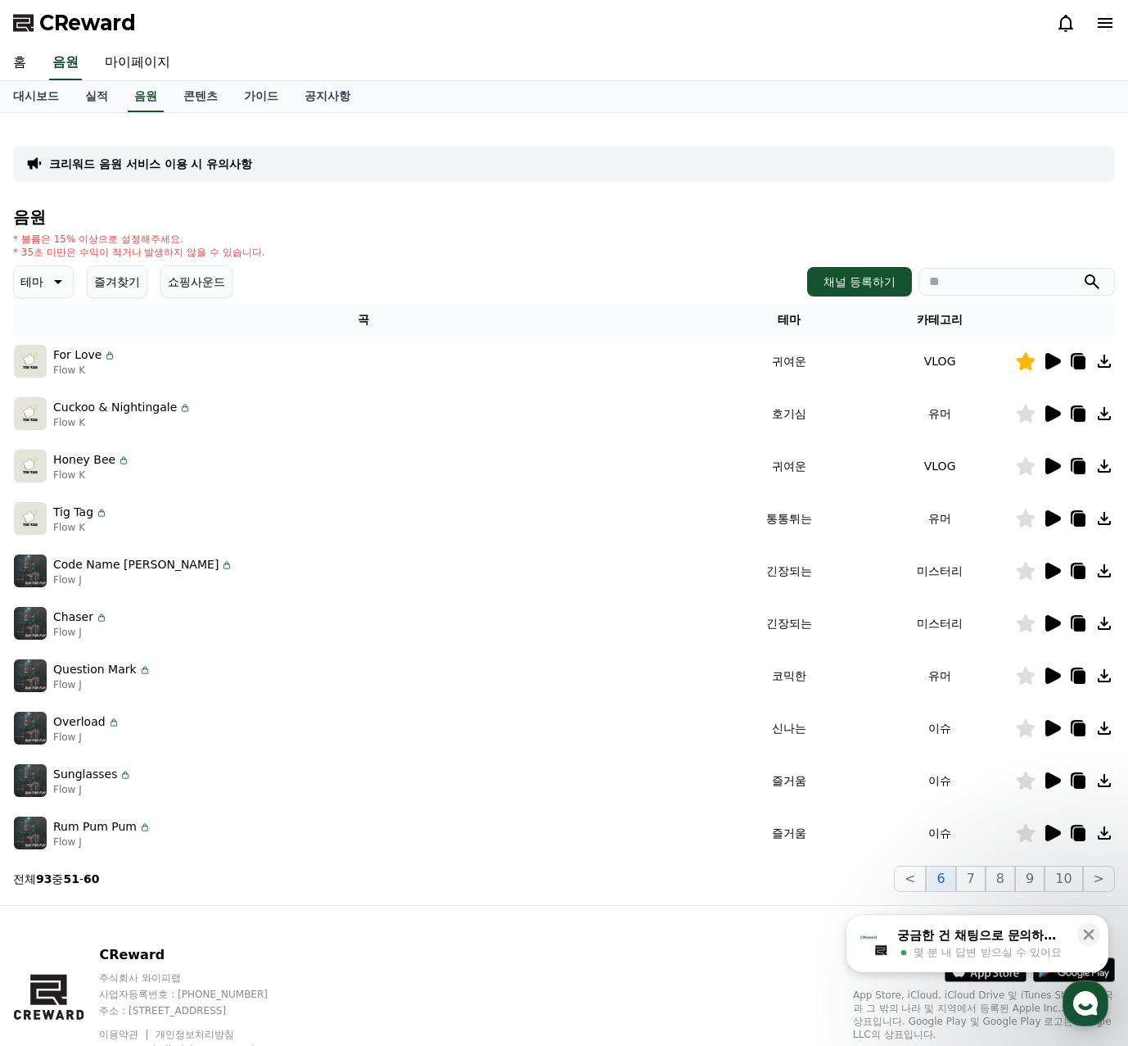
click at [1056, 833] on icon at bounding box center [1054, 833] width 16 height 16
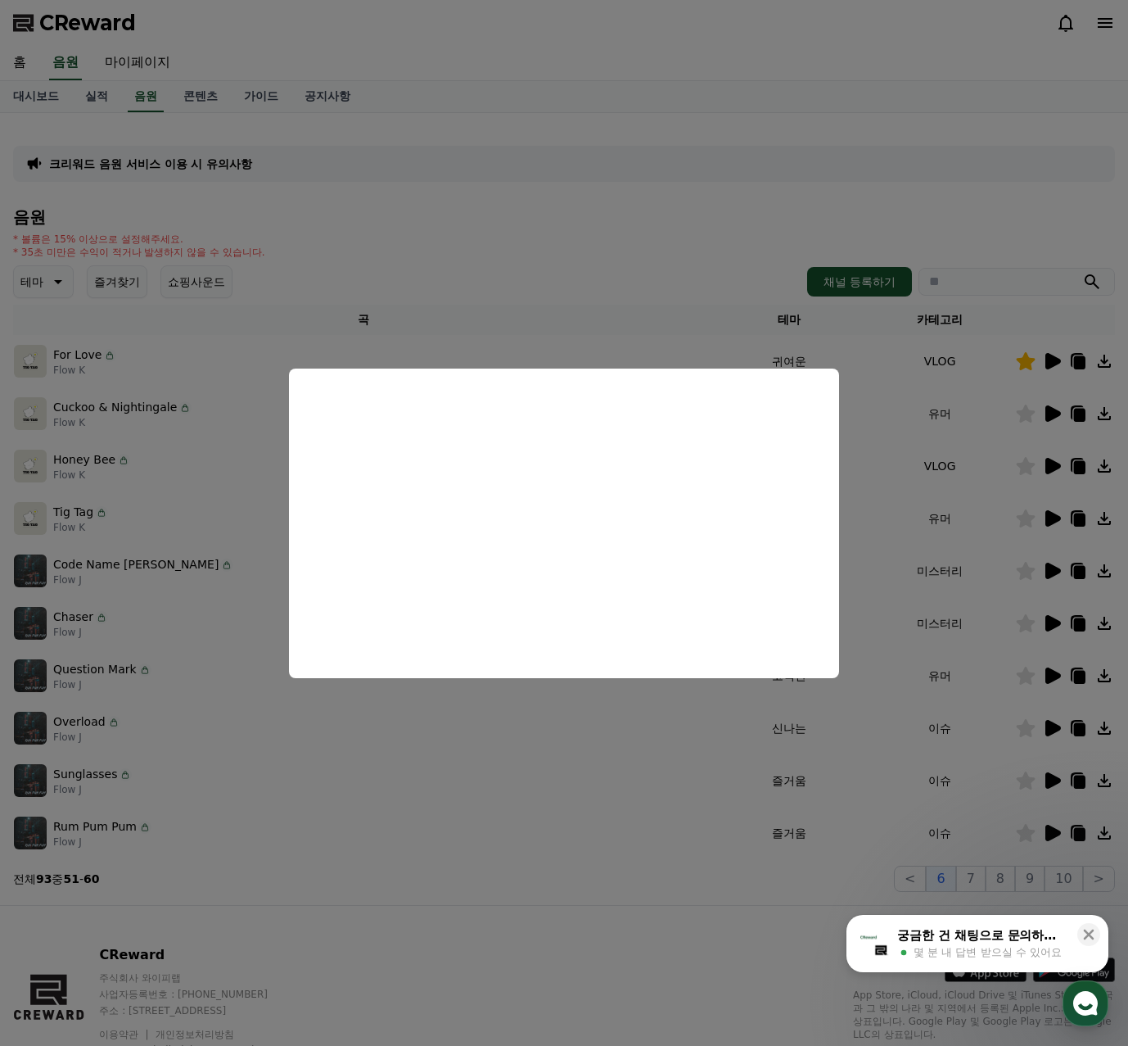
click at [974, 864] on button "close modal" at bounding box center [564, 523] width 1128 height 1046
click at [975, 875] on button "7" at bounding box center [970, 879] width 29 height 26
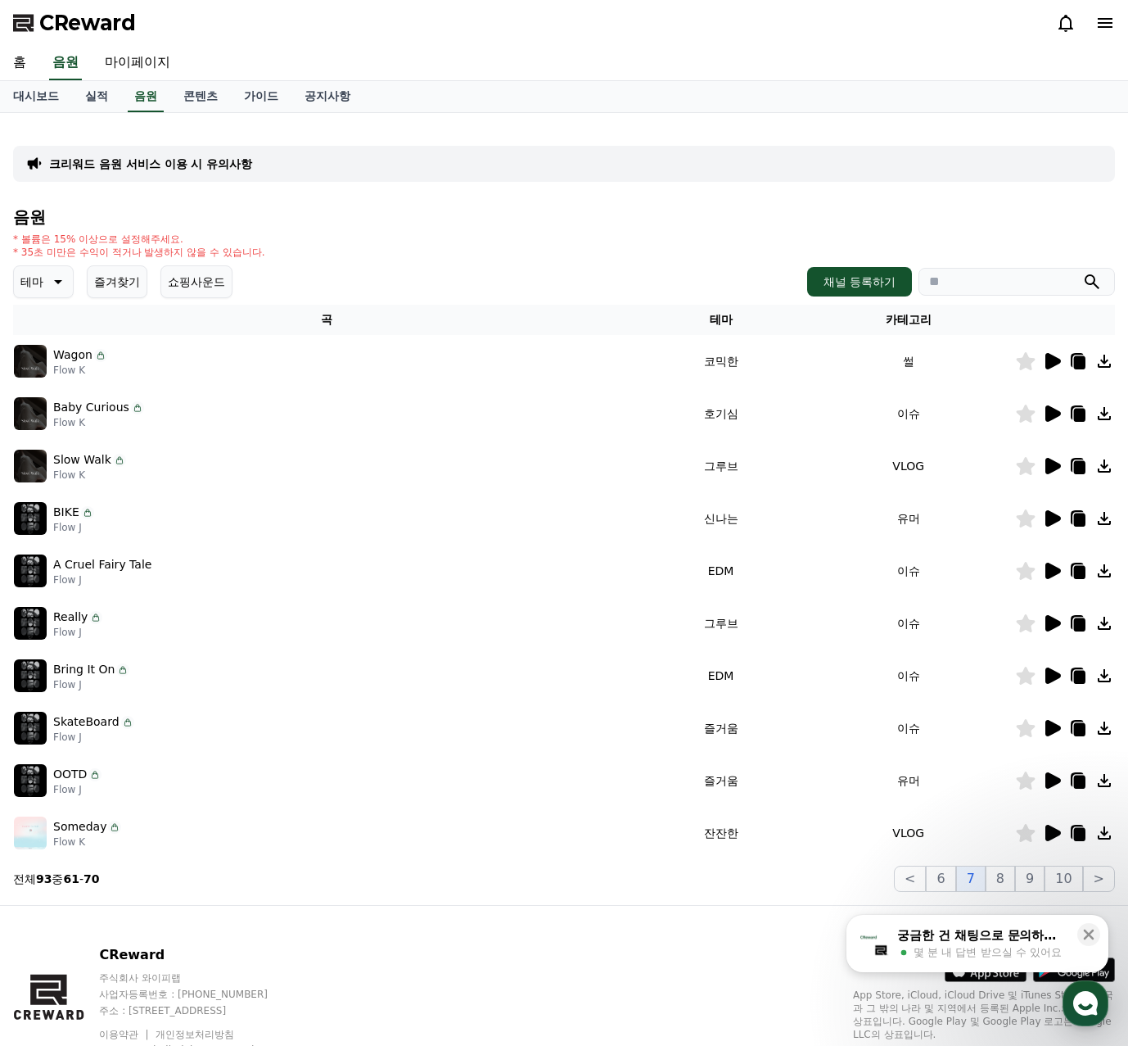
click at [1052, 355] on icon at bounding box center [1054, 361] width 16 height 16
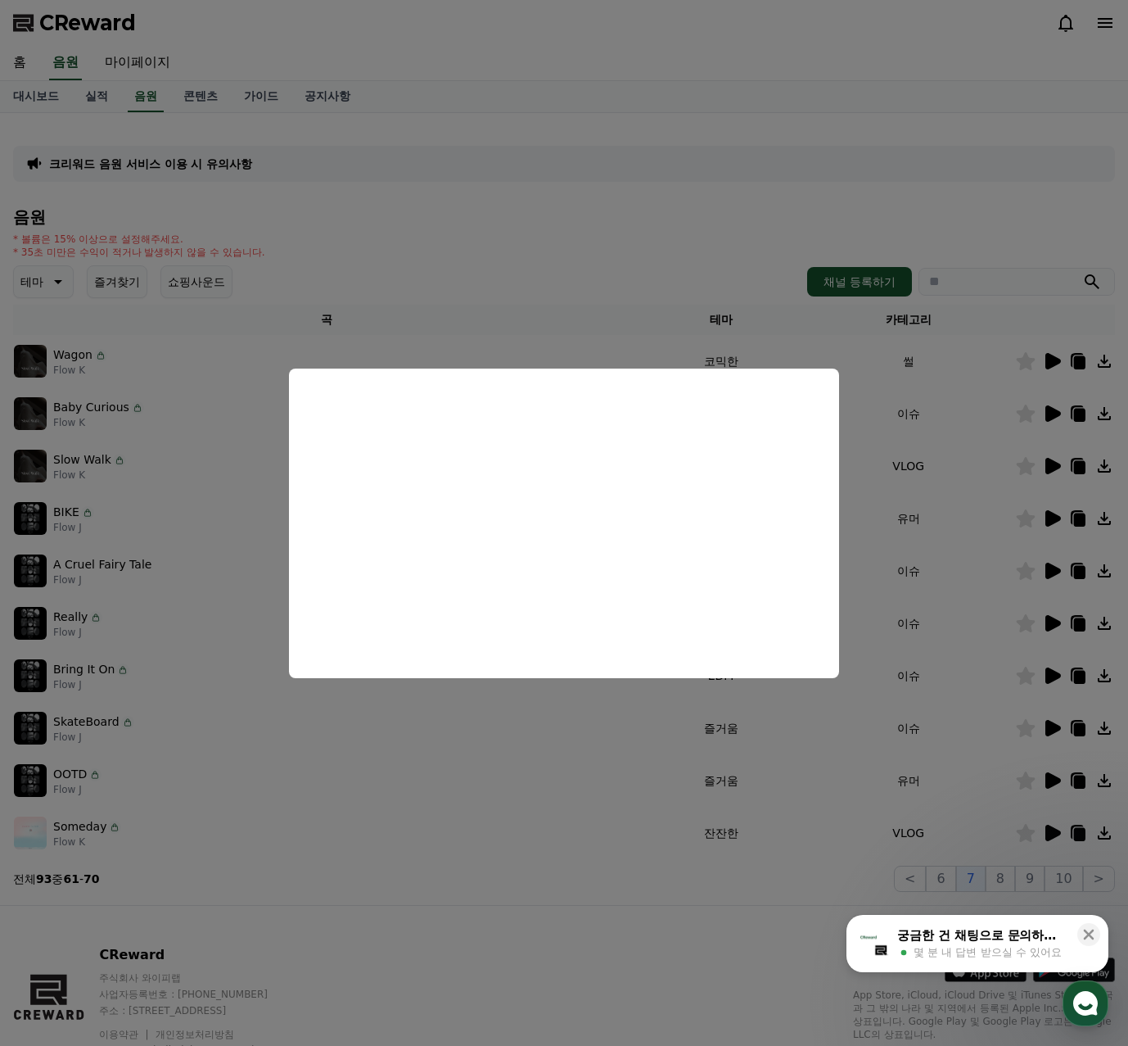
click at [1044, 416] on button "close modal" at bounding box center [564, 523] width 1128 height 1046
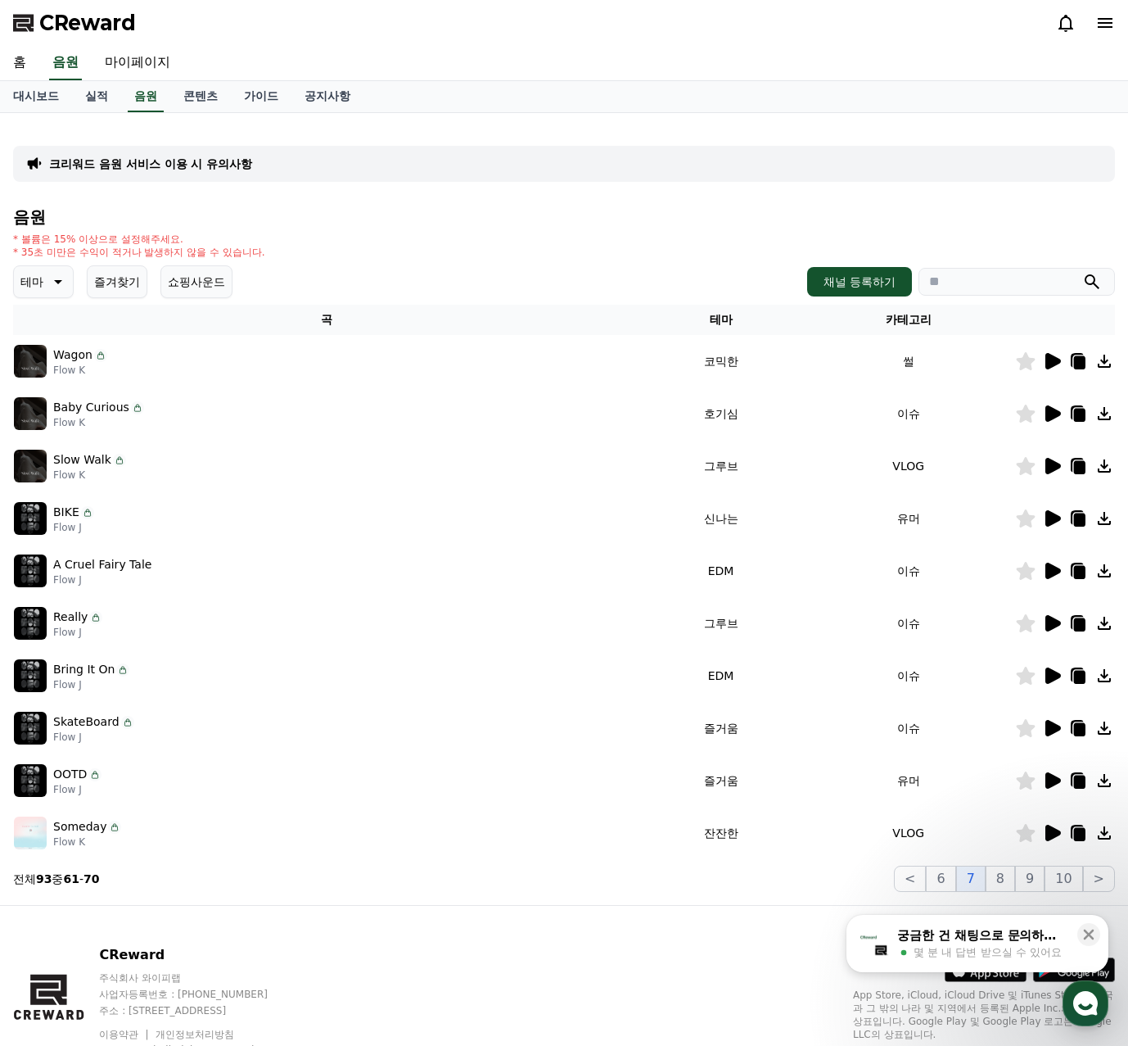
click at [1019, 365] on icon at bounding box center [1026, 361] width 20 height 18
click at [1052, 414] on icon at bounding box center [1054, 413] width 16 height 16
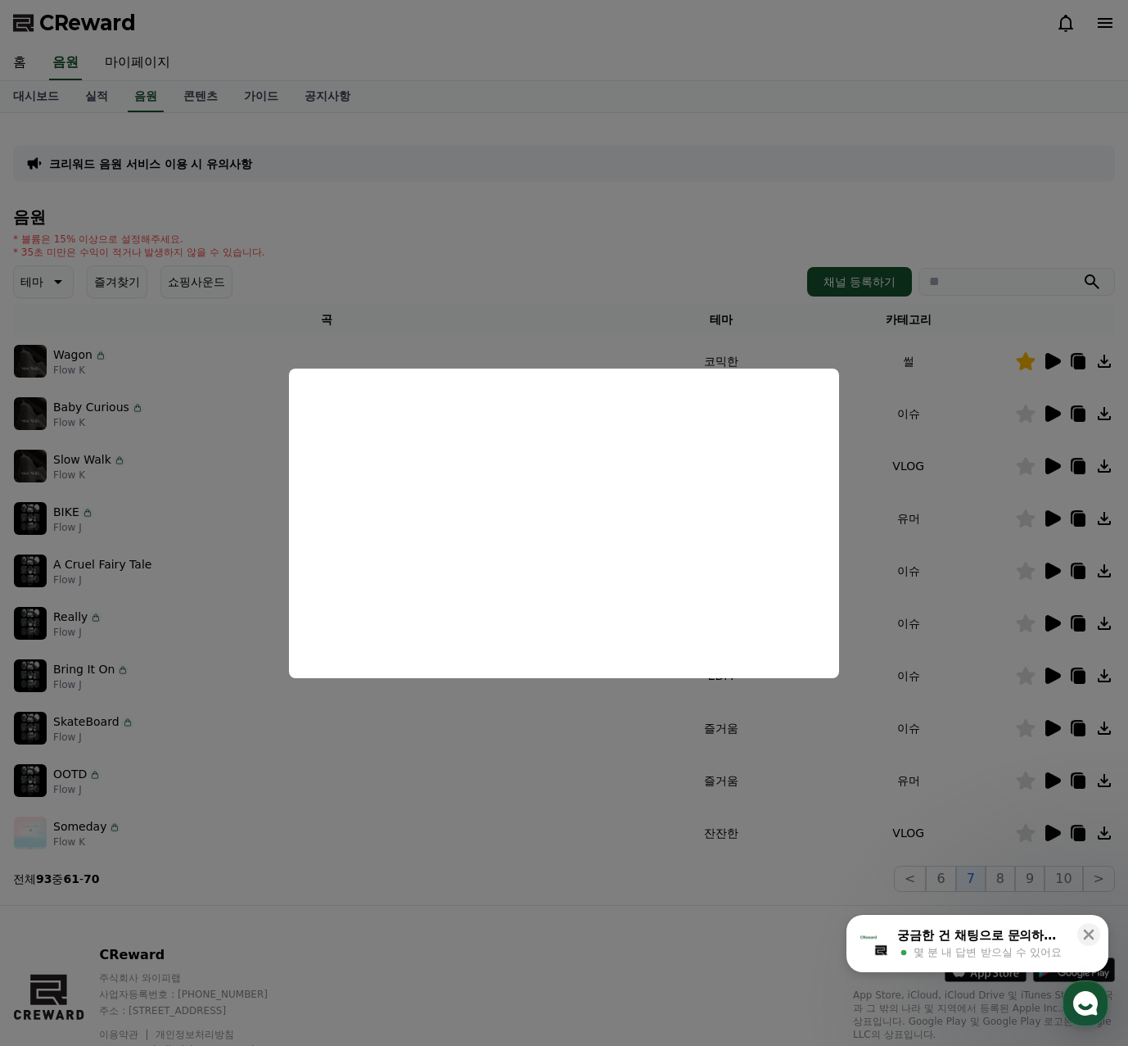
click at [1045, 510] on button "close modal" at bounding box center [564, 523] width 1128 height 1046
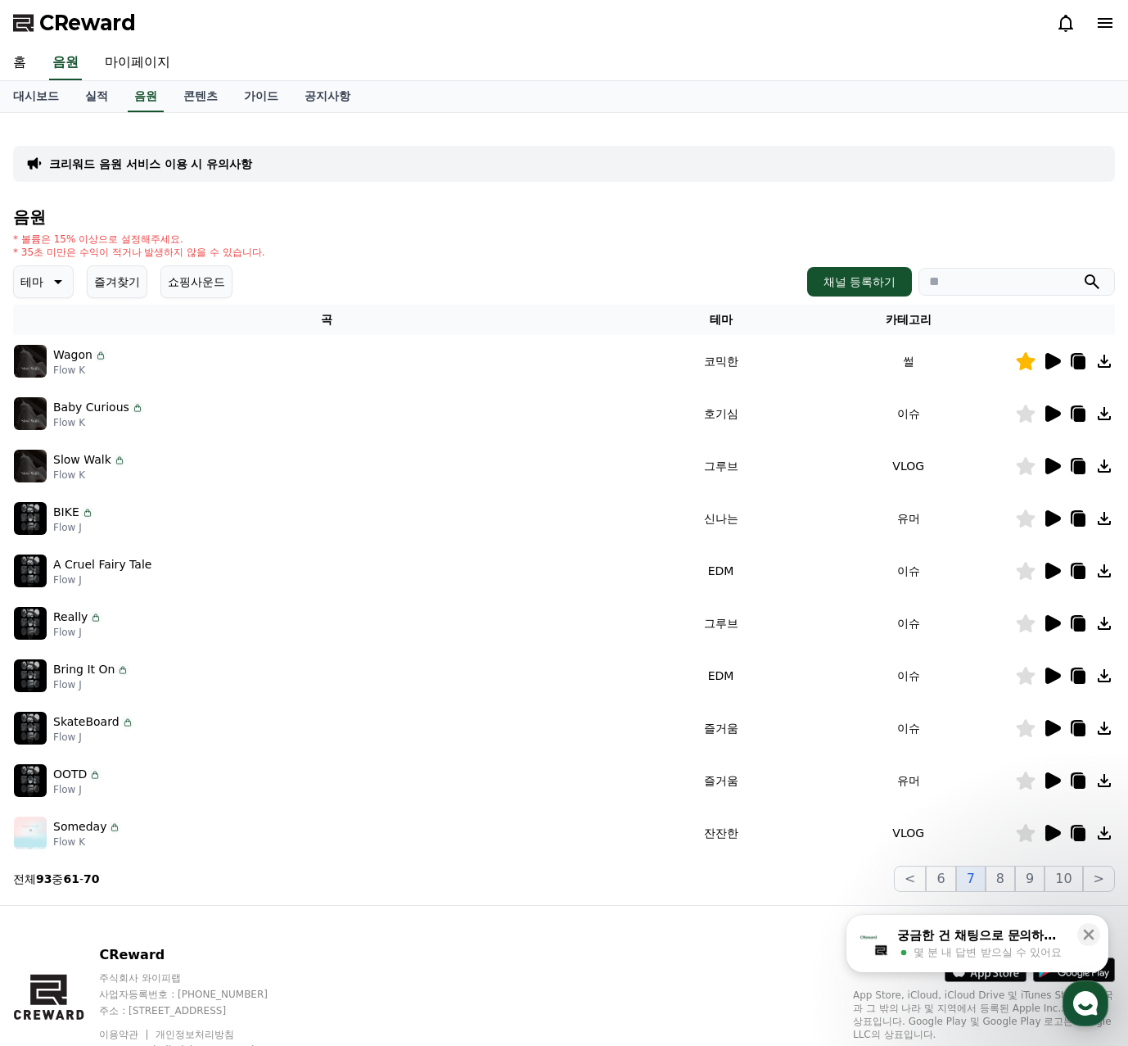
click at [1050, 513] on icon at bounding box center [1054, 518] width 16 height 16
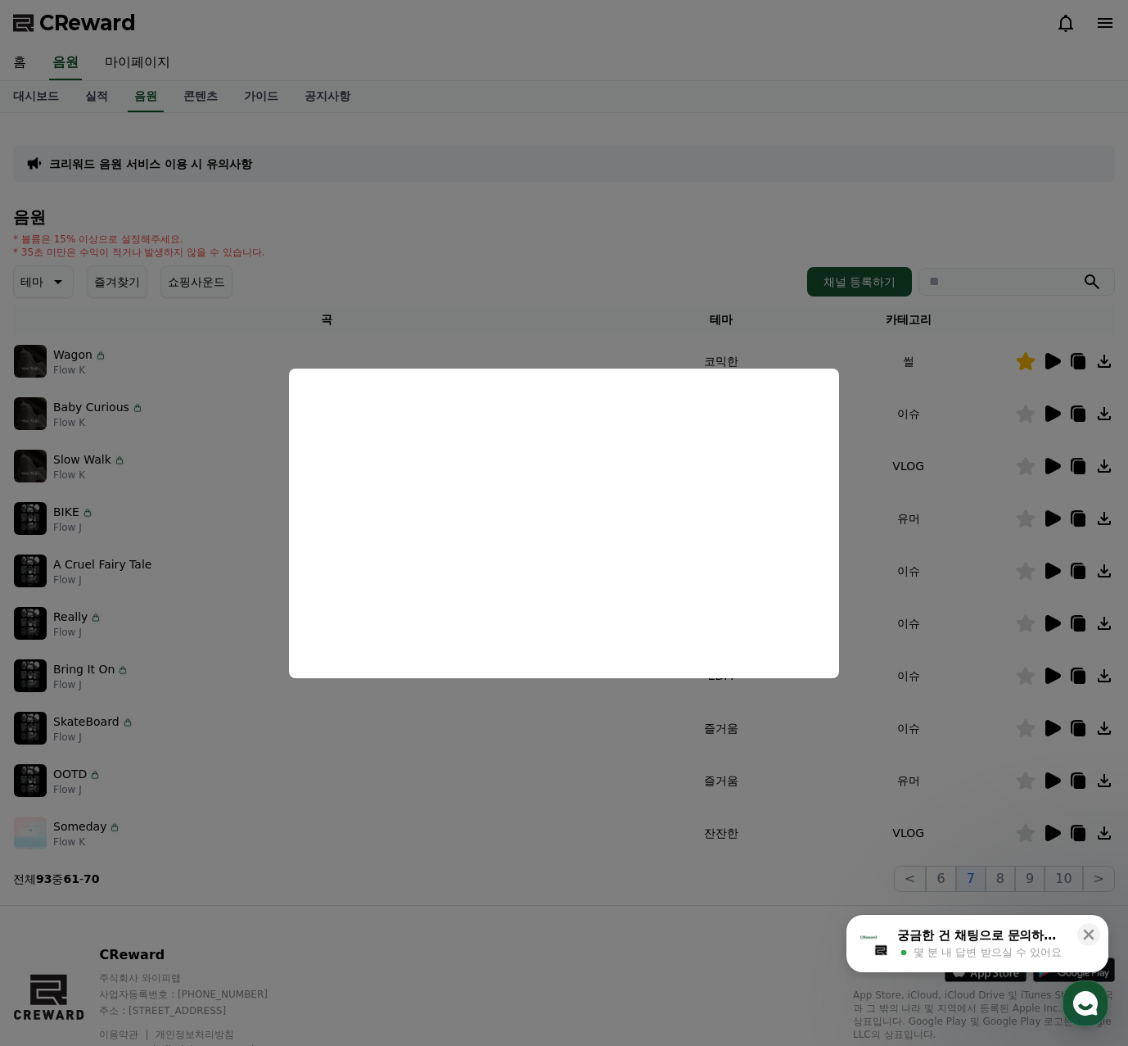
click at [1054, 574] on button "close modal" at bounding box center [564, 523] width 1128 height 1046
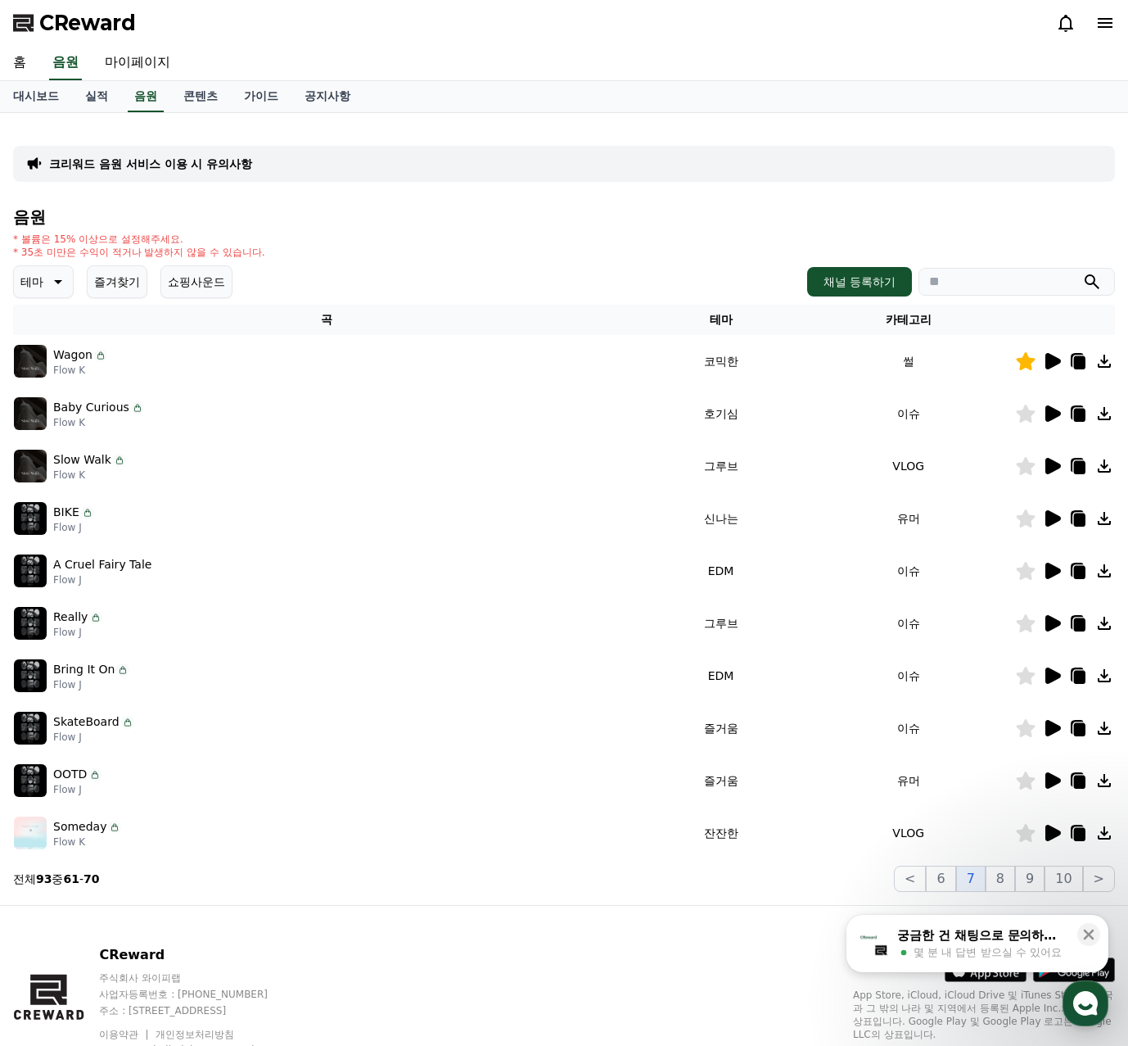
click at [1052, 572] on icon at bounding box center [1054, 571] width 16 height 16
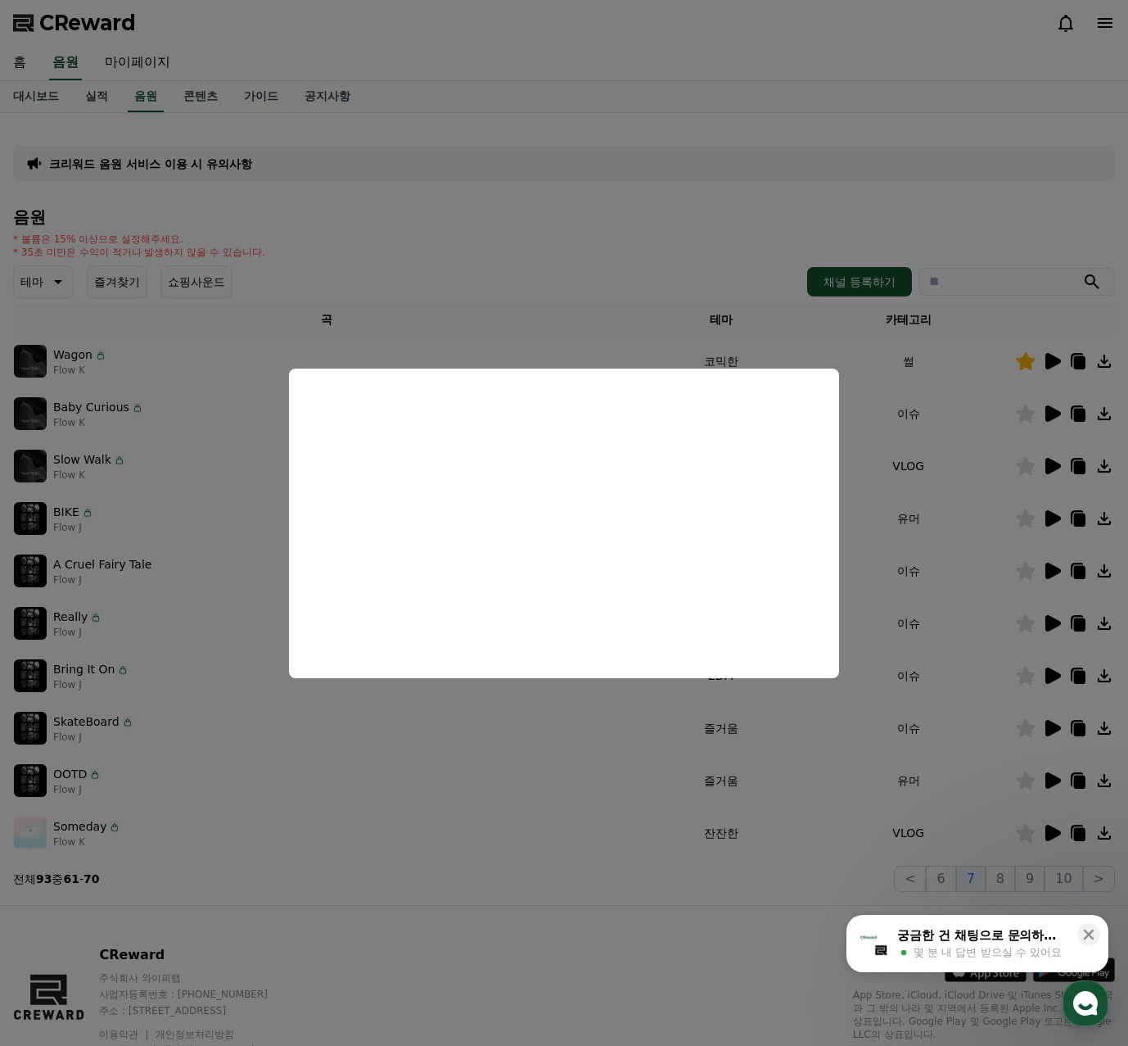
click at [1062, 611] on button "close modal" at bounding box center [564, 523] width 1128 height 1046
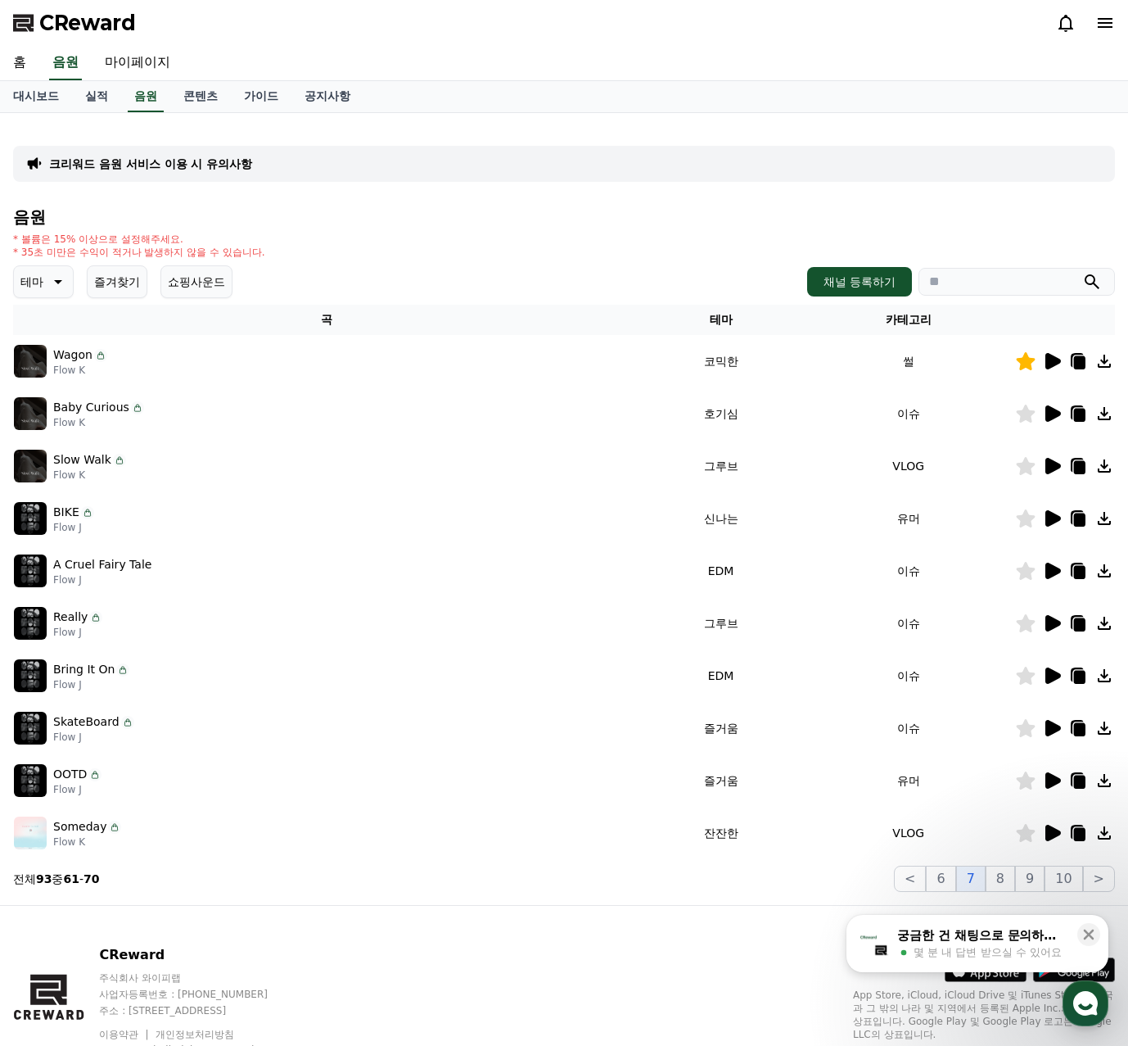
click at [1049, 626] on icon at bounding box center [1054, 623] width 16 height 16
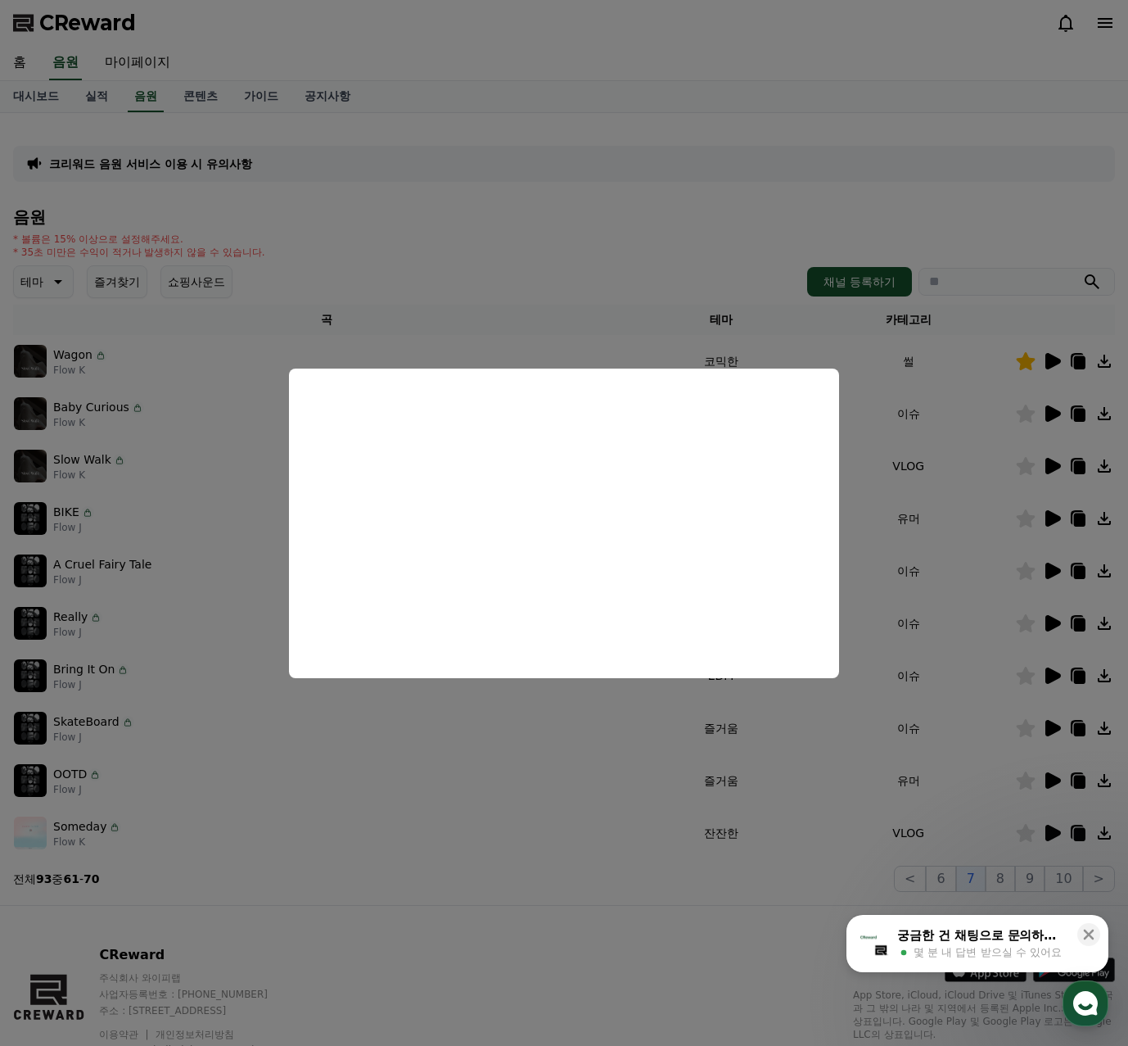
click at [1056, 676] on button "close modal" at bounding box center [564, 523] width 1128 height 1046
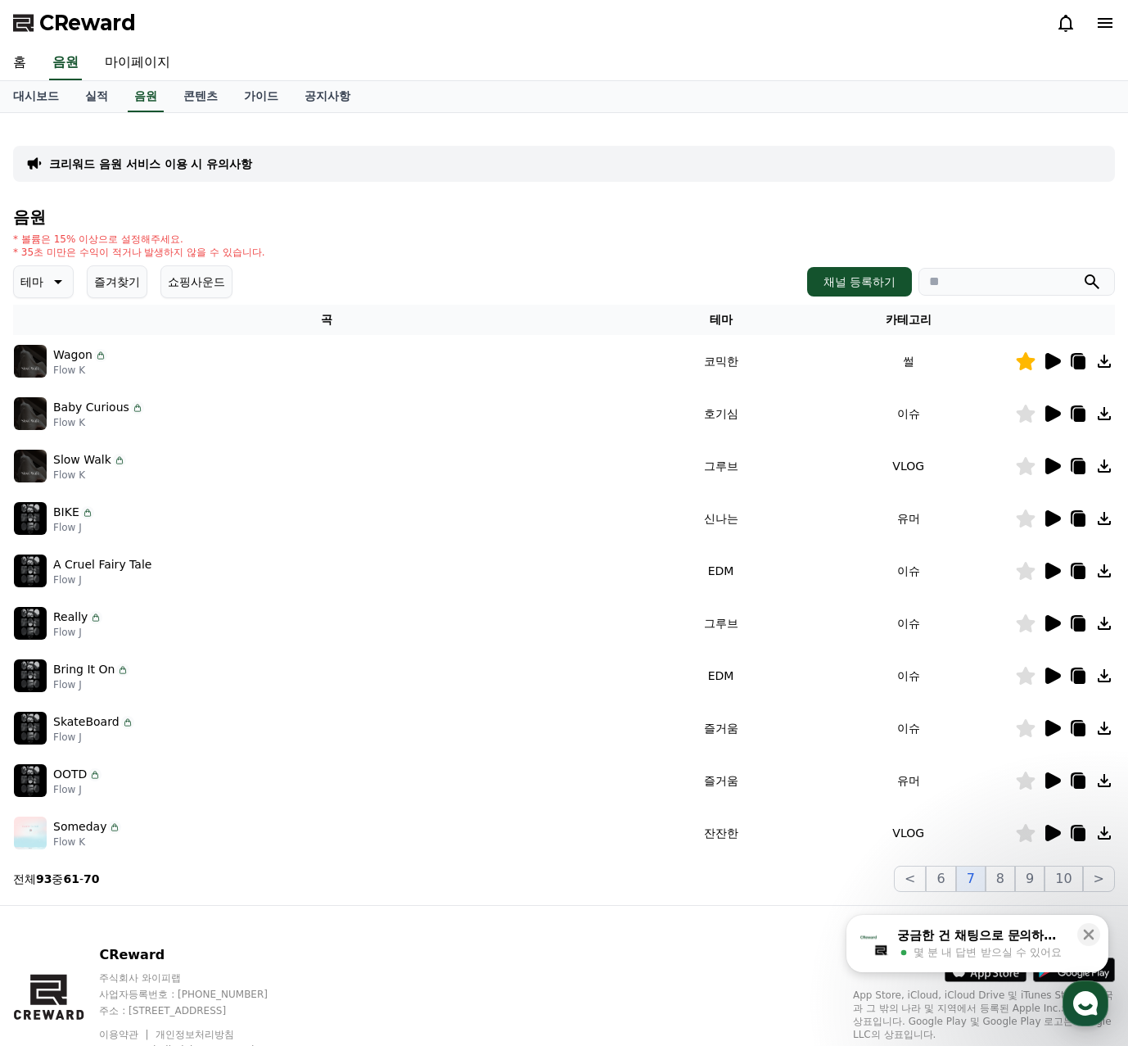
click at [1056, 676] on icon at bounding box center [1054, 675] width 16 height 16
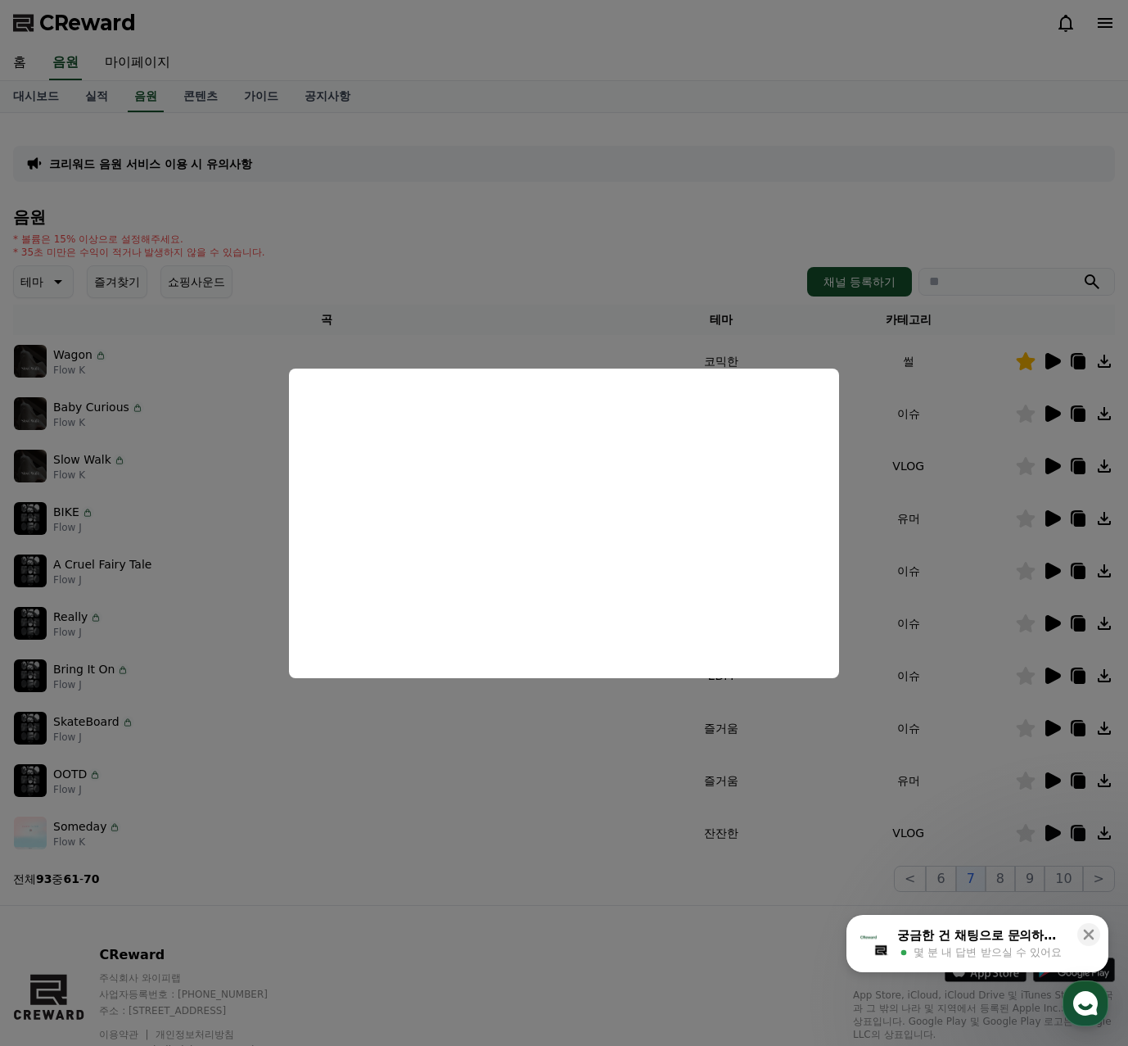
click at [1050, 723] on button "close modal" at bounding box center [564, 523] width 1128 height 1046
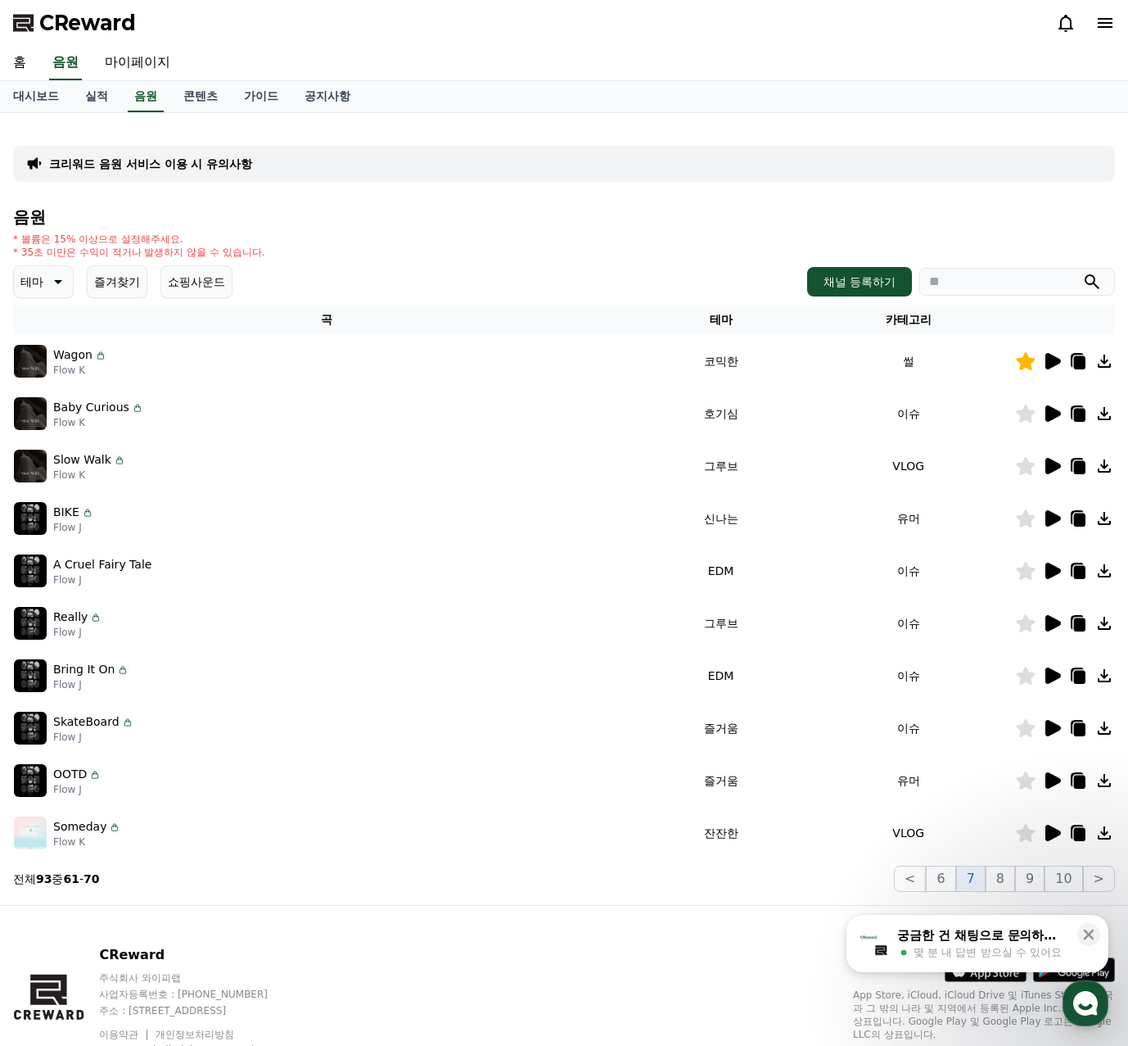
click at [1050, 723] on icon at bounding box center [1054, 728] width 16 height 16
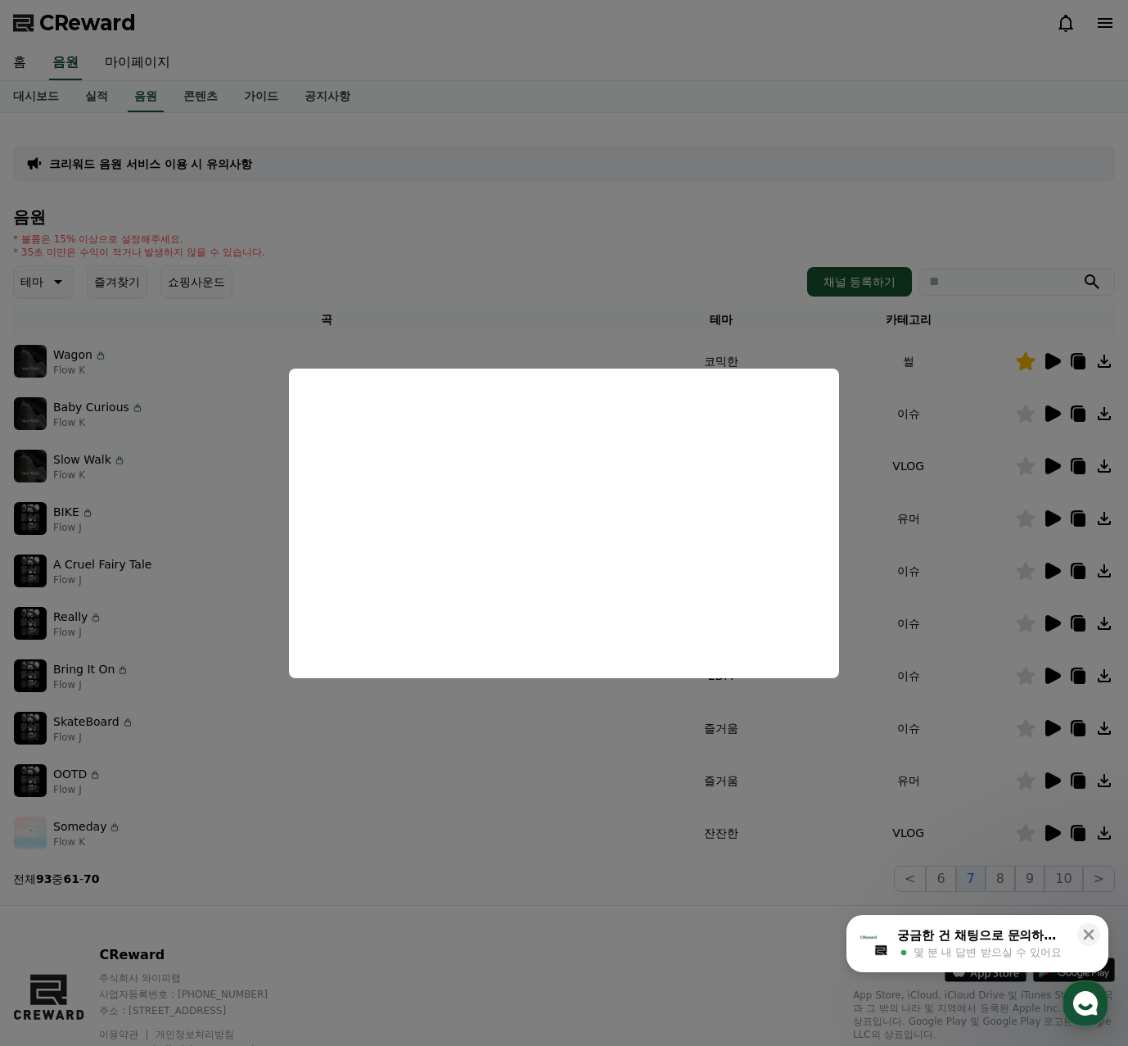
click at [1064, 775] on button "close modal" at bounding box center [564, 523] width 1128 height 1046
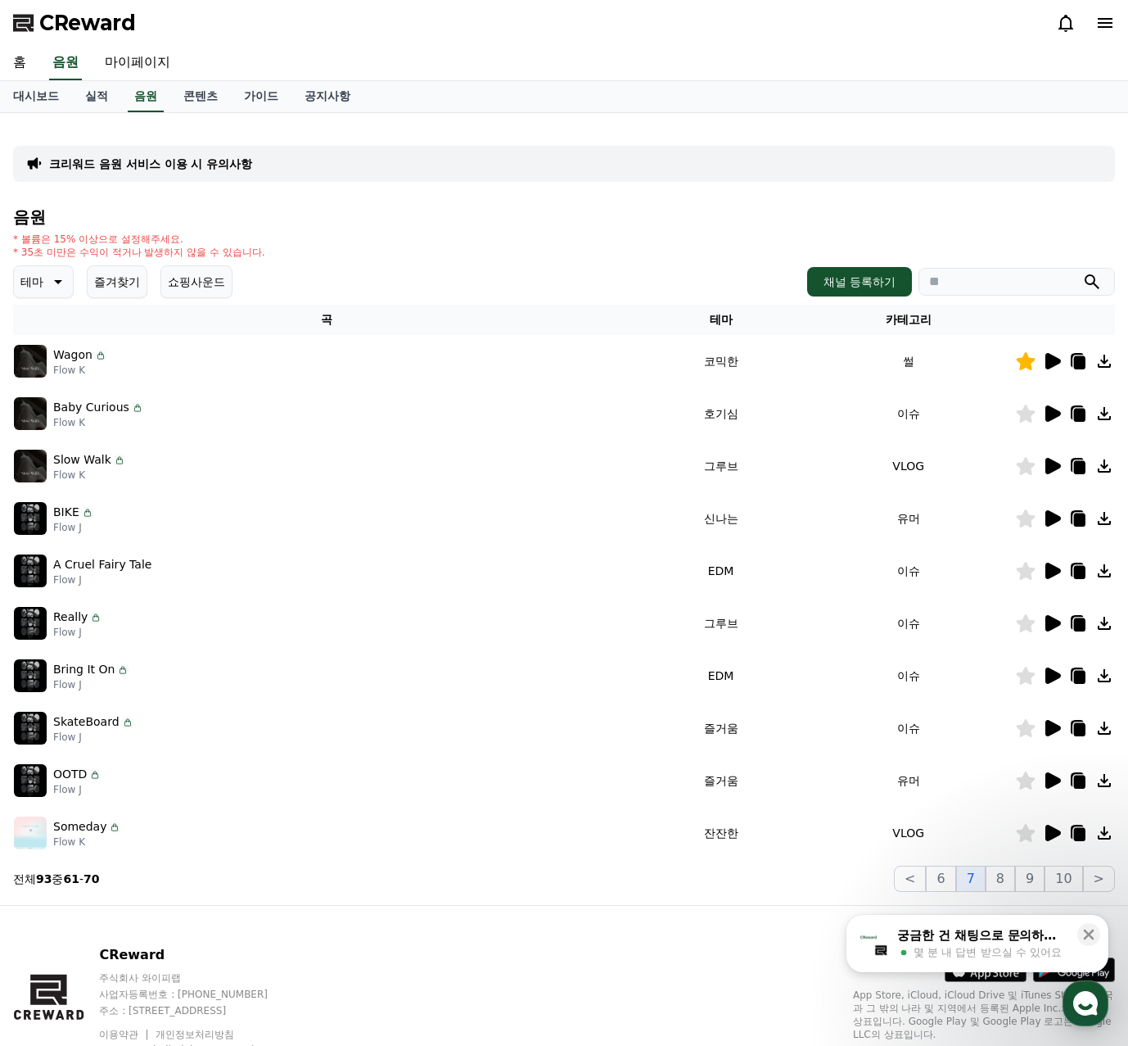
click at [1056, 776] on icon at bounding box center [1054, 780] width 16 height 16
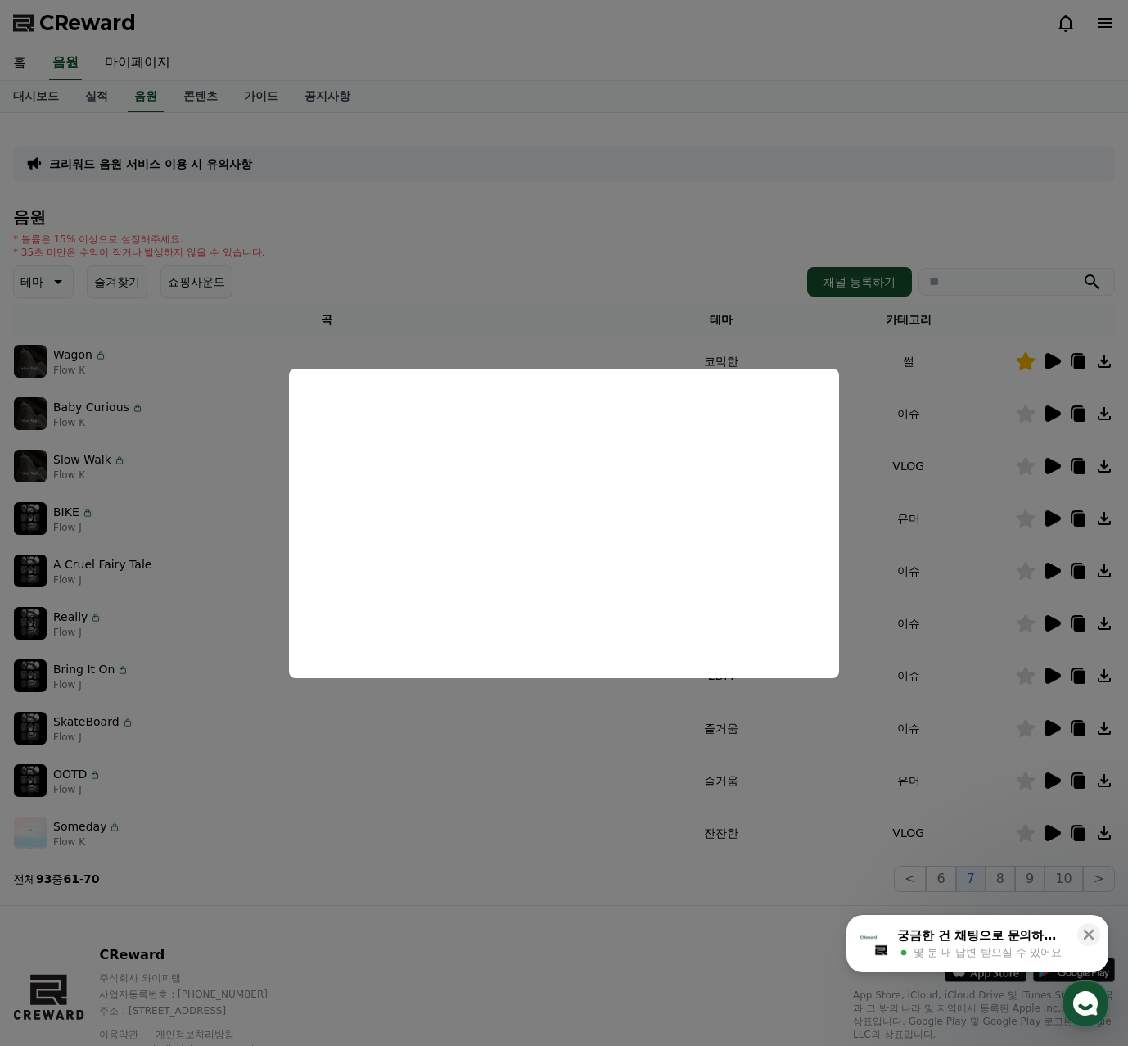
click at [1046, 823] on button "close modal" at bounding box center [564, 523] width 1128 height 1046
click at [1051, 828] on icon at bounding box center [1054, 833] width 16 height 16
click at [1030, 821] on button "close modal" at bounding box center [564, 523] width 1128 height 1046
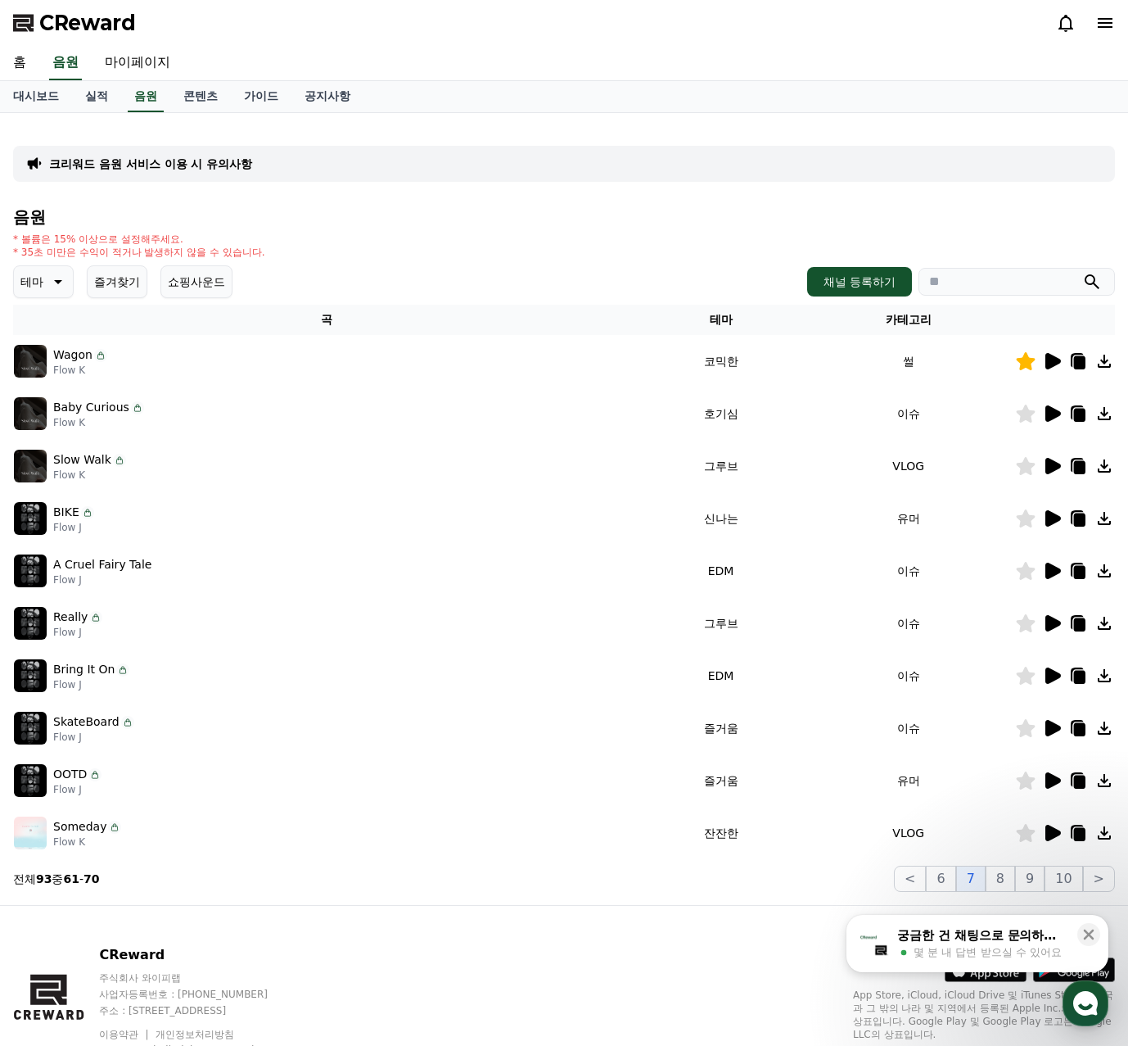
click at [1024, 835] on icon at bounding box center [1026, 833] width 19 height 18
click at [1001, 880] on button "8" at bounding box center [1000, 879] width 29 height 26
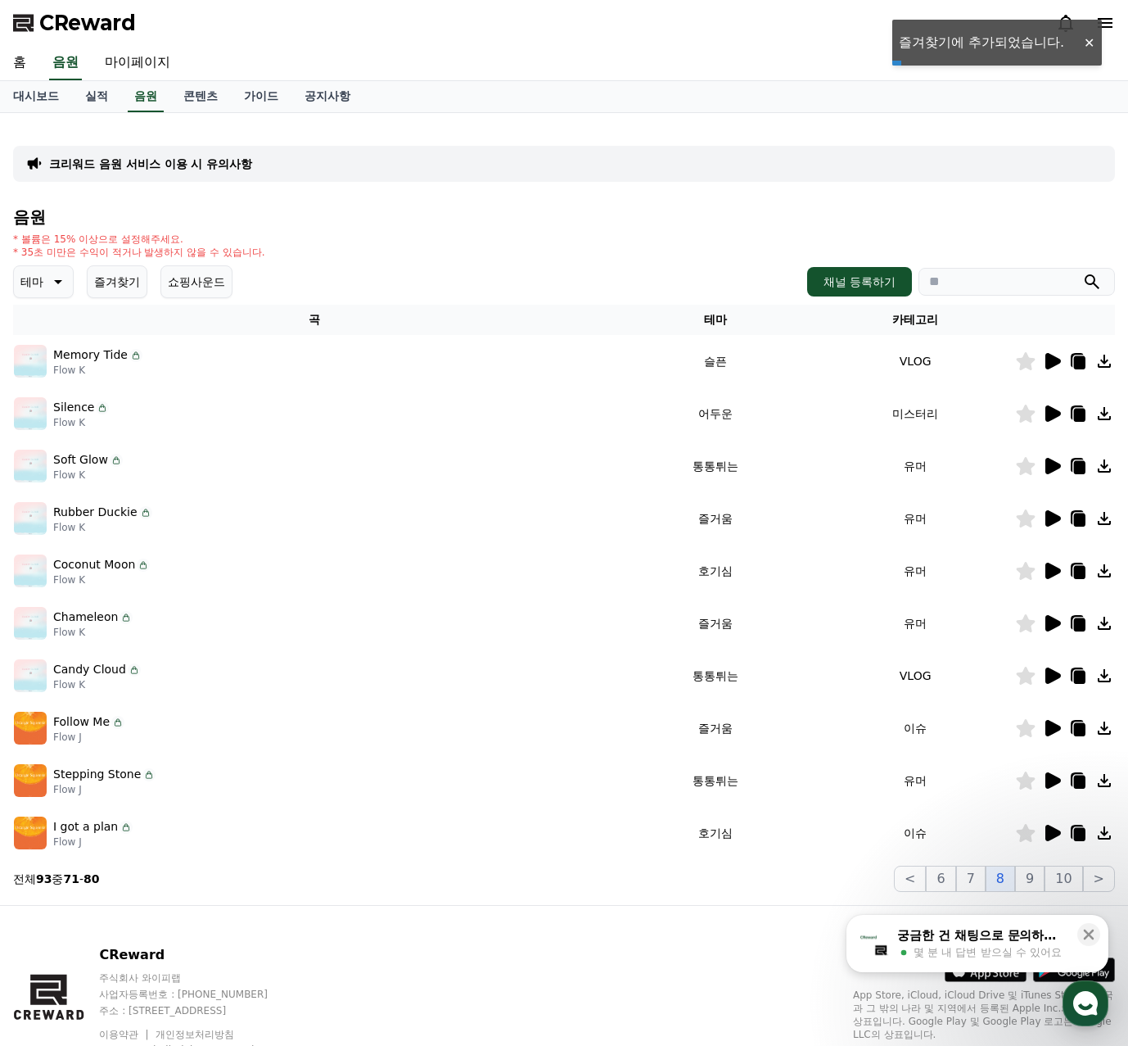
click at [1048, 357] on icon at bounding box center [1054, 361] width 16 height 16
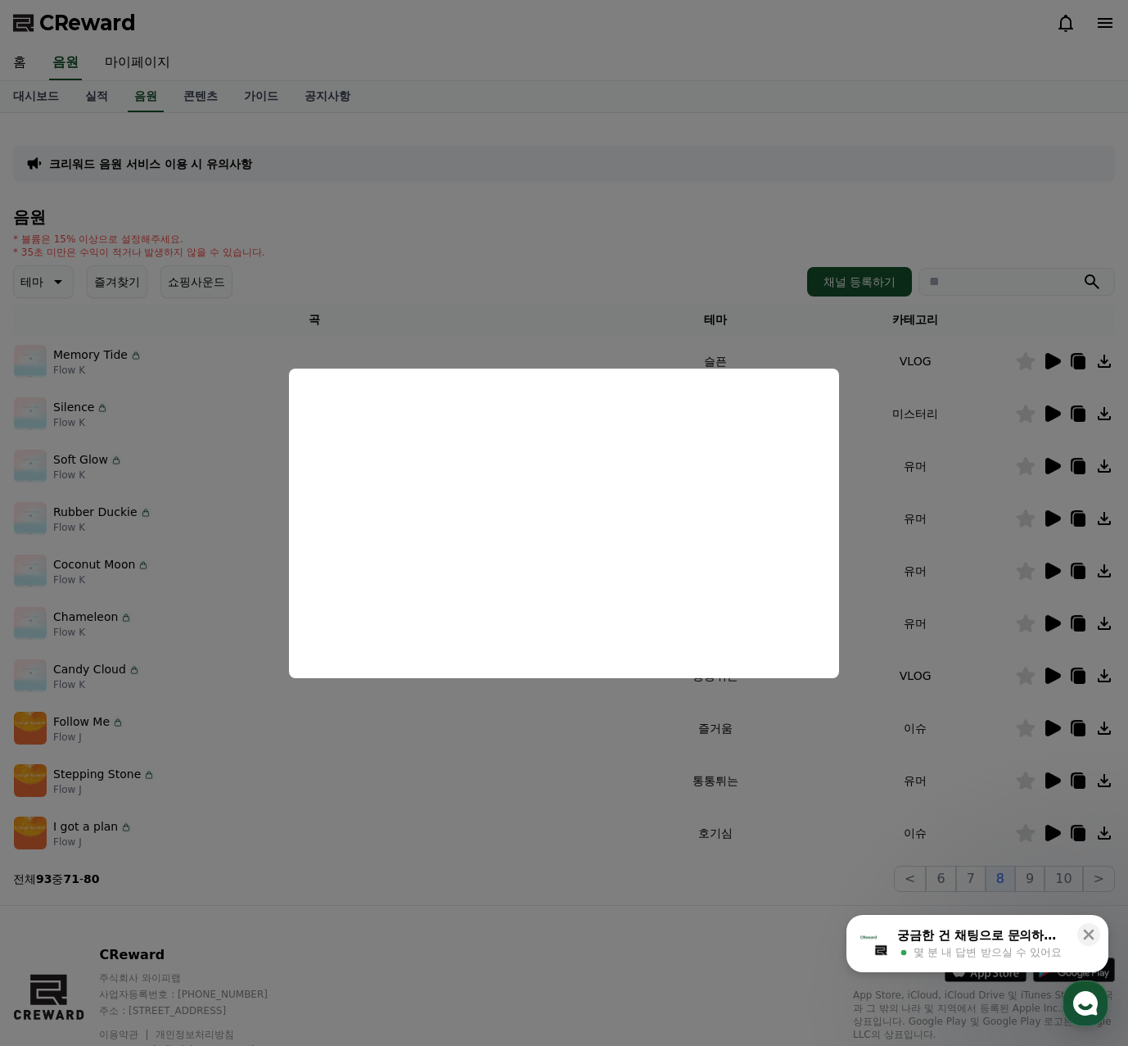
click at [1033, 362] on button "close modal" at bounding box center [564, 523] width 1128 height 1046
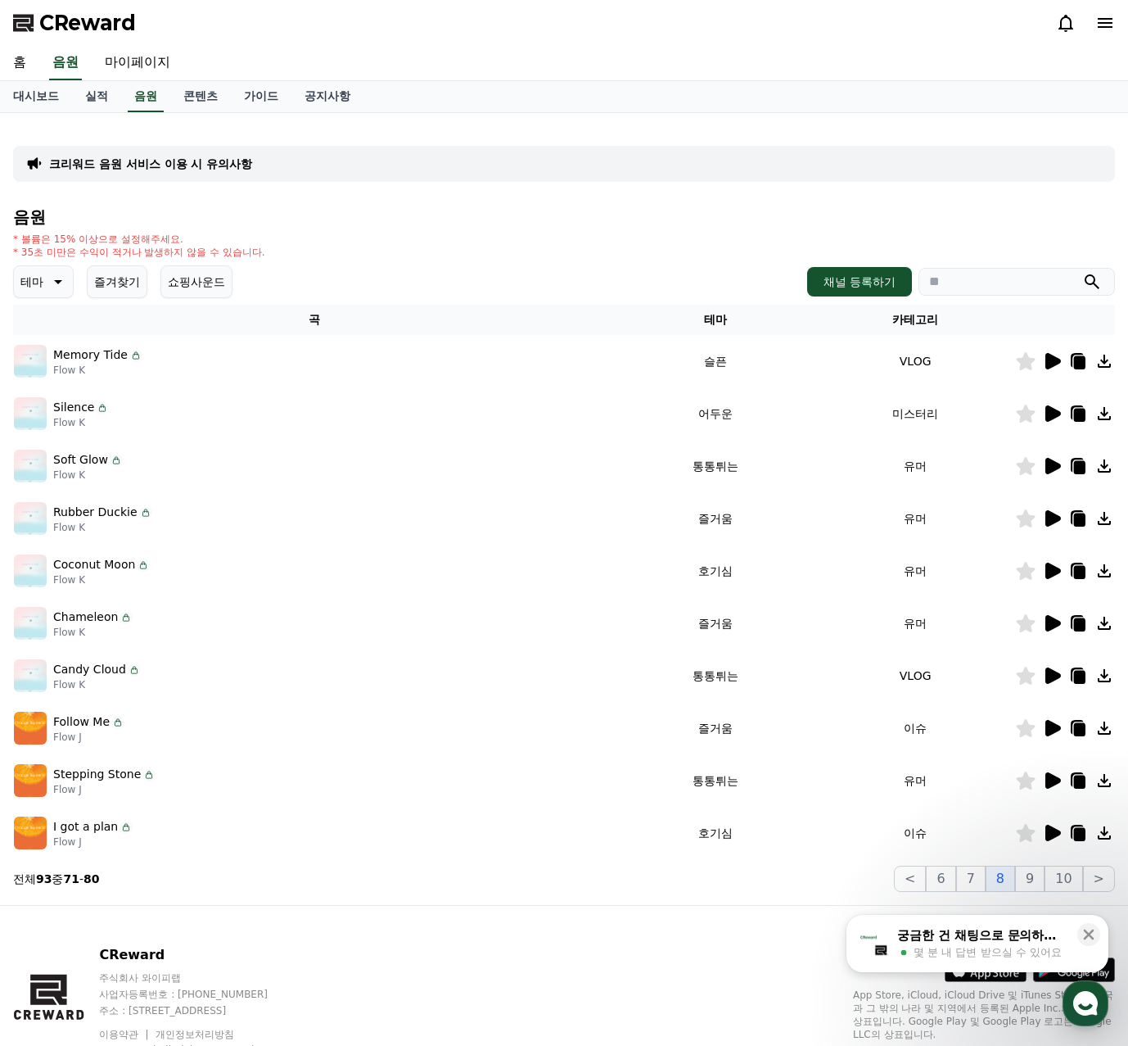
click at [1024, 361] on icon at bounding box center [1026, 361] width 19 height 18
click at [1058, 413] on icon at bounding box center [1054, 413] width 16 height 16
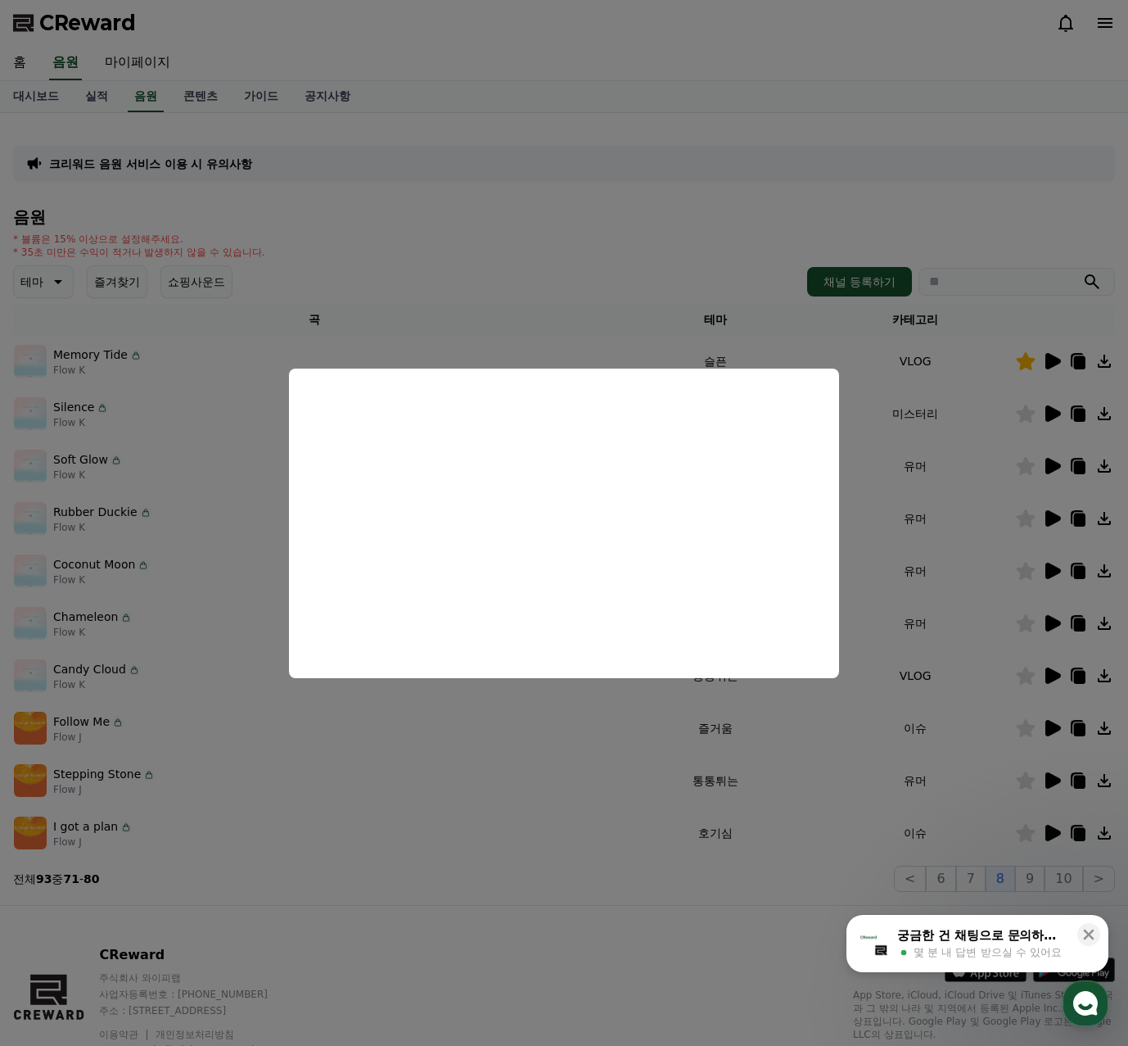
click at [1056, 523] on button "close modal" at bounding box center [564, 523] width 1128 height 1046
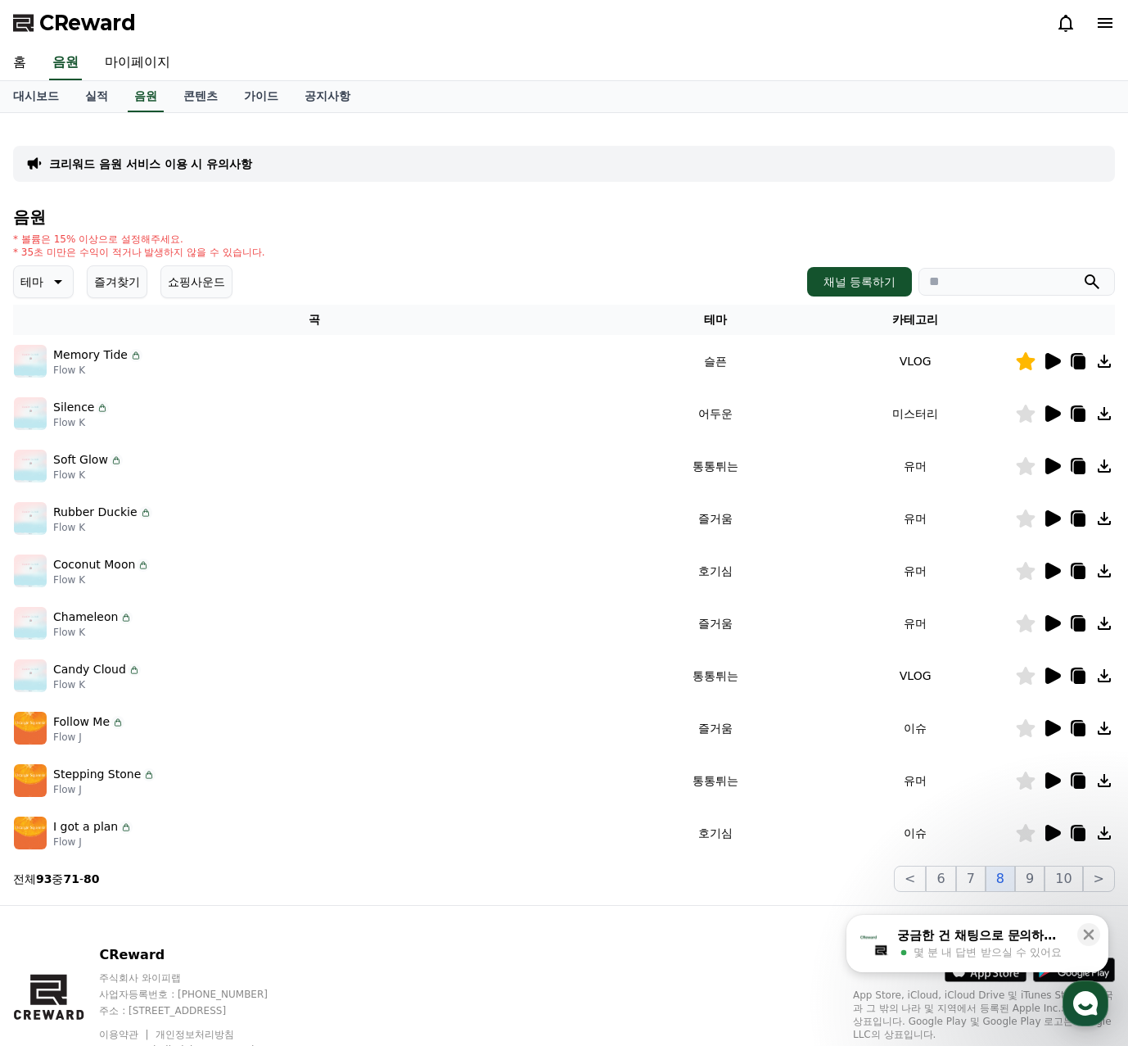
click at [1056, 515] on icon at bounding box center [1054, 518] width 16 height 16
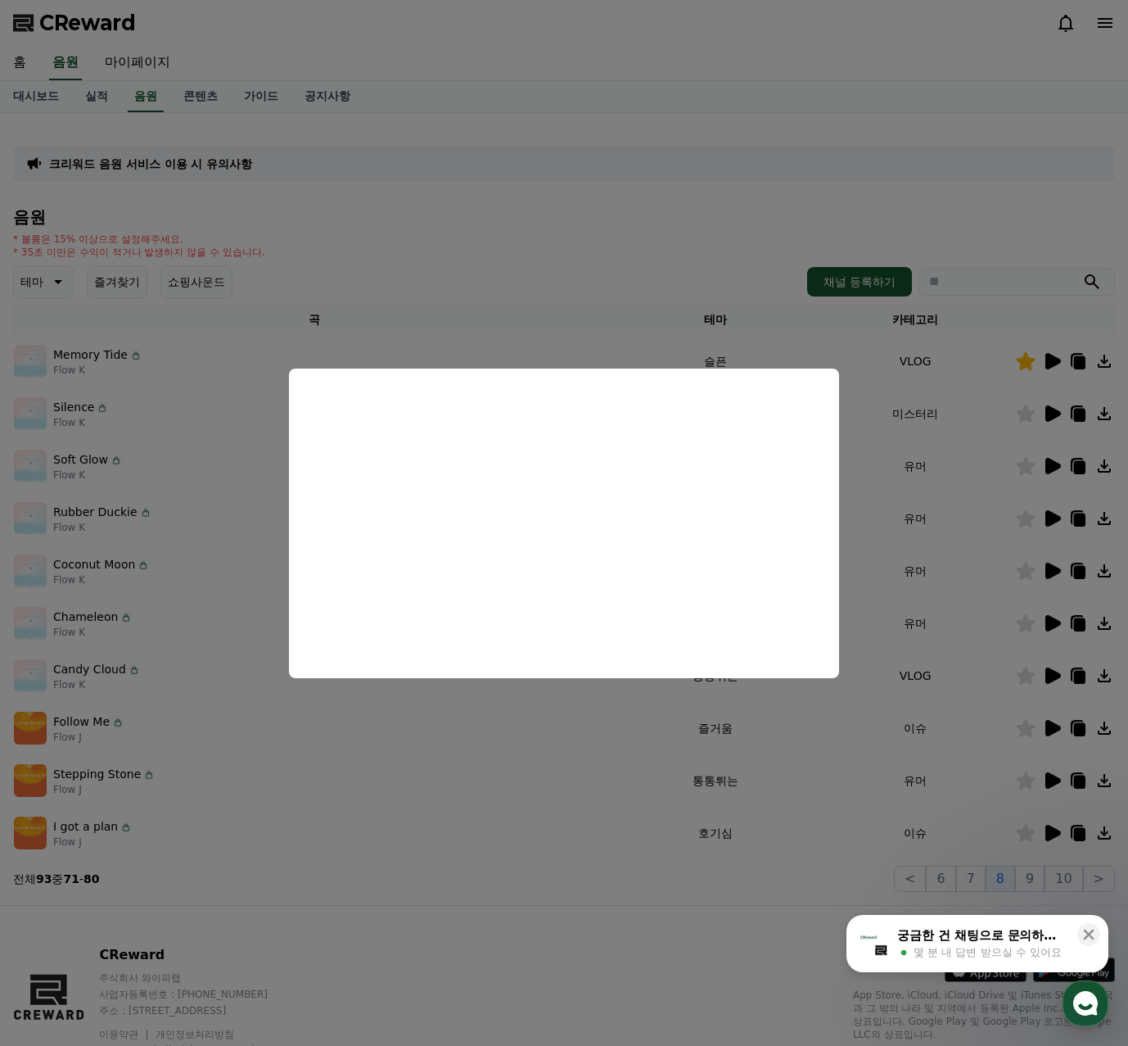
click at [1055, 569] on button "close modal" at bounding box center [564, 523] width 1128 height 1046
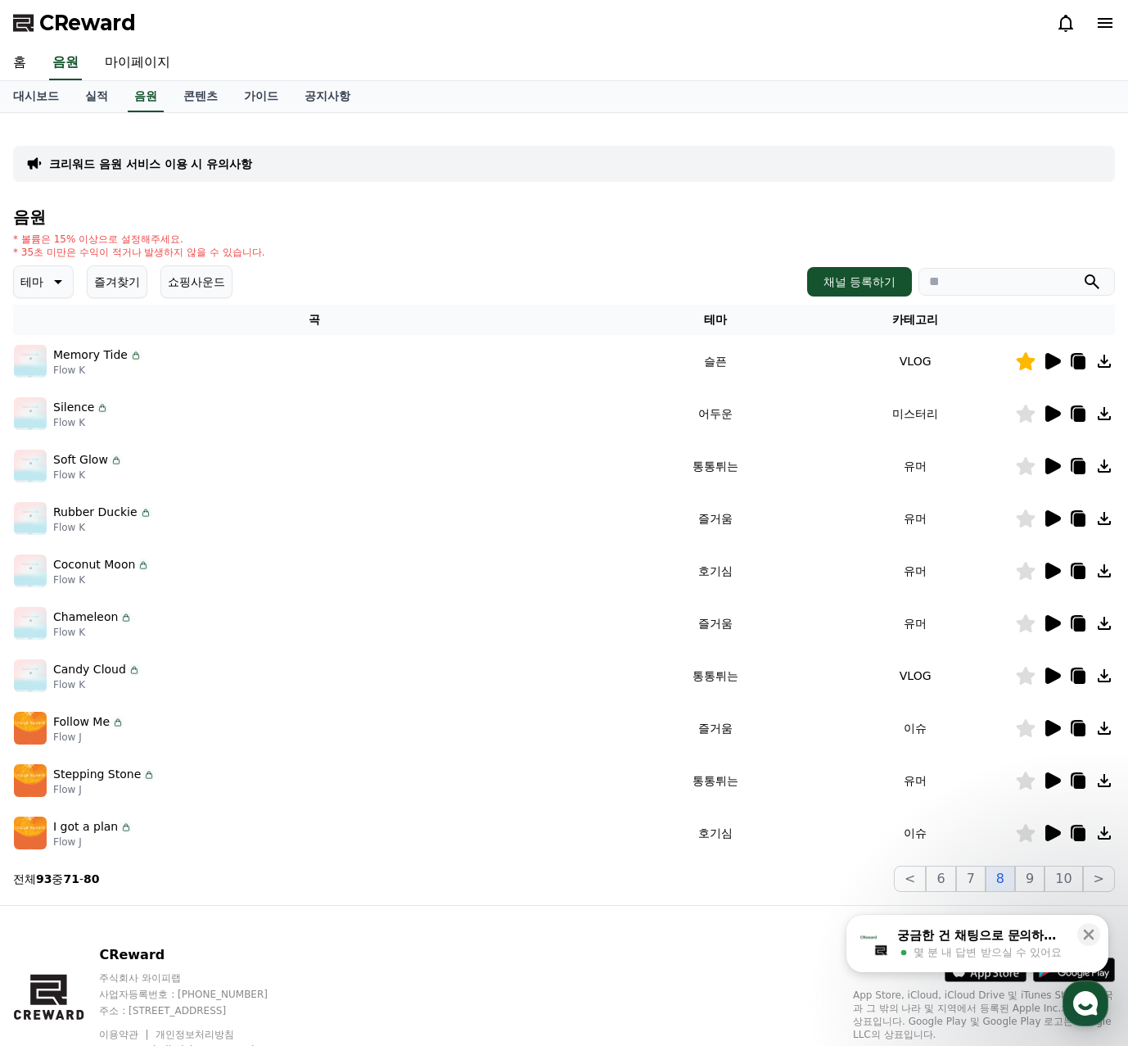
click at [1055, 569] on icon at bounding box center [1054, 571] width 16 height 16
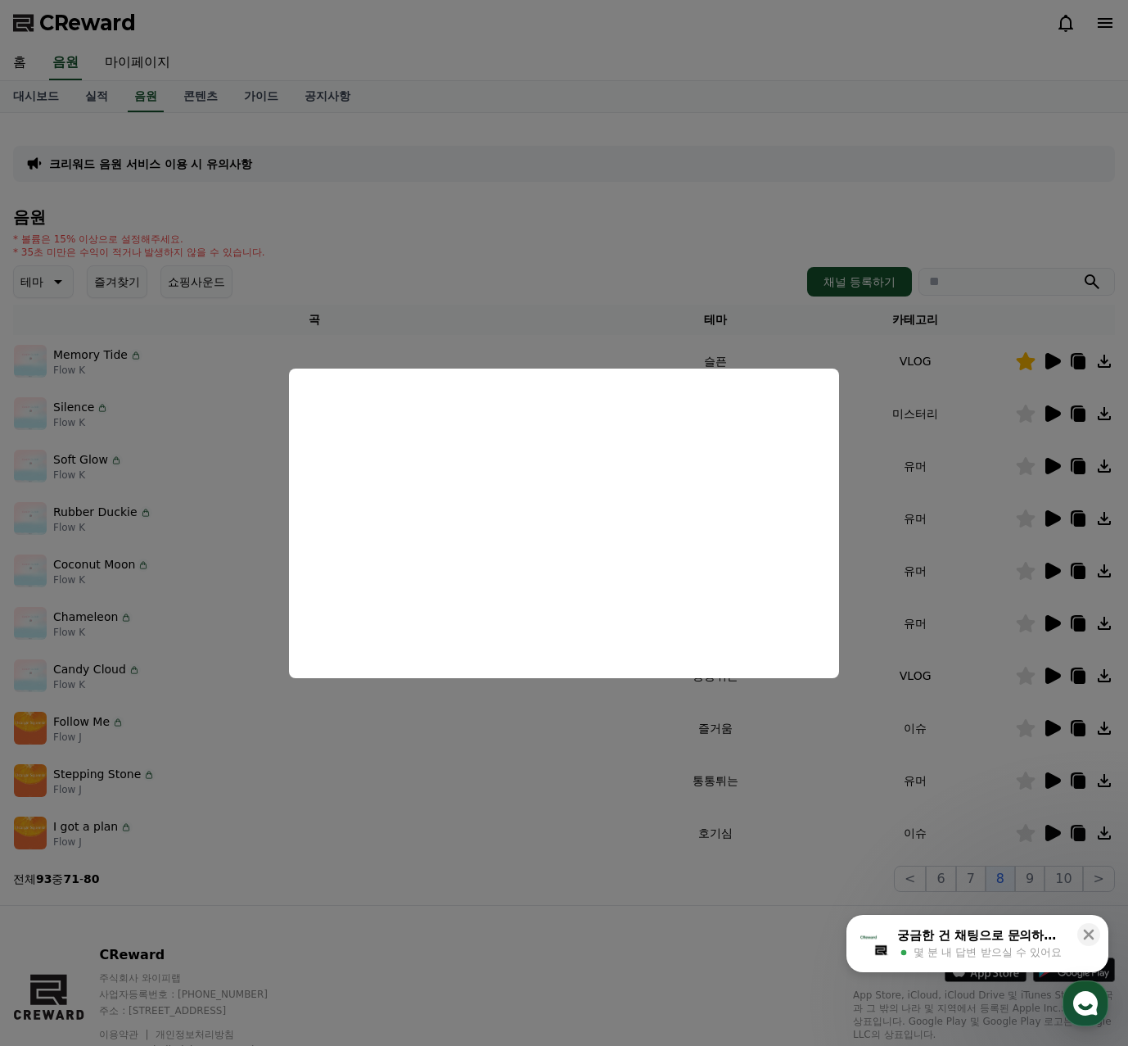
click at [1051, 621] on button "close modal" at bounding box center [564, 523] width 1128 height 1046
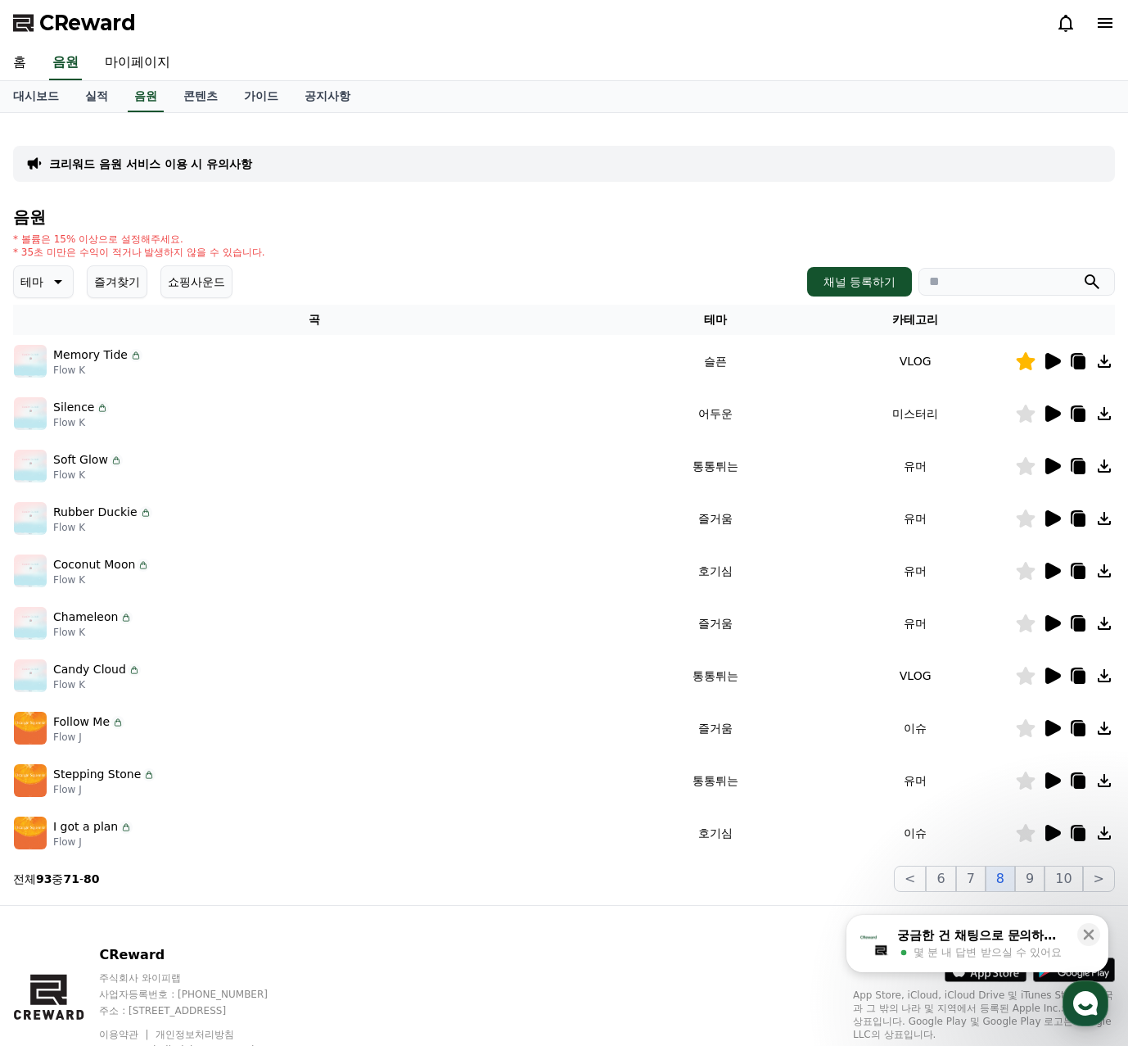
click at [1051, 621] on icon at bounding box center [1054, 623] width 16 height 16
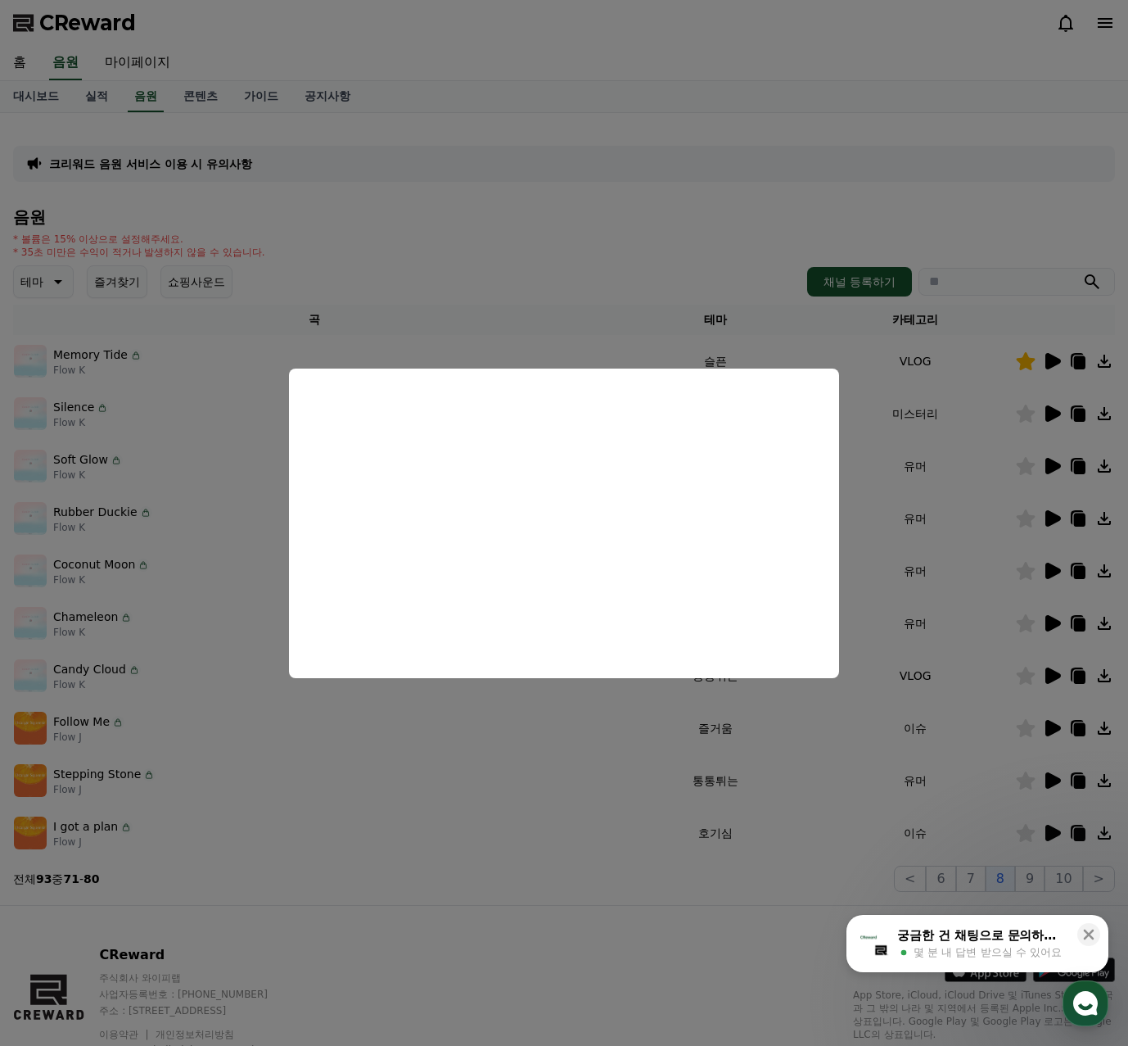
click at [1054, 666] on button "close modal" at bounding box center [564, 523] width 1128 height 1046
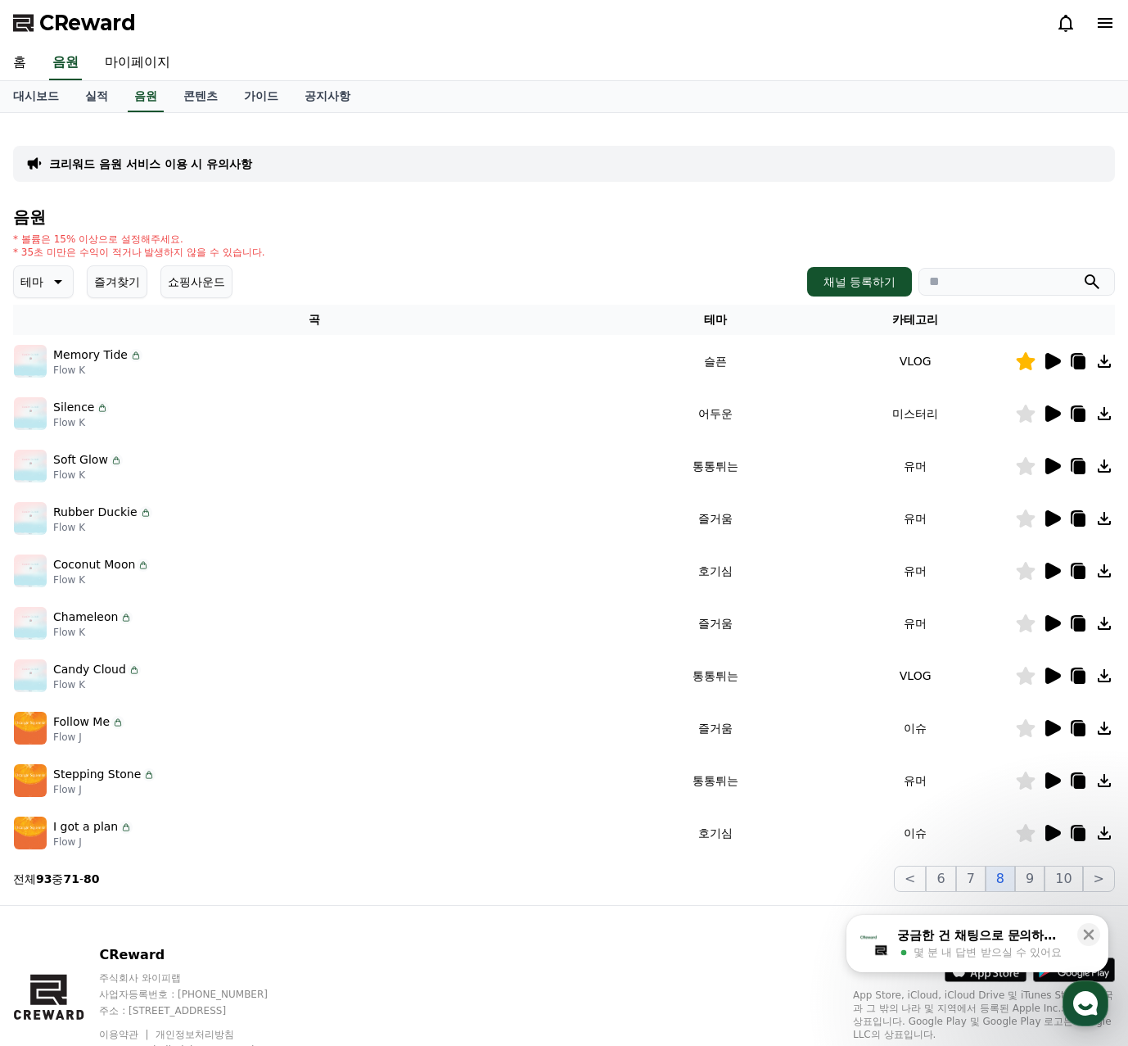
click at [1054, 673] on icon at bounding box center [1054, 675] width 16 height 16
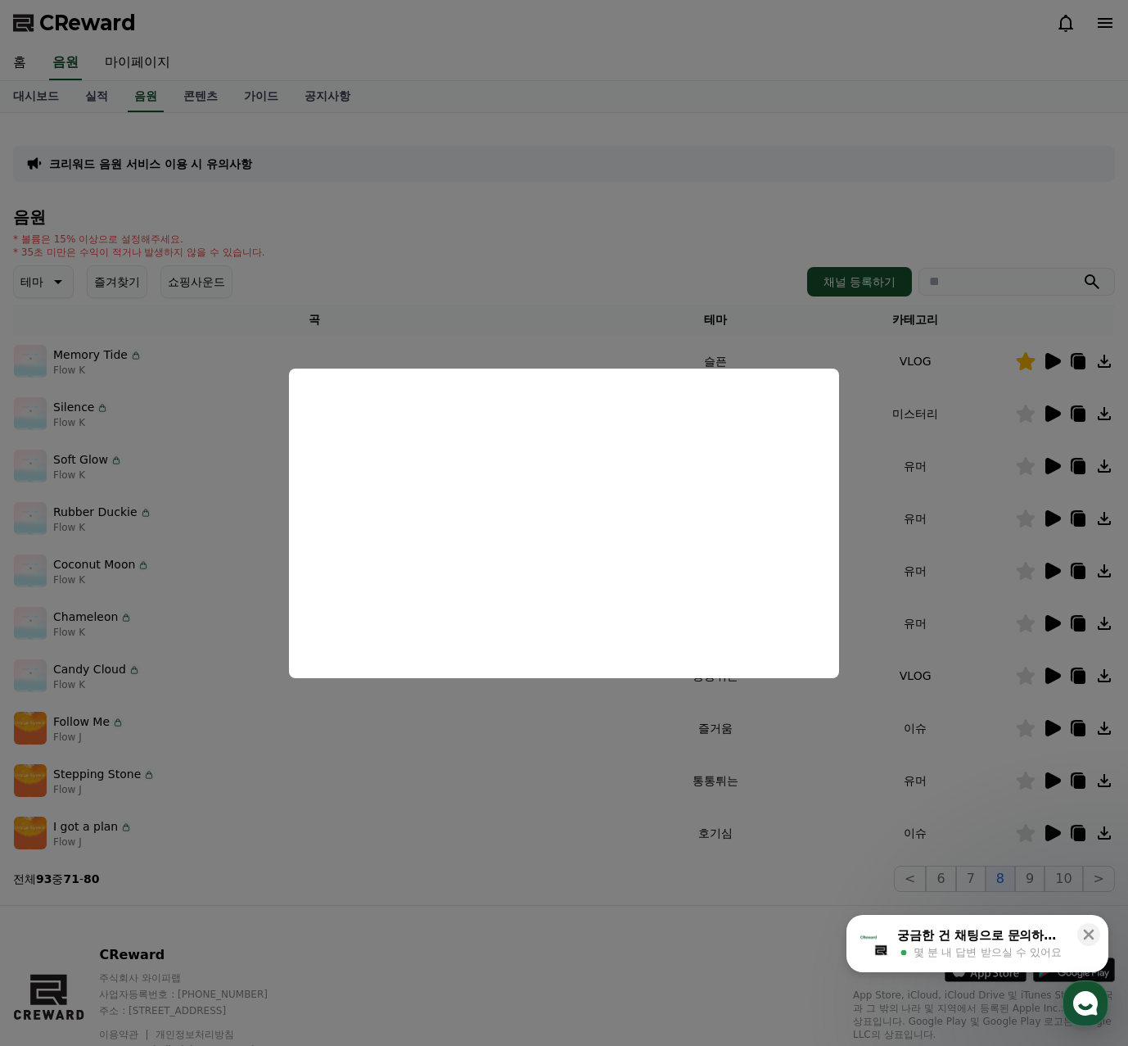
click at [1049, 735] on button "close modal" at bounding box center [564, 523] width 1128 height 1046
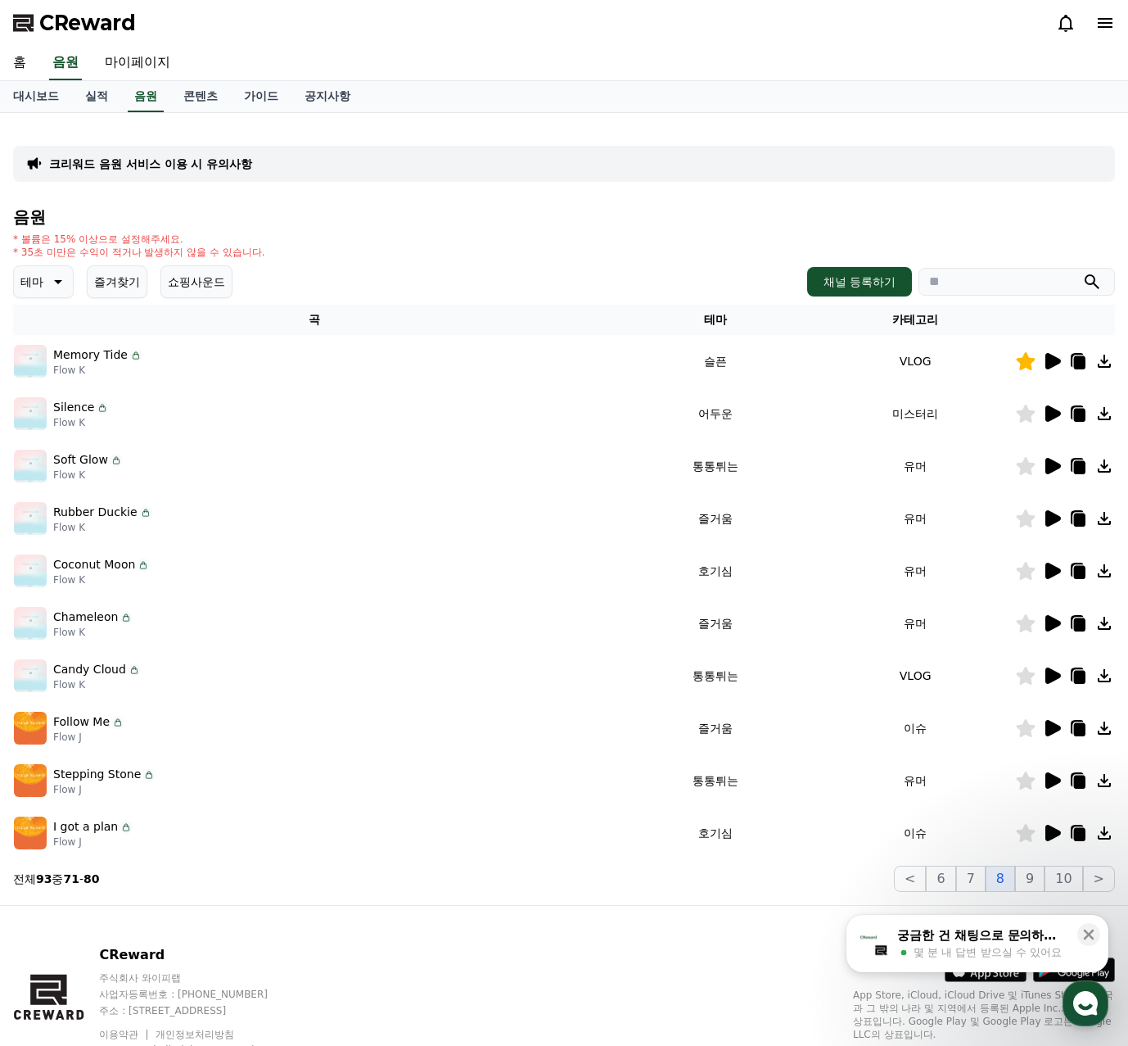
click at [1056, 725] on icon at bounding box center [1054, 728] width 16 height 16
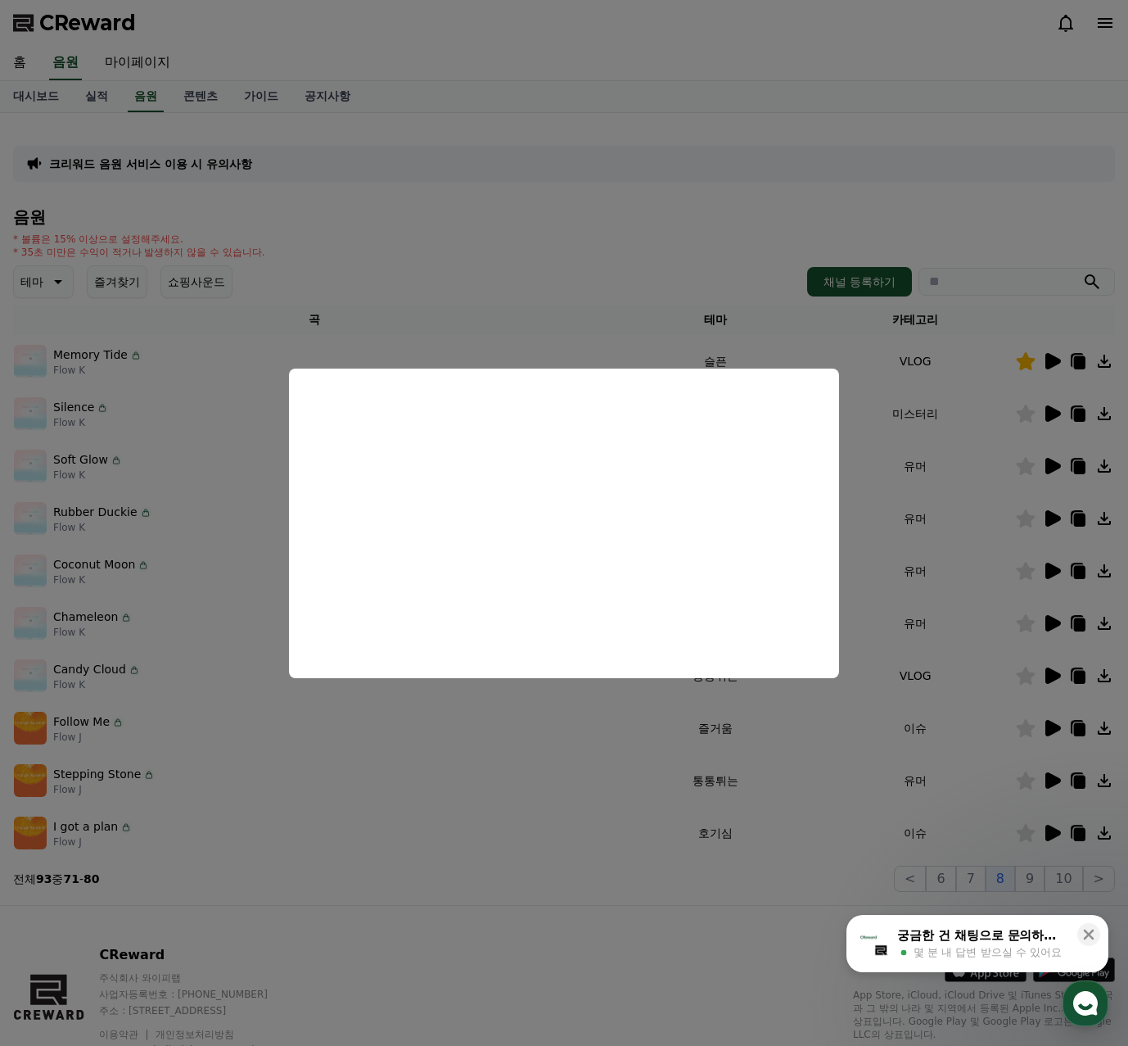
click at [1044, 777] on button "close modal" at bounding box center [564, 523] width 1128 height 1046
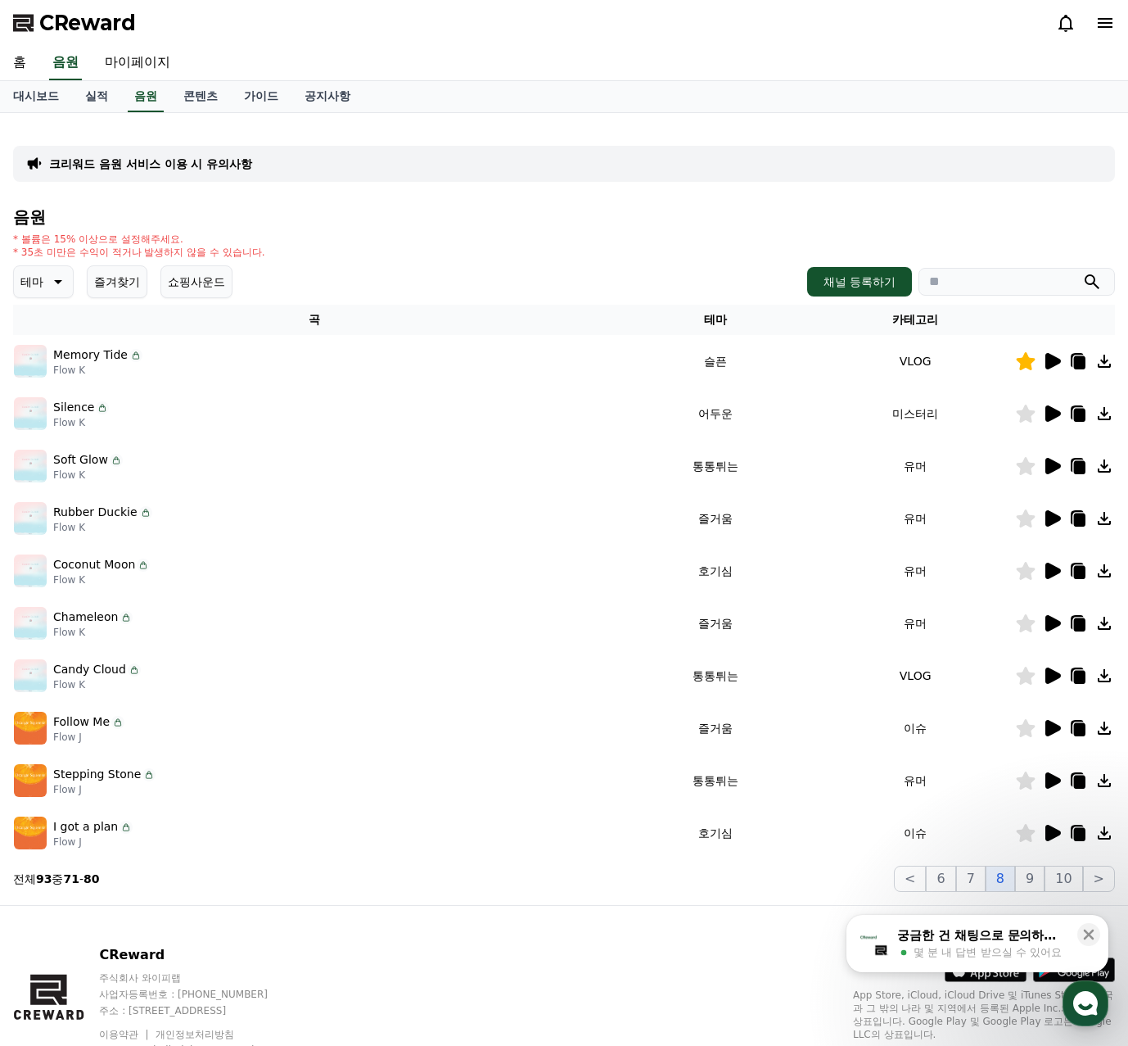
click at [1065, 777] on div at bounding box center [1065, 781] width 98 height 20
click at [1055, 776] on icon at bounding box center [1054, 780] width 16 height 16
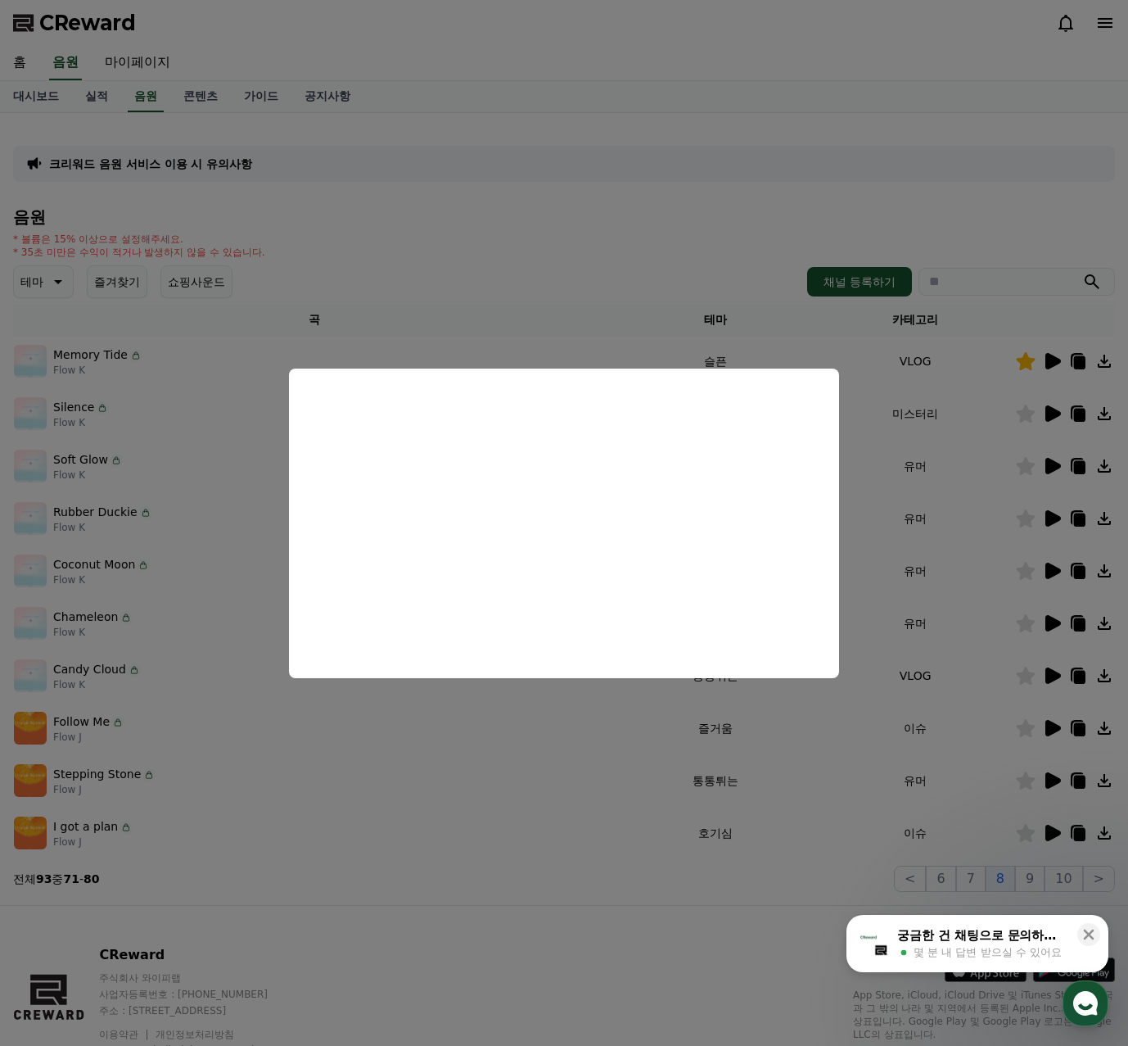
click at [1048, 831] on button "close modal" at bounding box center [564, 523] width 1128 height 1046
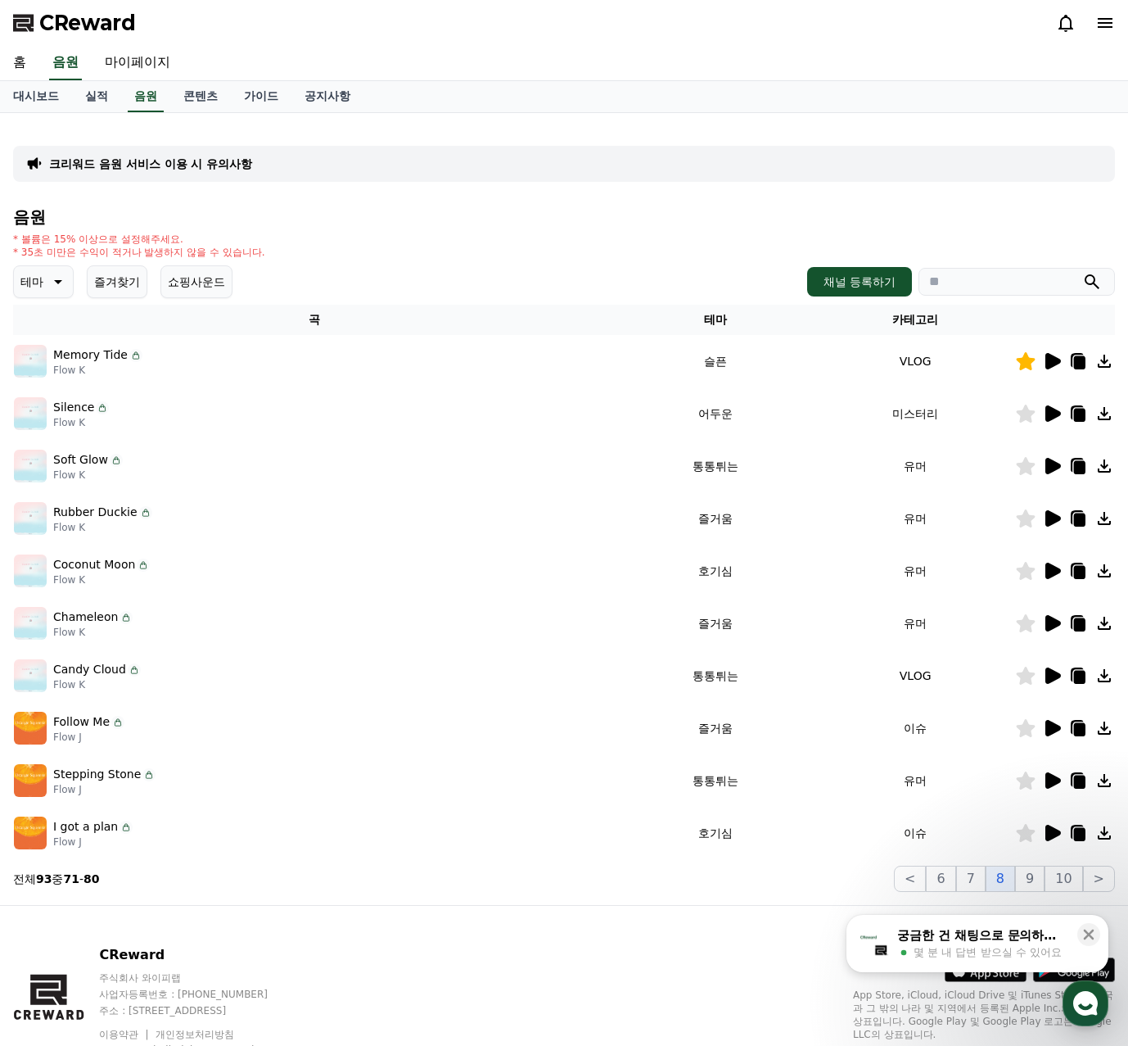
click at [1056, 832] on icon at bounding box center [1054, 833] width 16 height 16
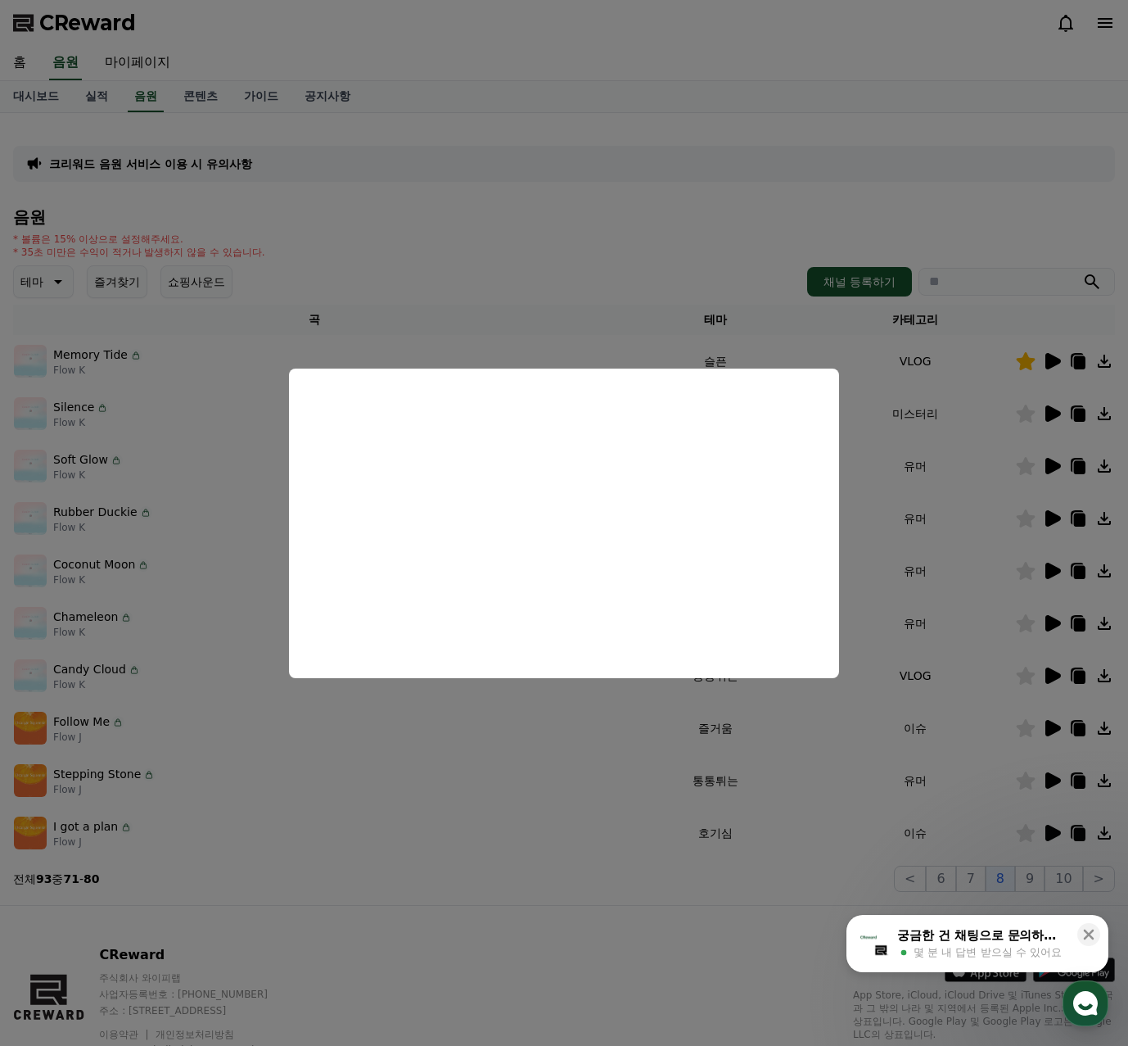
click at [789, 870] on button "close modal" at bounding box center [564, 523] width 1128 height 1046
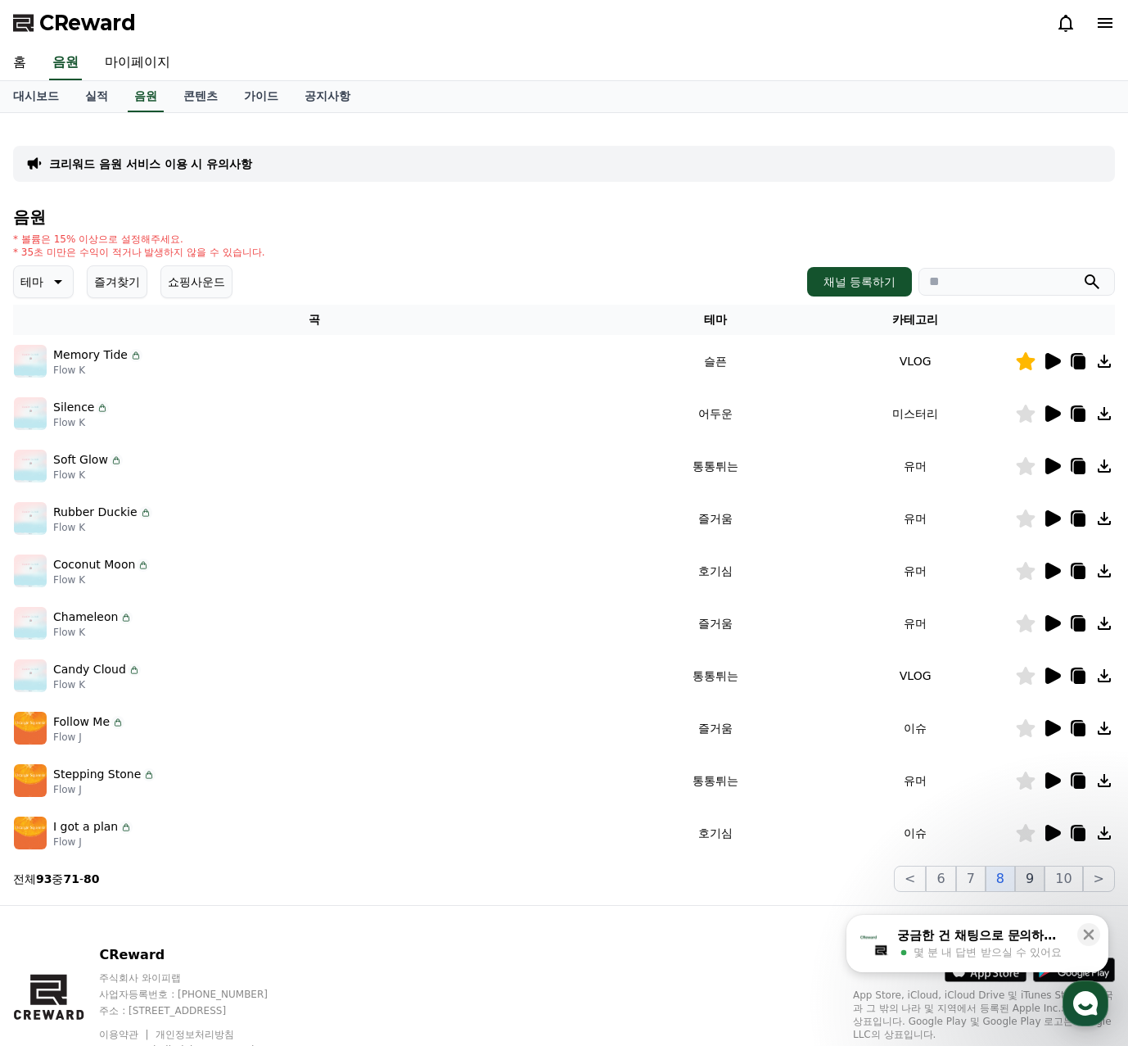
click at [1042, 873] on button "9" at bounding box center [1029, 879] width 29 height 26
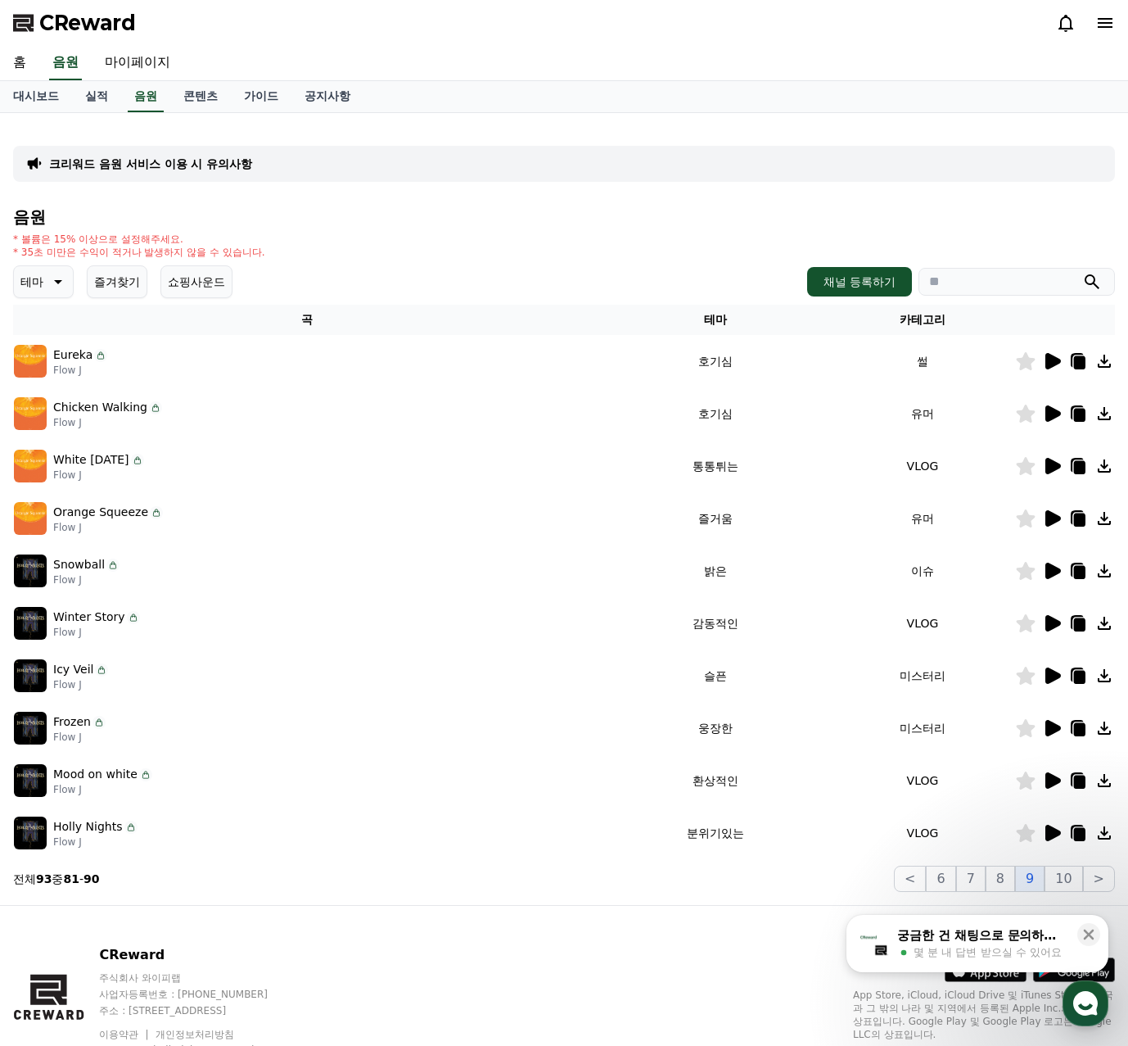
click at [1053, 359] on icon at bounding box center [1054, 361] width 16 height 16
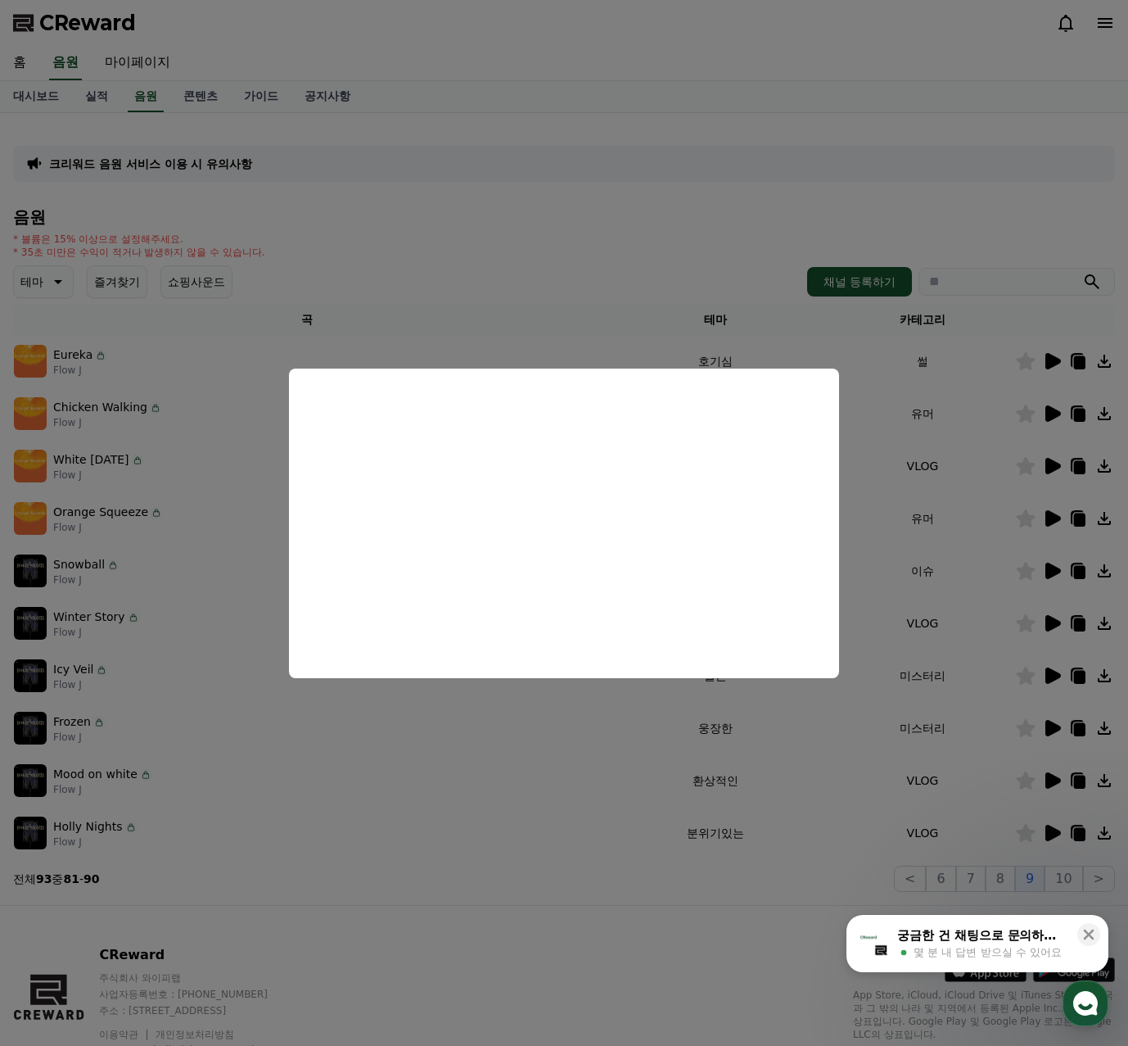
click at [1055, 411] on button "close modal" at bounding box center [564, 523] width 1128 height 1046
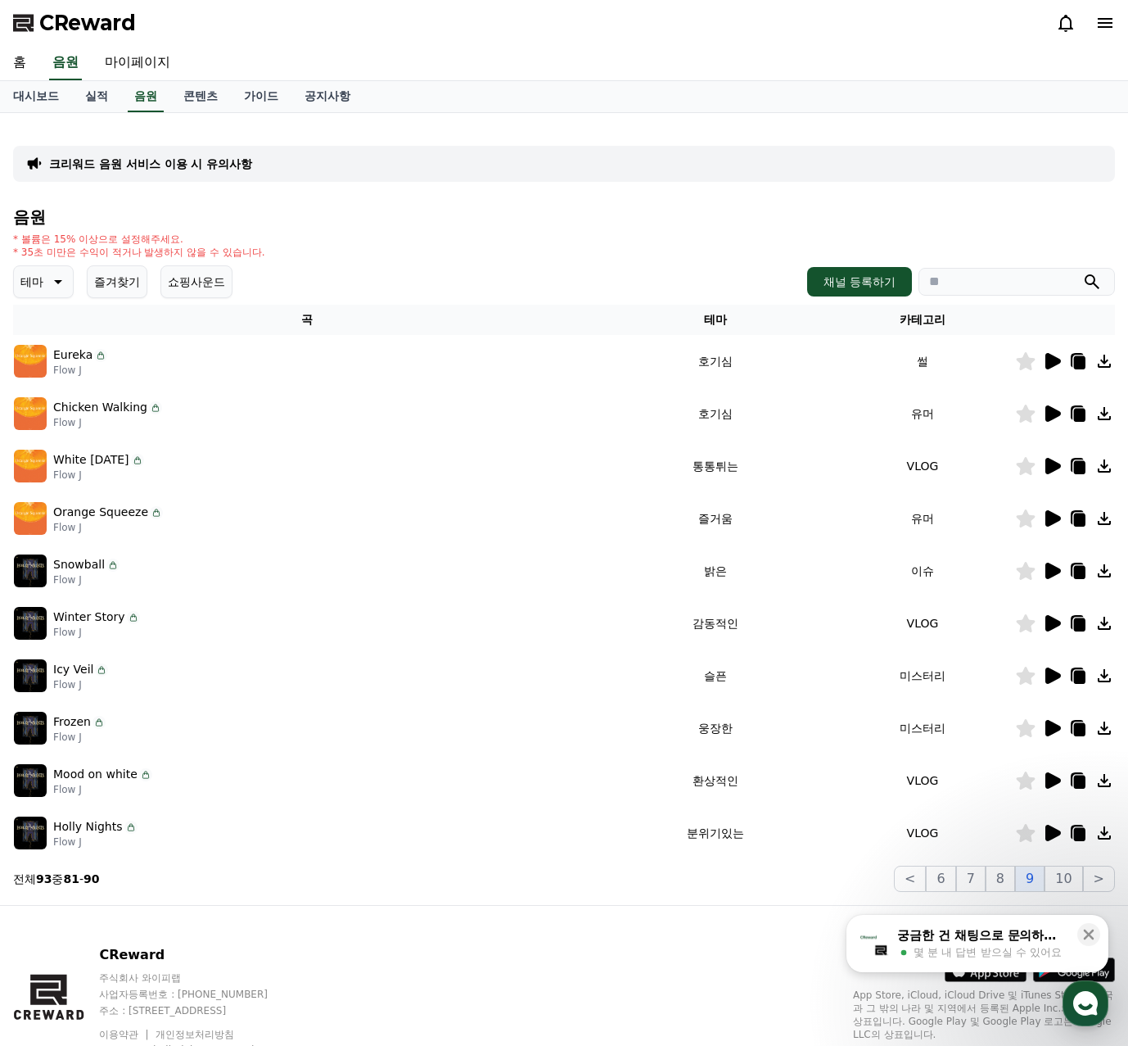
click at [1055, 411] on icon at bounding box center [1054, 413] width 16 height 16
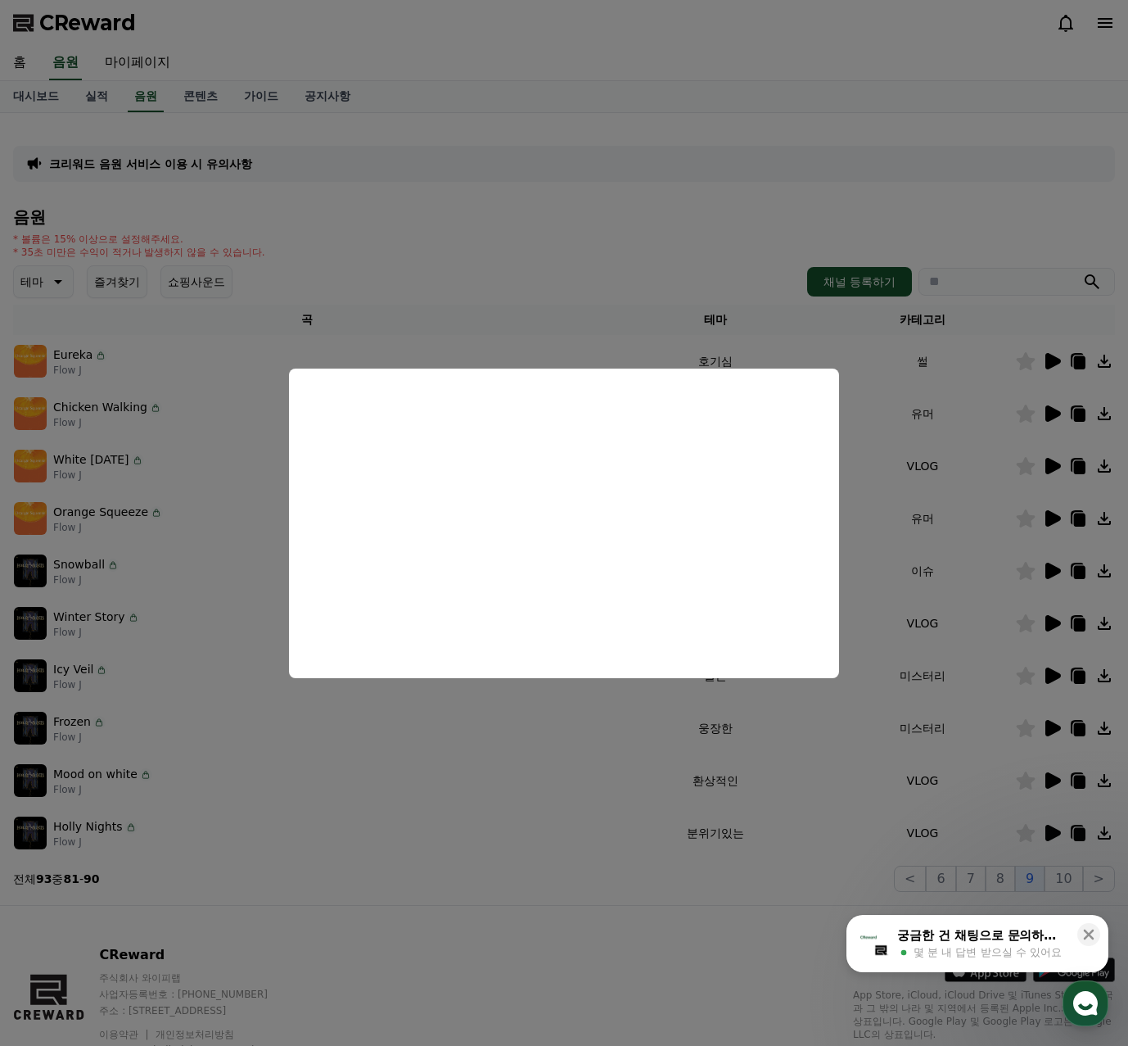
click at [1051, 465] on button "close modal" at bounding box center [564, 523] width 1128 height 1046
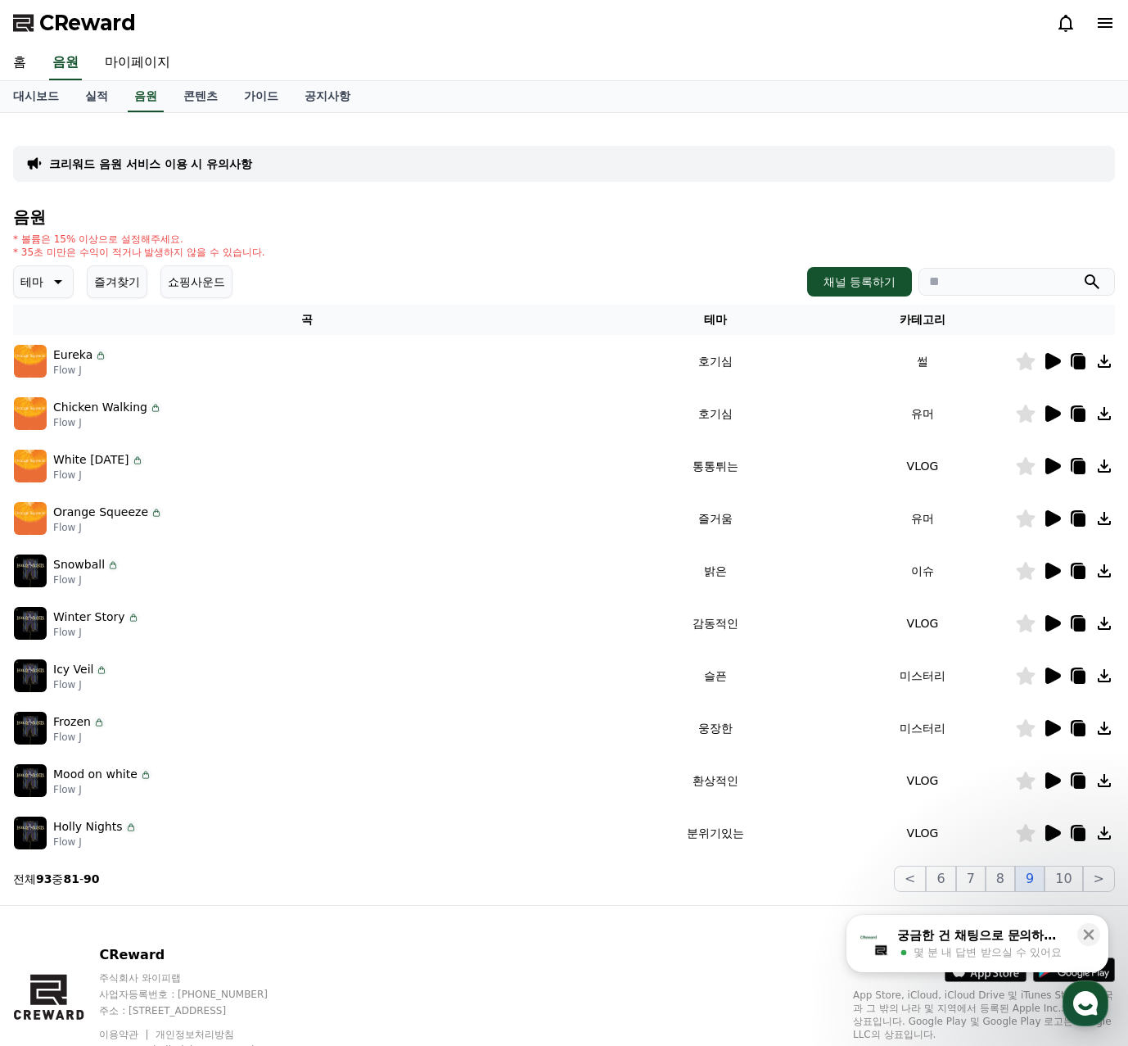
click at [1051, 465] on icon at bounding box center [1054, 466] width 16 height 16
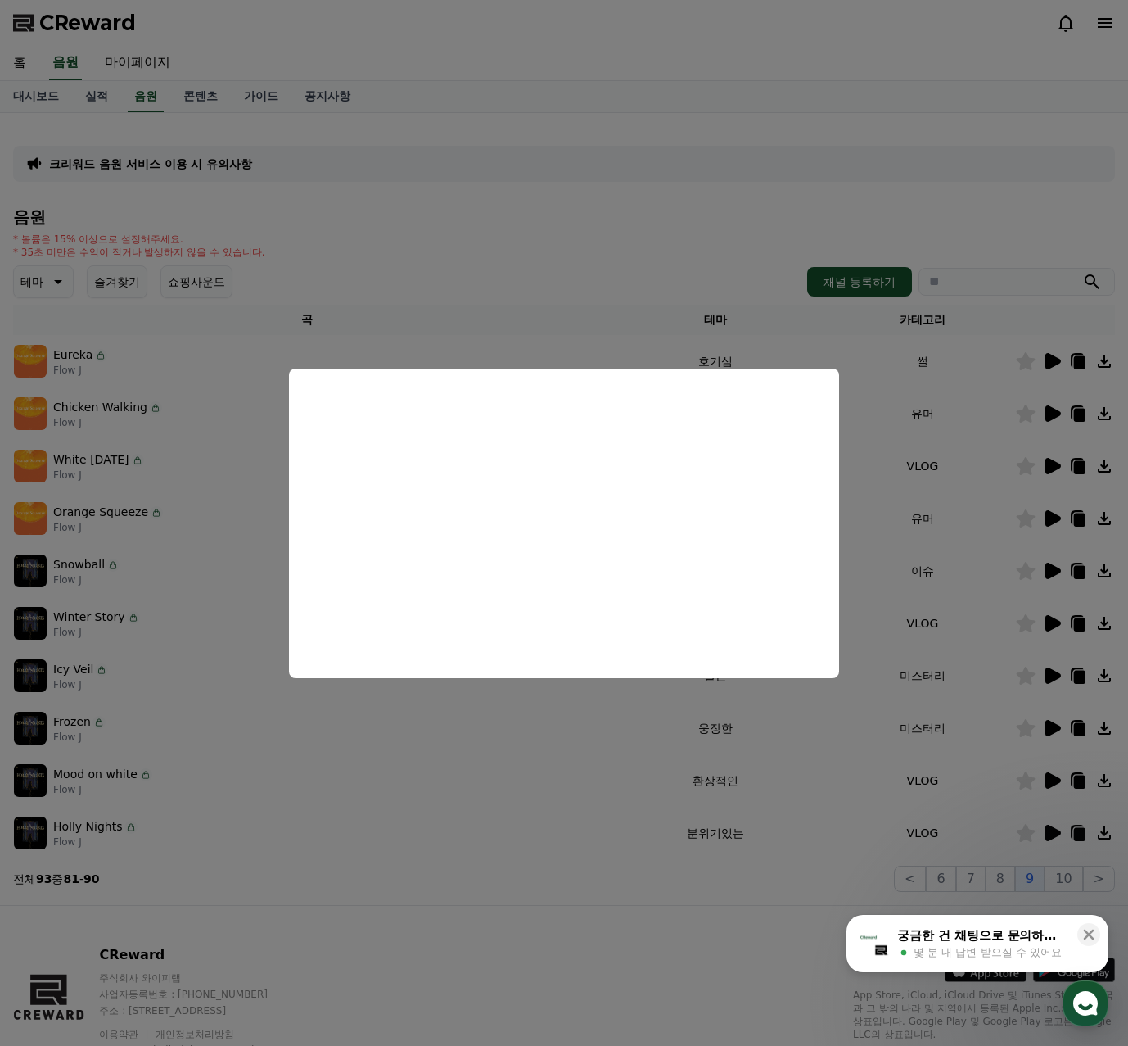
click at [1047, 515] on button "close modal" at bounding box center [564, 523] width 1128 height 1046
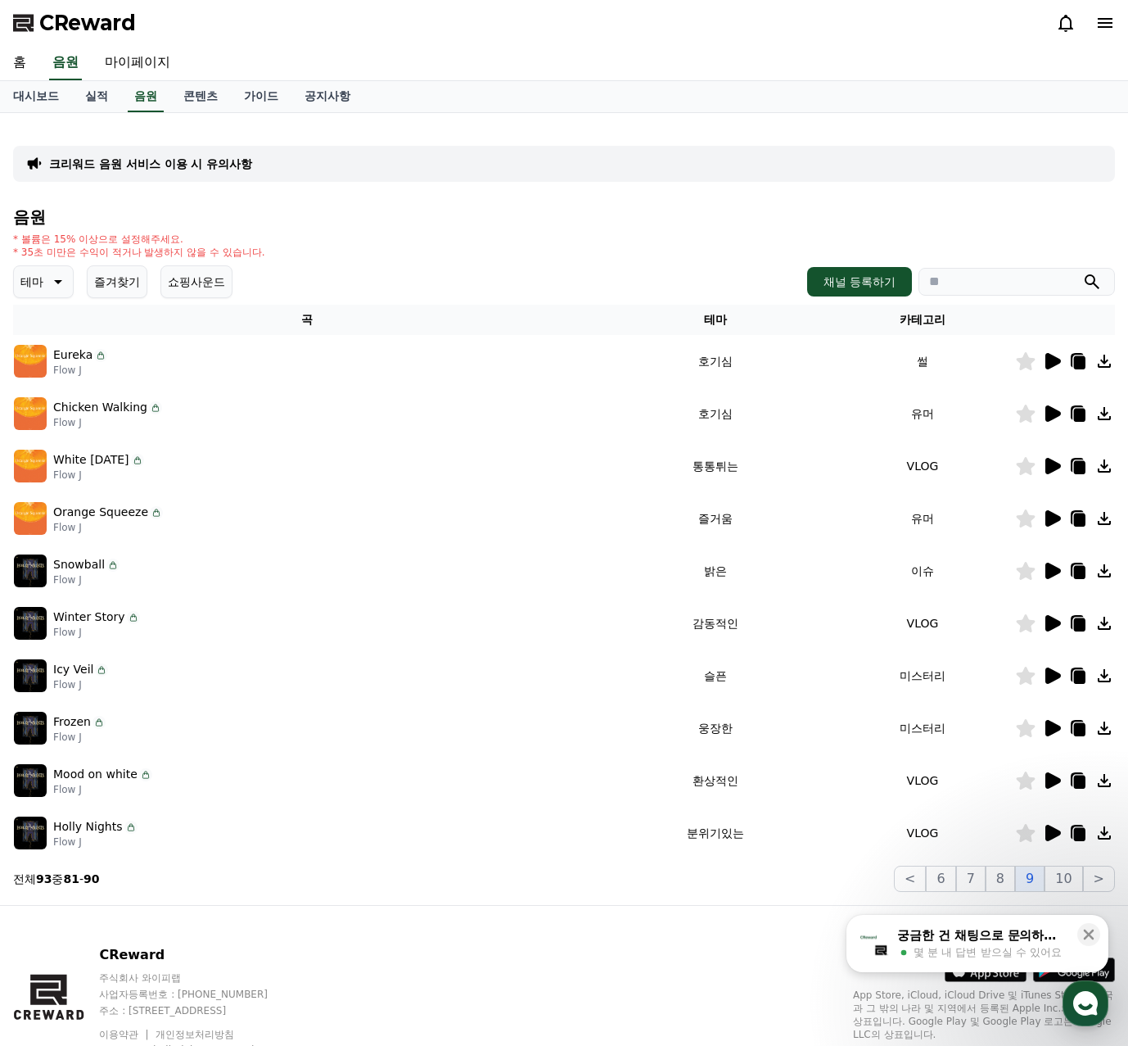
click at [1051, 517] on icon at bounding box center [1054, 518] width 16 height 16
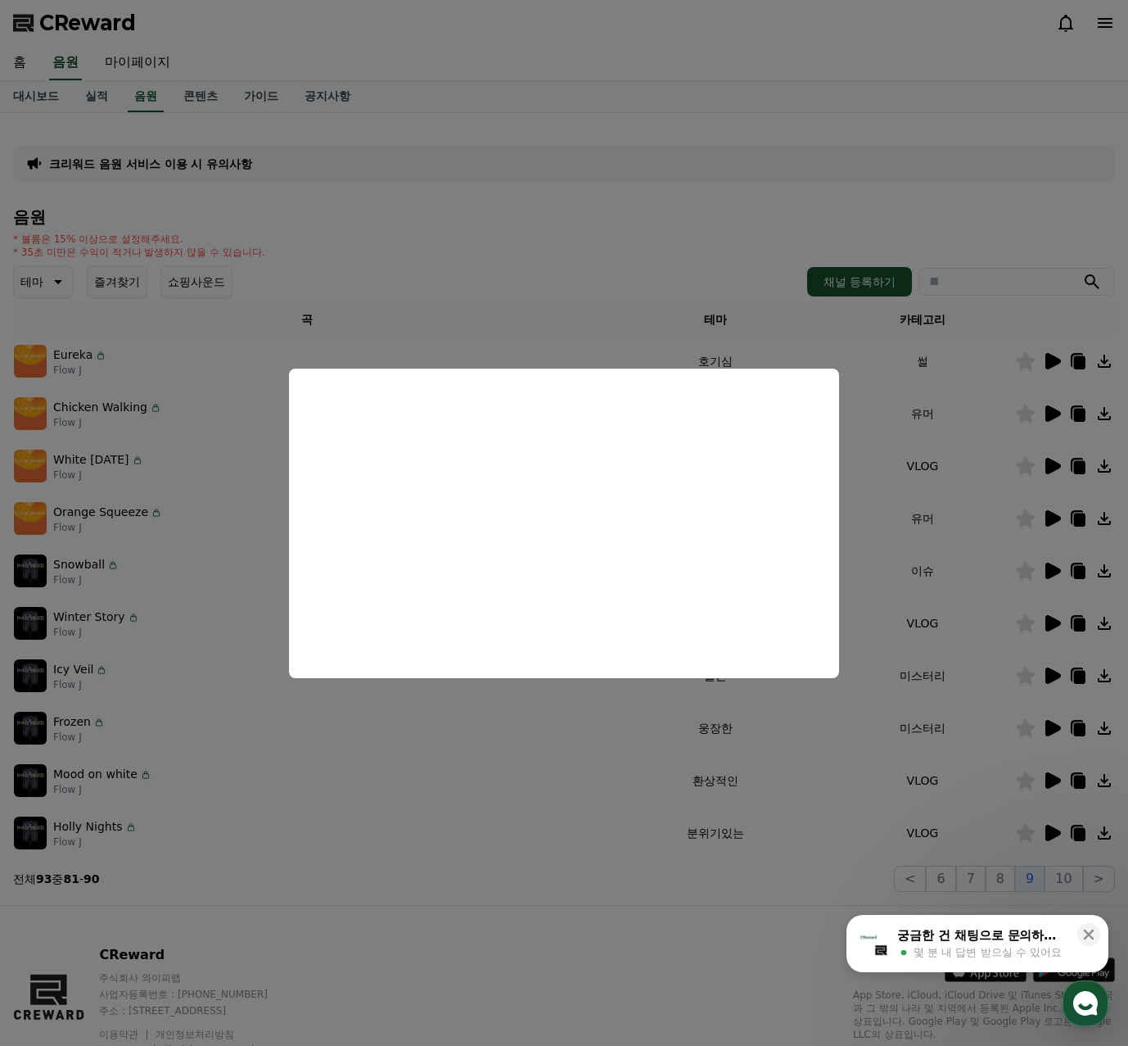
click at [1045, 564] on button "close modal" at bounding box center [564, 523] width 1128 height 1046
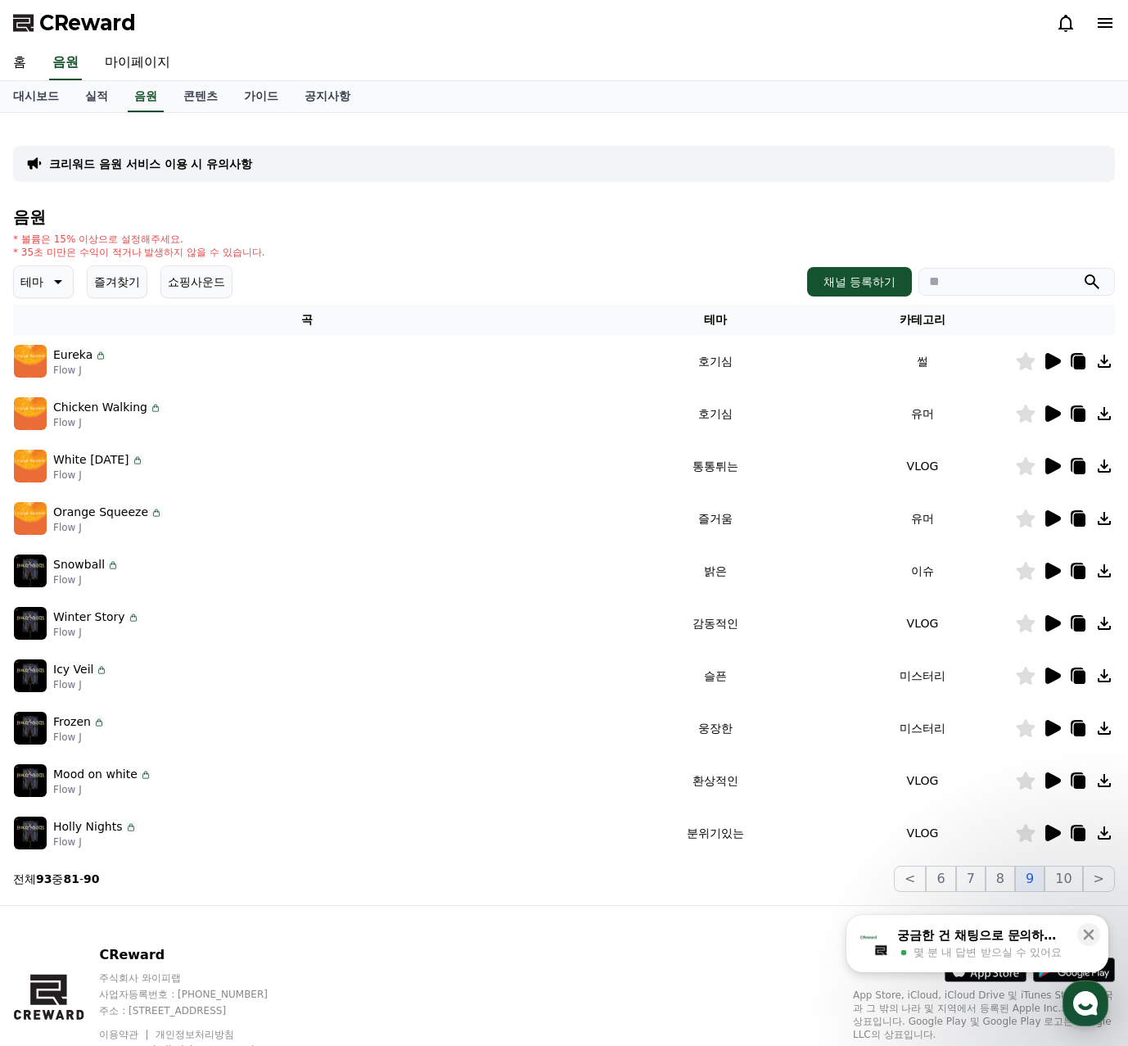
click at [1047, 569] on icon at bounding box center [1054, 571] width 16 height 16
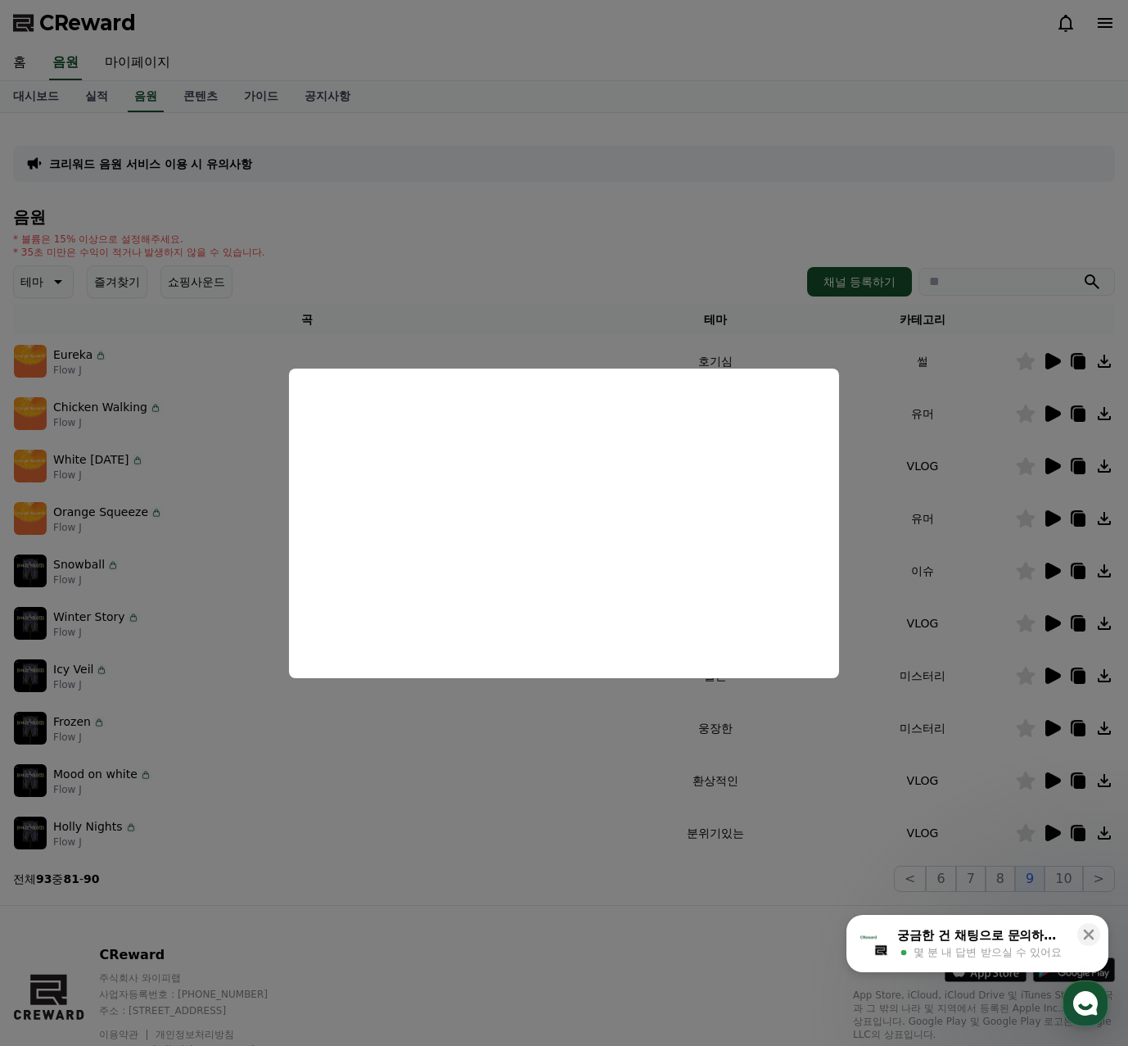
click at [1054, 595] on button "close modal" at bounding box center [564, 523] width 1128 height 1046
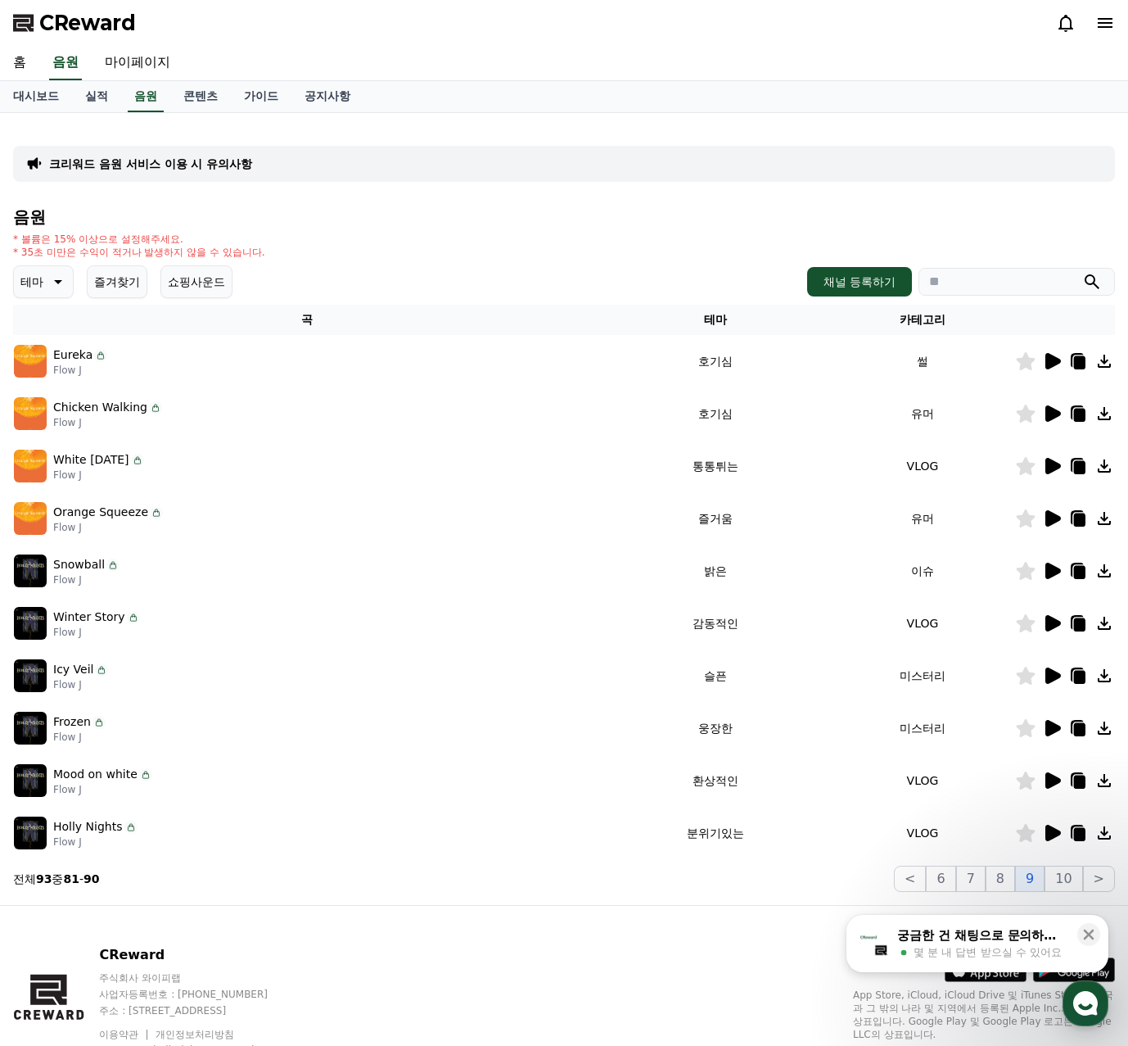
click at [1048, 622] on icon at bounding box center [1054, 623] width 16 height 16
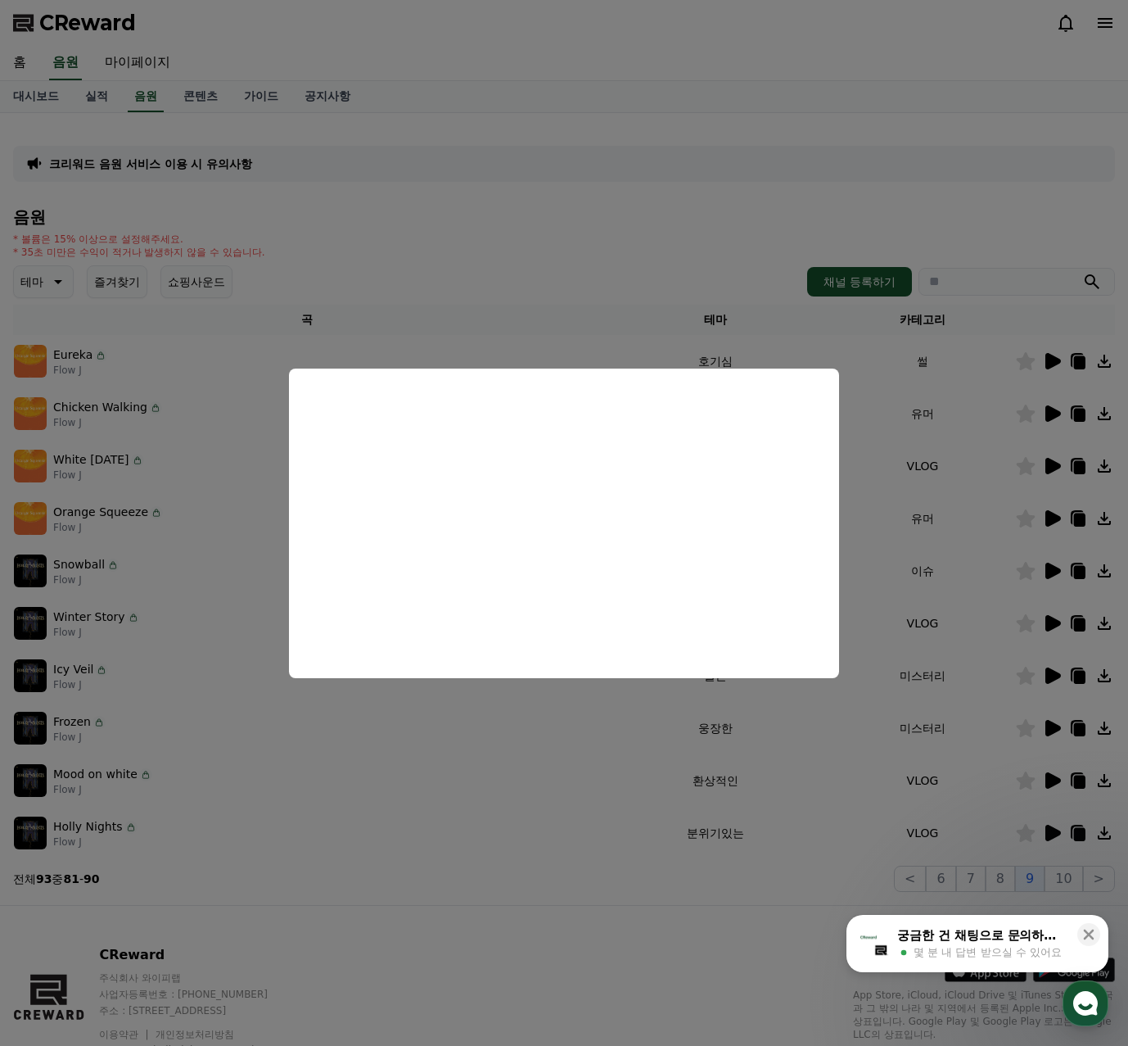
click at [1051, 646] on button "close modal" at bounding box center [564, 523] width 1128 height 1046
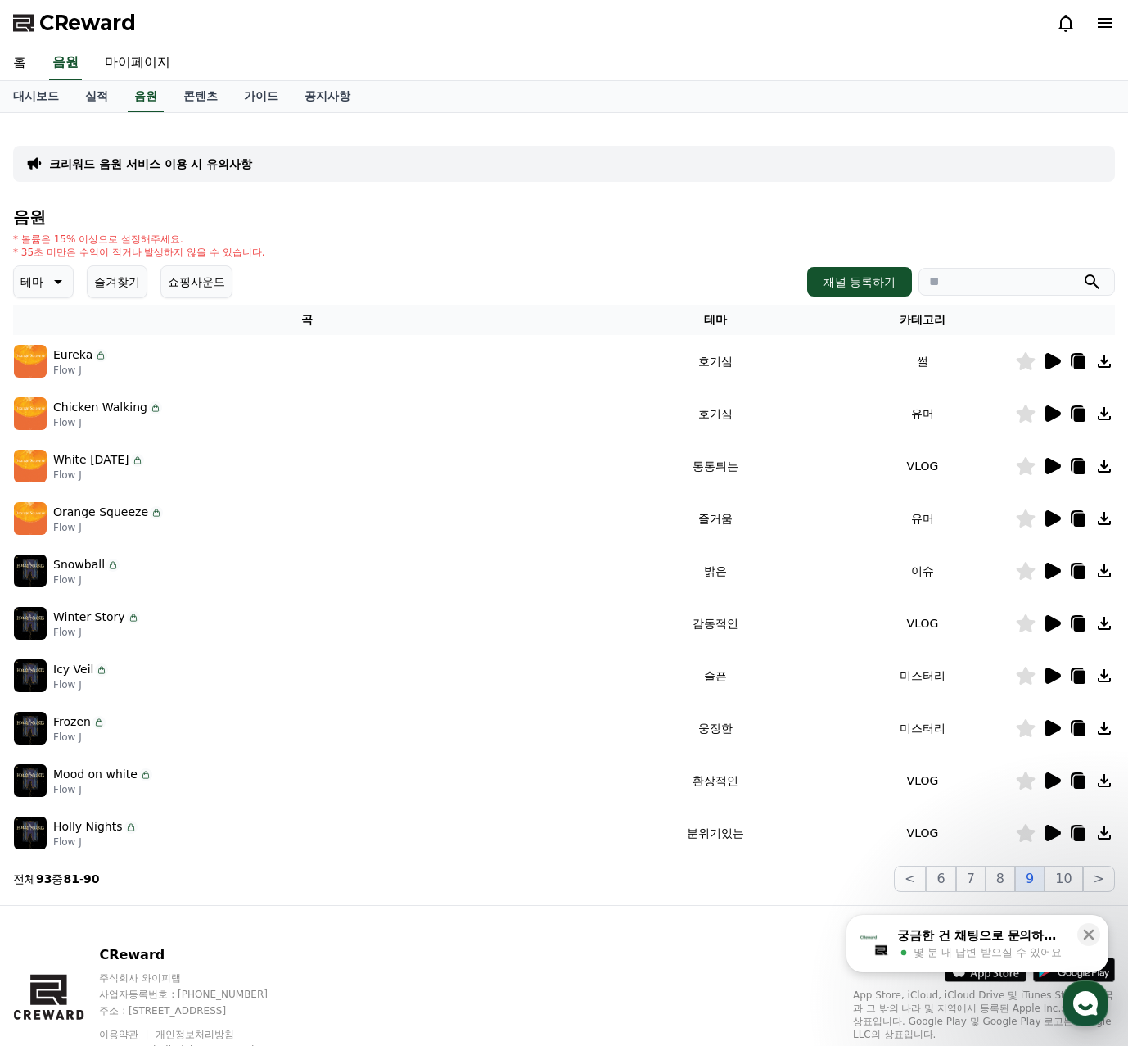
click at [1050, 676] on icon at bounding box center [1054, 675] width 16 height 16
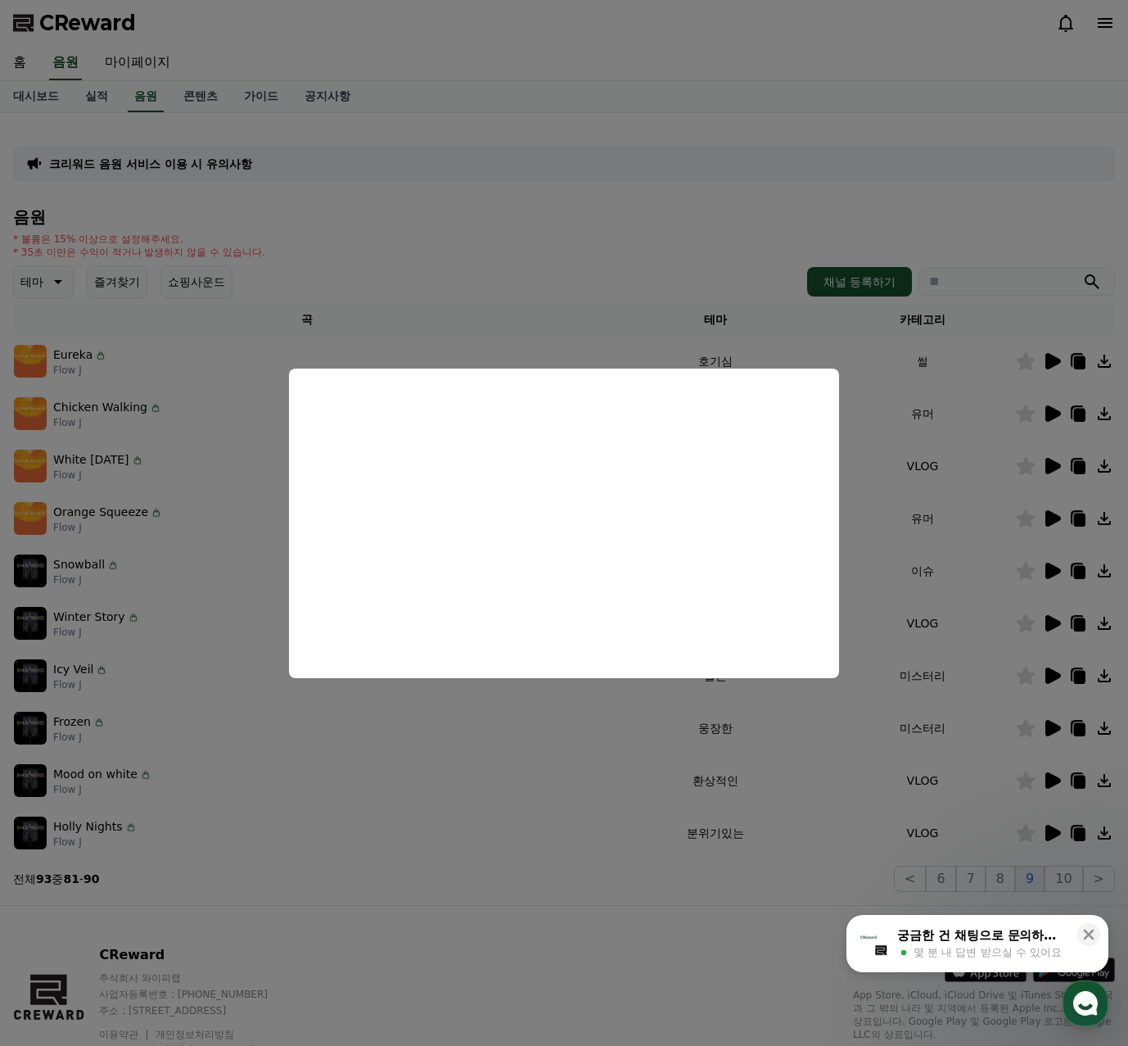
click at [1052, 725] on button "close modal" at bounding box center [564, 523] width 1128 height 1046
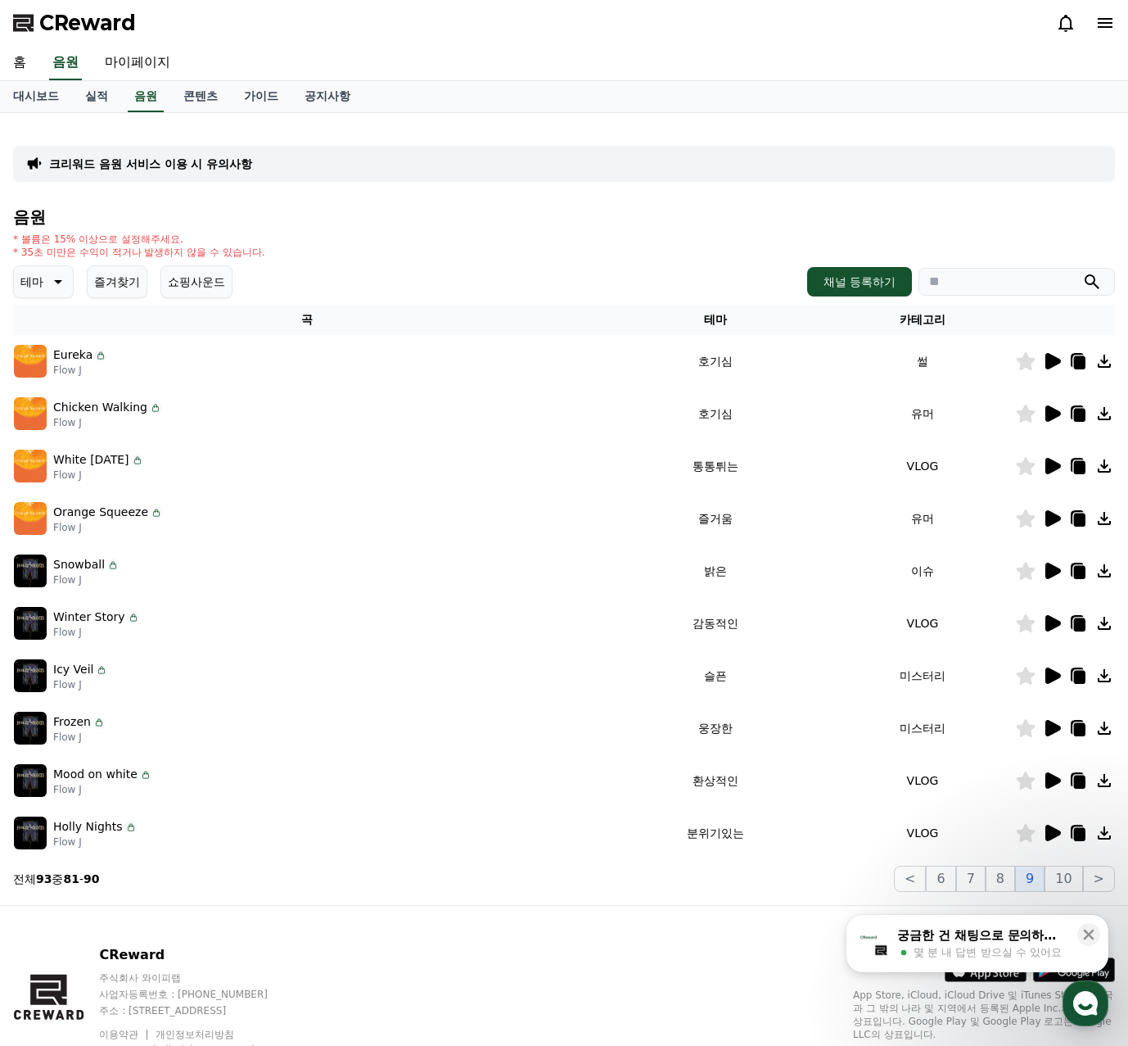
click at [1052, 725] on icon at bounding box center [1054, 728] width 16 height 16
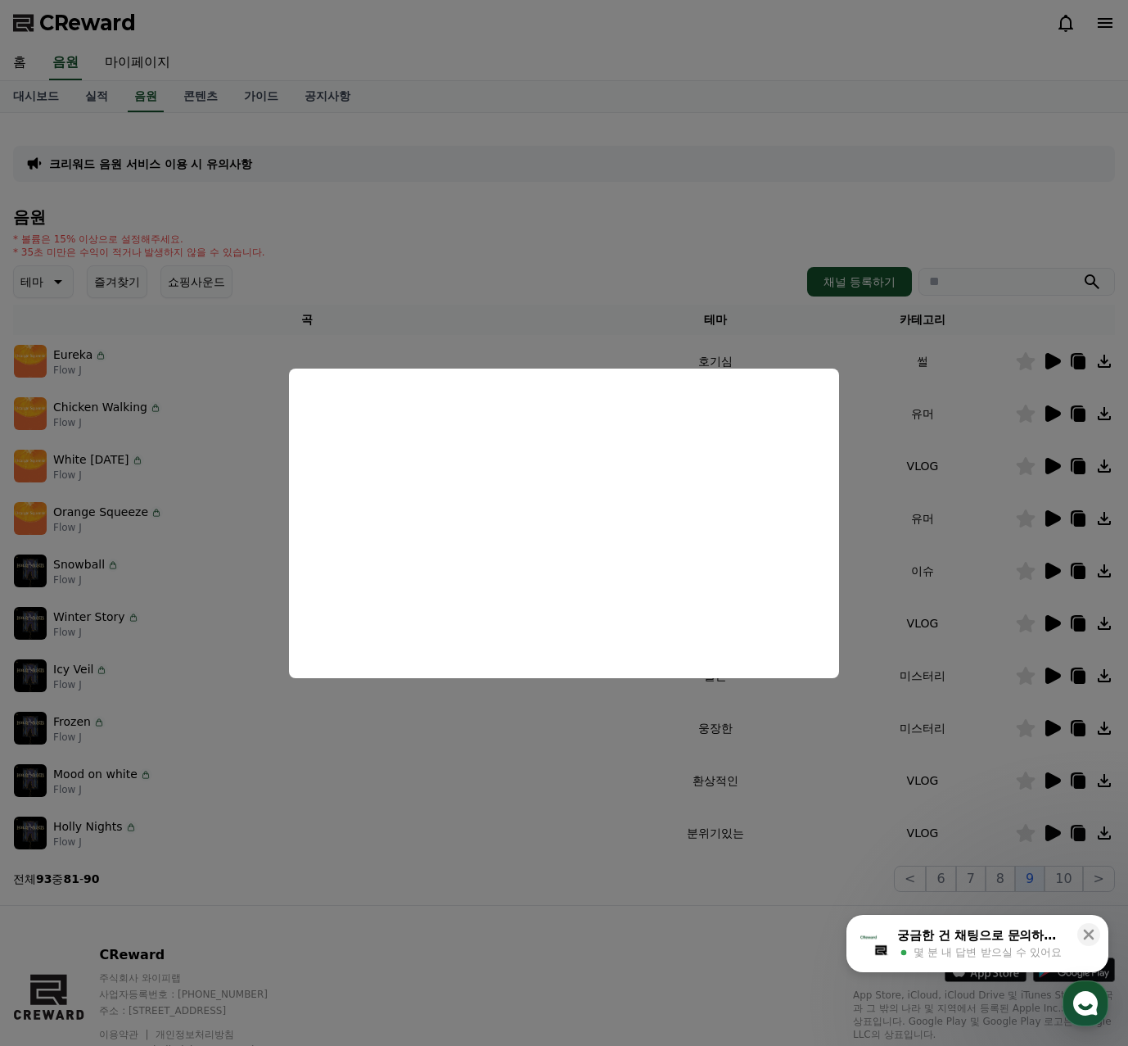
click at [1050, 773] on button "close modal" at bounding box center [564, 523] width 1128 height 1046
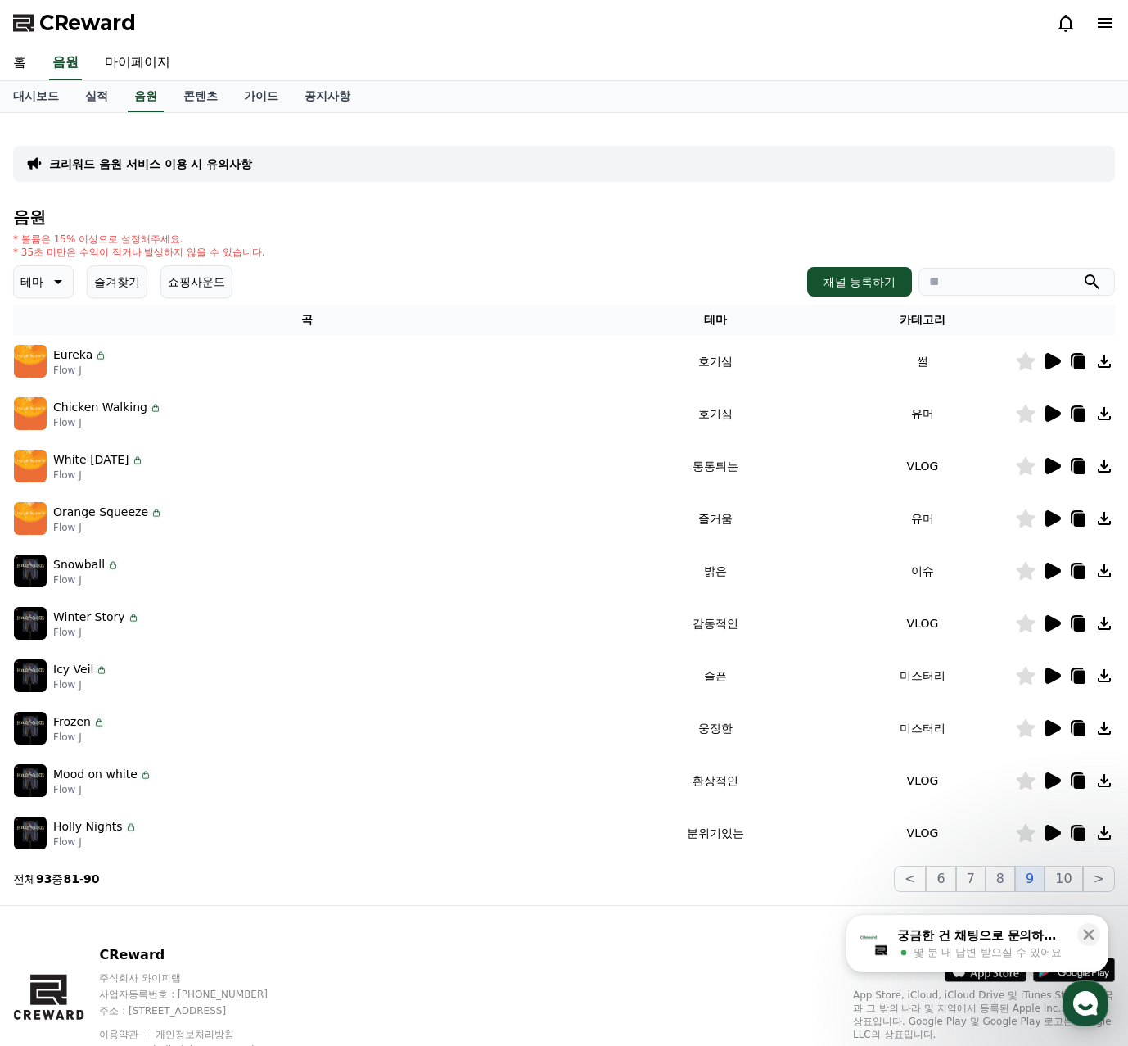
click at [1048, 773] on icon at bounding box center [1054, 780] width 16 height 16
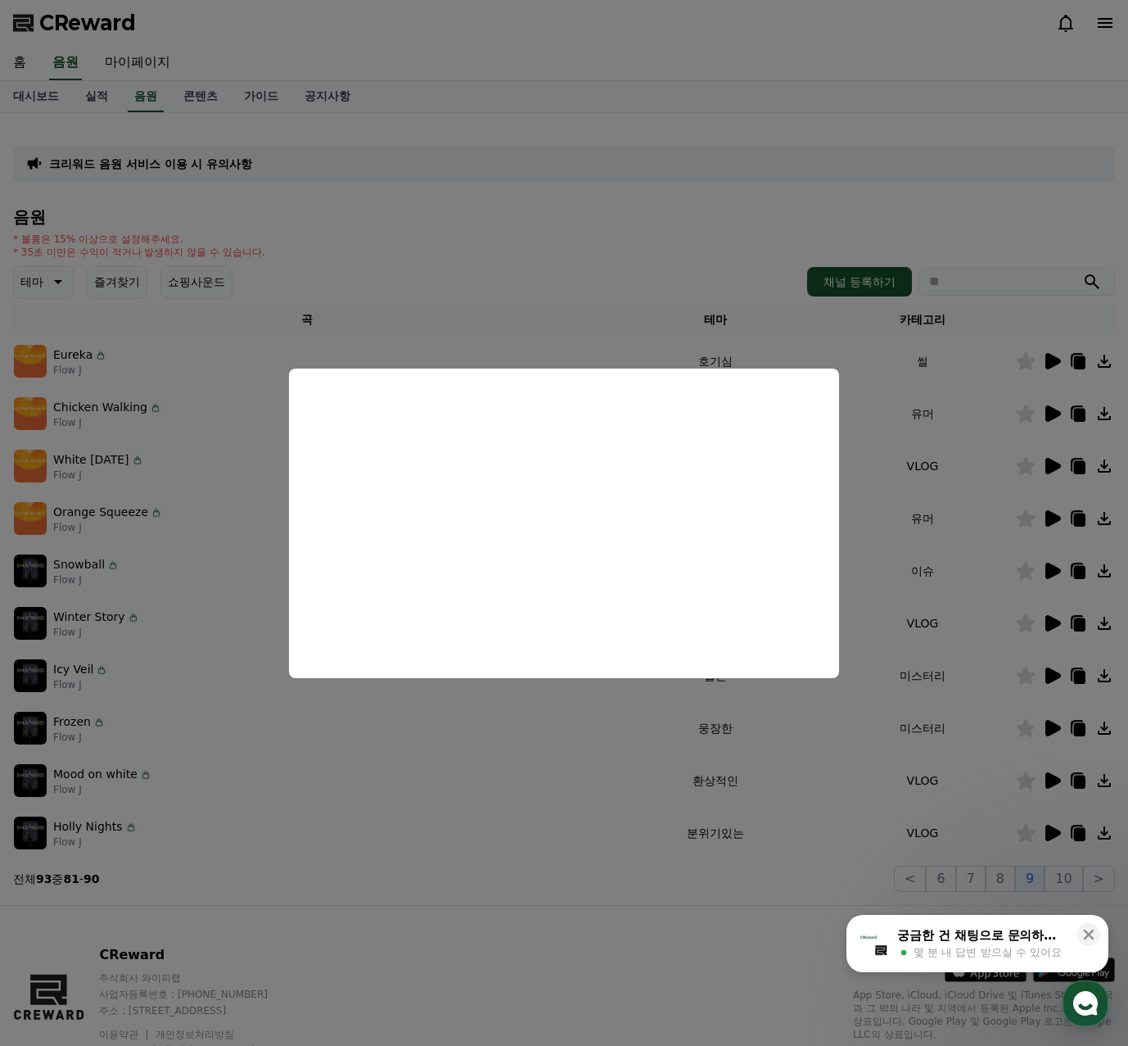
click at [1015, 795] on button "close modal" at bounding box center [564, 523] width 1128 height 1046
click at [1018, 781] on icon at bounding box center [1026, 780] width 20 height 18
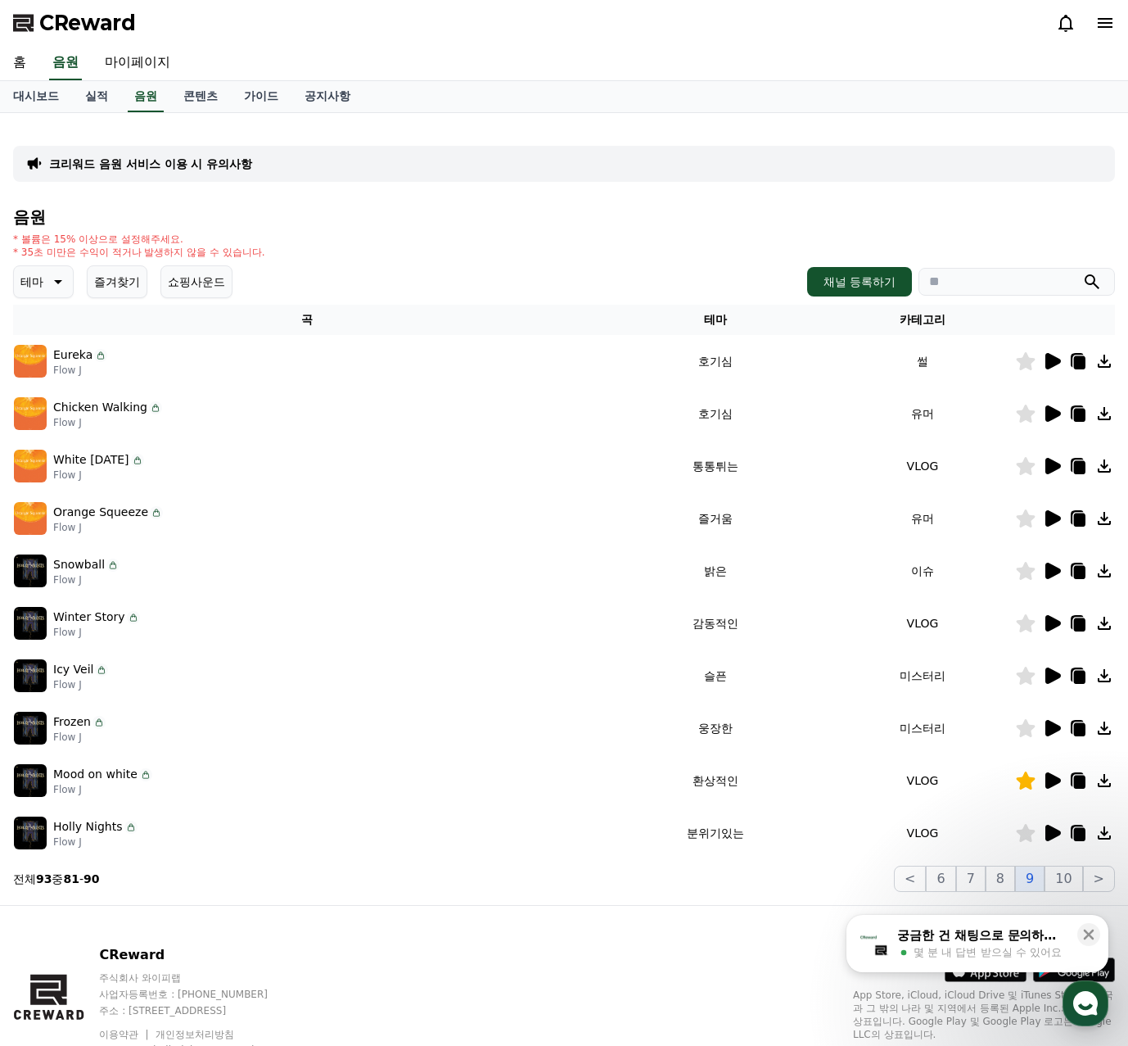
click at [1028, 616] on icon at bounding box center [1026, 623] width 20 height 18
click at [1052, 775] on icon at bounding box center [1054, 780] width 16 height 16
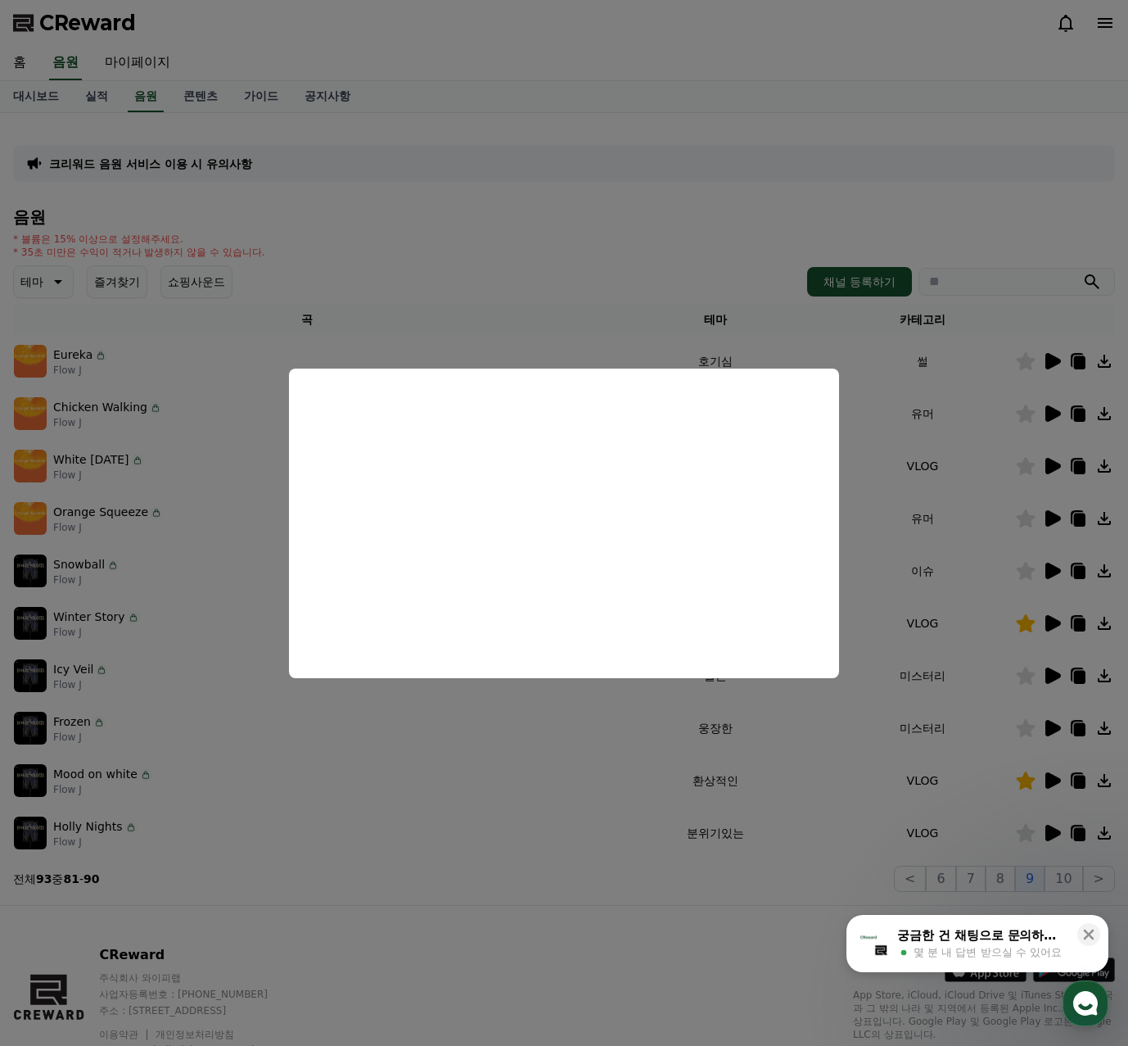
click at [750, 241] on button "close modal" at bounding box center [564, 523] width 1128 height 1046
